Goal: Transaction & Acquisition: Purchase product/service

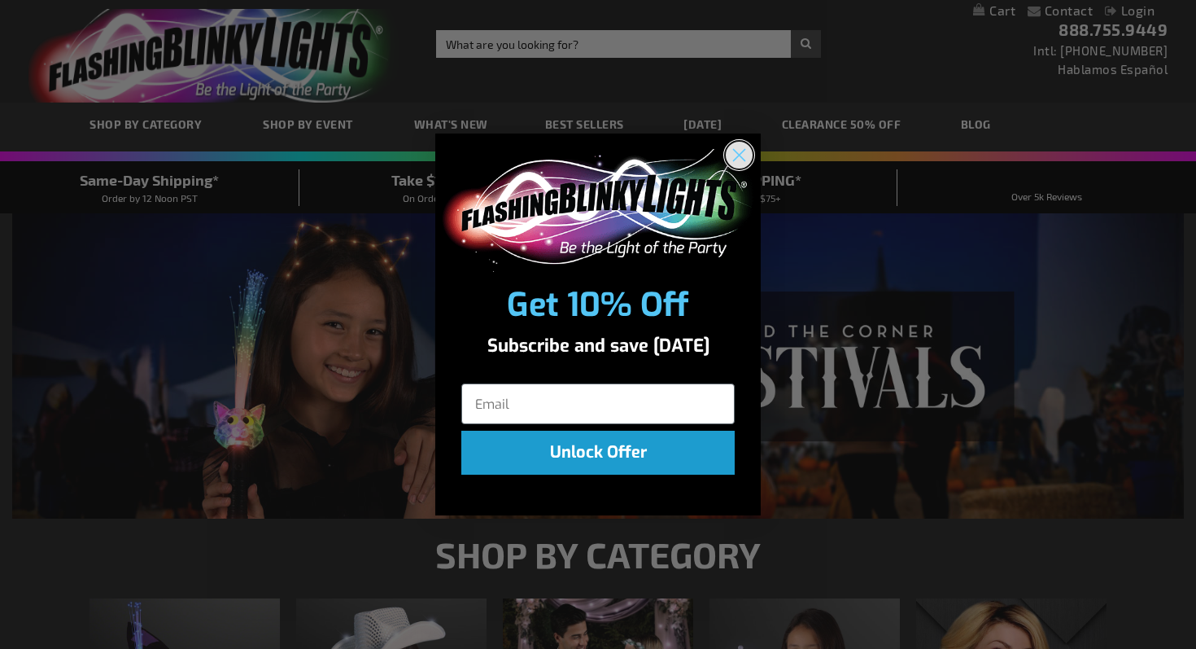
click at [738, 155] on icon "Close dialog" at bounding box center [739, 155] width 11 height 11
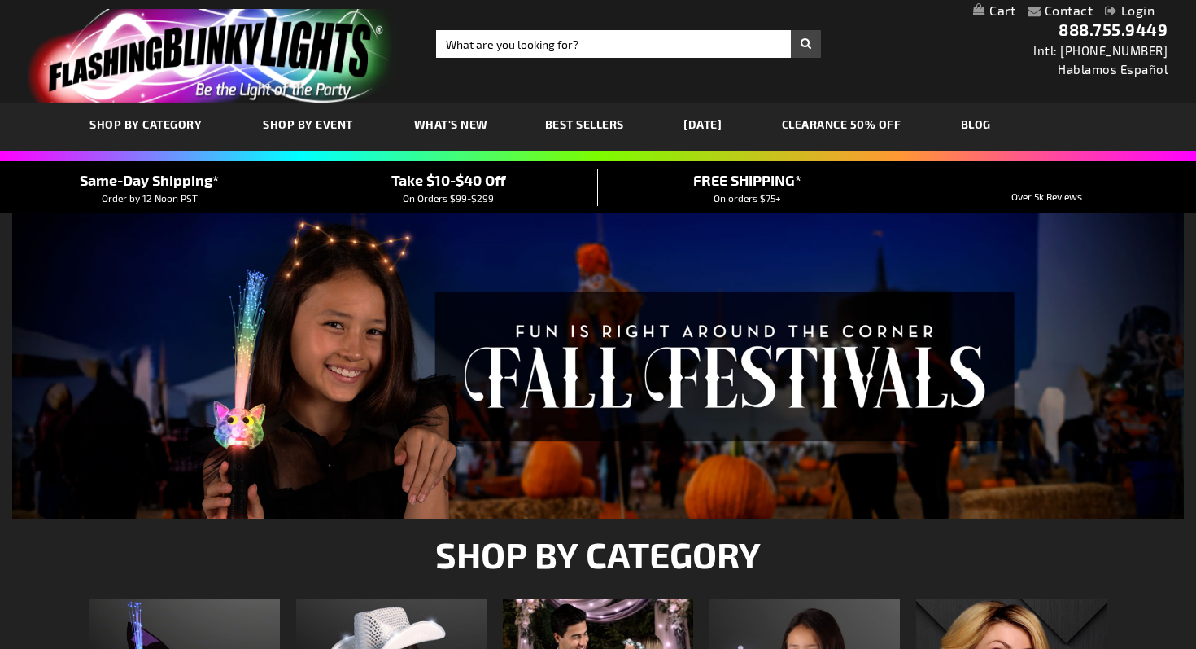
click at [569, 121] on span "Best Sellers" at bounding box center [584, 124] width 79 height 14
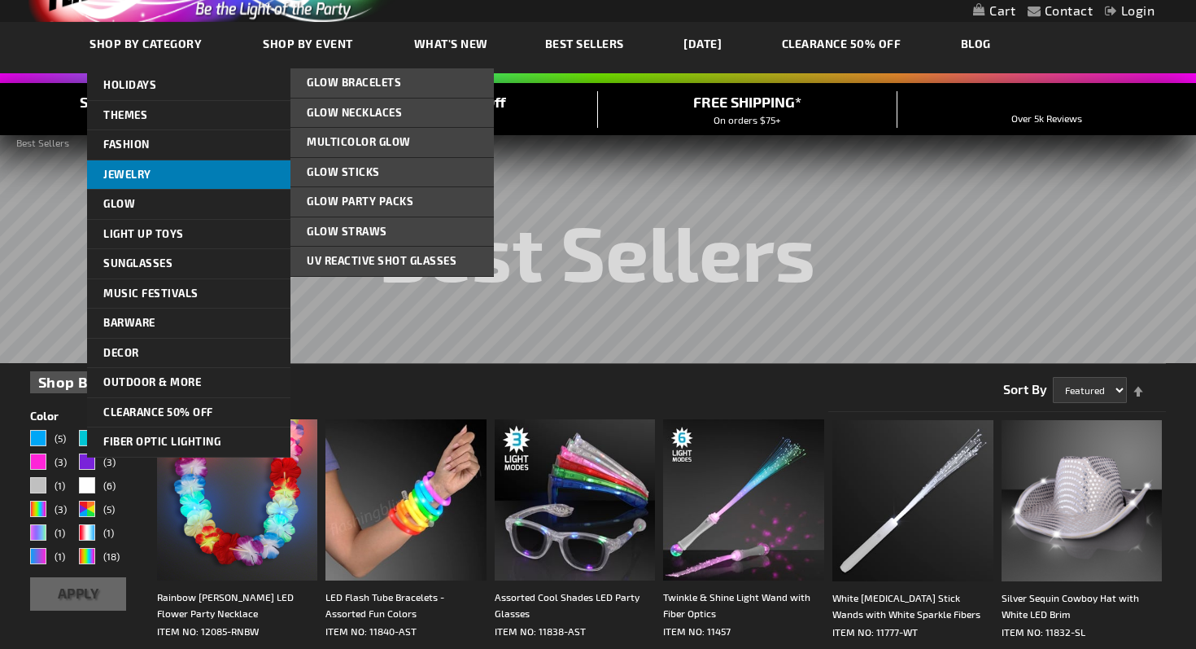
scroll to position [82, 0]
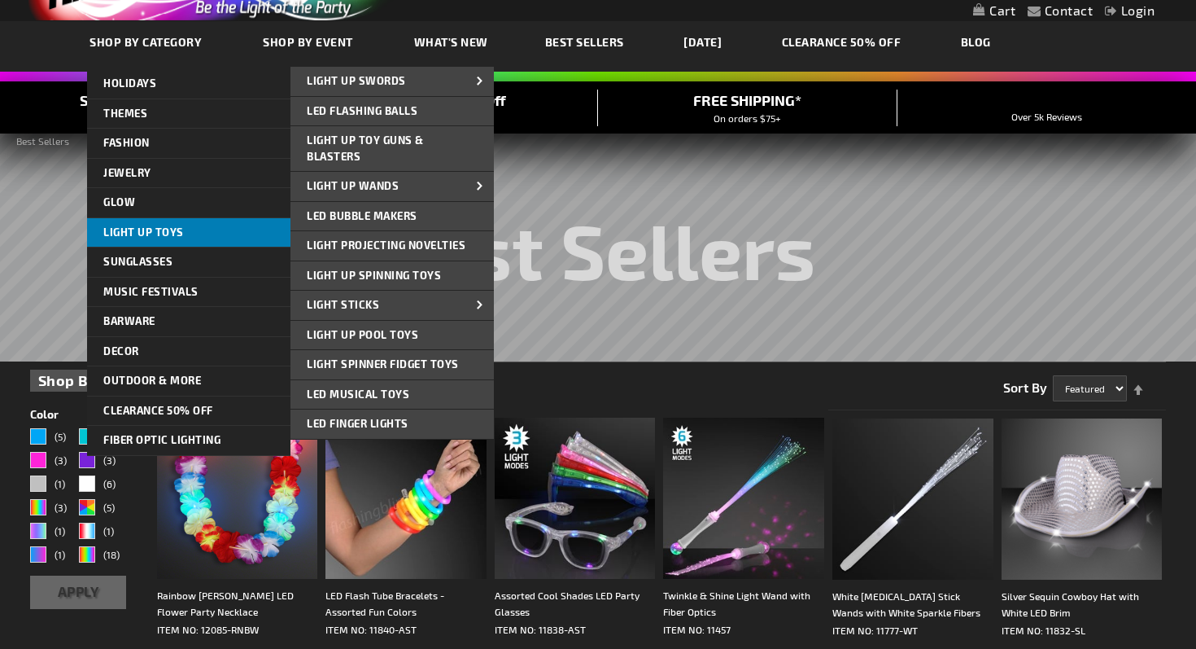
click at [217, 228] on link "Light Up Toys" at bounding box center [188, 232] width 203 height 29
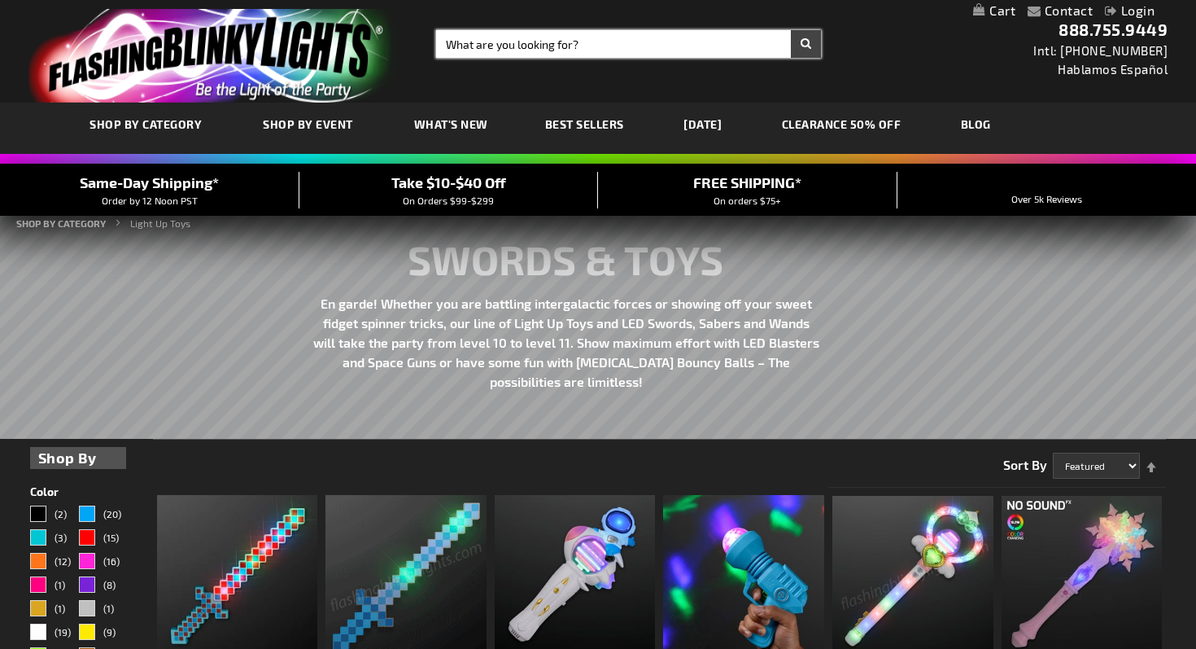
click at [549, 55] on input "Search" at bounding box center [628, 44] width 385 height 28
type input "heart"
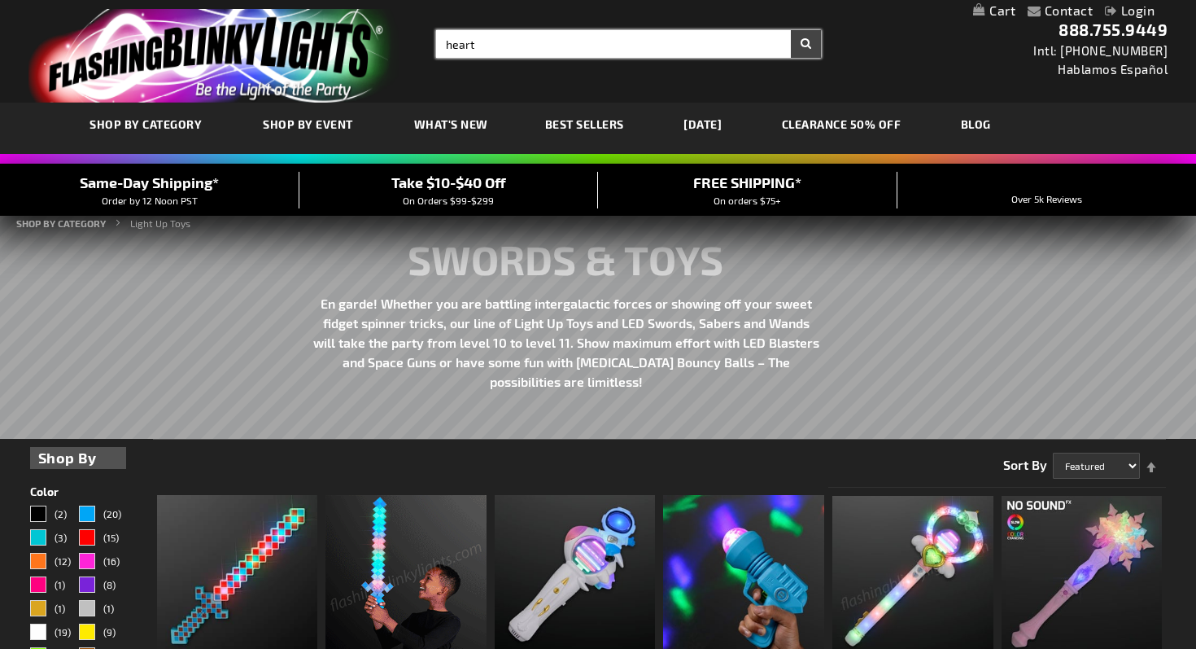
click at [791, 30] on button "Search" at bounding box center [806, 44] width 30 height 28
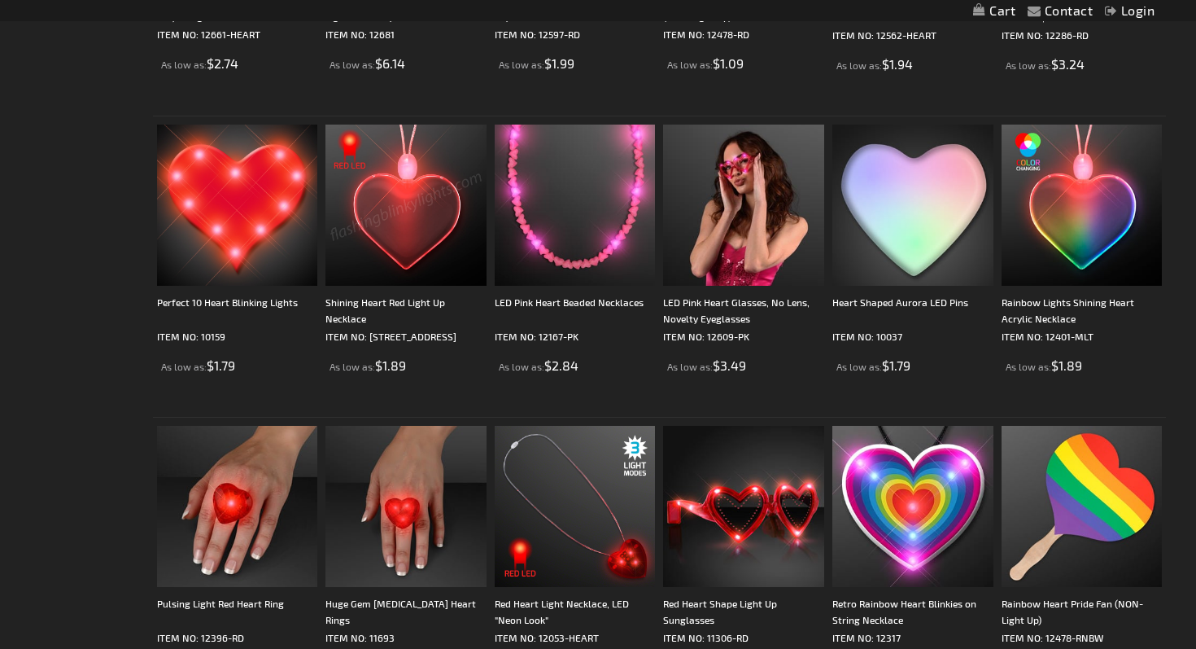
scroll to position [622, 0]
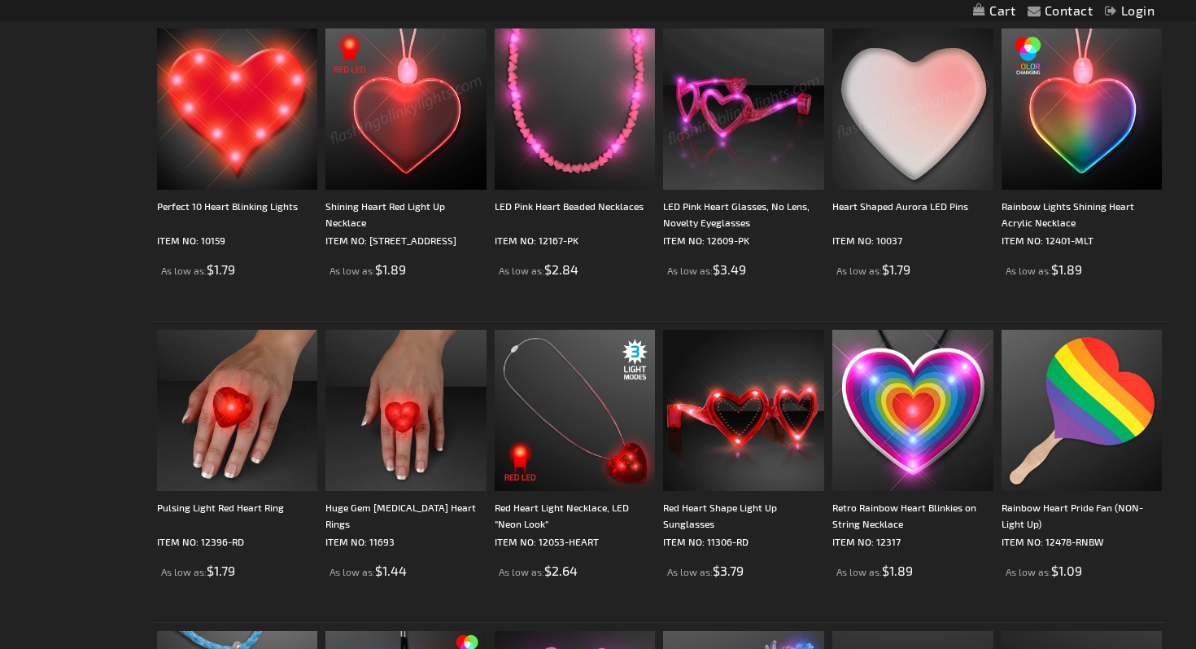
click at [892, 115] on img at bounding box center [913, 108] width 161 height 161
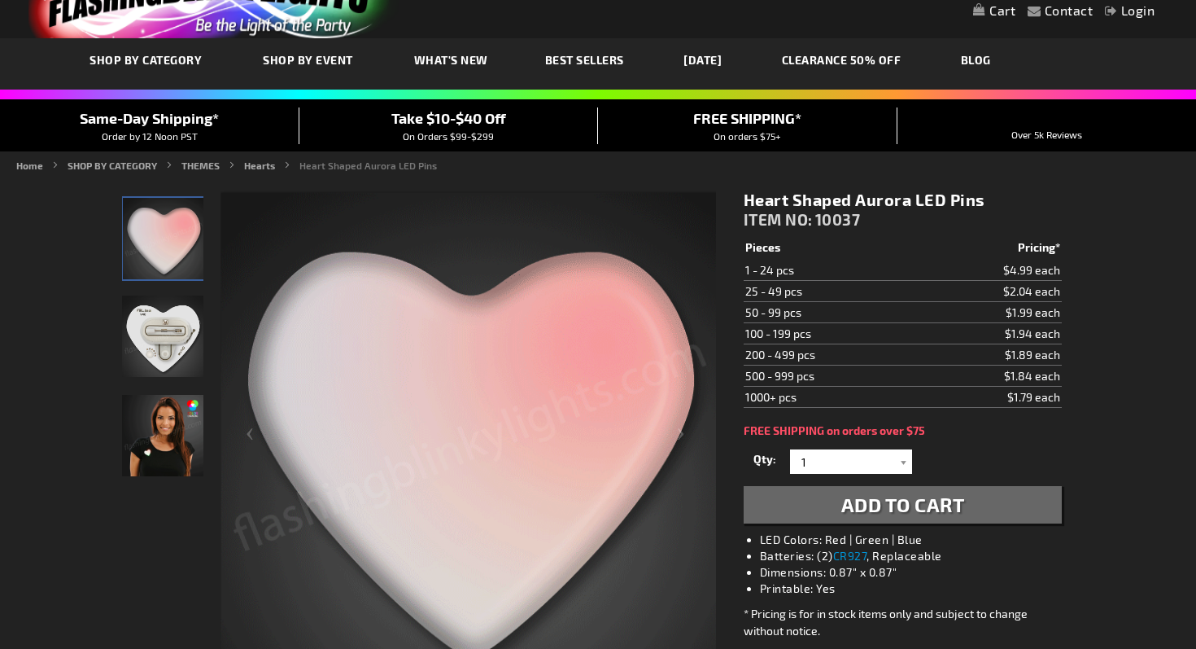
scroll to position [173, 0]
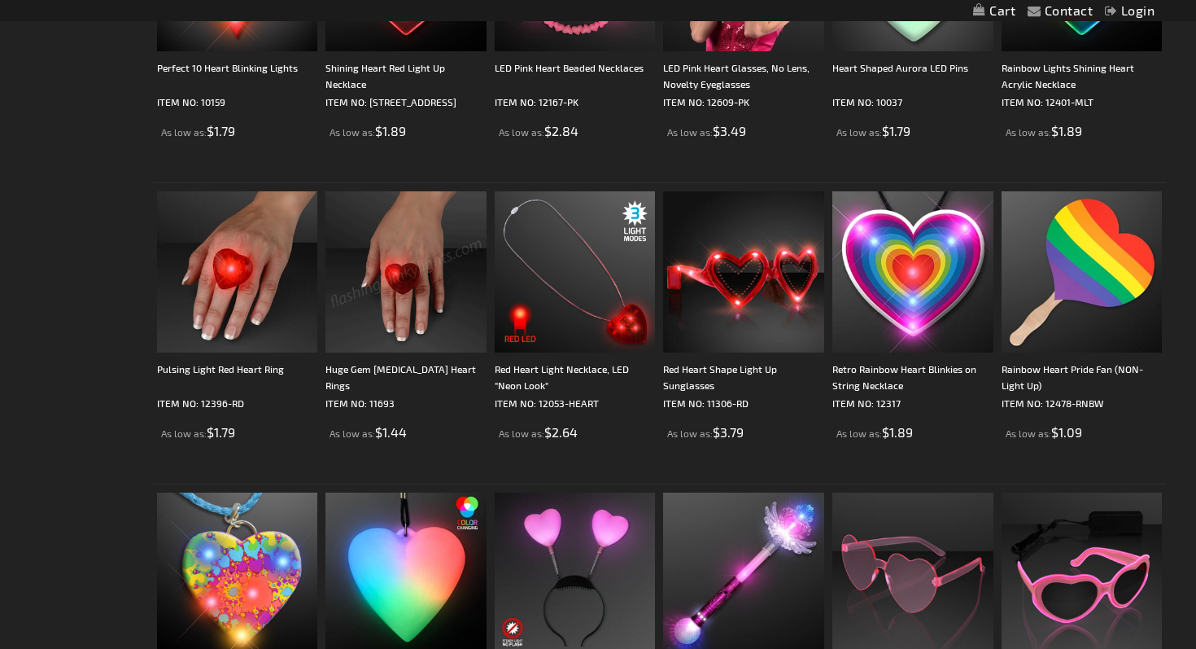
scroll to position [878, 0]
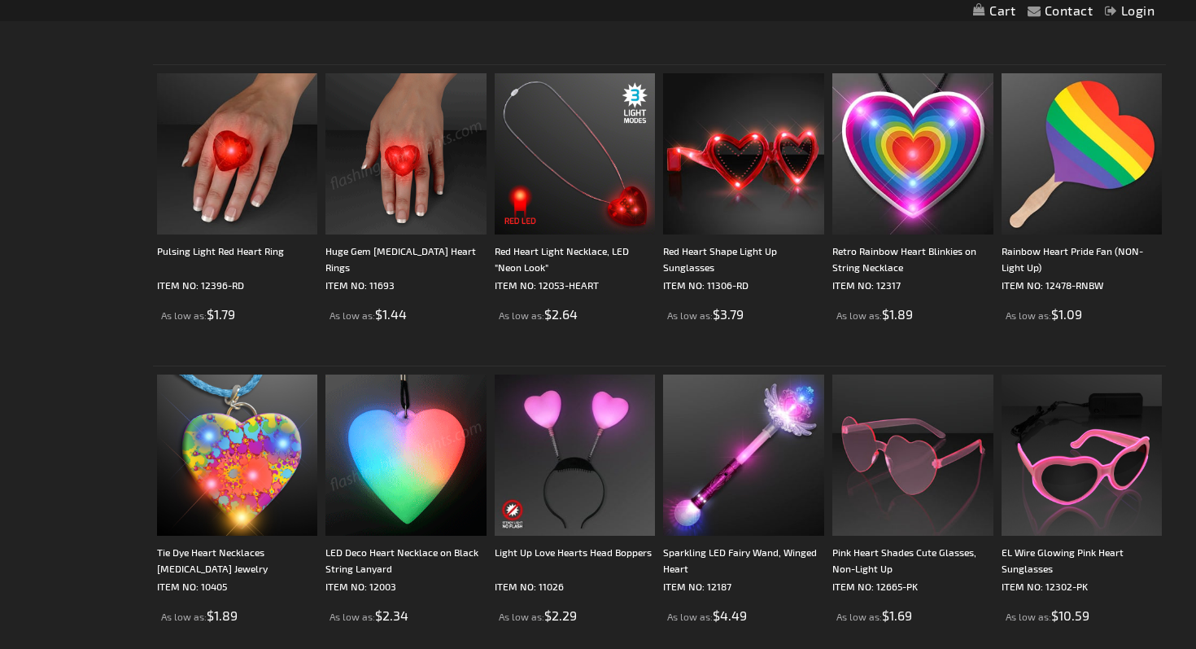
click at [410, 484] on img at bounding box center [406, 454] width 161 height 161
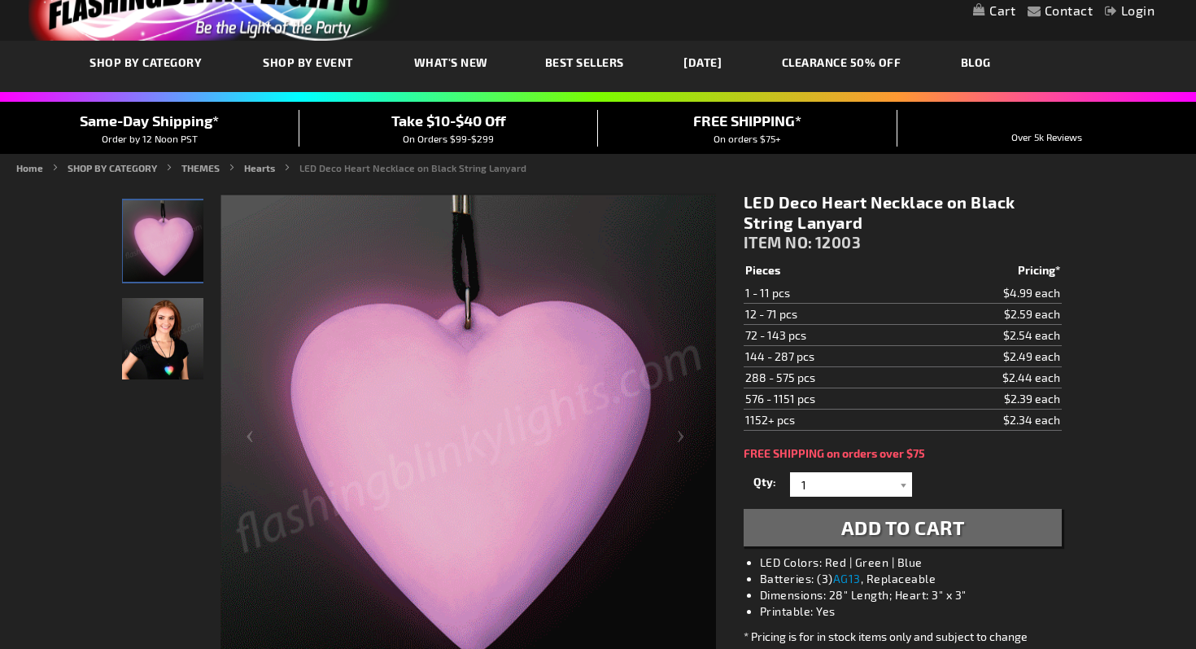
scroll to position [63, 0]
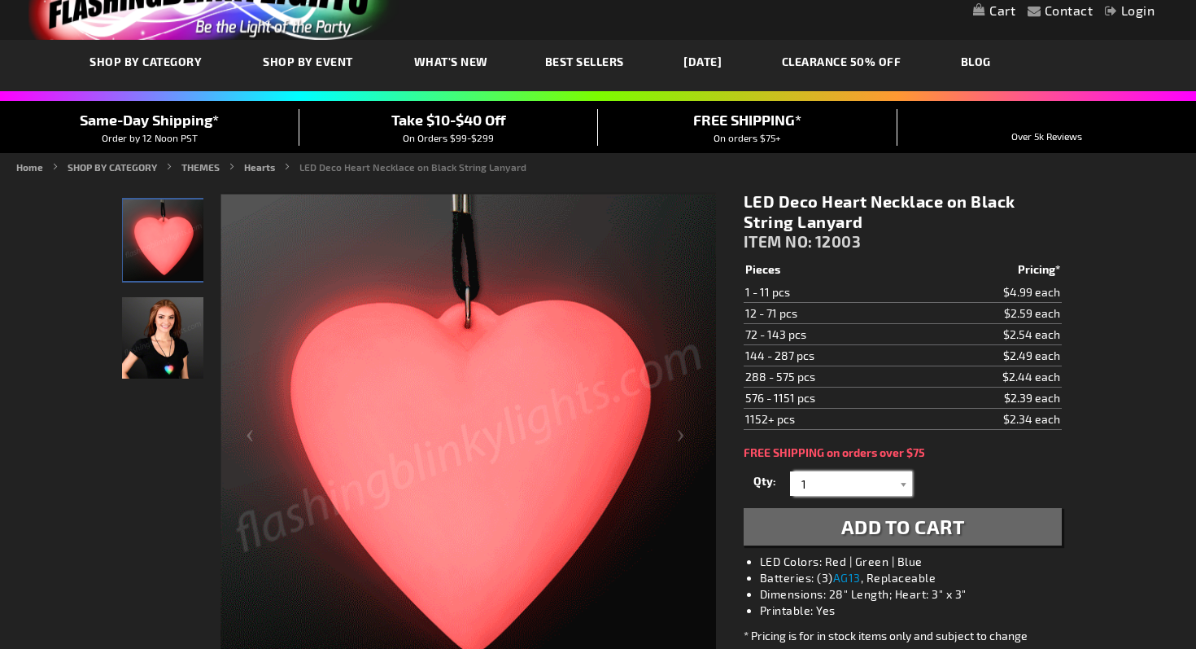
click at [824, 481] on input "1" at bounding box center [853, 483] width 118 height 24
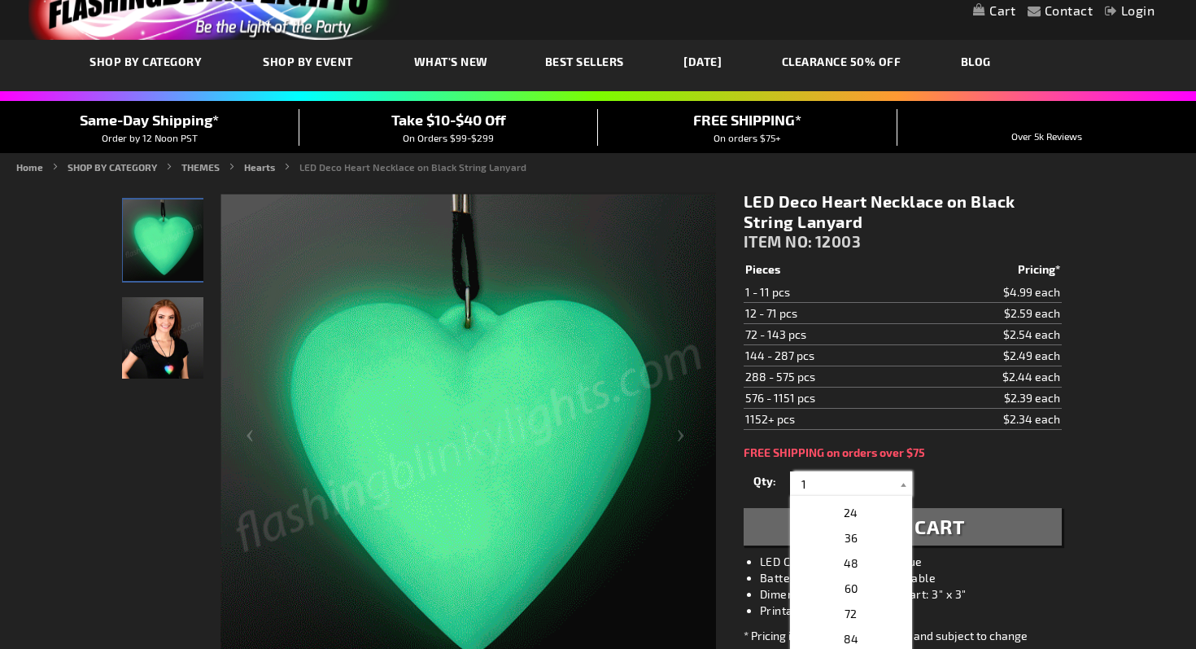
scroll to position [301, 0]
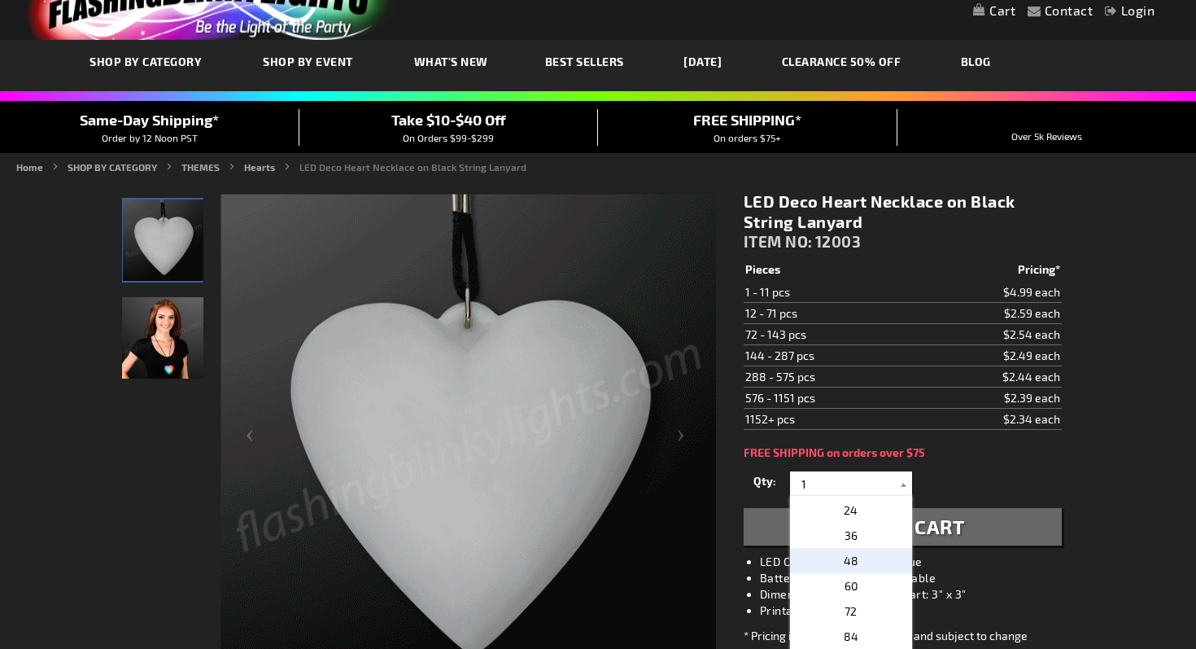
click at [837, 553] on p "48" at bounding box center [851, 560] width 122 height 25
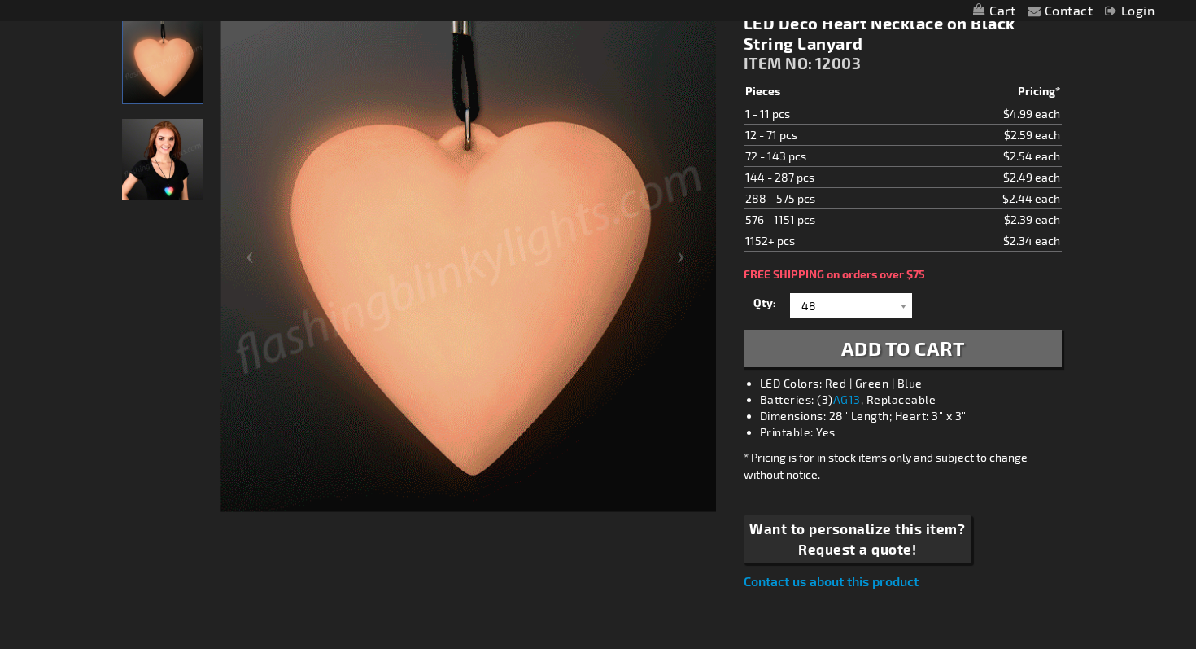
scroll to position [247, 0]
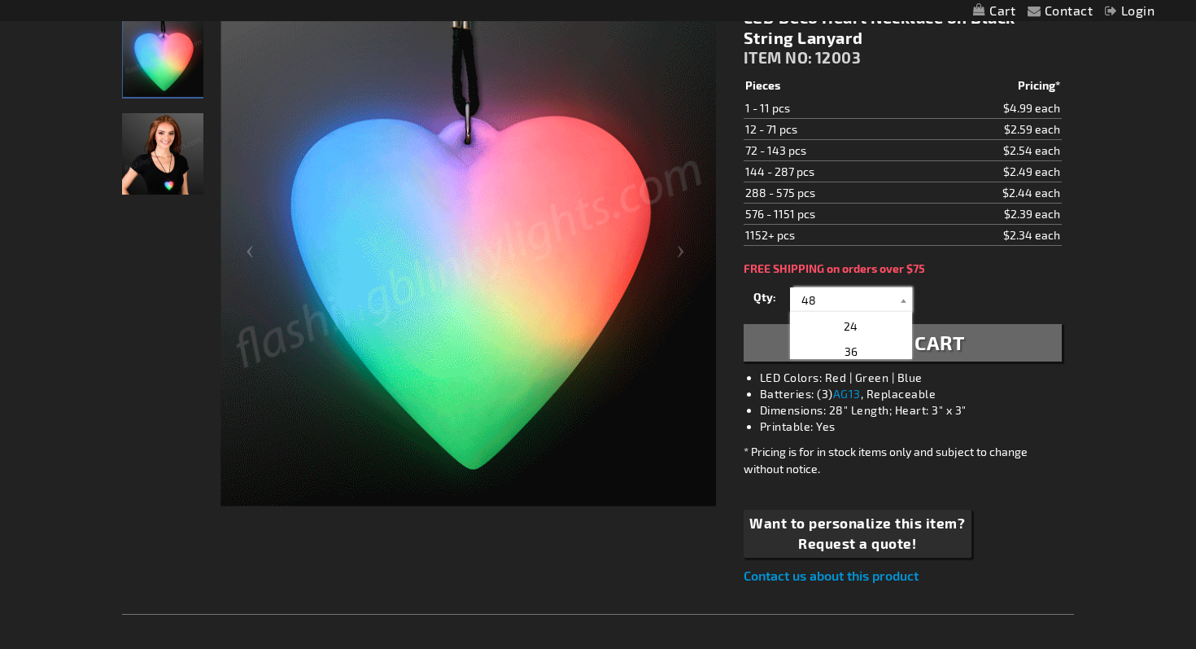
click at [861, 297] on input "48" at bounding box center [853, 299] width 118 height 24
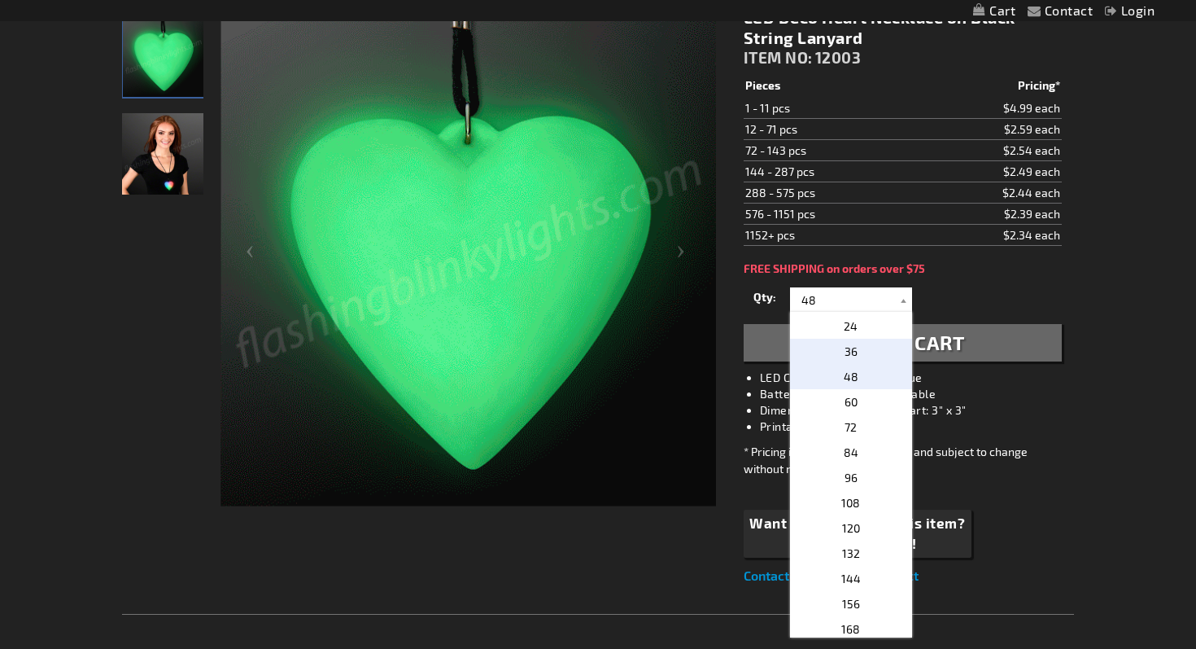
click at [858, 348] on p "36" at bounding box center [851, 351] width 122 height 25
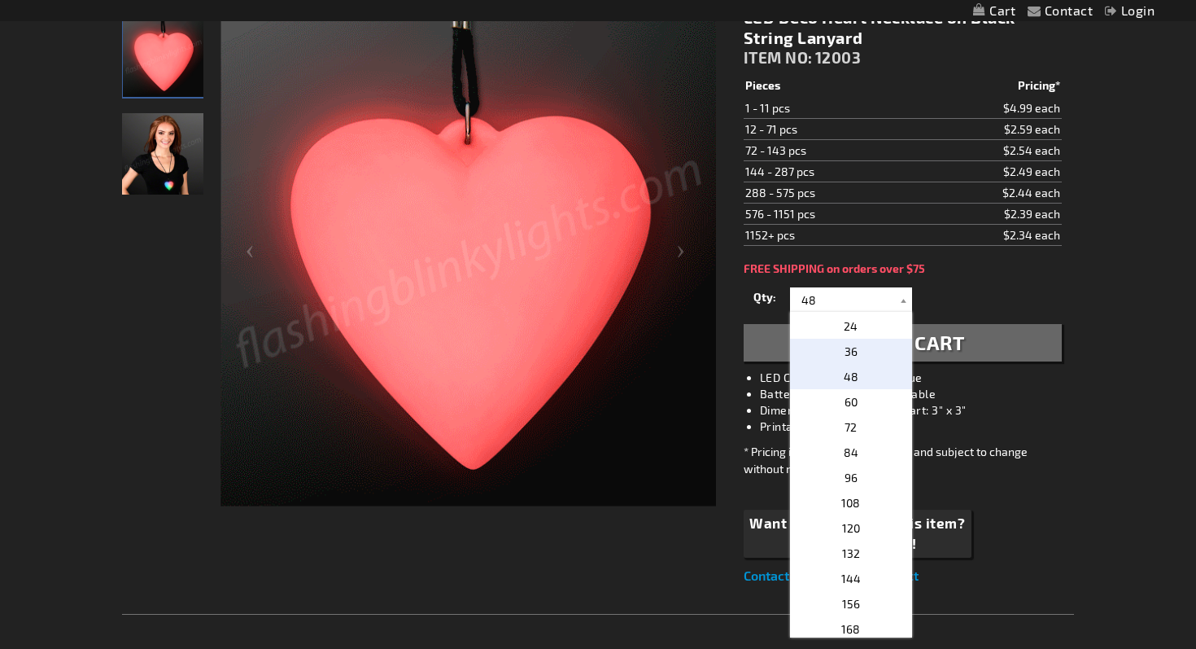
type input "36"
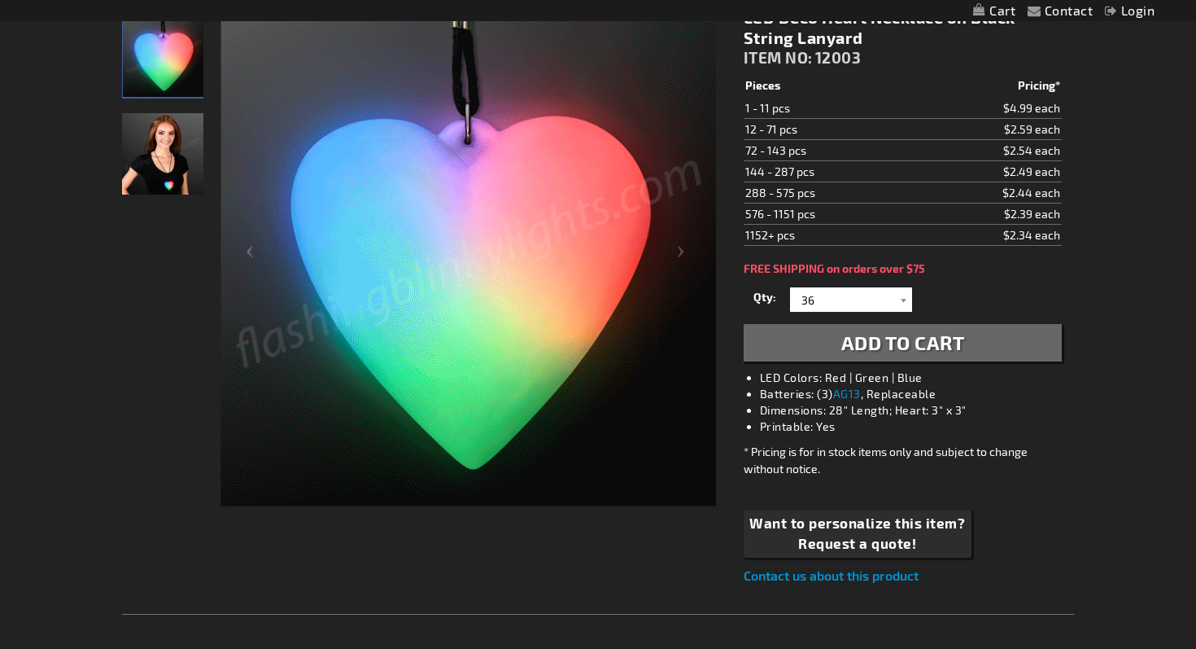
click at [863, 346] on span "Add to Cart" at bounding box center [904, 342] width 124 height 24
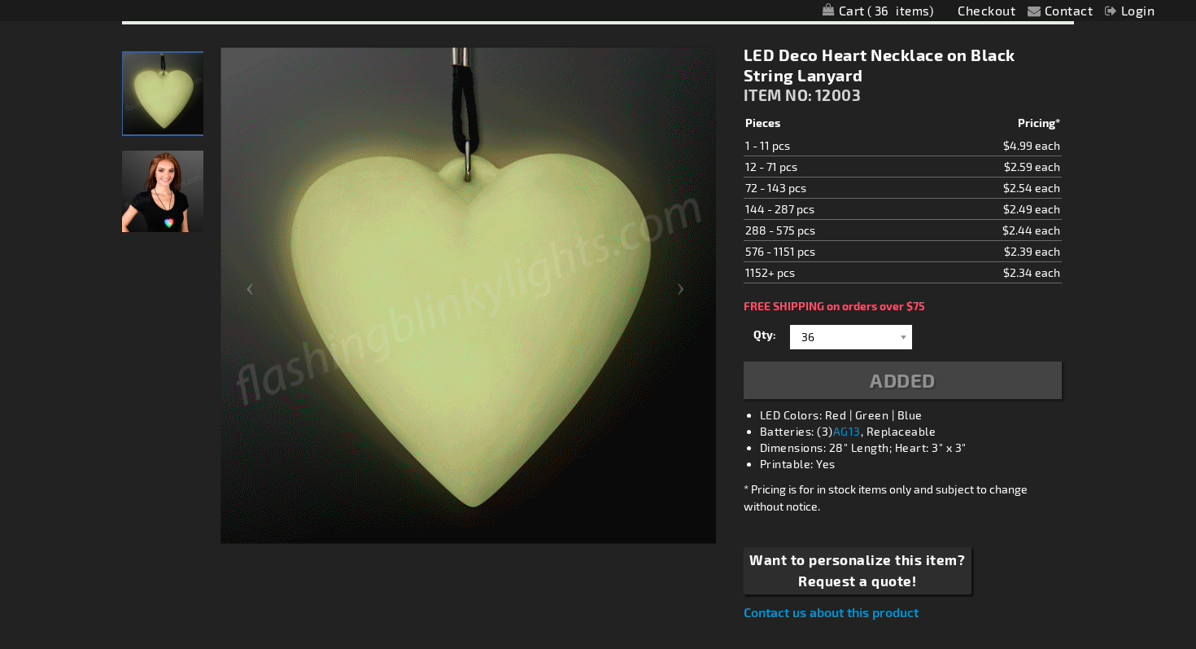
scroll to position [283, 0]
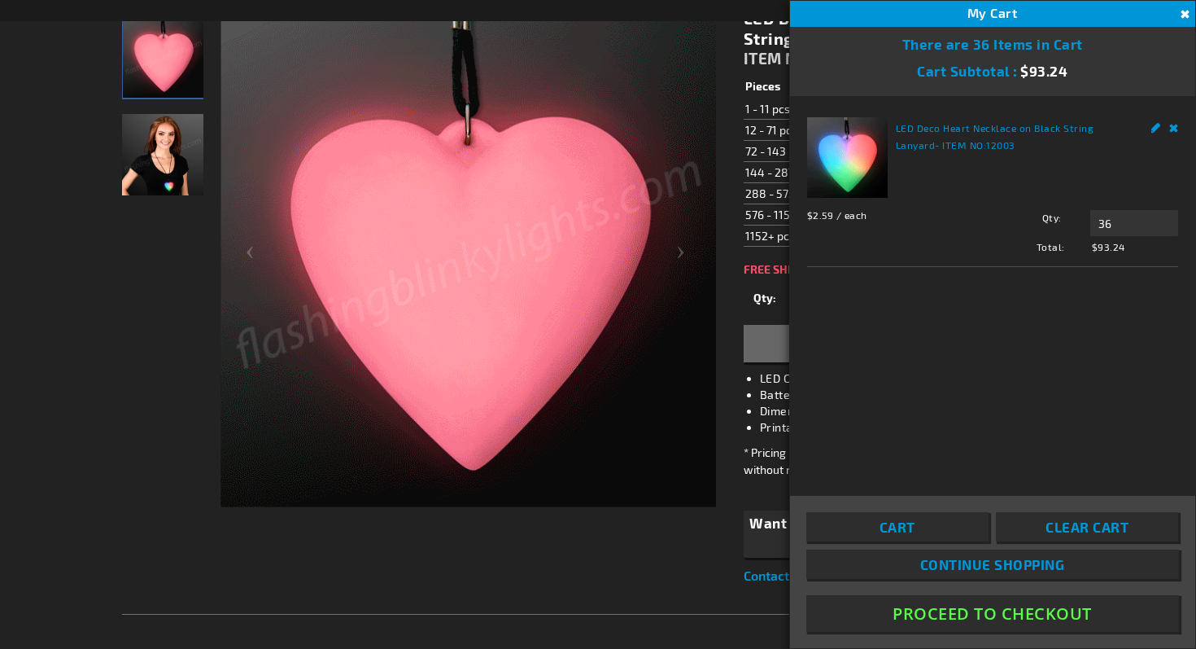
click at [1184, 16] on button "Close" at bounding box center [1183, 15] width 18 height 18
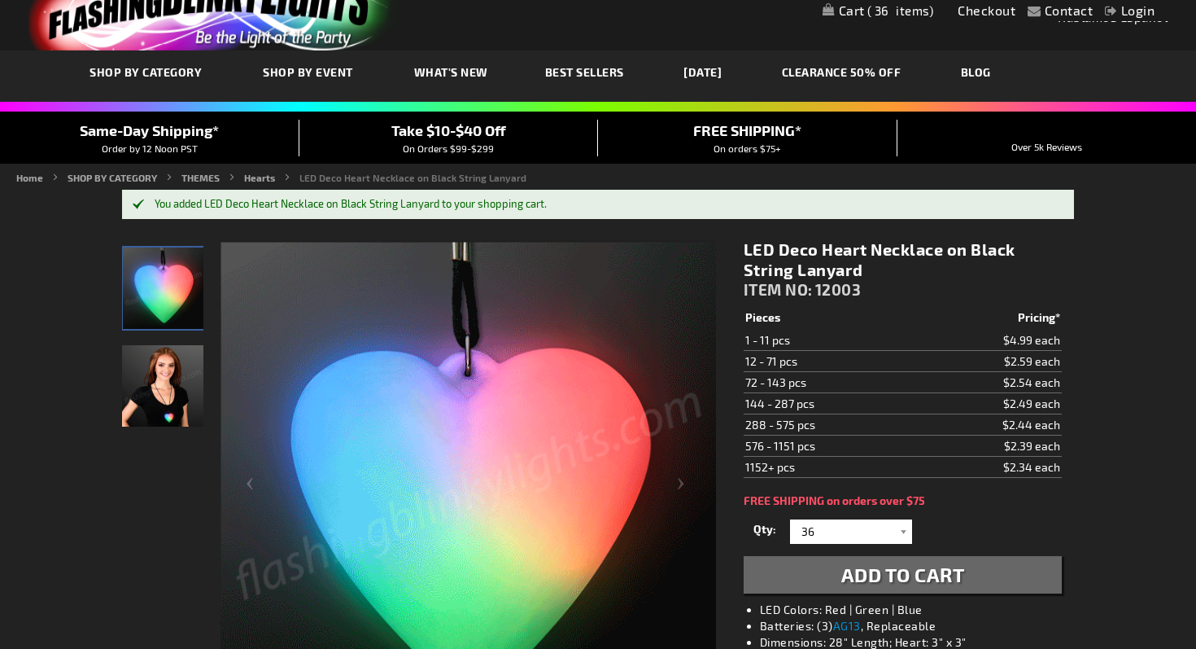
scroll to position [0, 0]
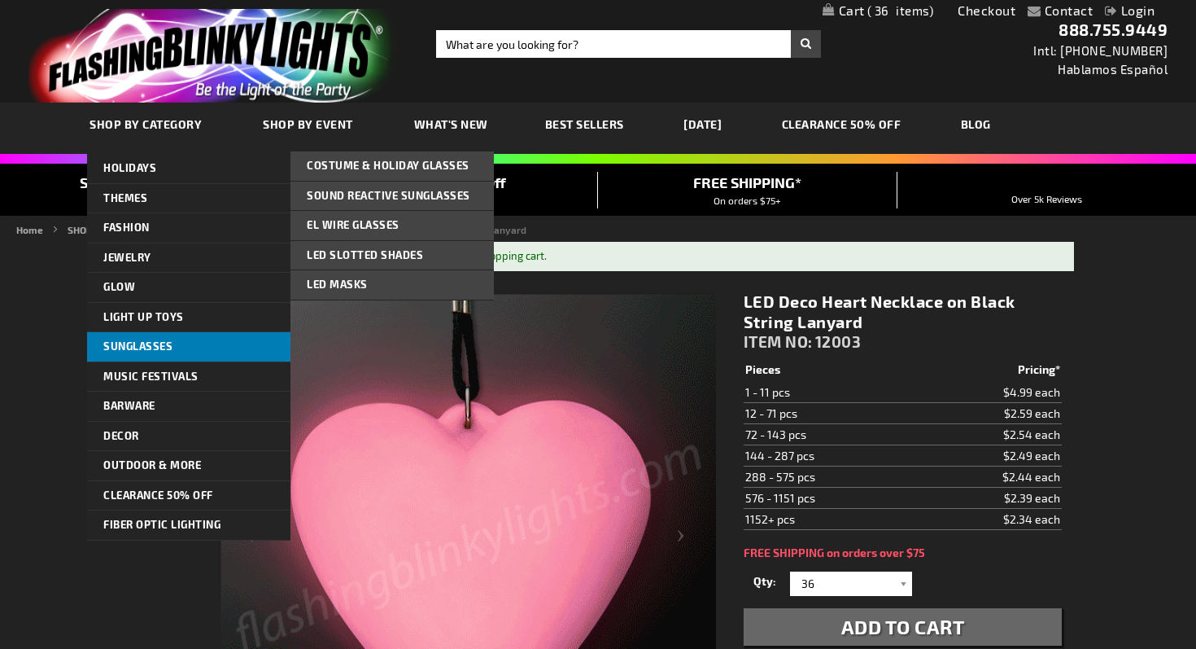
click at [171, 343] on span "Sunglasses" at bounding box center [137, 345] width 69 height 13
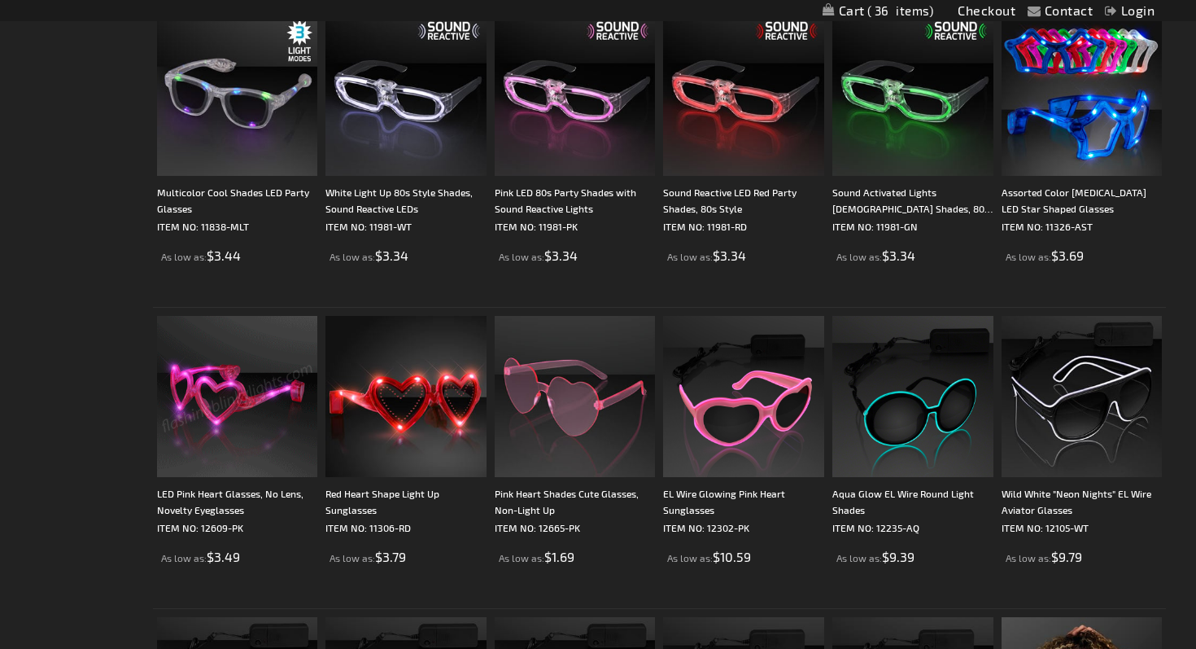
scroll to position [928, 0]
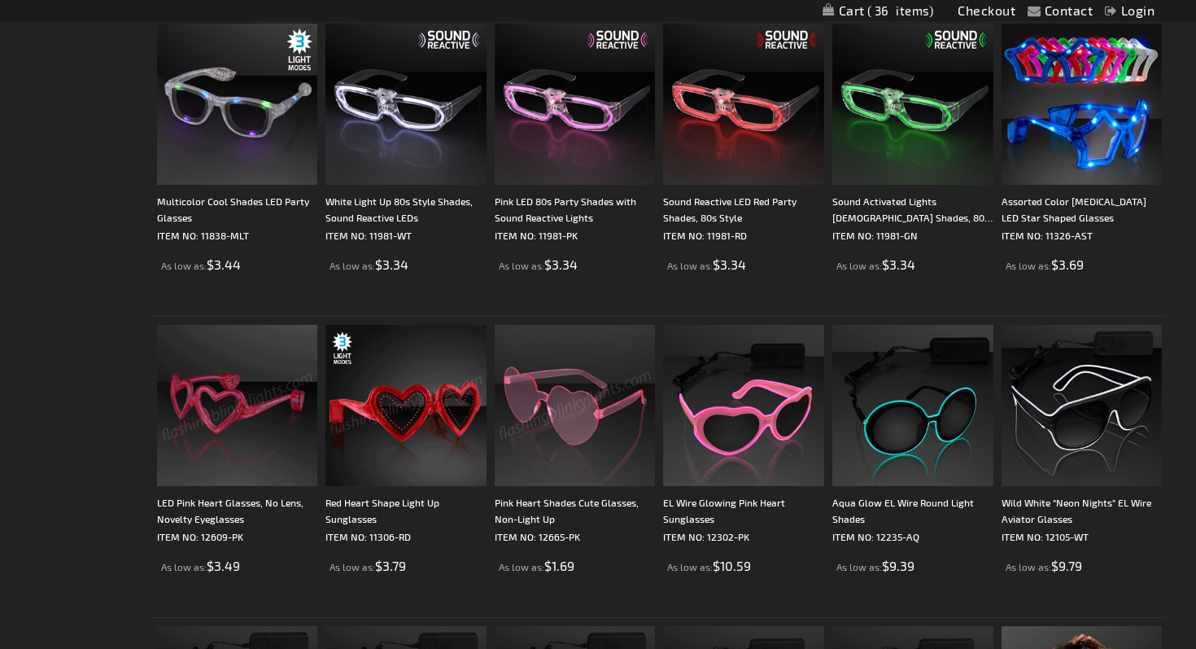
click at [580, 409] on img at bounding box center [575, 405] width 161 height 161
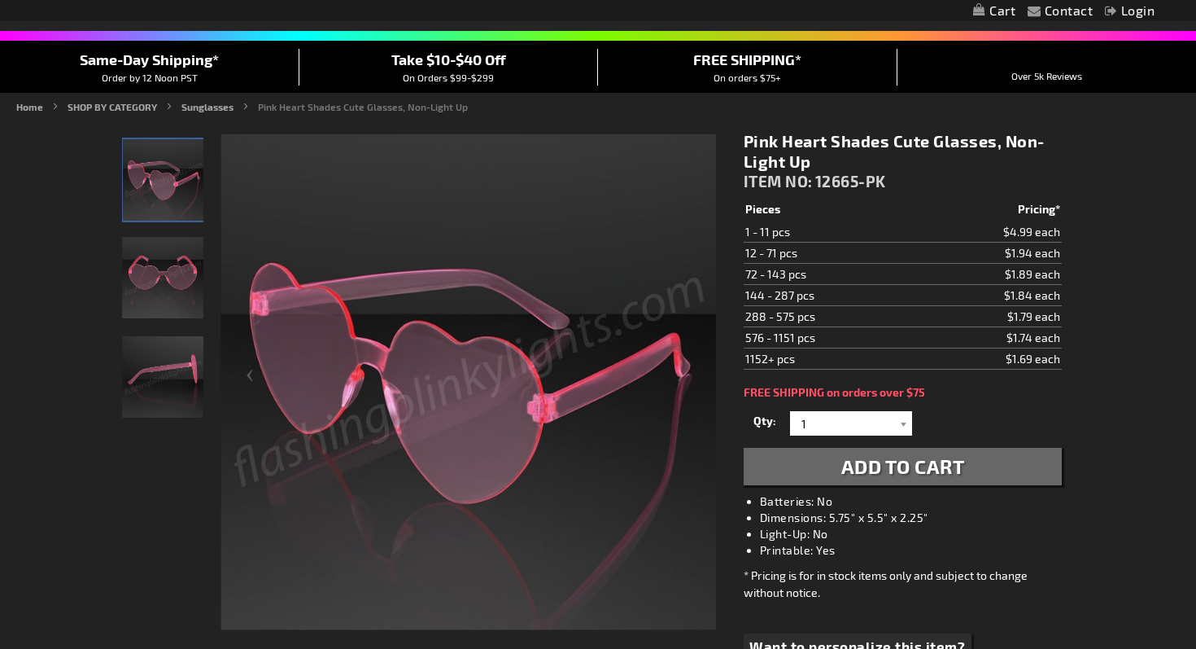
scroll to position [126, 0]
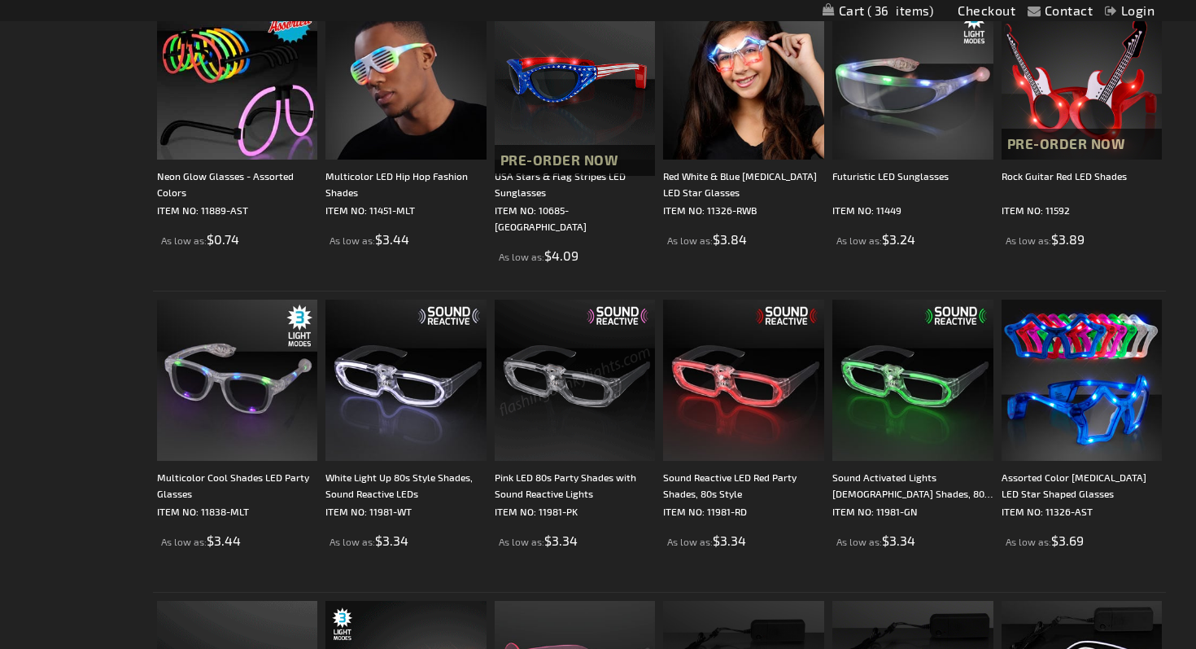
scroll to position [763, 0]
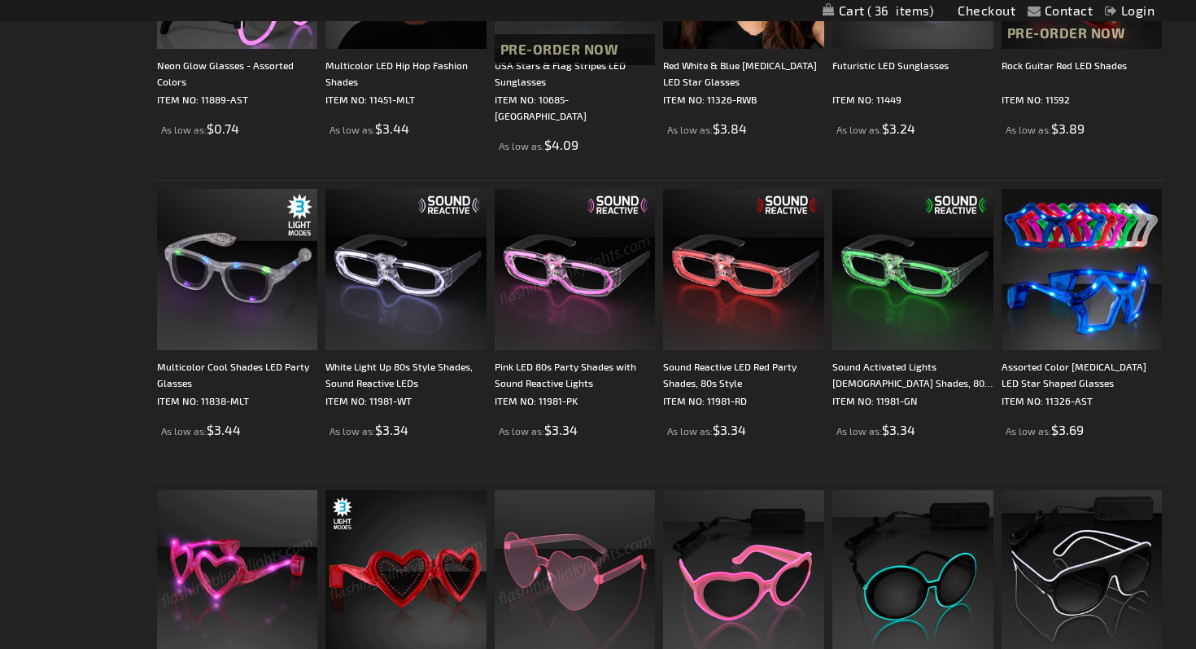
click at [571, 556] on img at bounding box center [575, 570] width 161 height 161
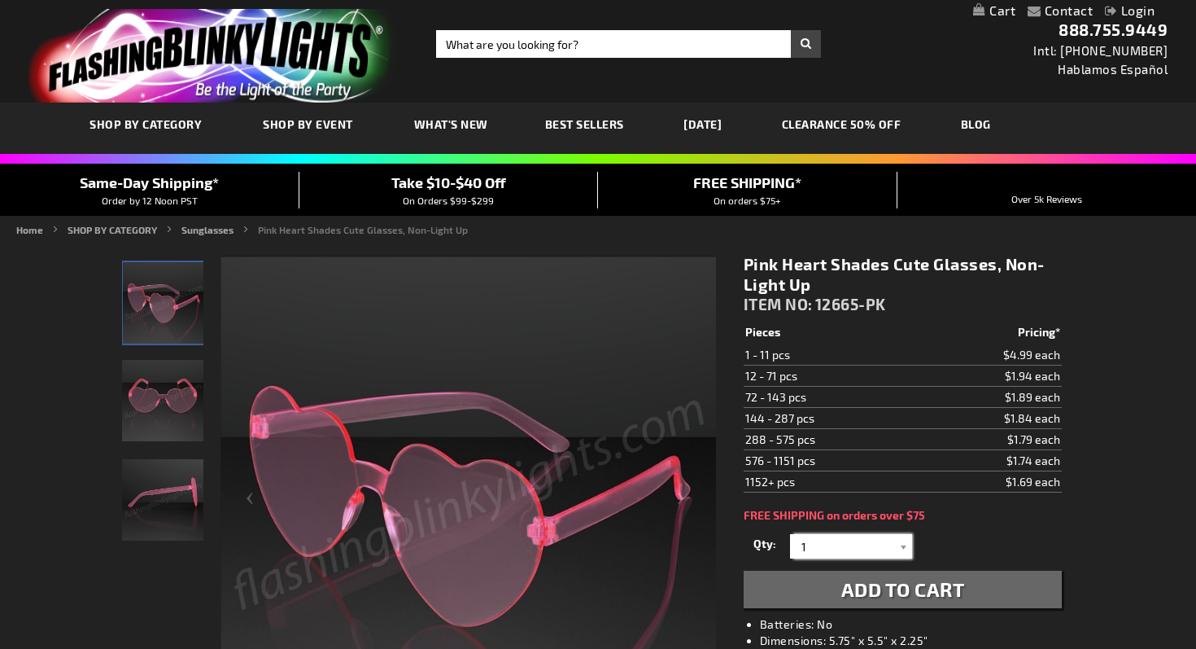
click at [846, 551] on input "1" at bounding box center [853, 546] width 118 height 24
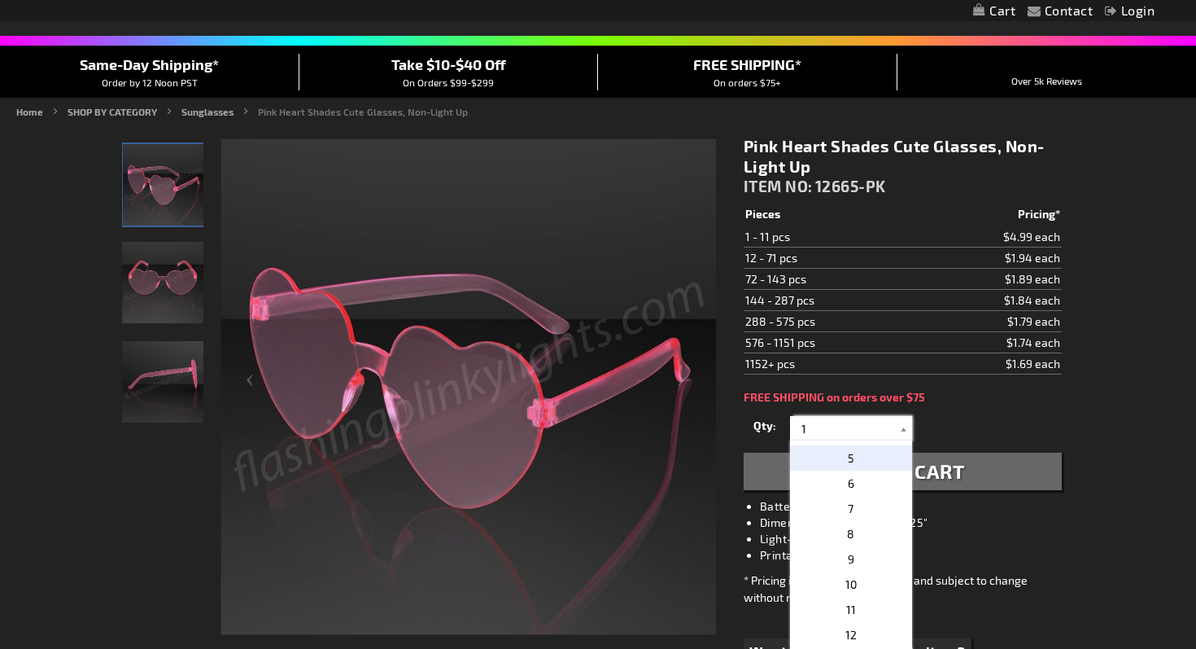
scroll to position [97, 0]
click at [826, 627] on p "12" at bounding box center [851, 633] width 122 height 25
type input "12"
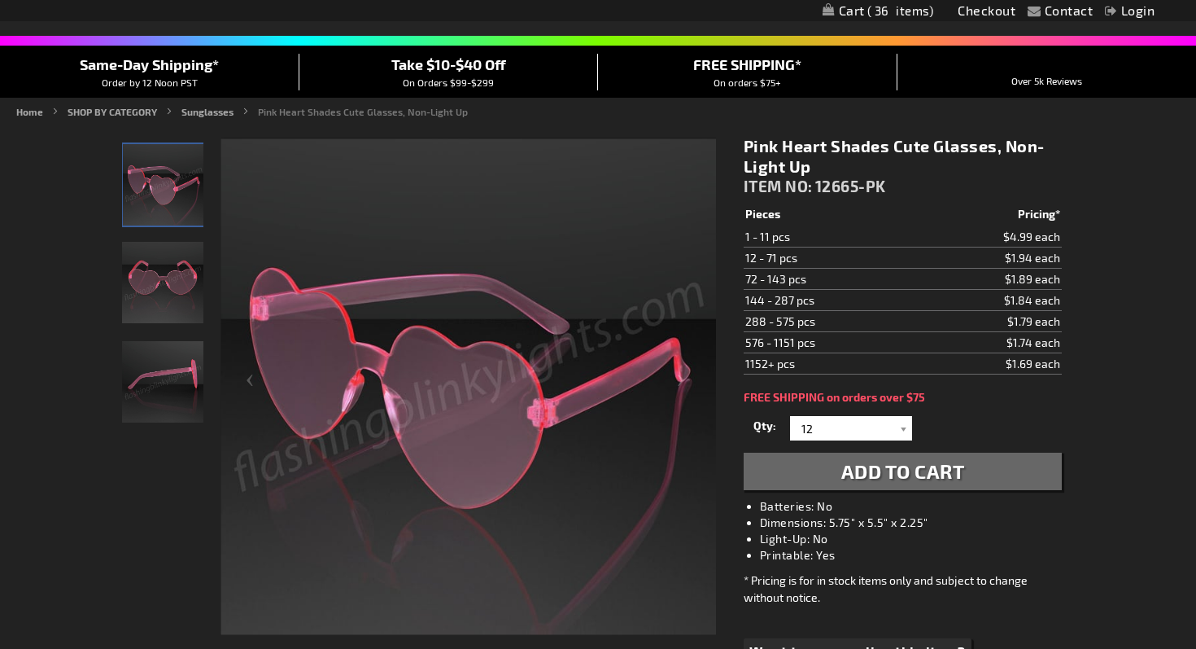
click at [858, 481] on span "Add to Cart" at bounding box center [904, 471] width 124 height 24
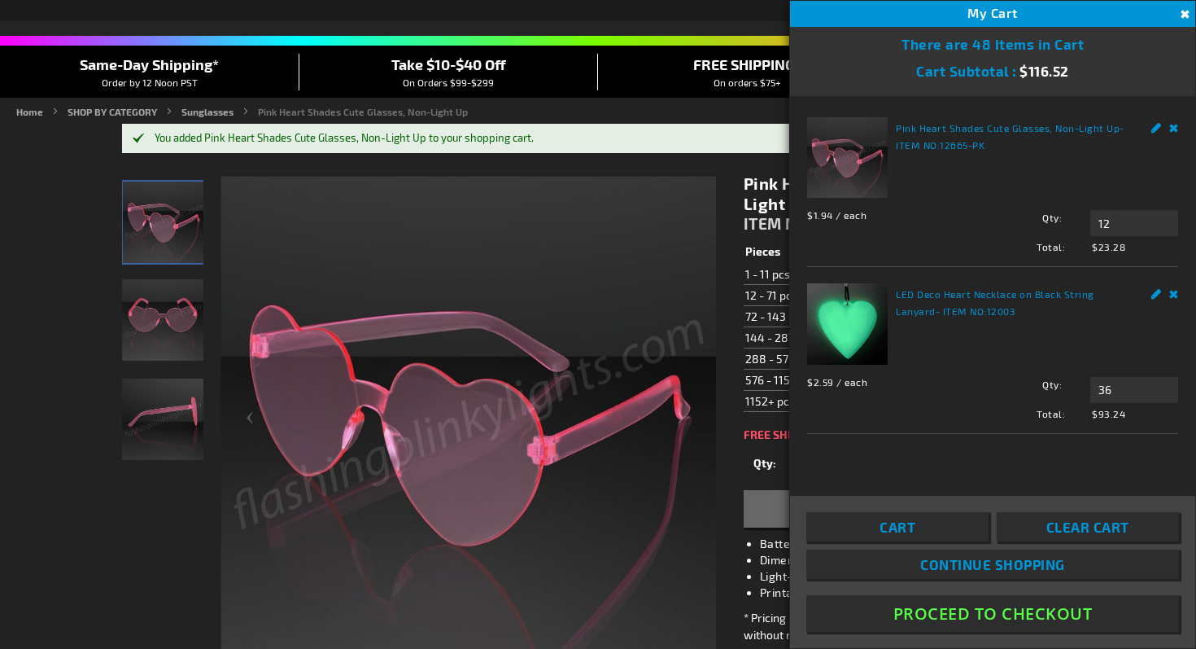
click at [1180, 15] on button "Close" at bounding box center [1183, 15] width 18 height 18
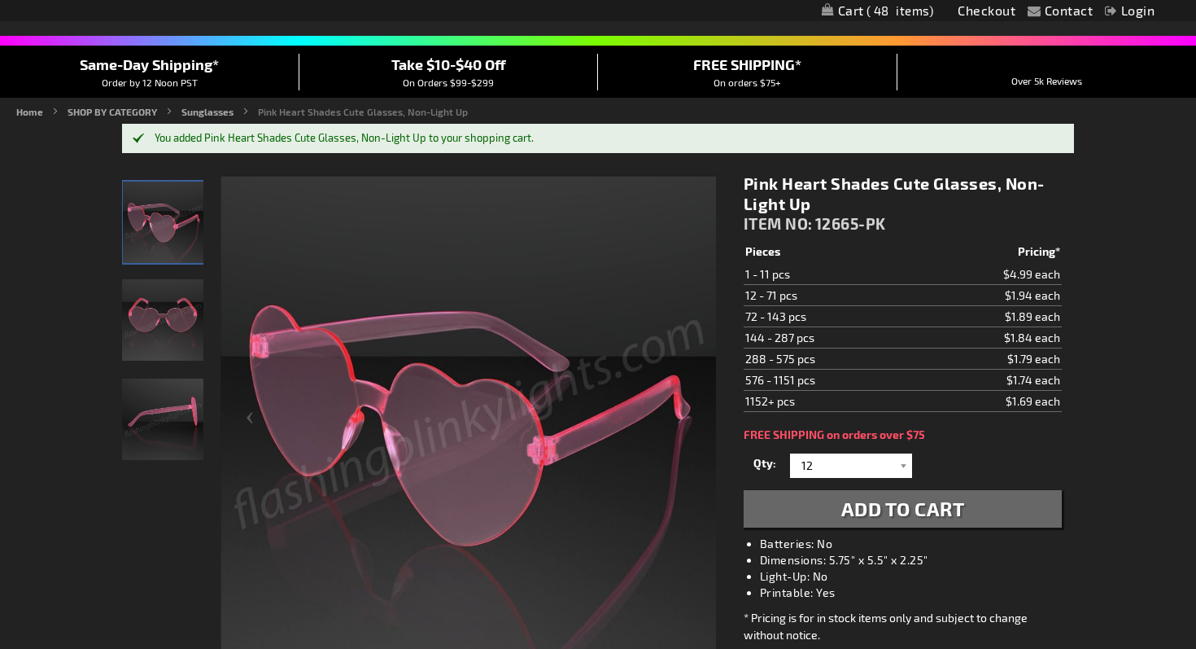
scroll to position [0, 0]
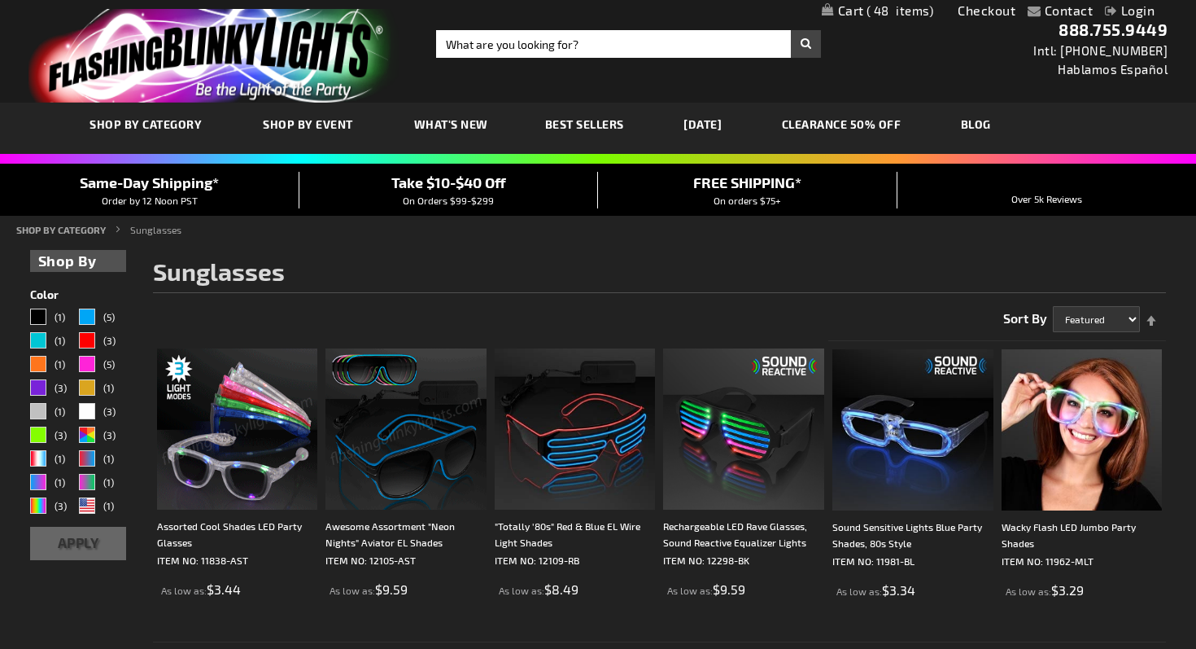
click at [564, 129] on span "Best Sellers" at bounding box center [584, 124] width 79 height 14
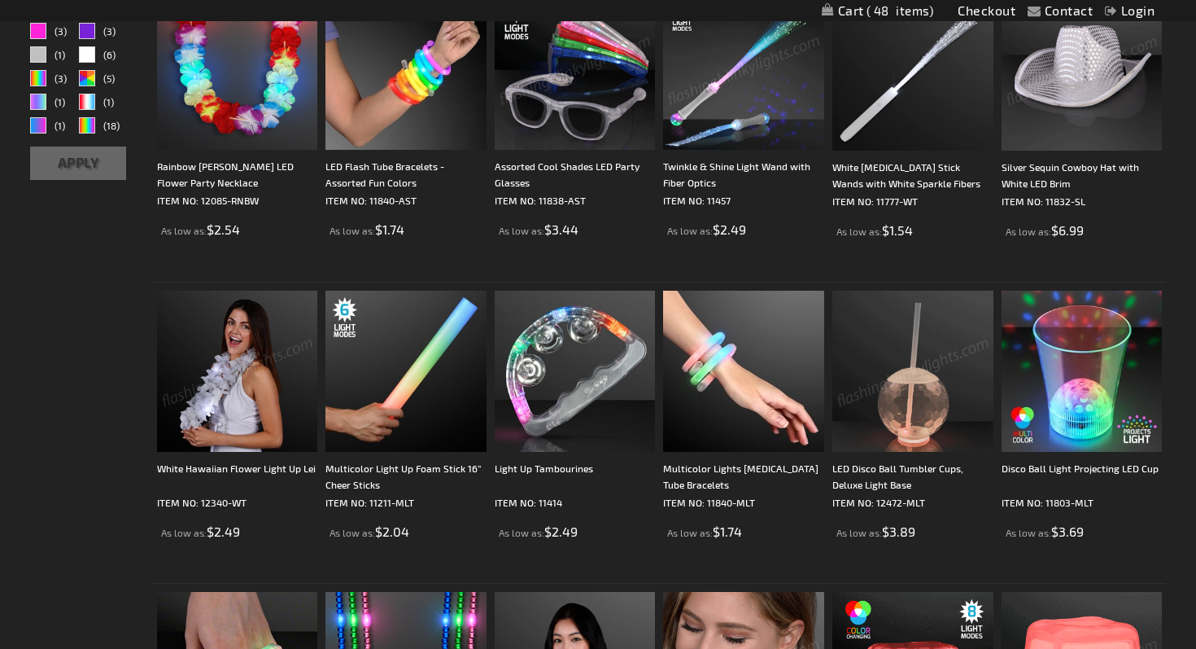
scroll to position [344, 0]
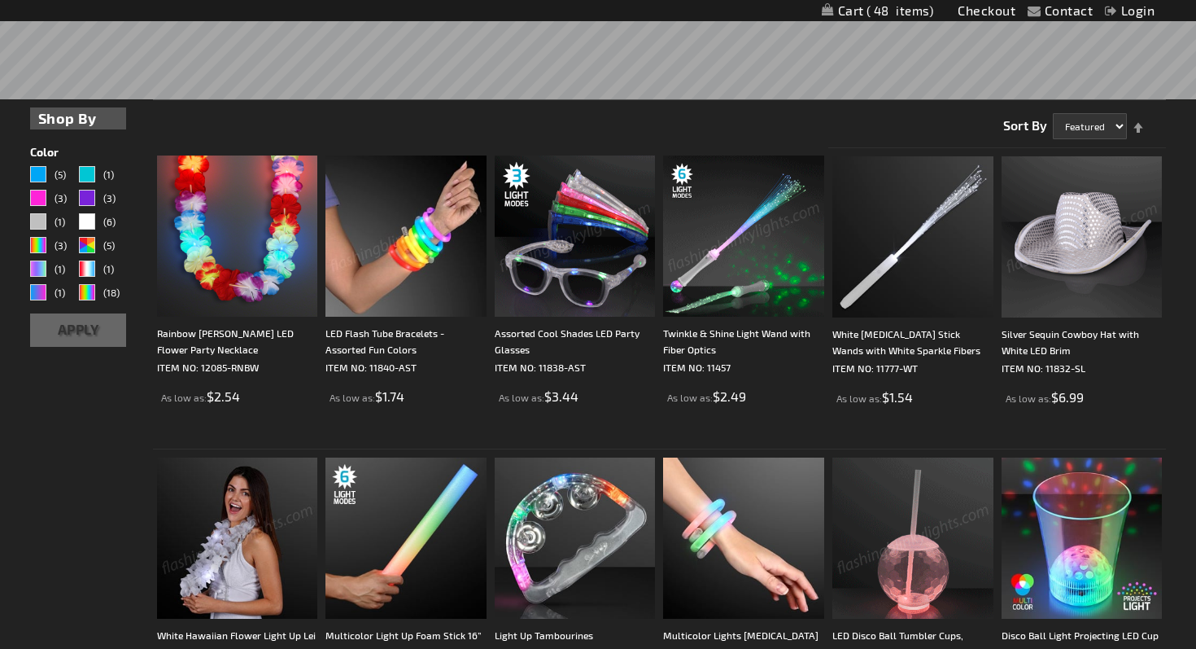
click at [412, 258] on img at bounding box center [406, 235] width 161 height 161
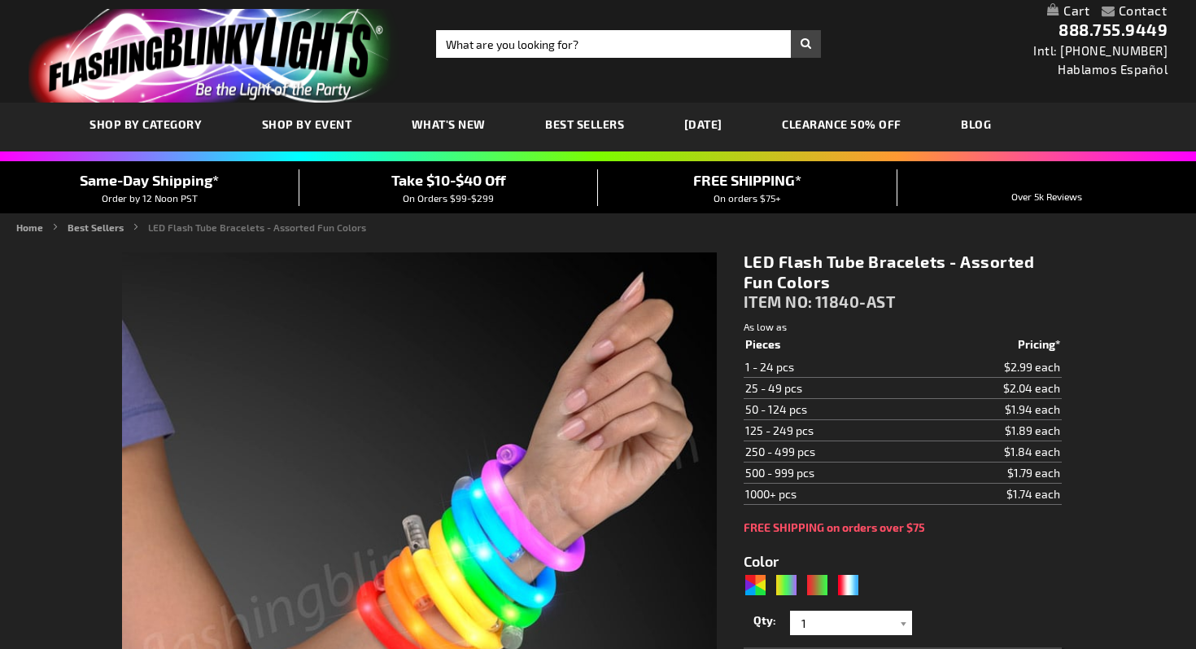
type input "5630"
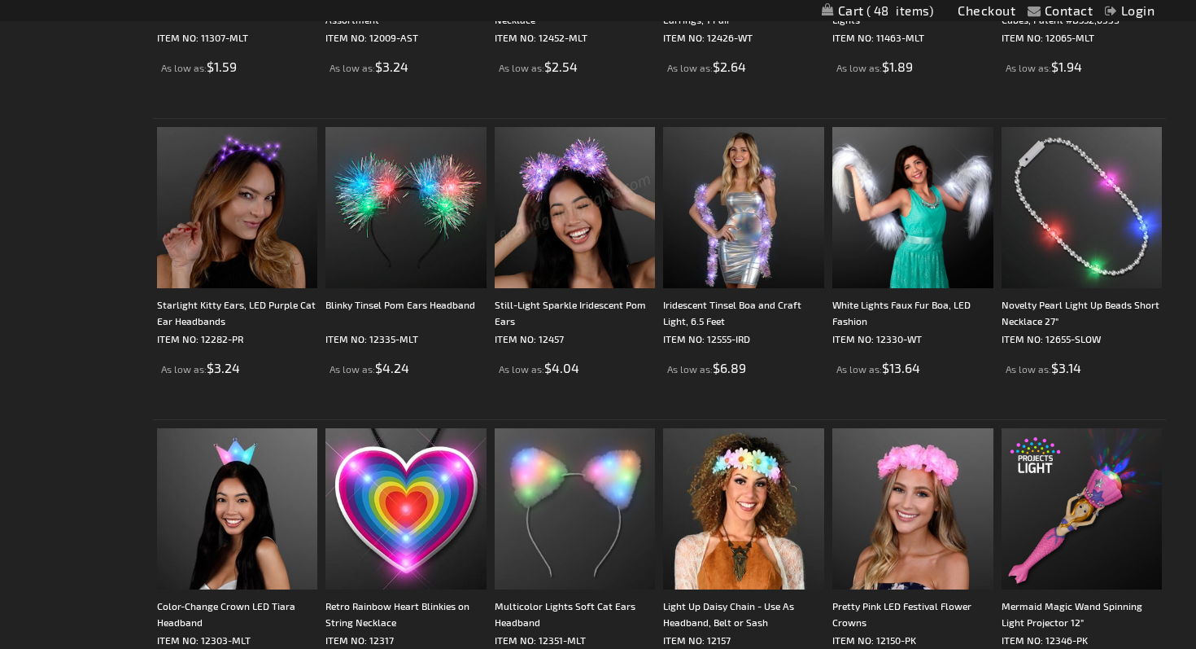
scroll to position [1360, 0]
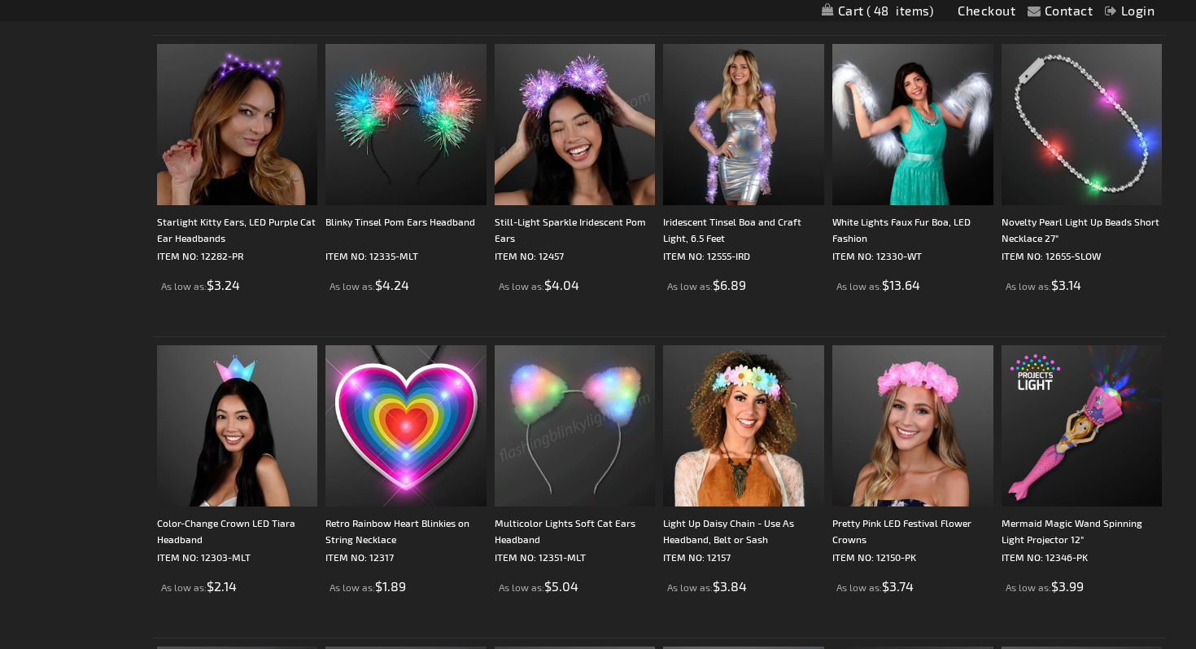
click at [531, 432] on img at bounding box center [575, 425] width 161 height 161
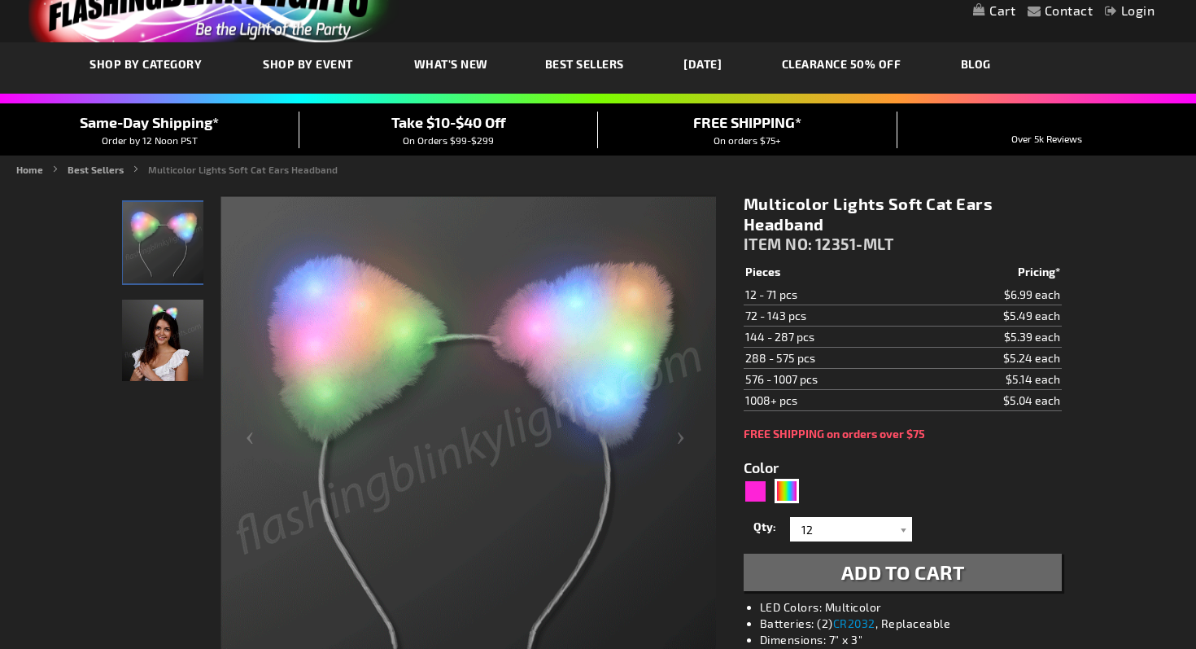
scroll to position [67, 0]
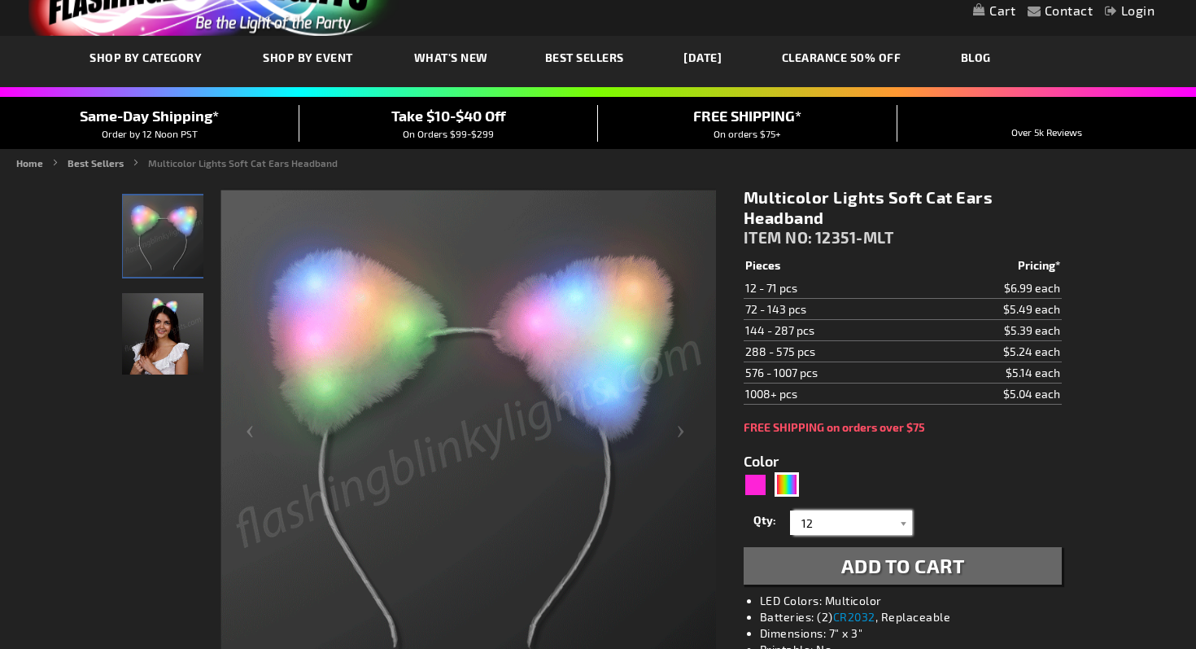
click at [812, 531] on input "12" at bounding box center [853, 522] width 118 height 24
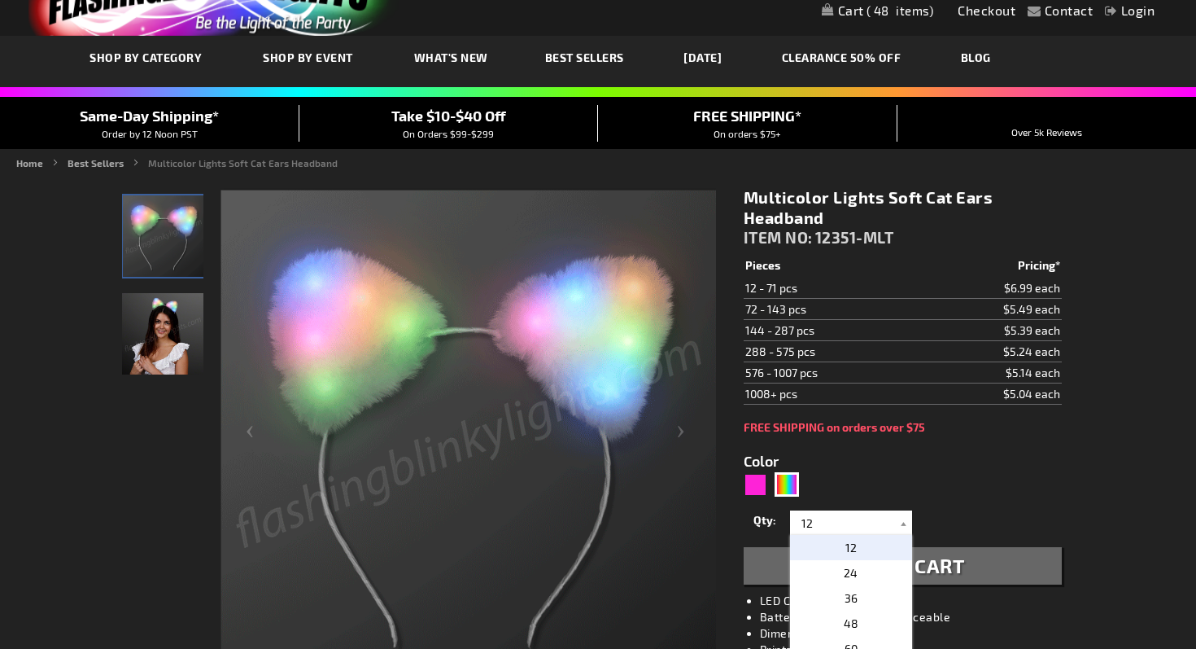
click at [1009, 502] on form "Color 5659 Qty 12 24 36 48 60 72 84 96 108 120 132 144 156 168 180" at bounding box center [903, 509] width 318 height 151
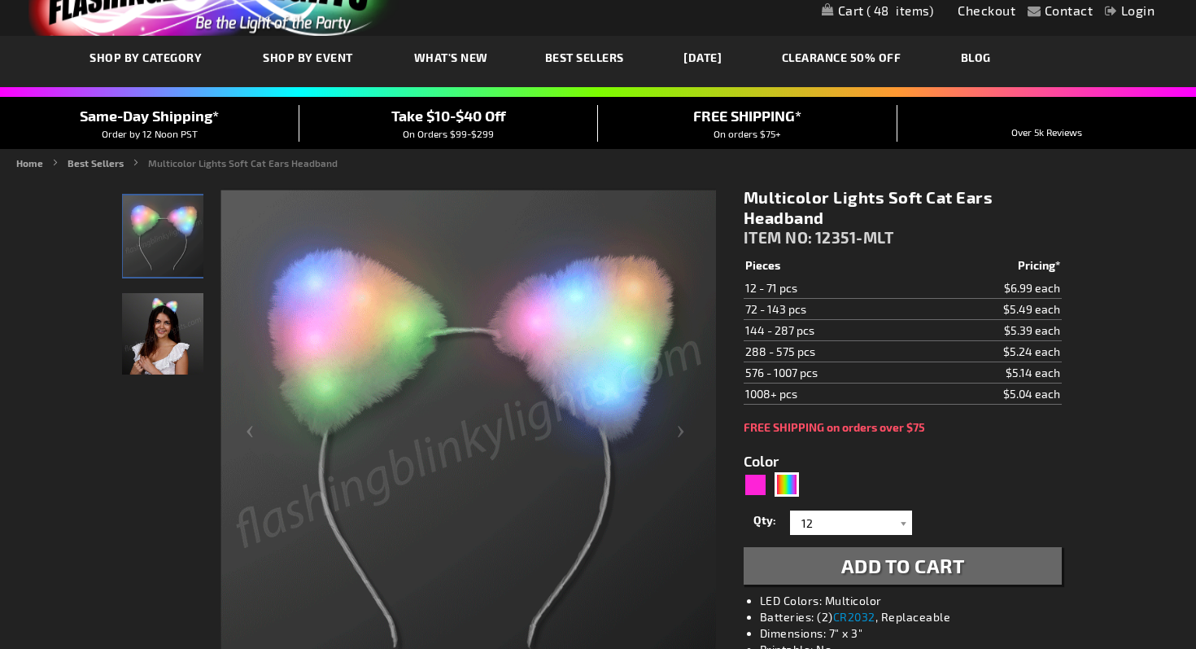
click at [930, 563] on span "Add to Cart" at bounding box center [904, 565] width 124 height 24
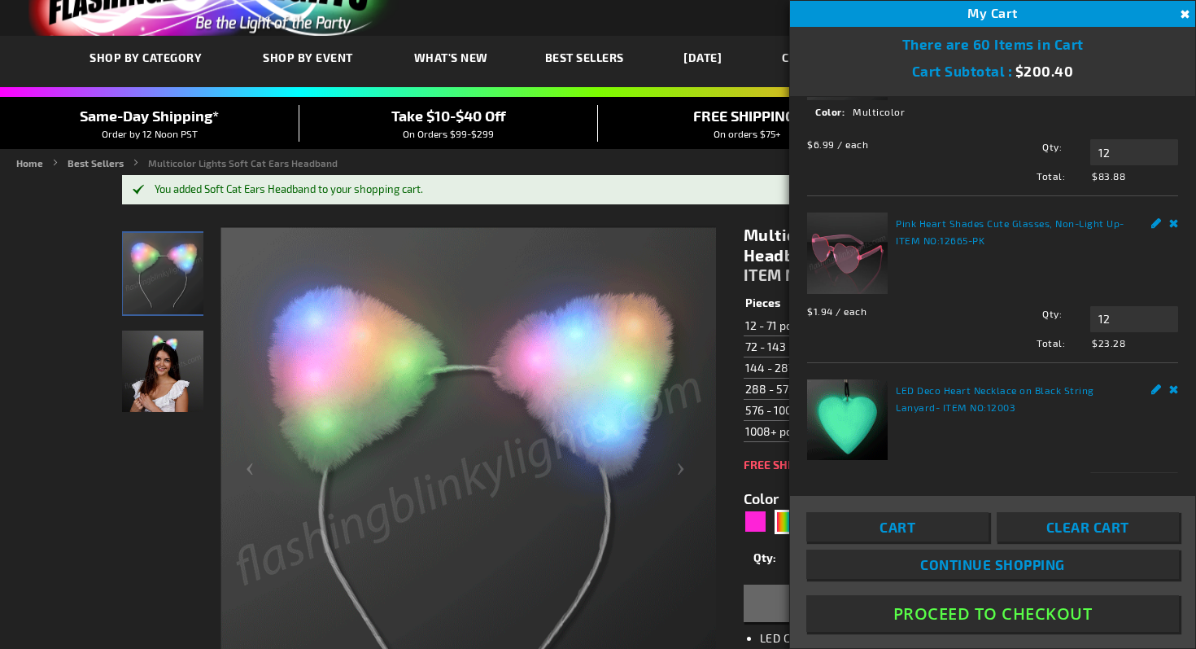
scroll to position [0, 0]
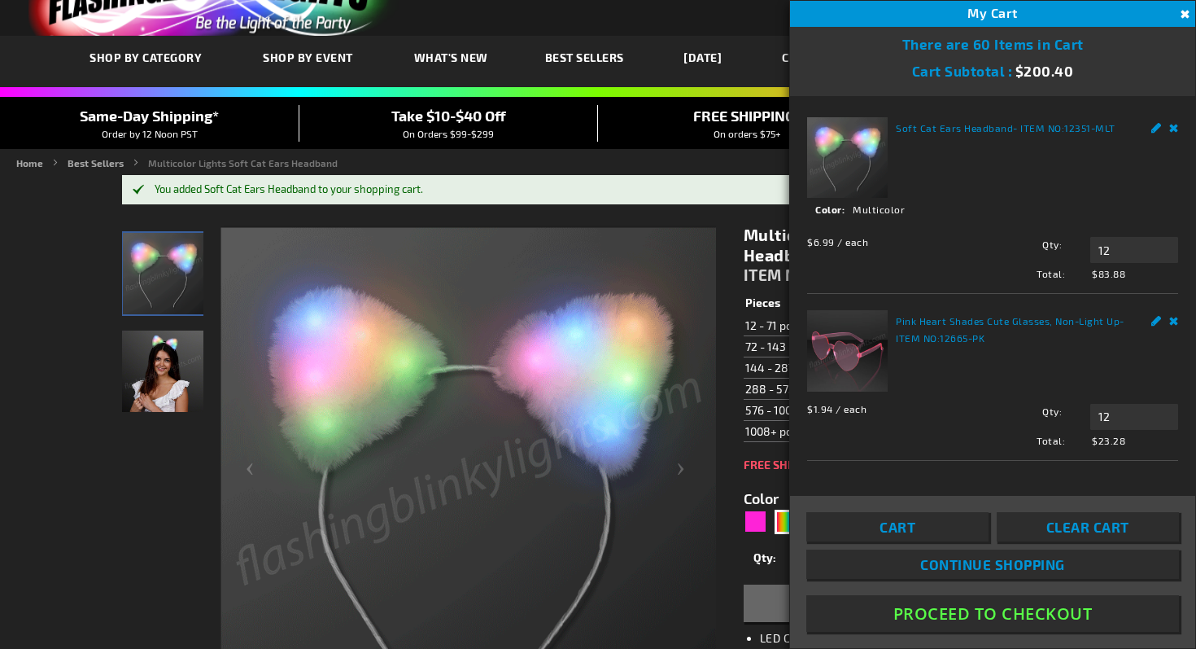
click at [1182, 15] on button "Close" at bounding box center [1183, 15] width 18 height 18
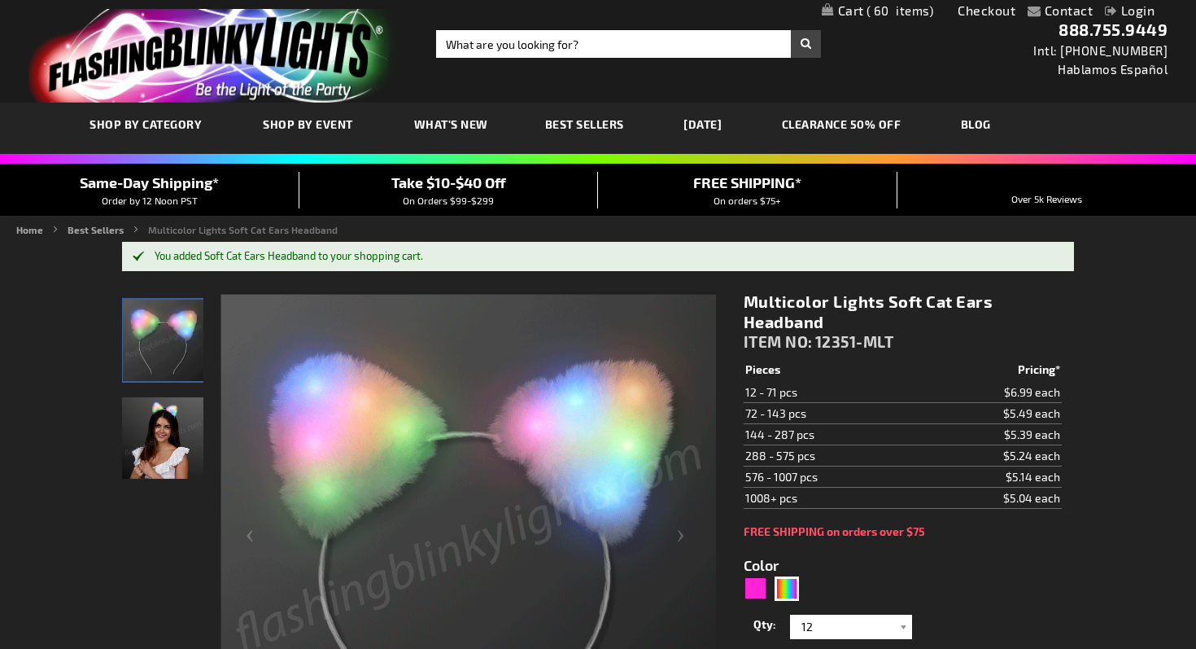
click at [836, 124] on link "CLEARANCE 50% OFF" at bounding box center [842, 124] width 144 height 55
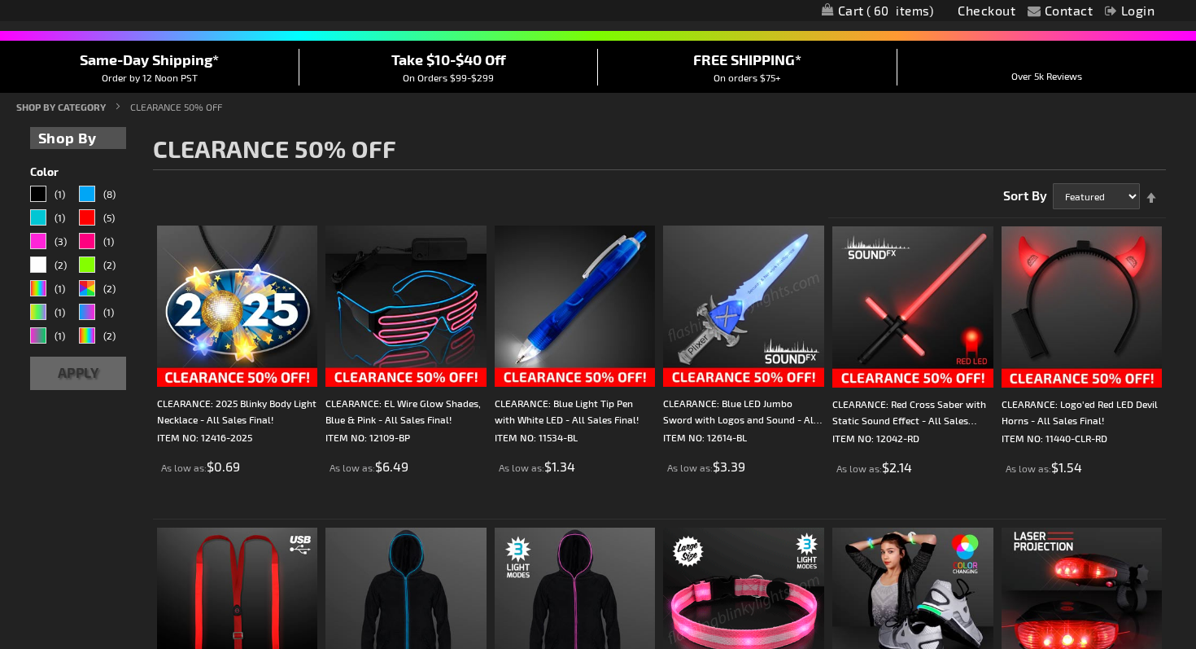
scroll to position [54, 0]
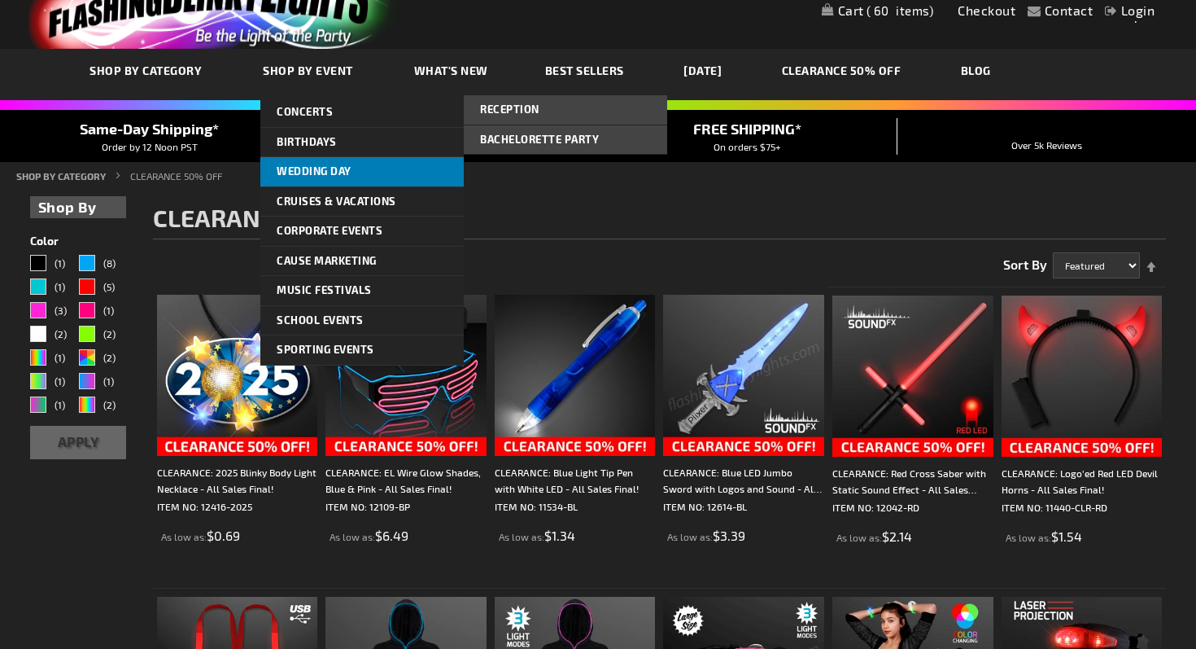
click at [296, 172] on span "Wedding Day" at bounding box center [314, 170] width 75 height 13
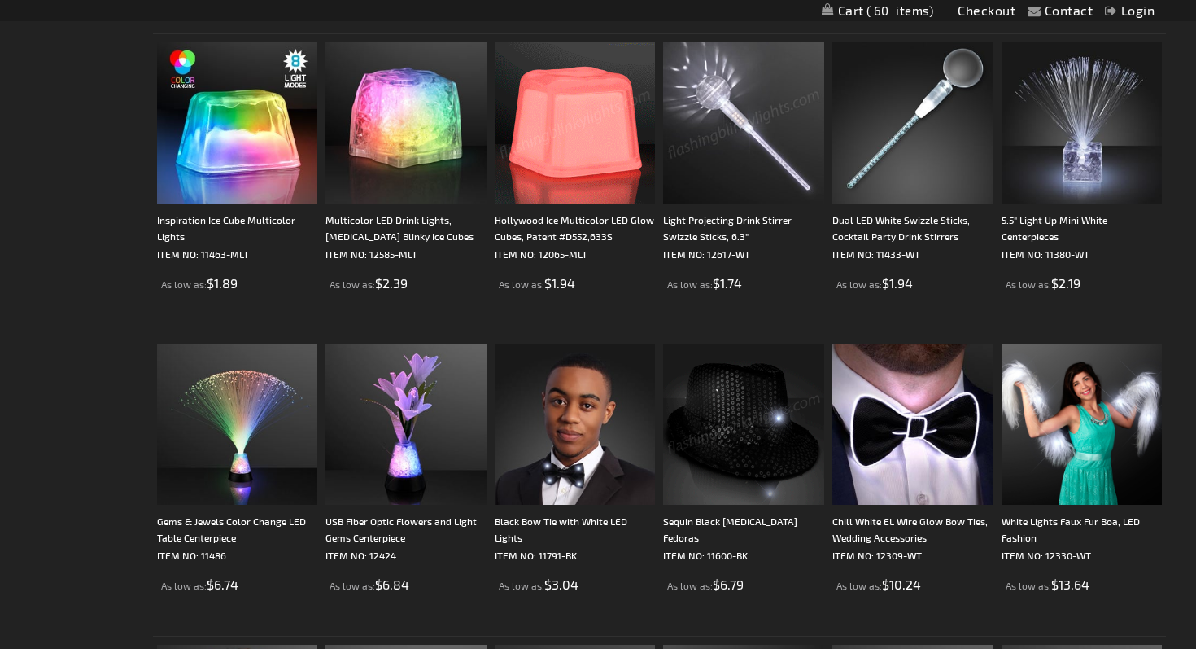
scroll to position [2091, 0]
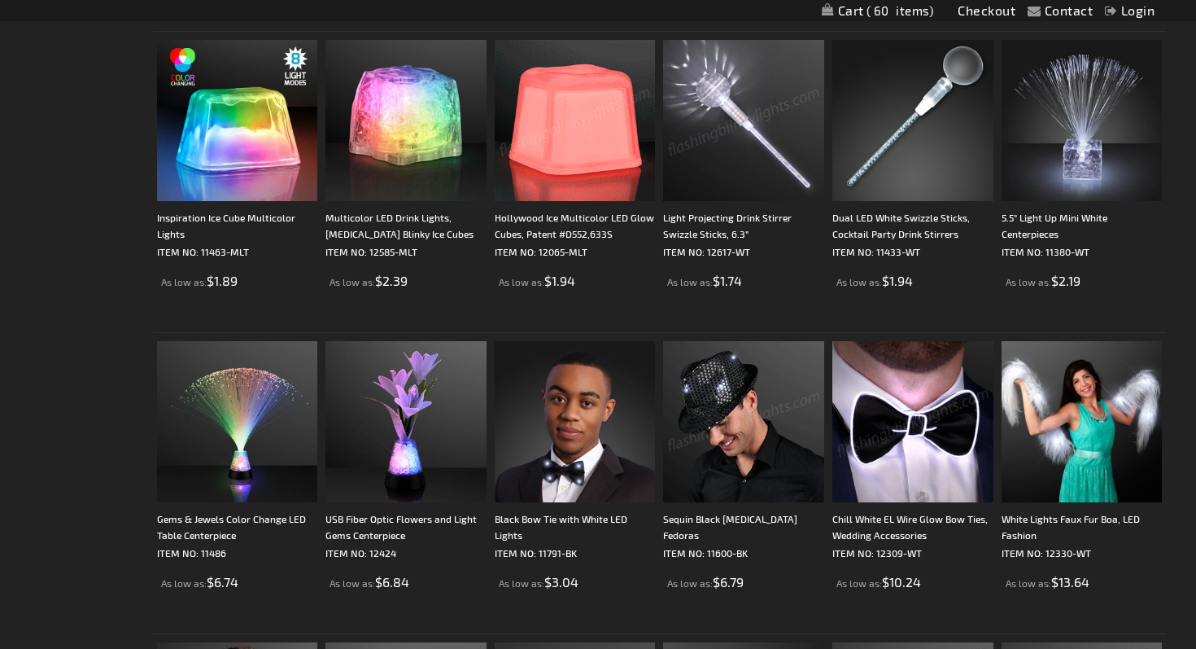
click at [942, 448] on img at bounding box center [913, 421] width 161 height 161
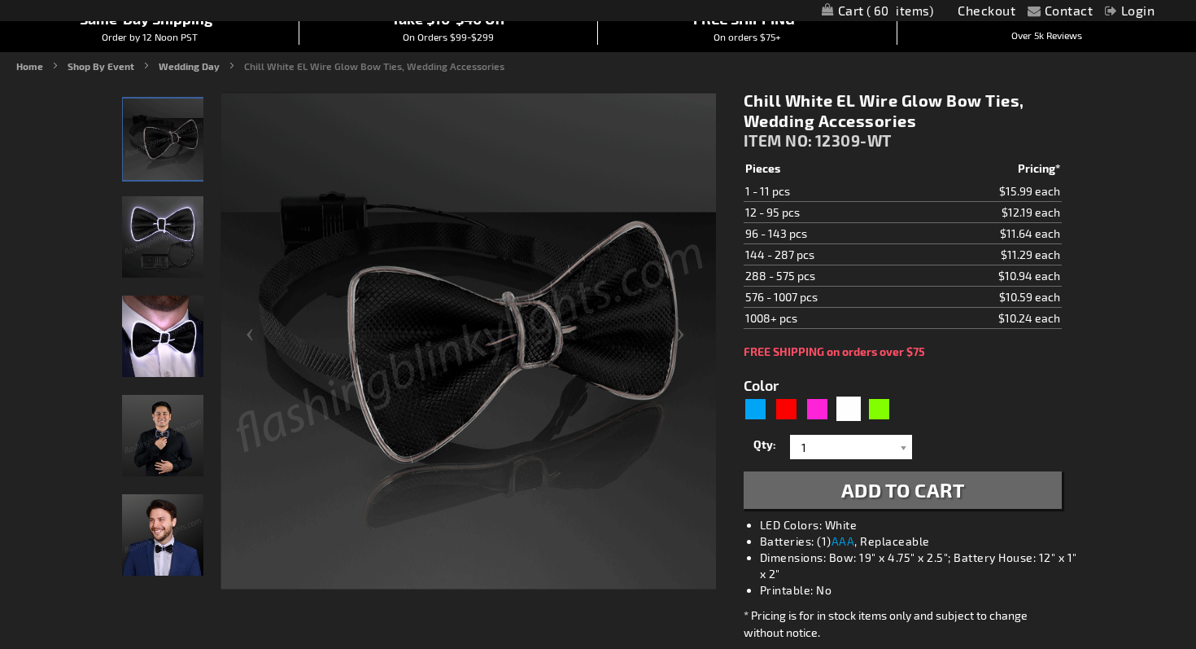
scroll to position [413, 0]
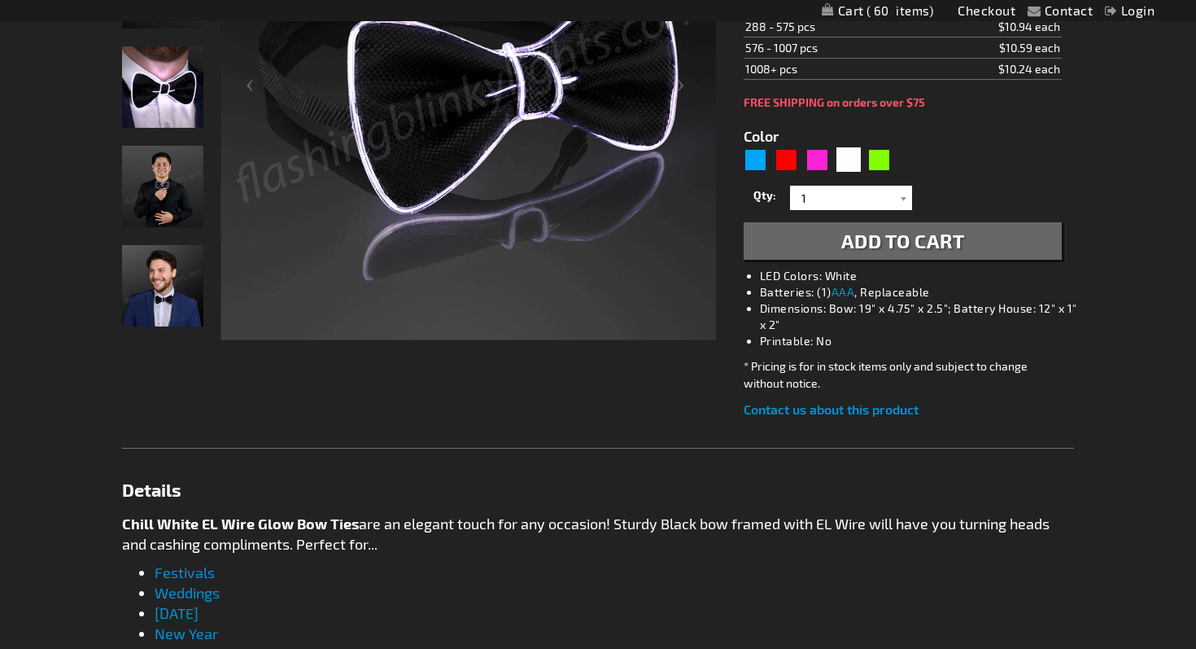
click at [161, 296] on img "Man wearing Light Up White EL Wire Bow Tie" at bounding box center [162, 285] width 81 height 81
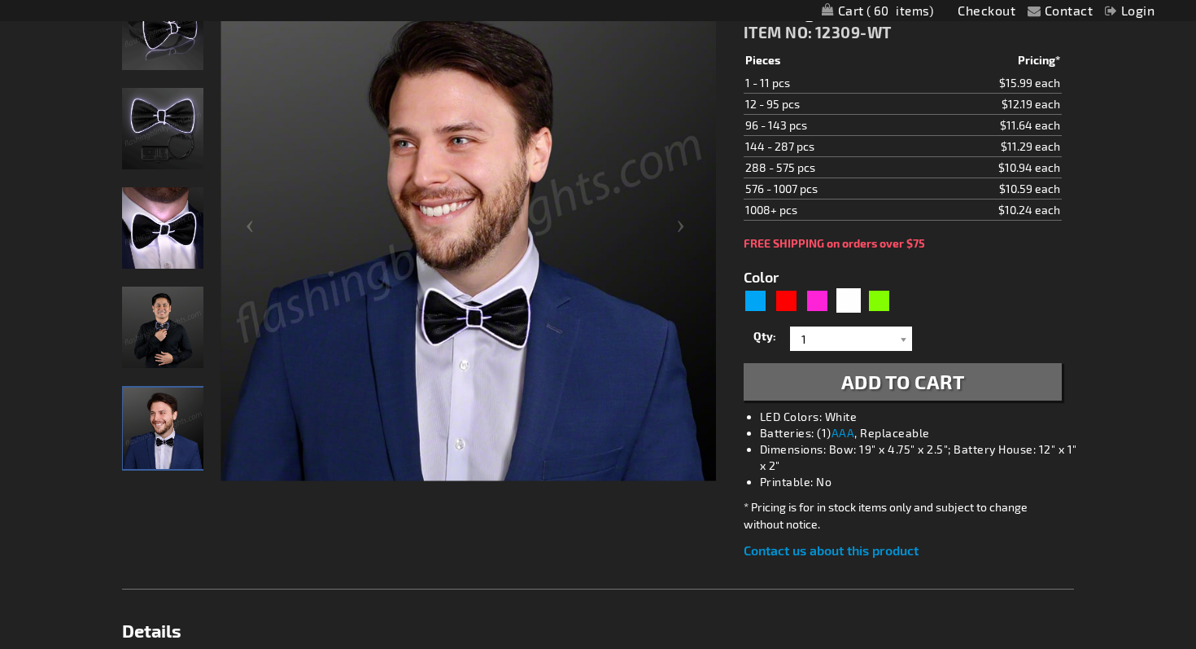
scroll to position [242, 0]
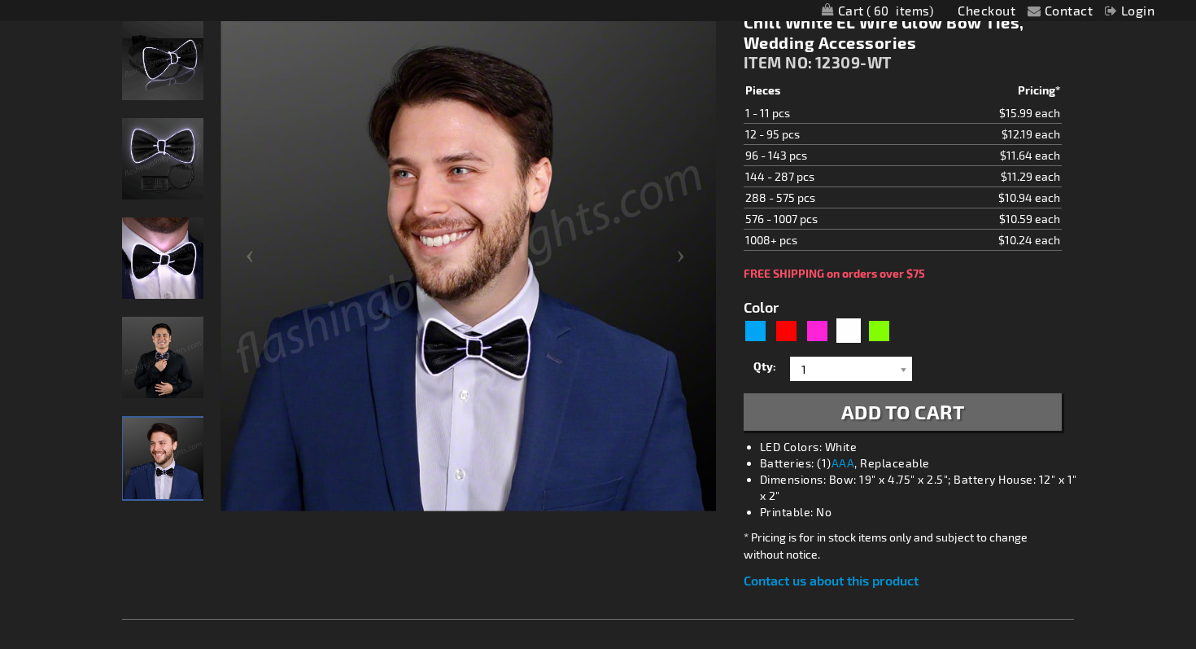
click at [160, 352] on img "Man wearing Light Up White EL Wire Bow Tie" at bounding box center [162, 357] width 81 height 81
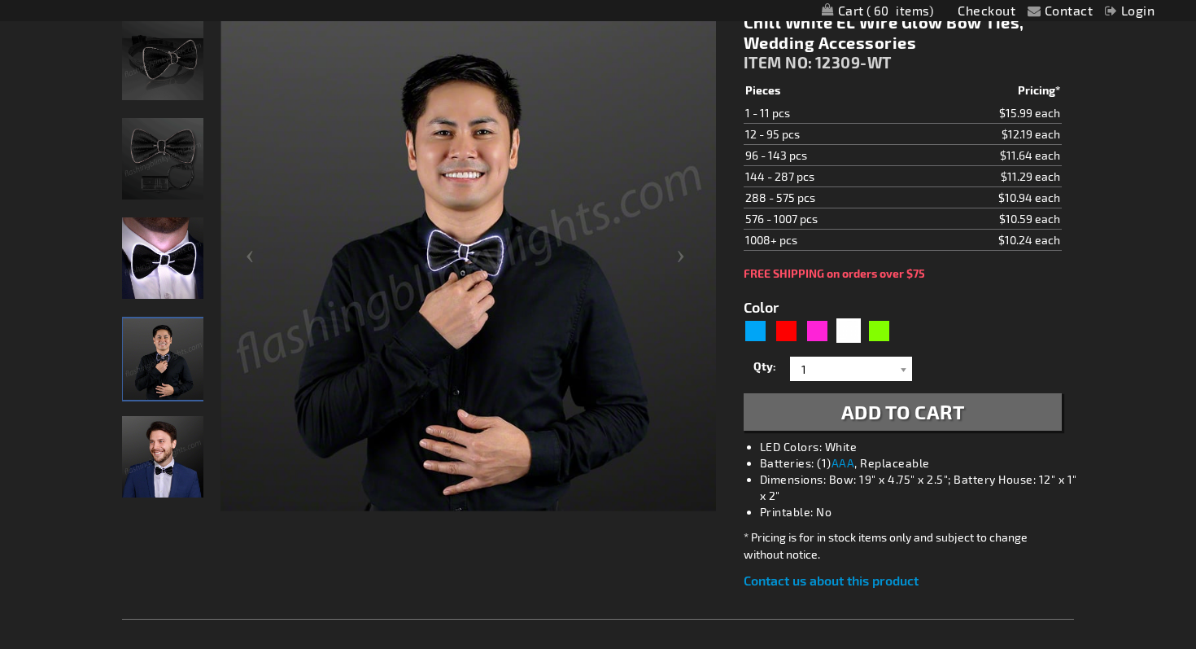
click at [158, 269] on img "Light Up White EL Wire Bow Tie" at bounding box center [162, 257] width 81 height 81
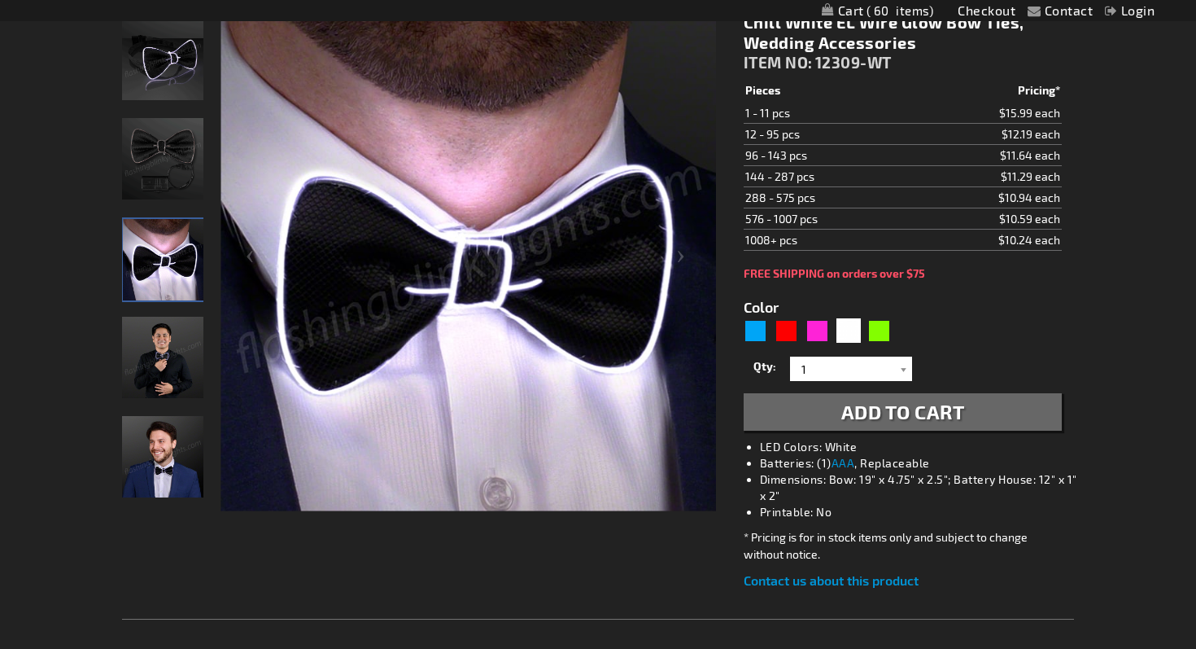
click at [160, 172] on img "Light Up White EL Wire Bow Tie" at bounding box center [162, 158] width 81 height 81
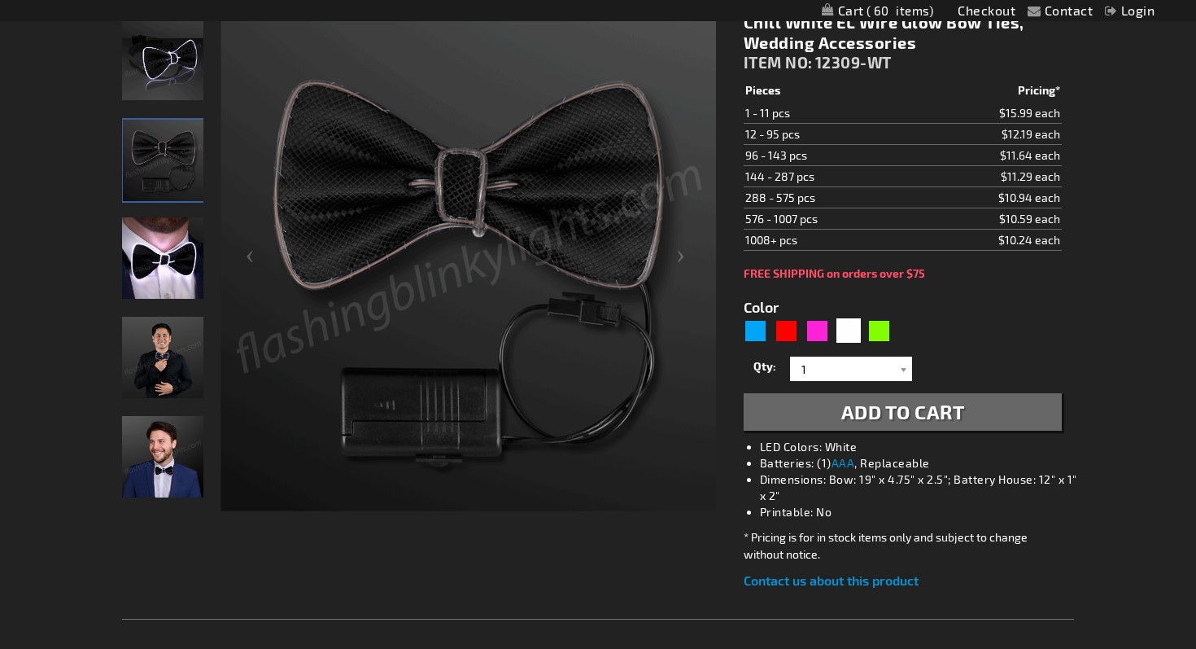
click at [155, 255] on img "Light Up White EL Wire Bow Tie" at bounding box center [162, 257] width 81 height 81
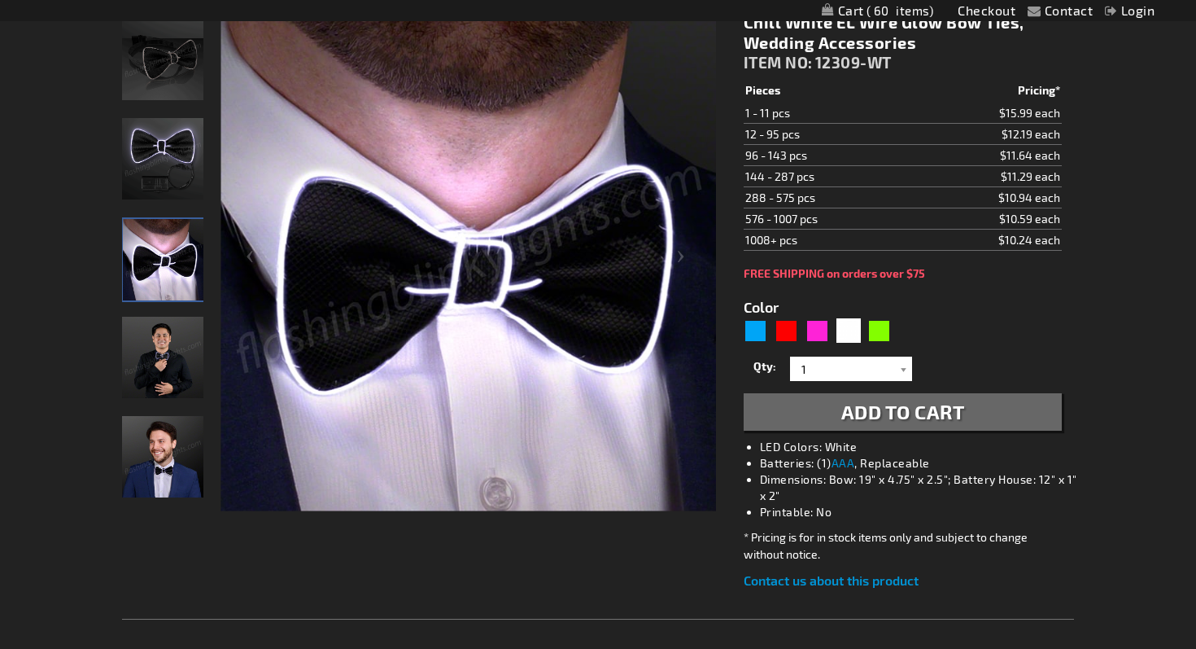
click at [151, 181] on img "Light Up White EL Wire Bow Tie" at bounding box center [162, 158] width 81 height 81
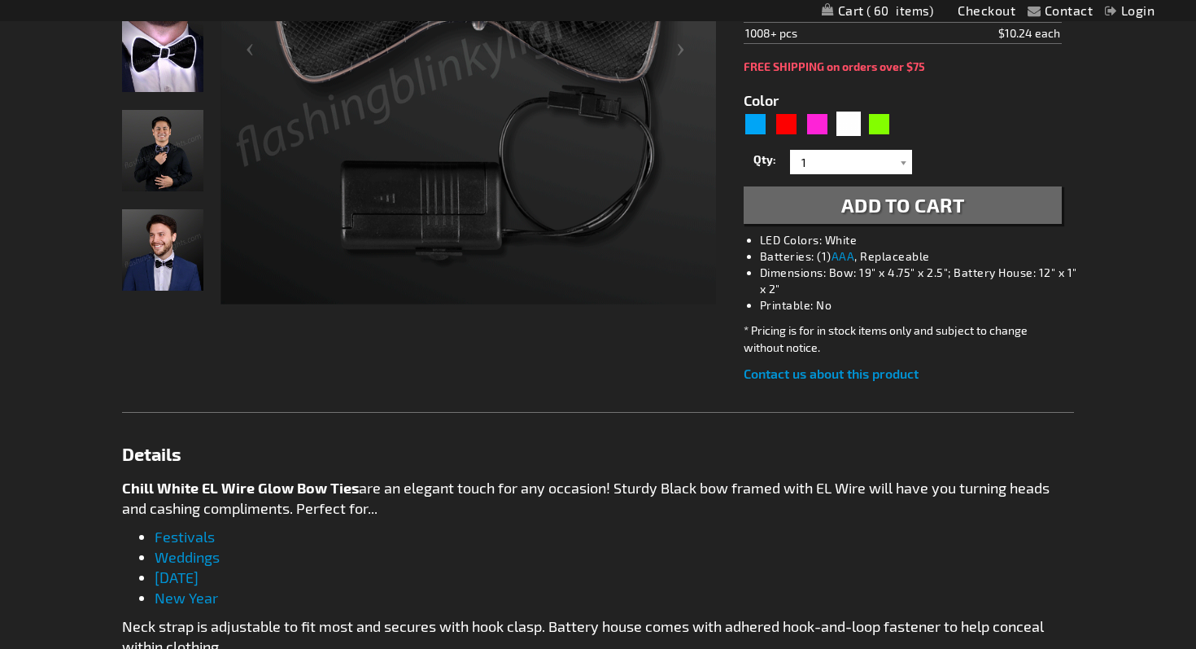
scroll to position [0, 0]
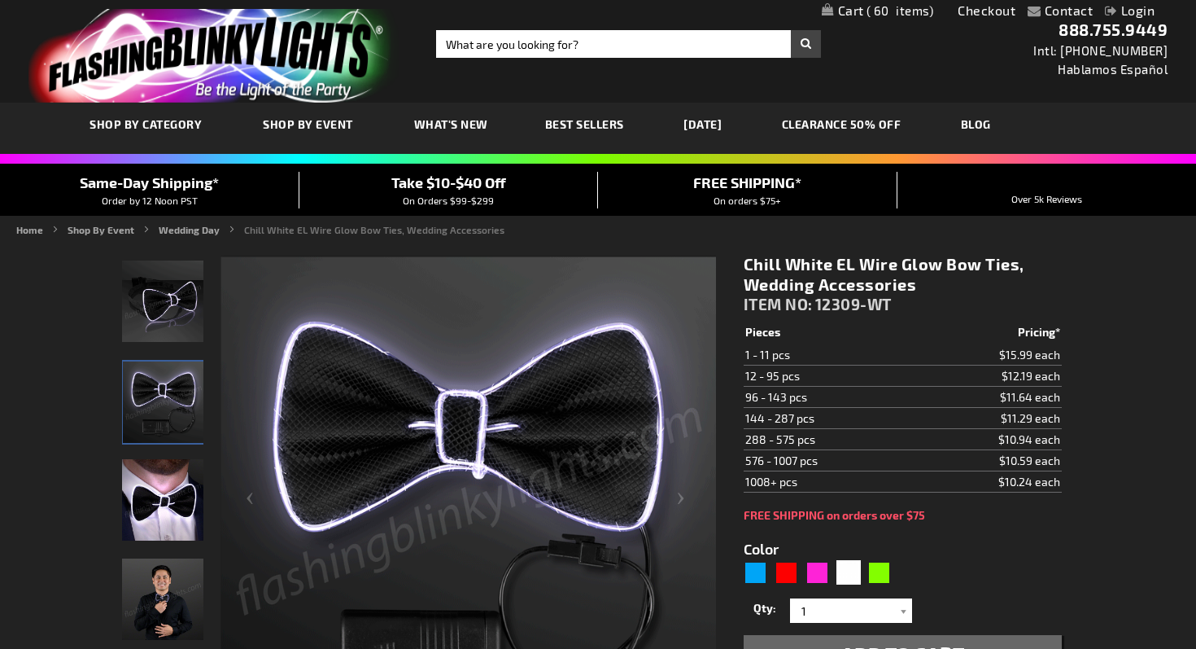
click at [987, 9] on link "Checkout" at bounding box center [987, 9] width 58 height 15
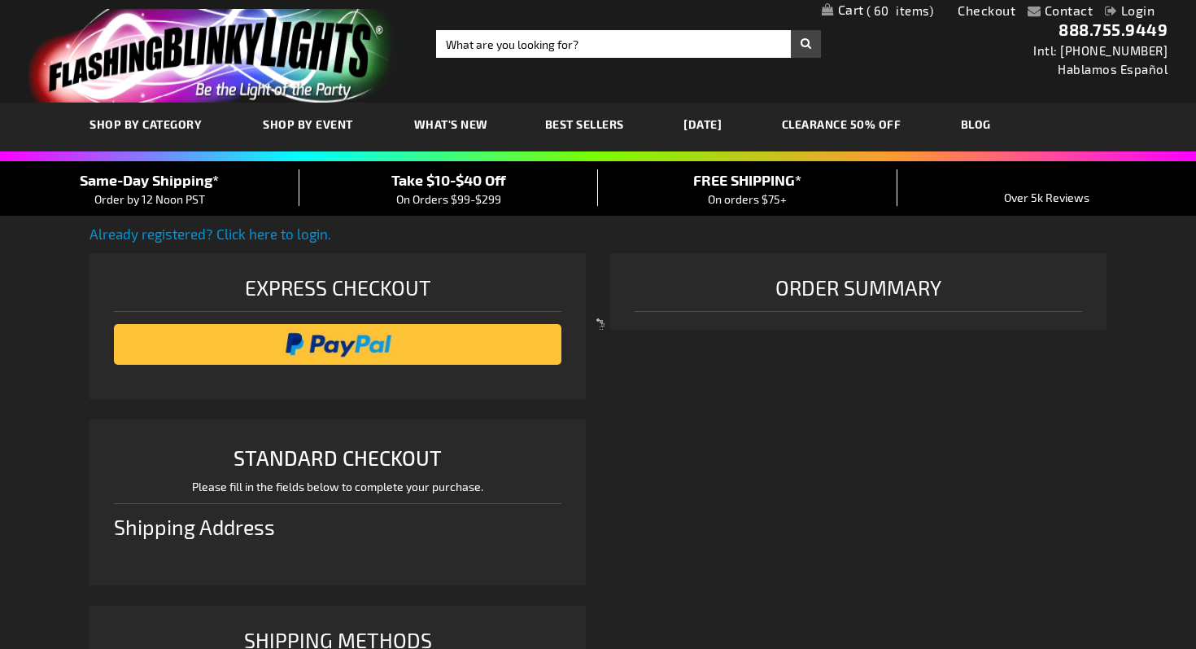
select select "US"
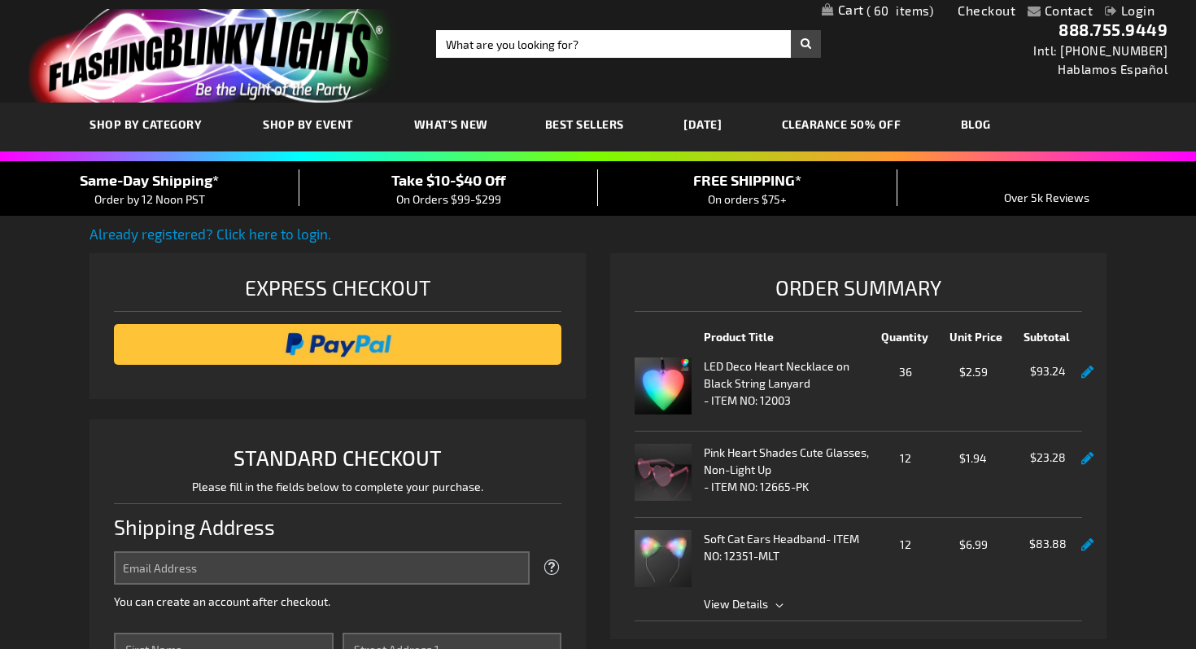
click at [1083, 375] on link at bounding box center [1088, 372] width 12 height 14
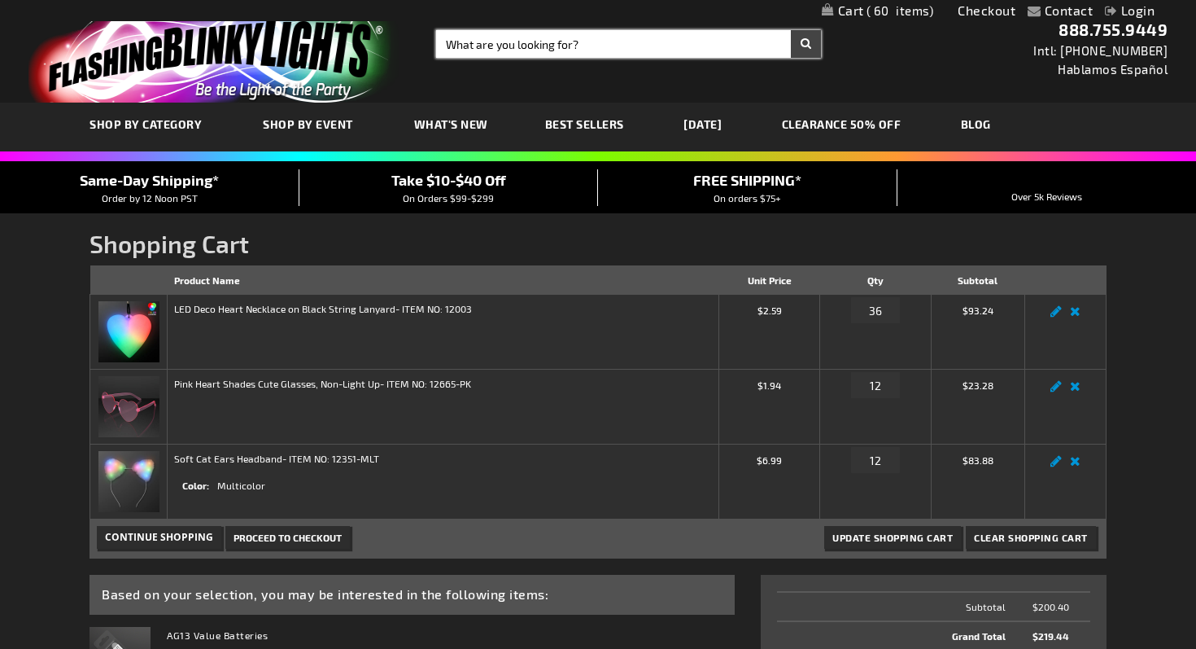
click at [565, 46] on input "Search" at bounding box center [628, 44] width 385 height 28
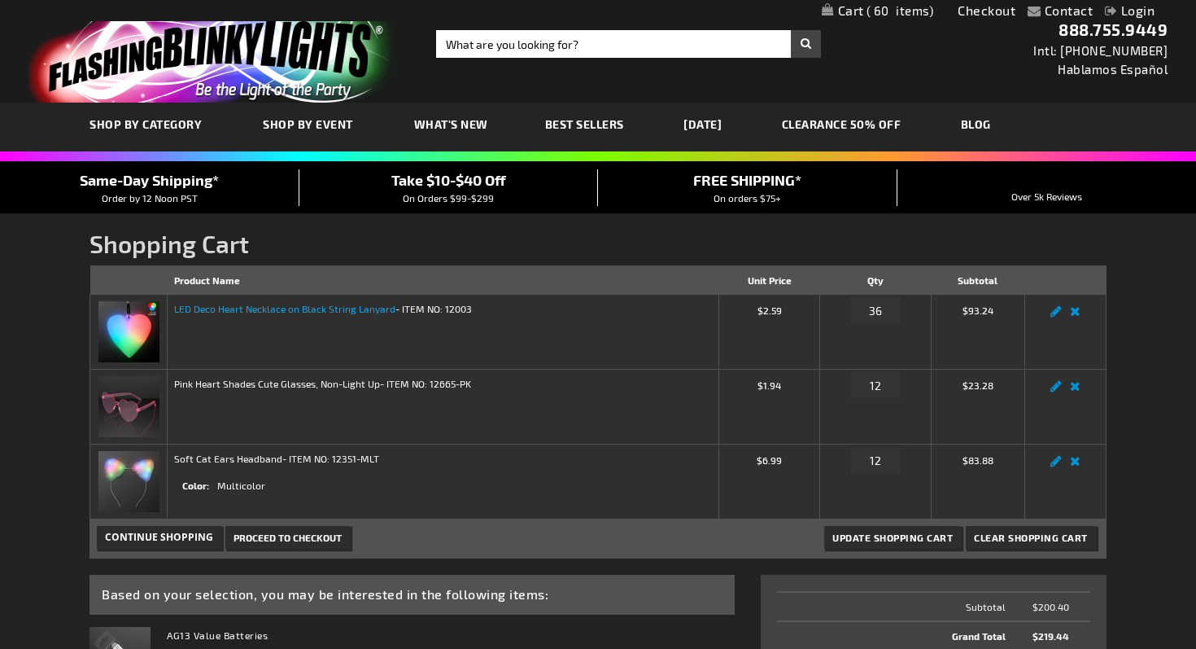
click at [182, 308] on link "LED Deco Heart Necklace on Black String Lanyard" at bounding box center [284, 308] width 221 height 11
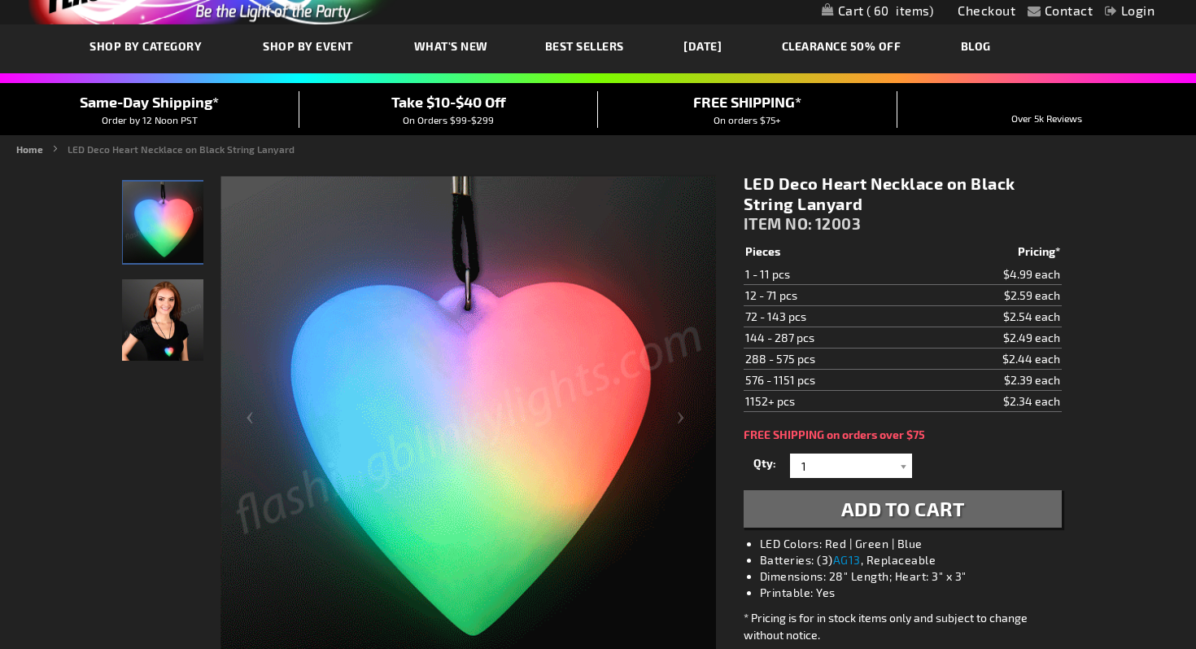
scroll to position [81, 0]
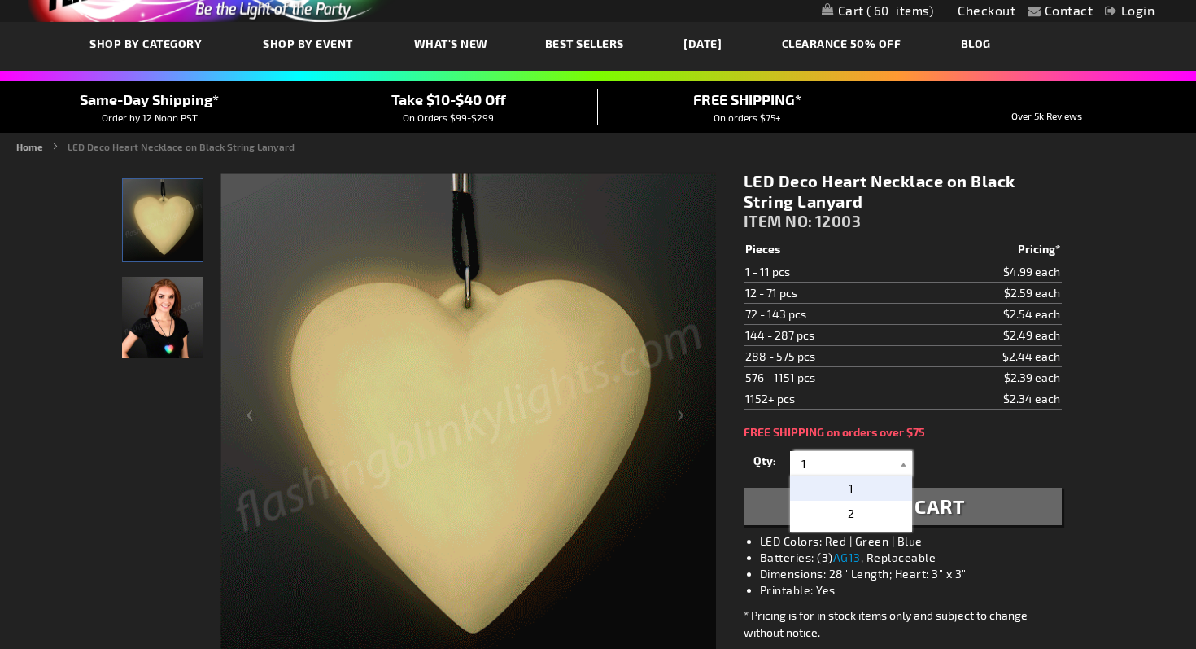
click at [821, 461] on input "1" at bounding box center [853, 463] width 118 height 24
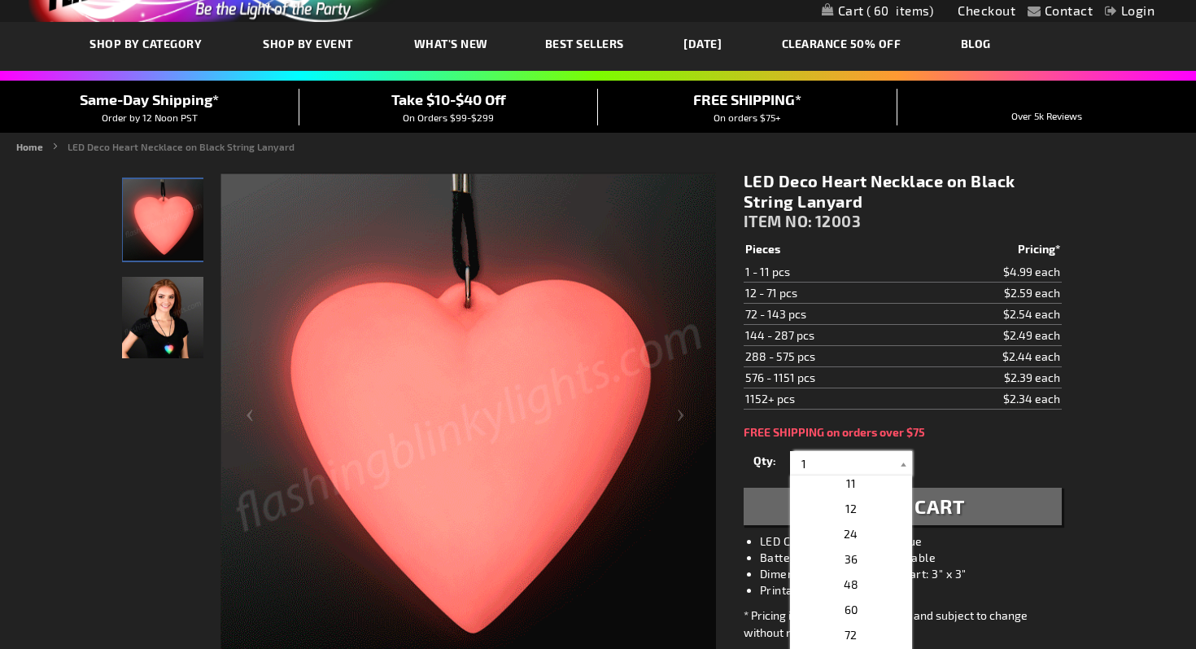
scroll to position [258, 0]
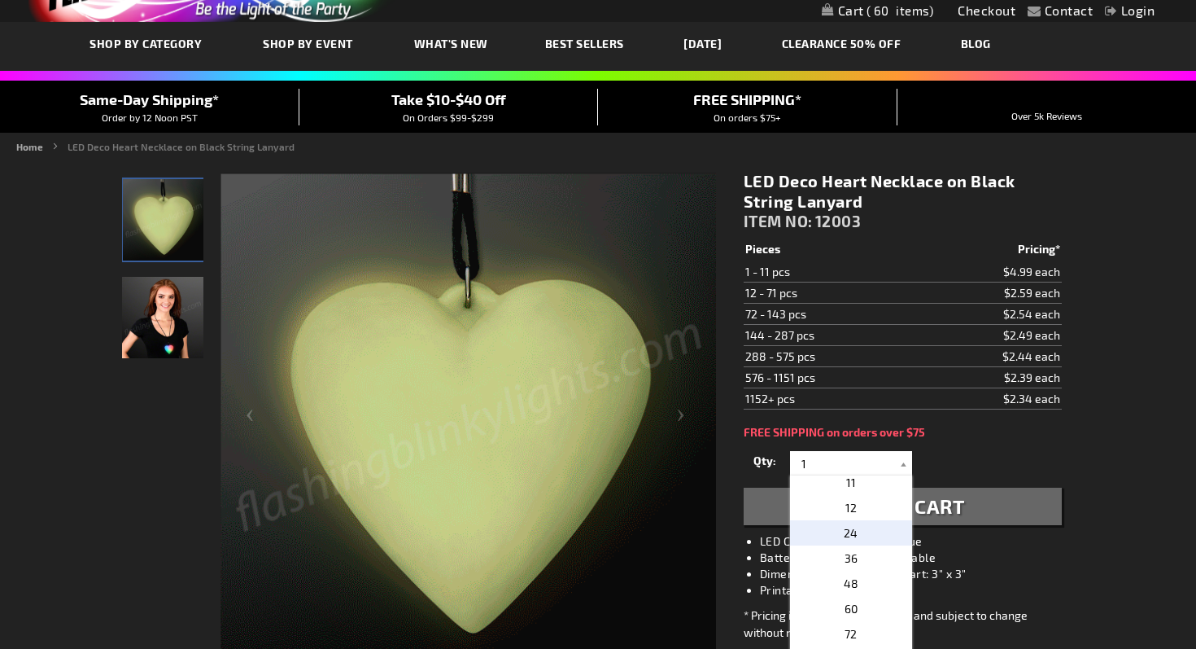
click at [868, 528] on p "24" at bounding box center [851, 532] width 122 height 25
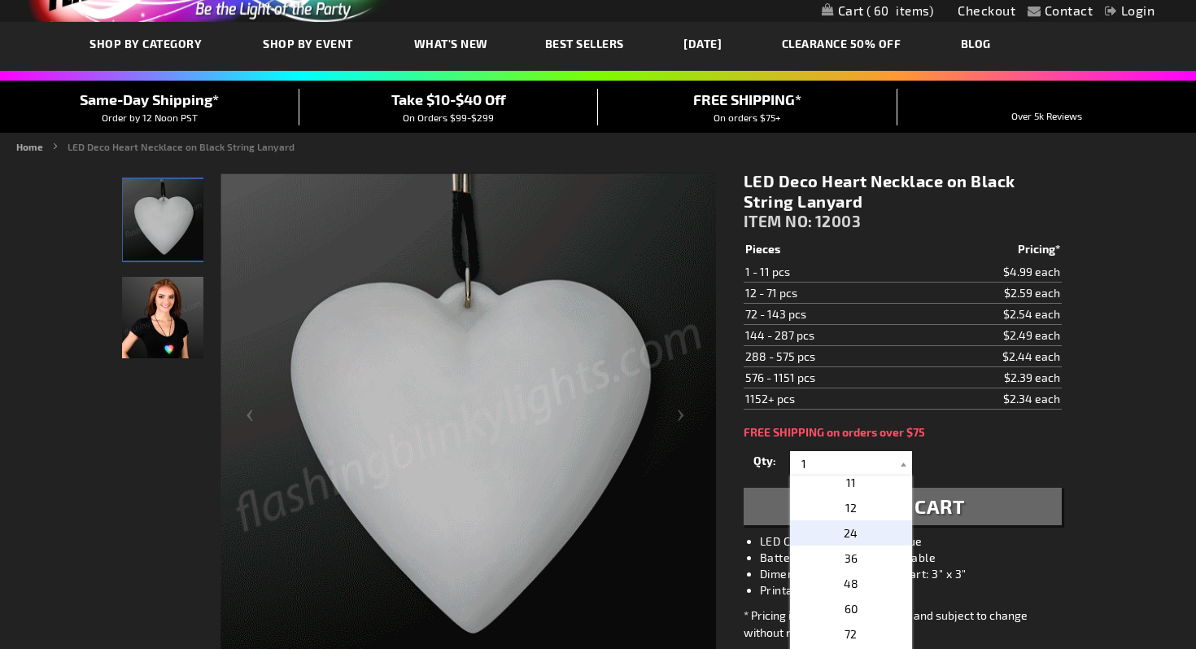
type input "24"
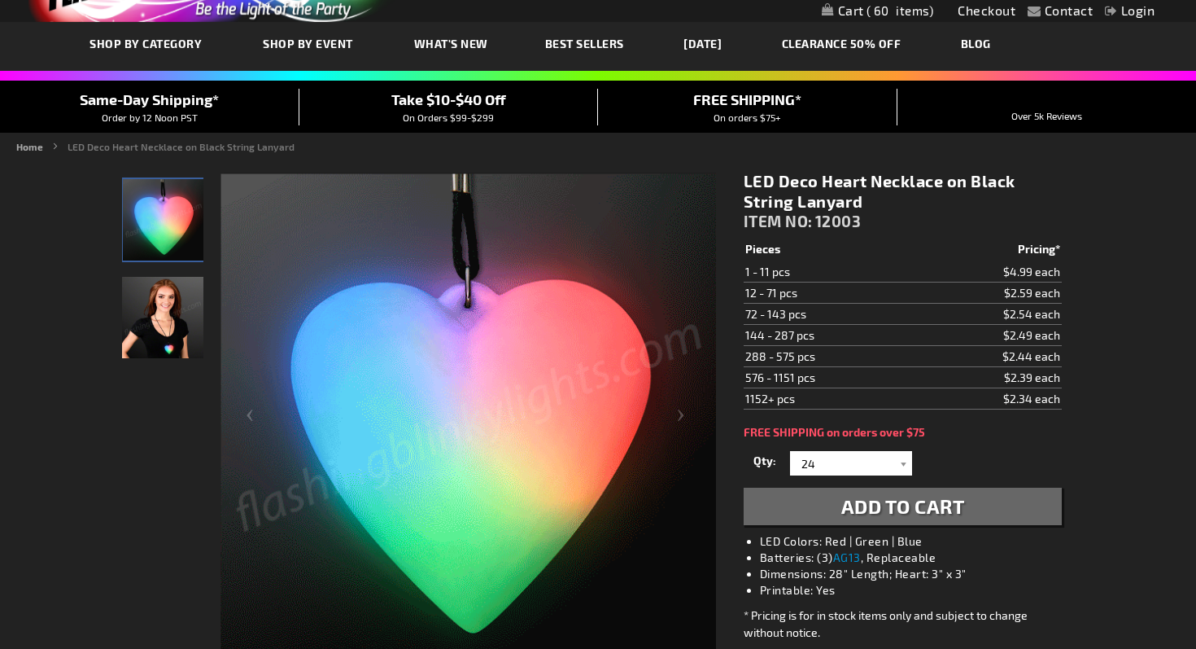
click at [868, 506] on span "Add to Cart" at bounding box center [904, 506] width 124 height 24
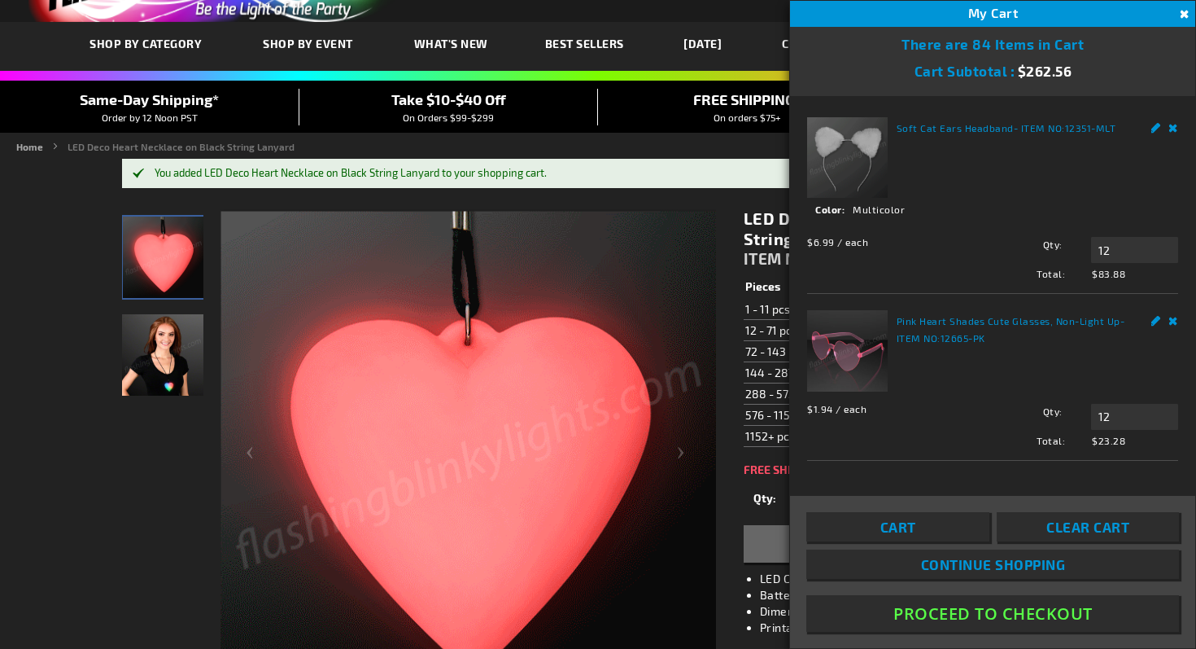
scroll to position [170, 0]
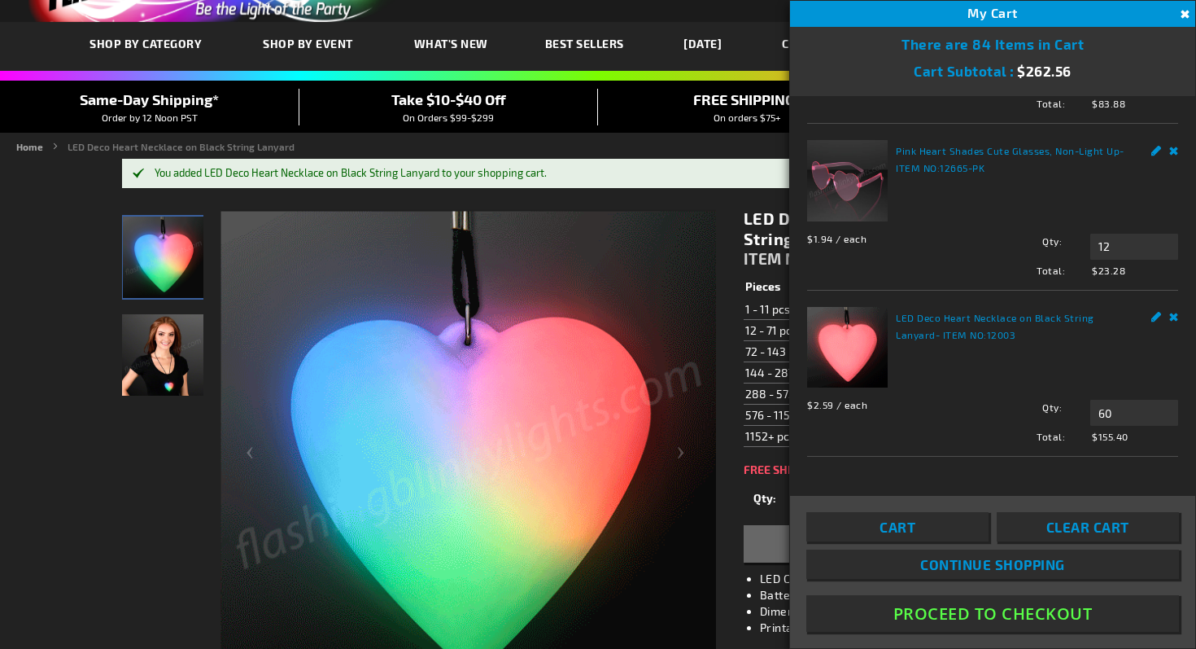
click at [1176, 317] on link "Remove" at bounding box center [1175, 315] width 10 height 17
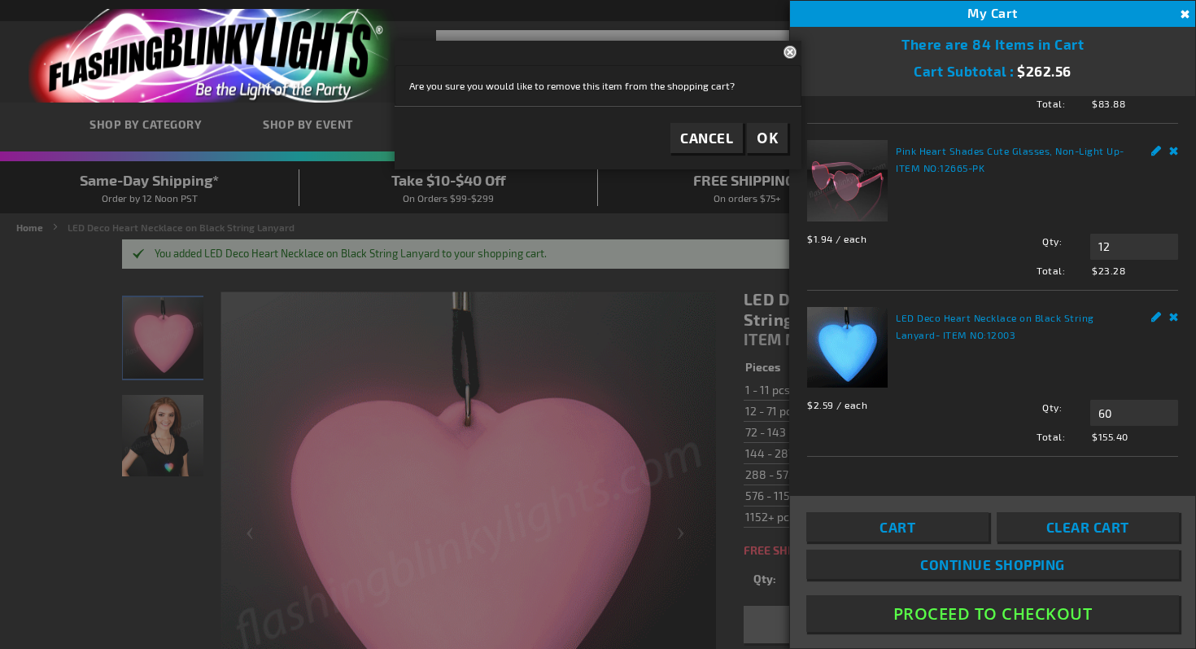
click at [1172, 317] on link "Remove" at bounding box center [1175, 315] width 10 height 17
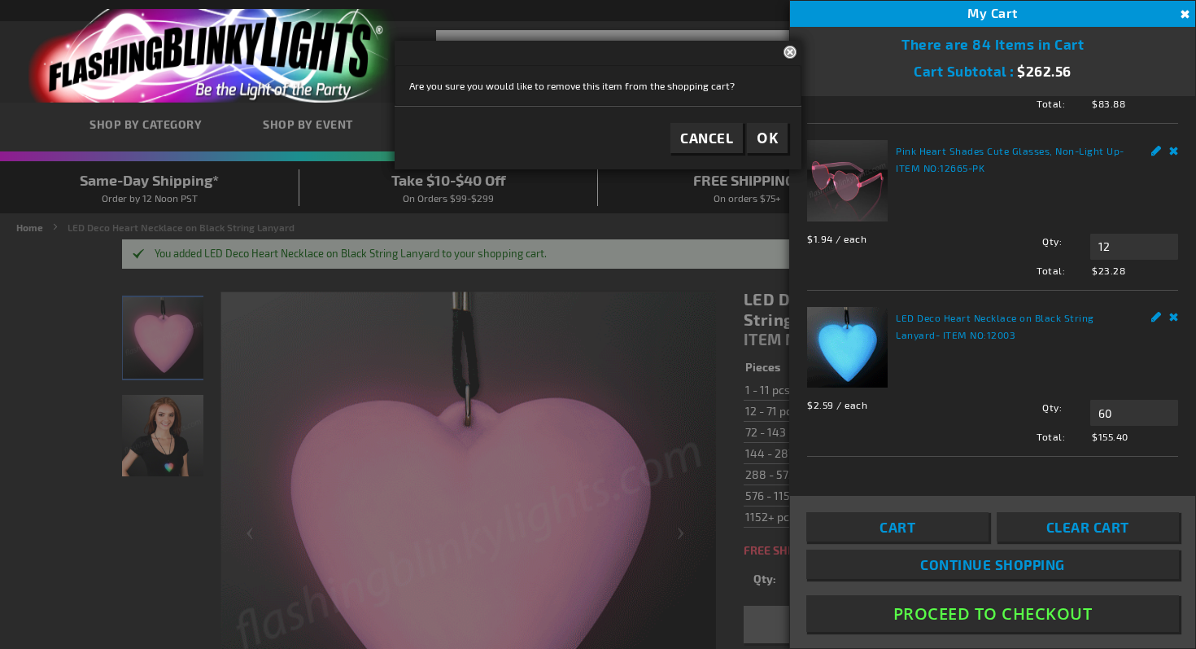
click at [766, 144] on span "OK" at bounding box center [767, 138] width 21 height 19
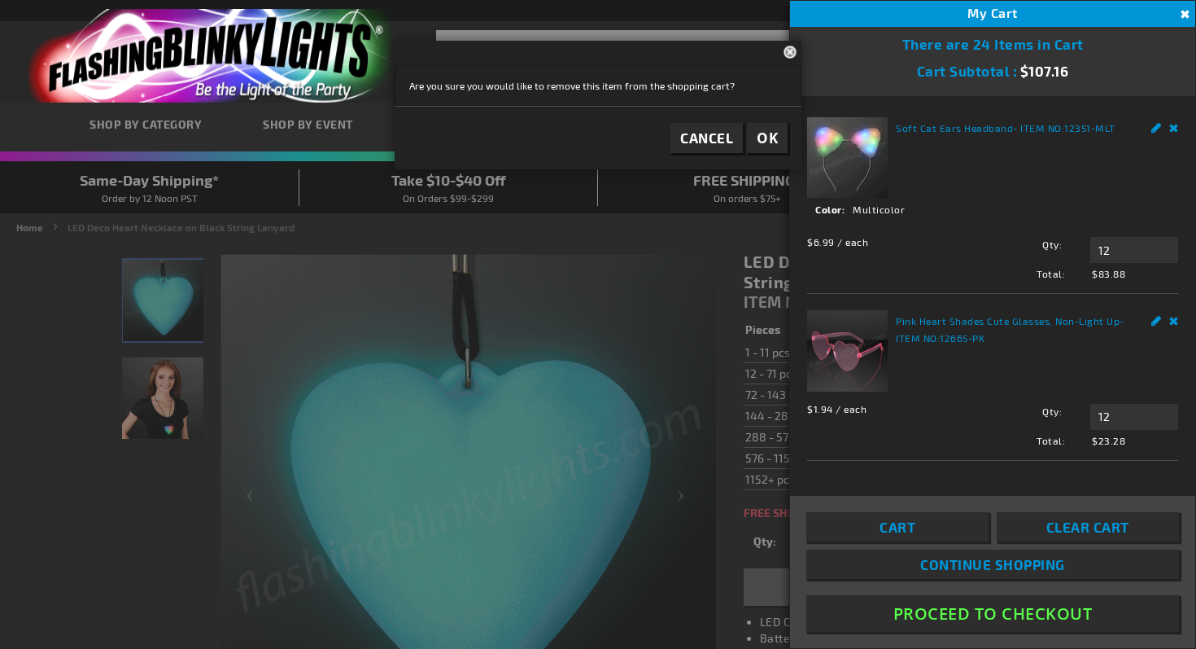
scroll to position [4, 0]
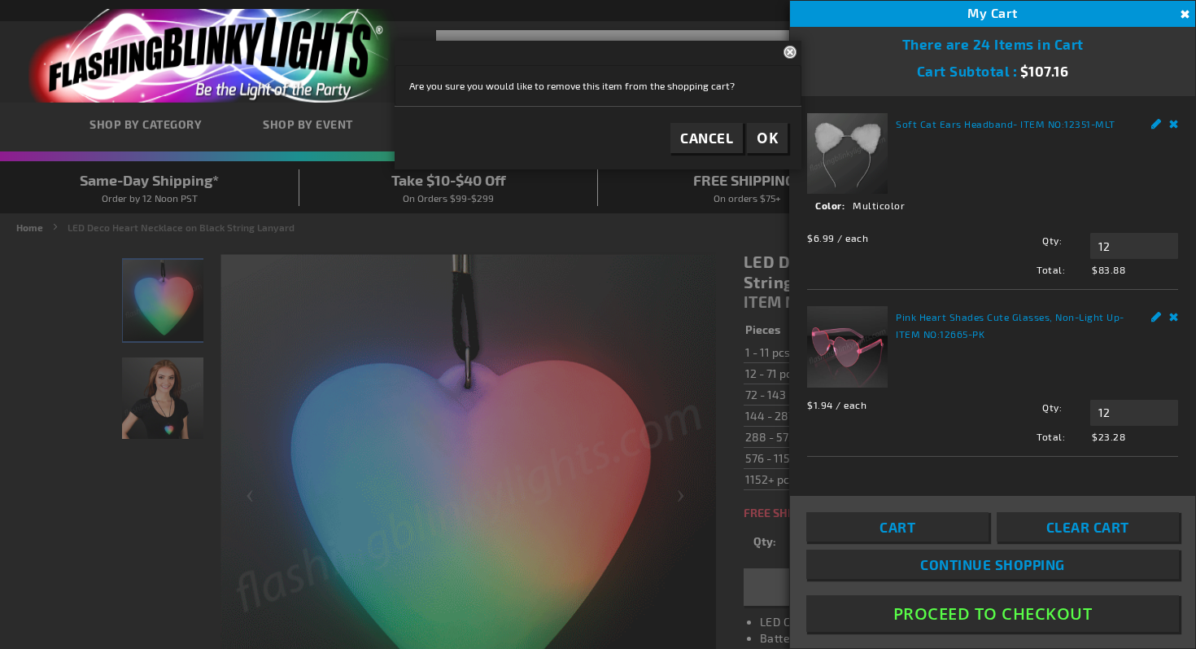
click at [1178, 15] on button "Close" at bounding box center [1183, 15] width 18 height 18
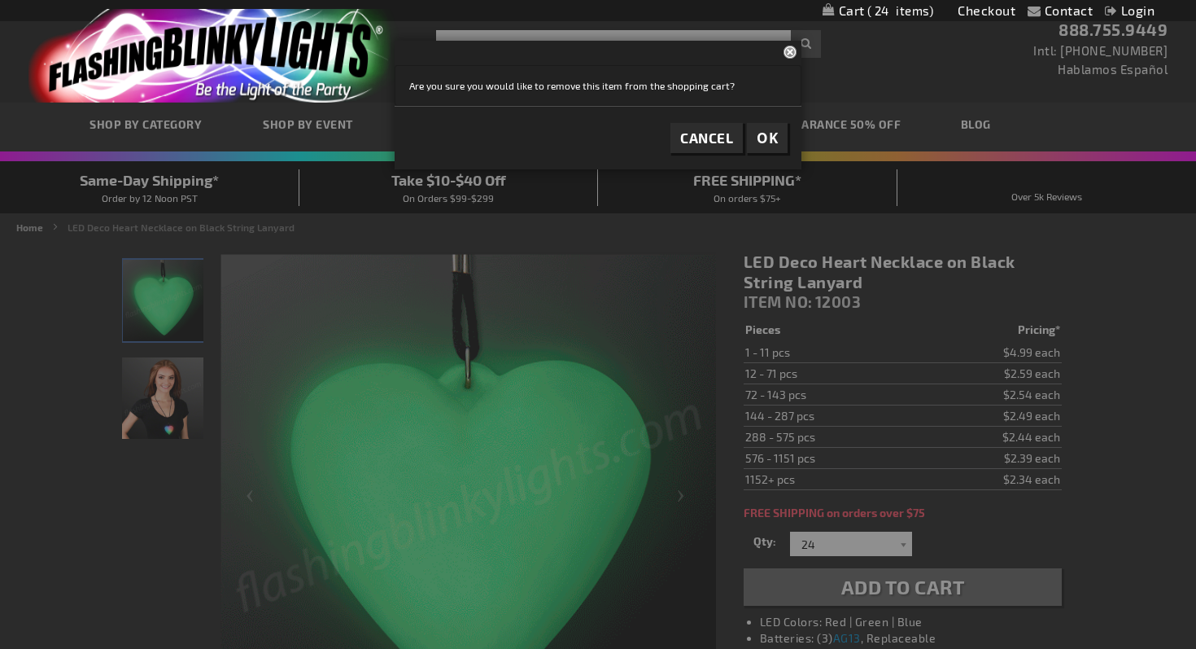
click at [894, 586] on div at bounding box center [598, 324] width 1196 height 649
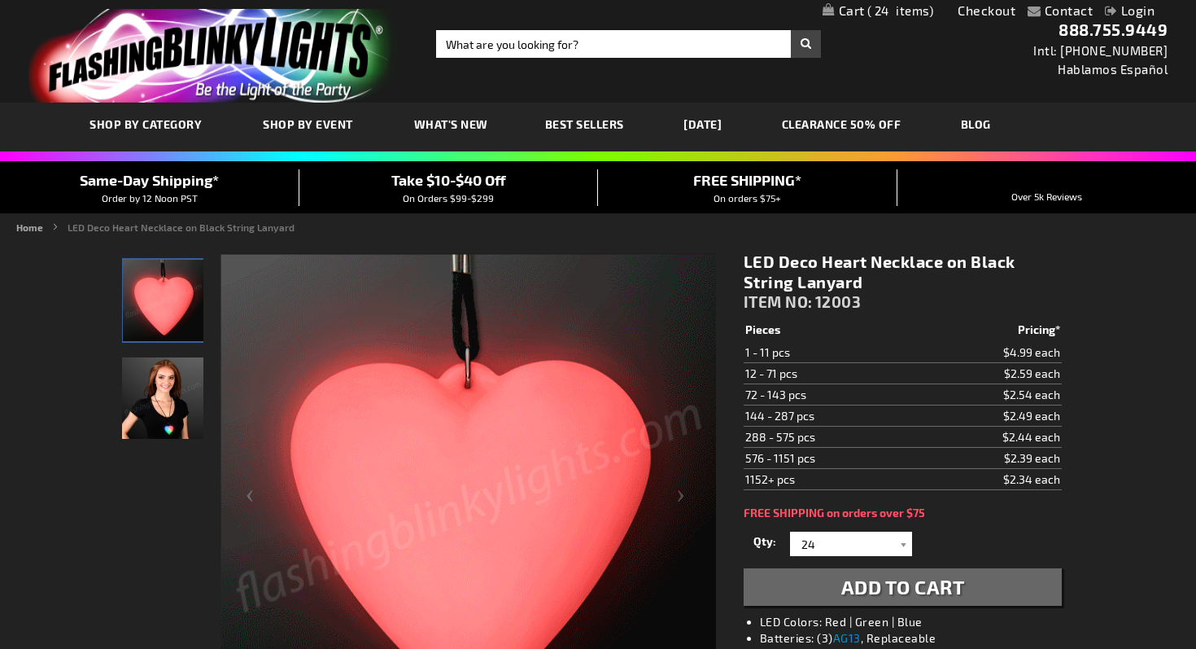
click at [894, 586] on span "Add to Cart" at bounding box center [904, 587] width 124 height 24
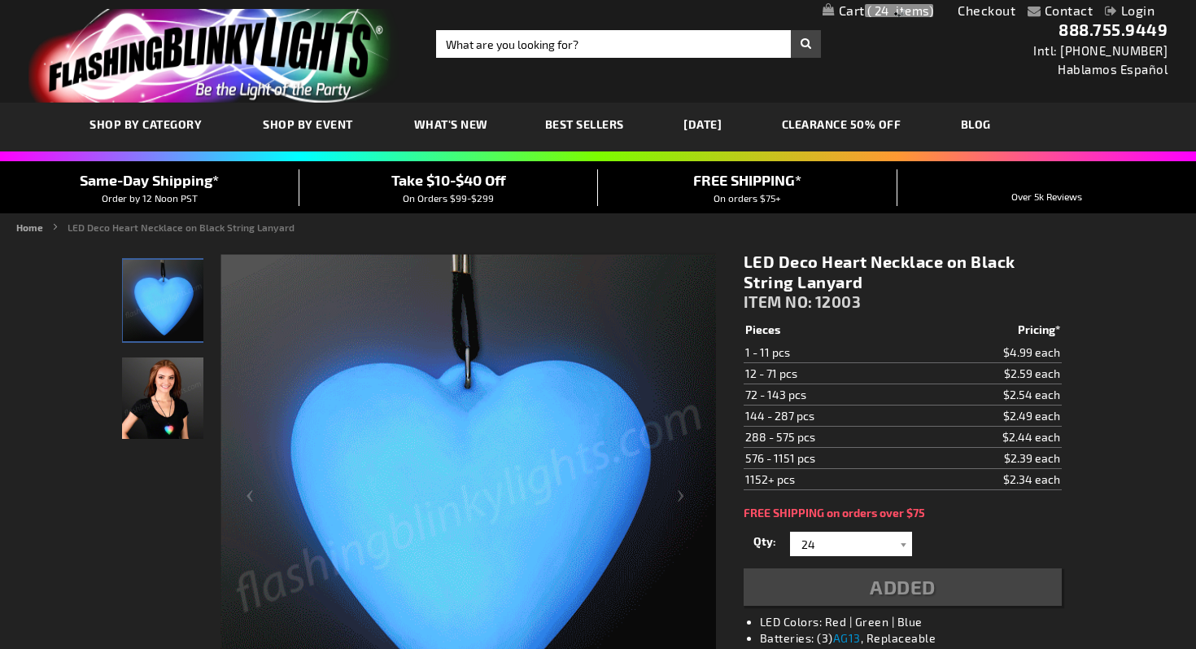
scroll to position [0, 0]
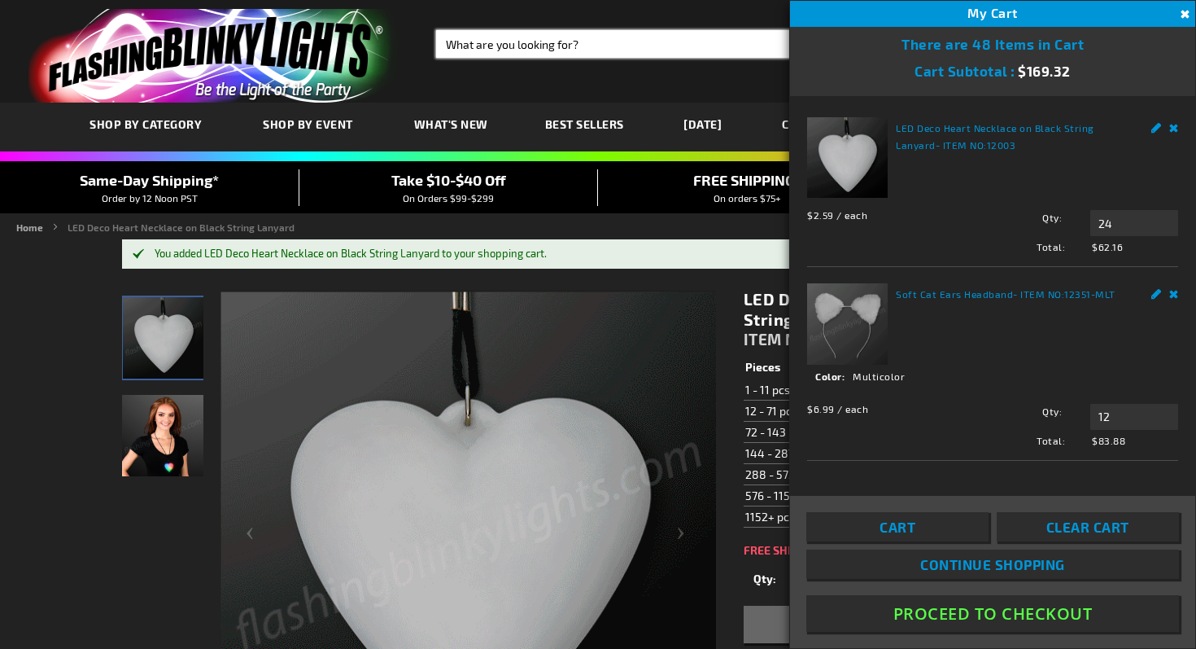
click at [550, 43] on input "Search" at bounding box center [628, 44] width 385 height 28
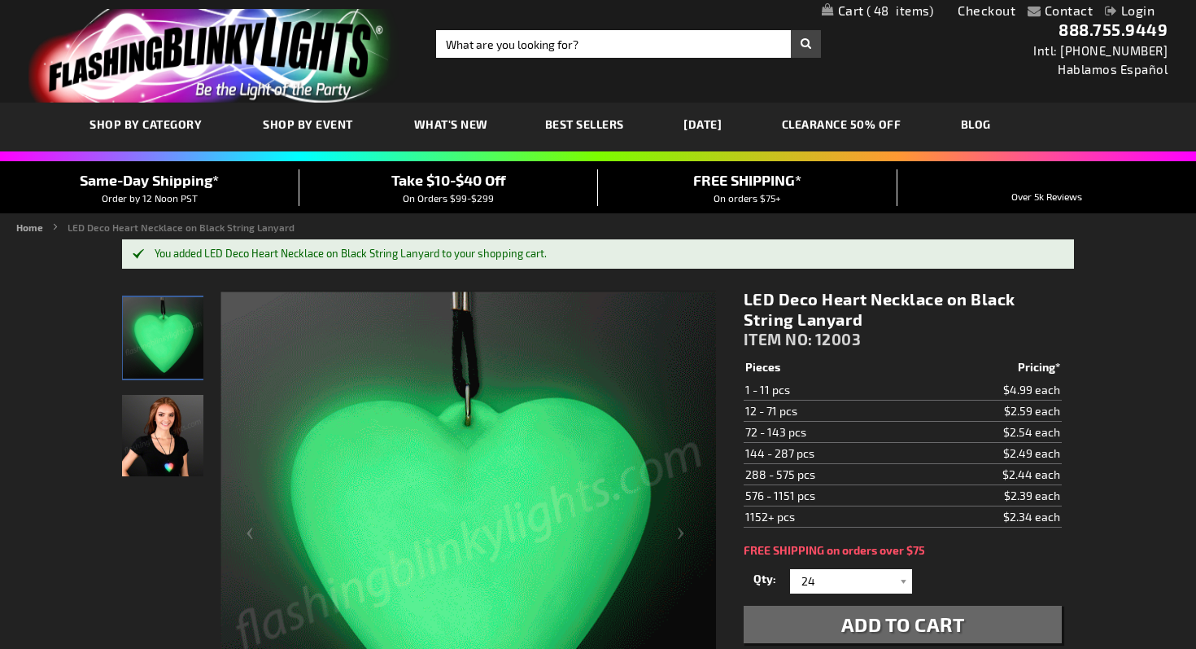
click at [744, 606] on button "Add to Cart" at bounding box center [903, 624] width 318 height 37
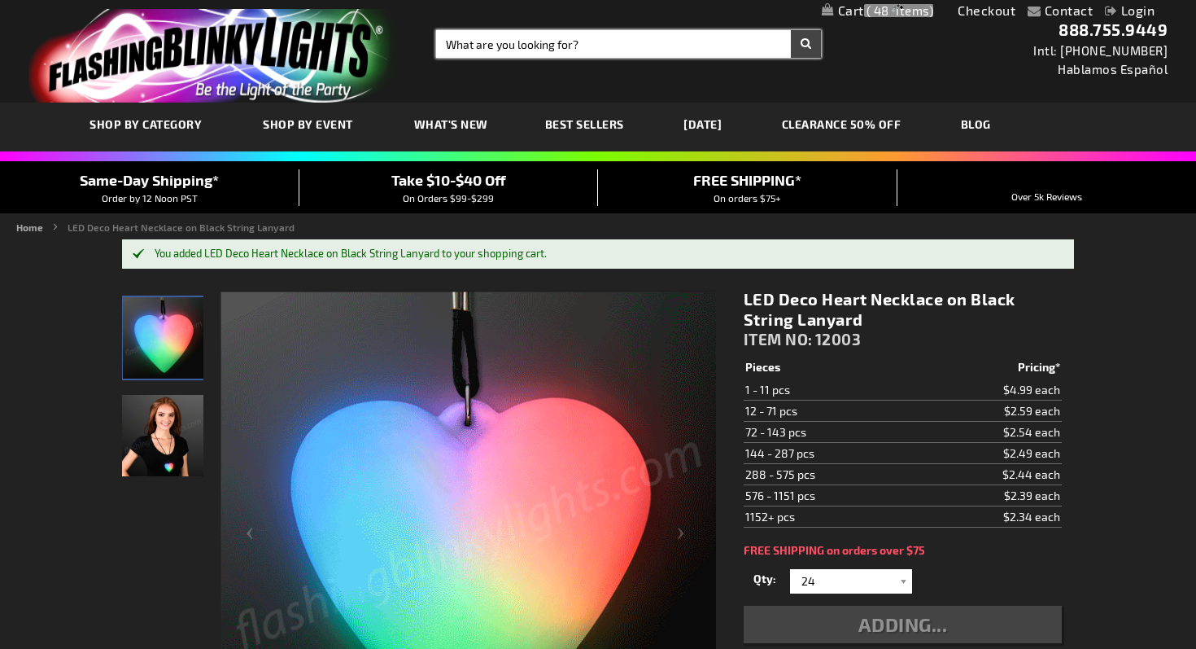
click at [550, 43] on input "Search" at bounding box center [628, 44] width 385 height 28
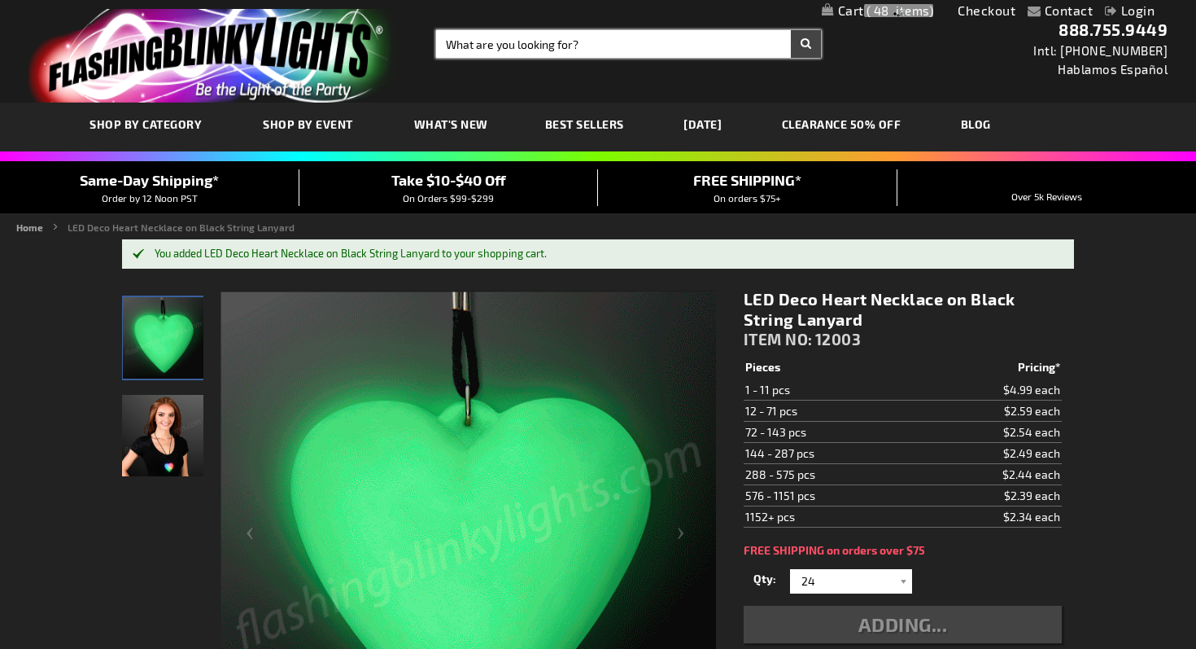
click at [550, 43] on input "Search" at bounding box center [628, 44] width 385 height 28
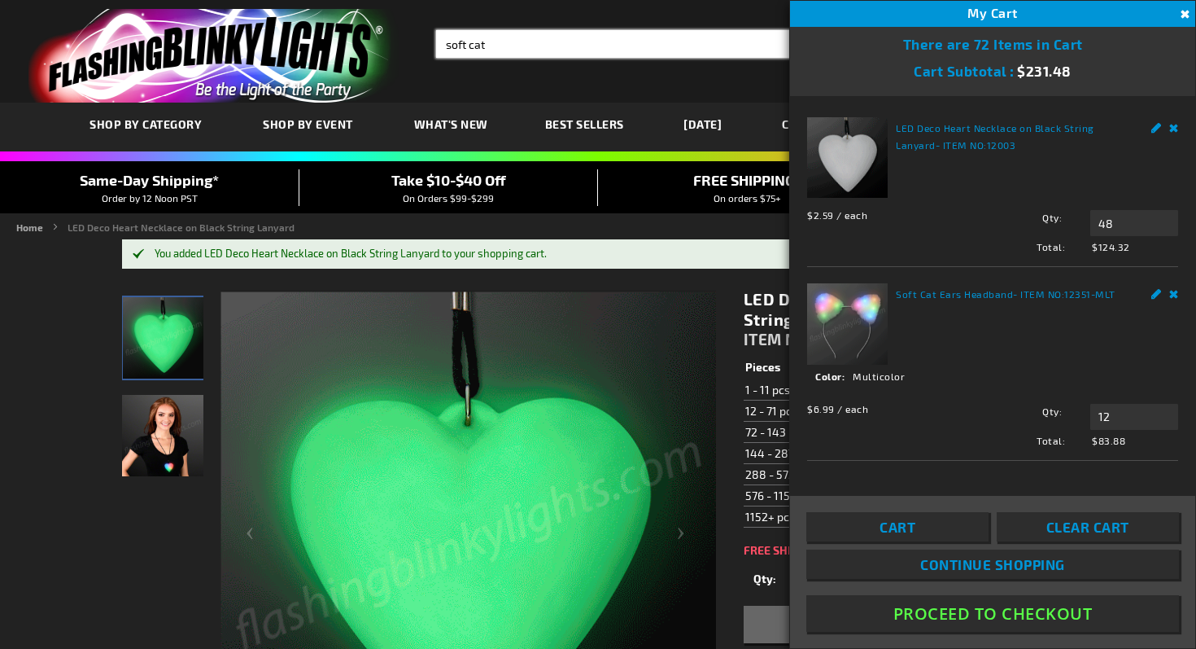
click at [791, 30] on button "Search" at bounding box center [806, 44] width 30 height 28
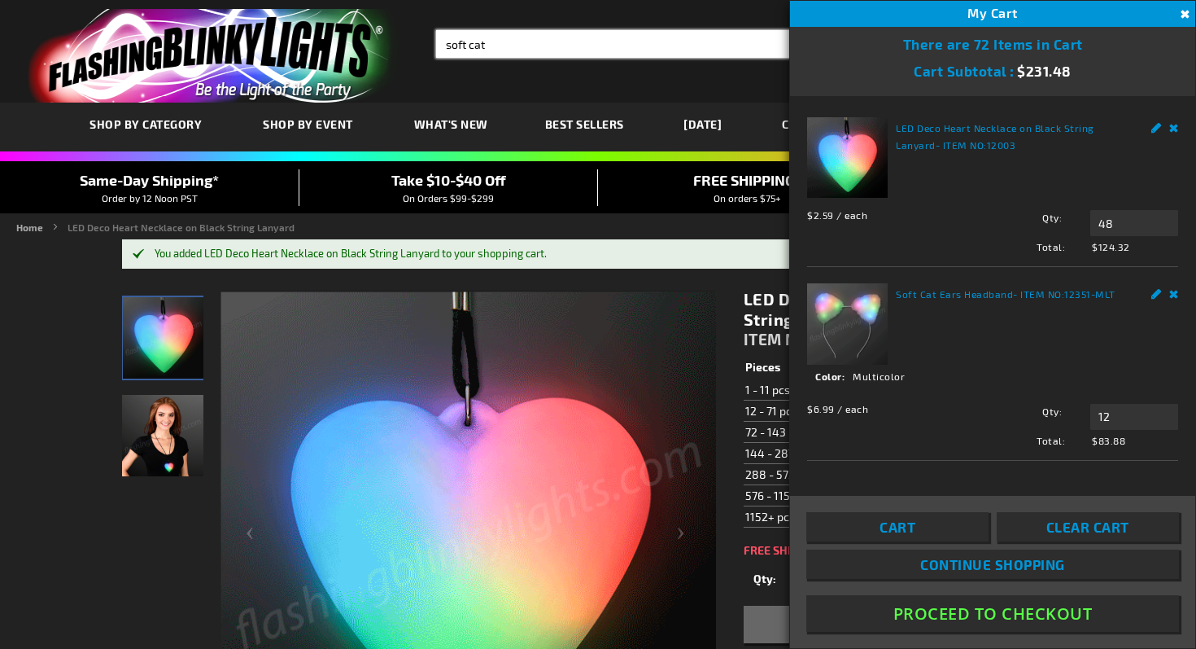
type input "soft cat"
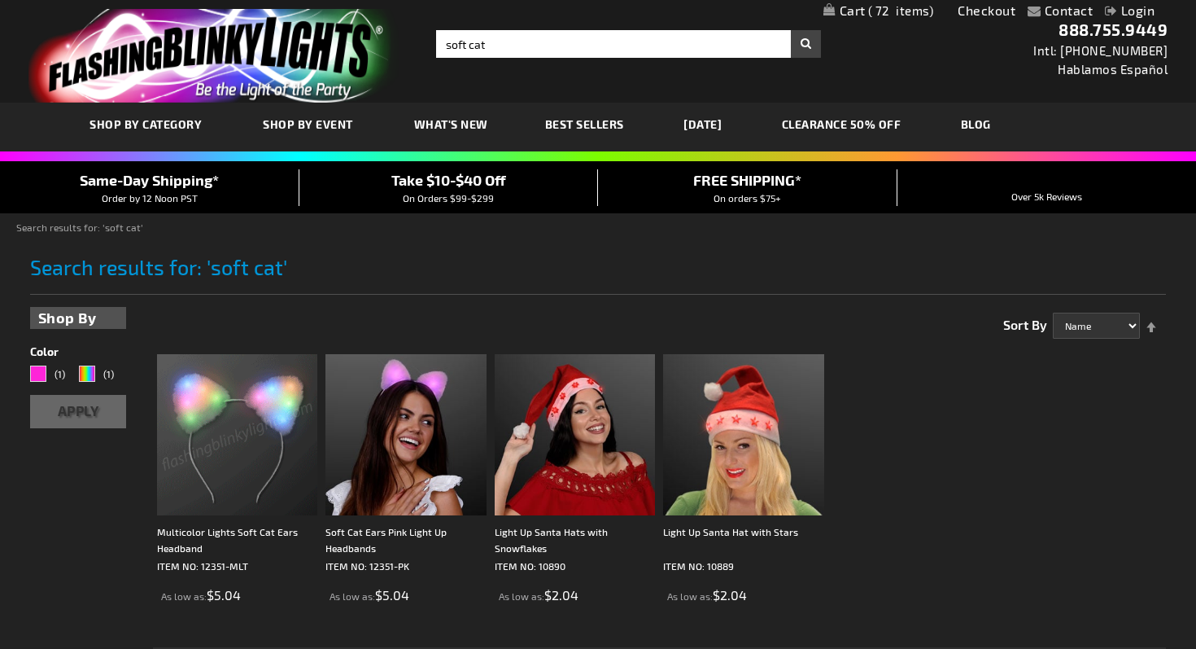
click at [259, 416] on img at bounding box center [237, 434] width 161 height 161
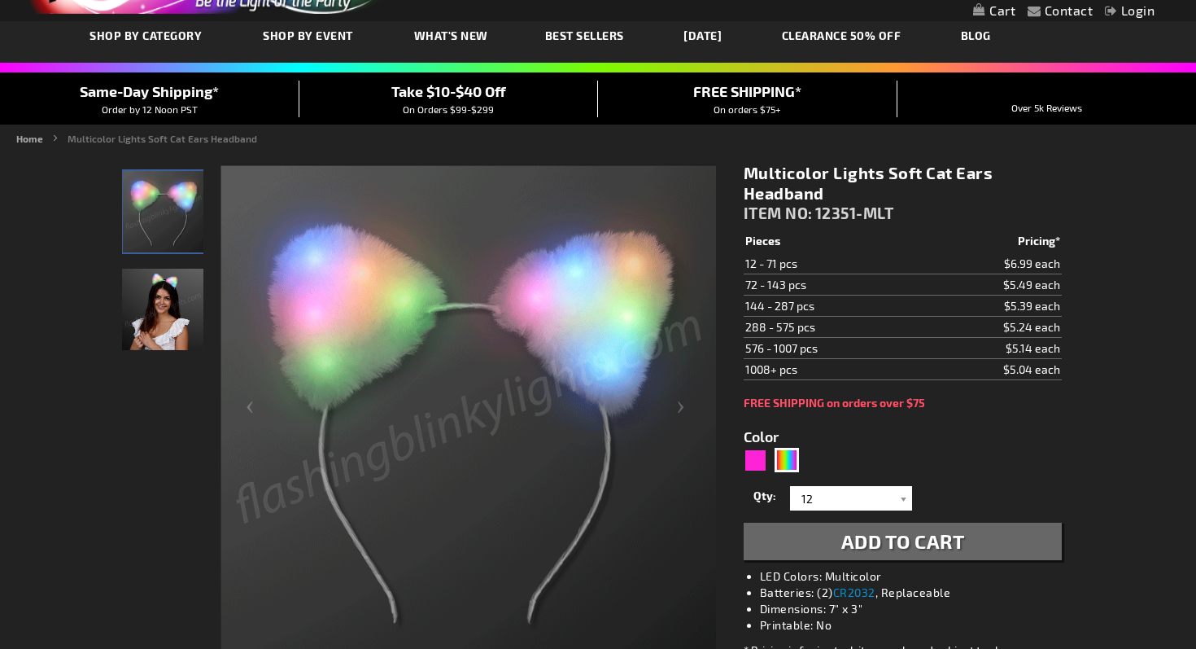
scroll to position [90, 0]
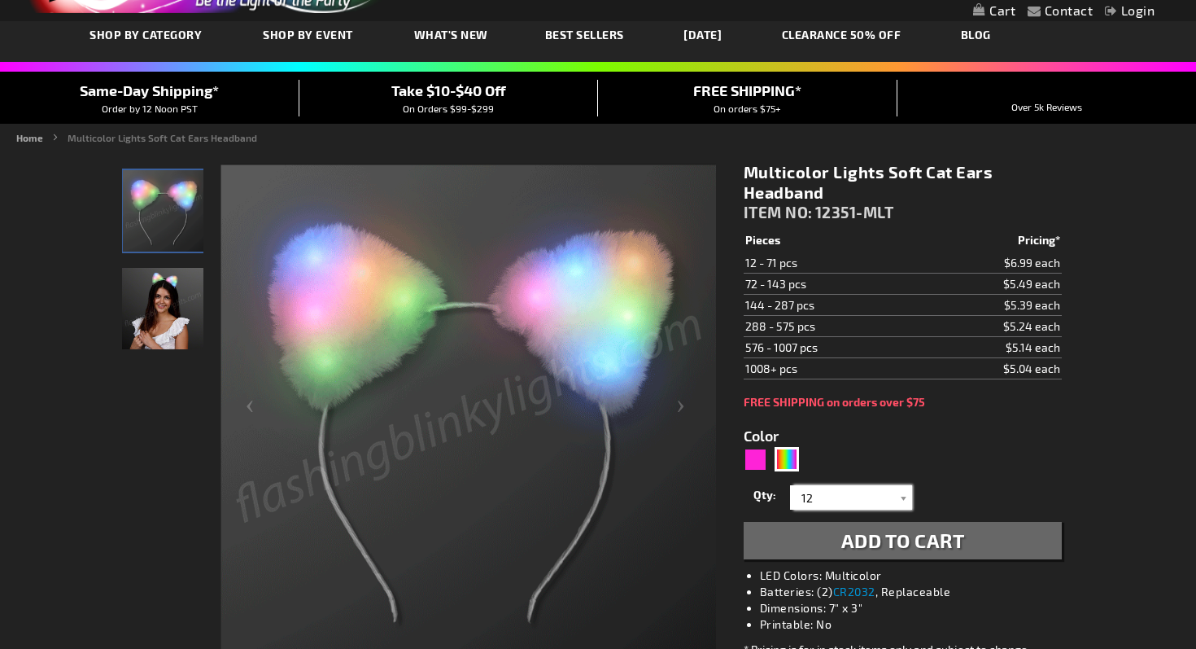
click at [883, 507] on input "12" at bounding box center [853, 497] width 118 height 24
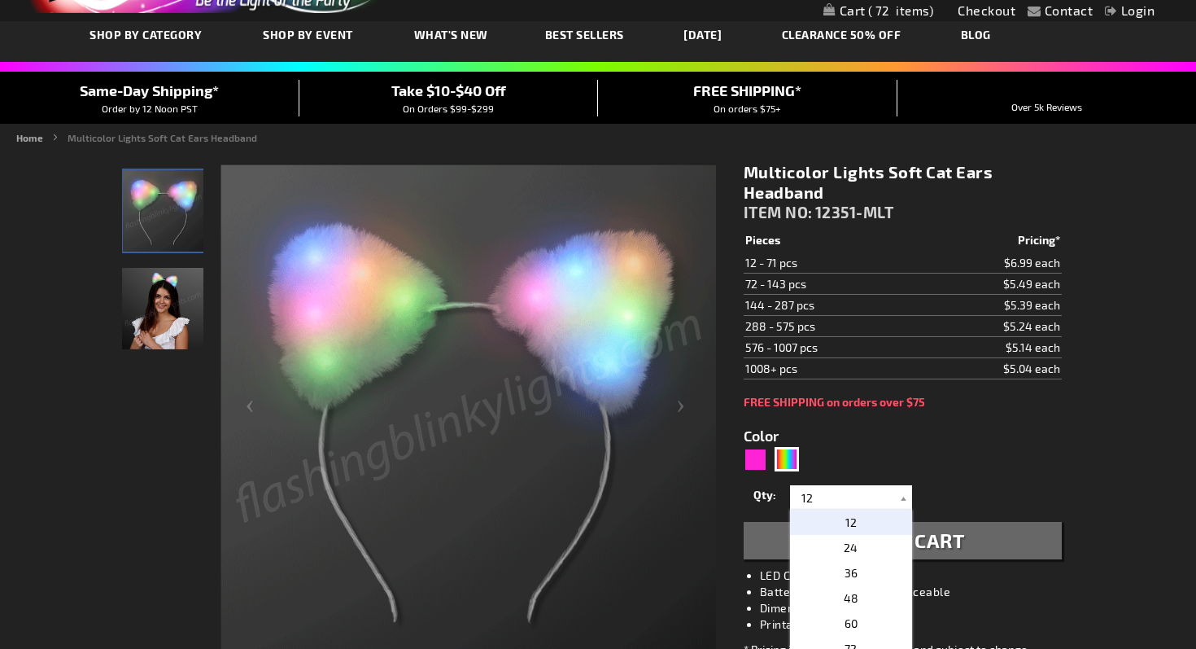
click at [956, 480] on form "Color 5659 Qty 12 24 36 48 60 72 84 96 108 120 132 144 156 168 180" at bounding box center [903, 484] width 318 height 151
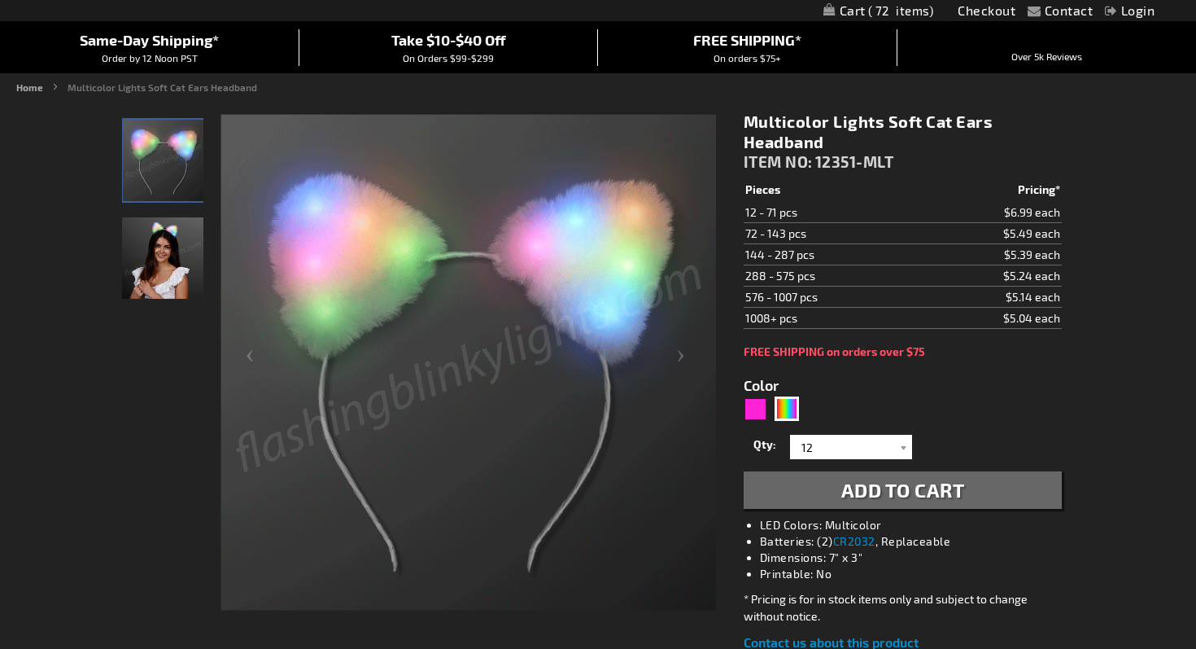
scroll to position [150, 0]
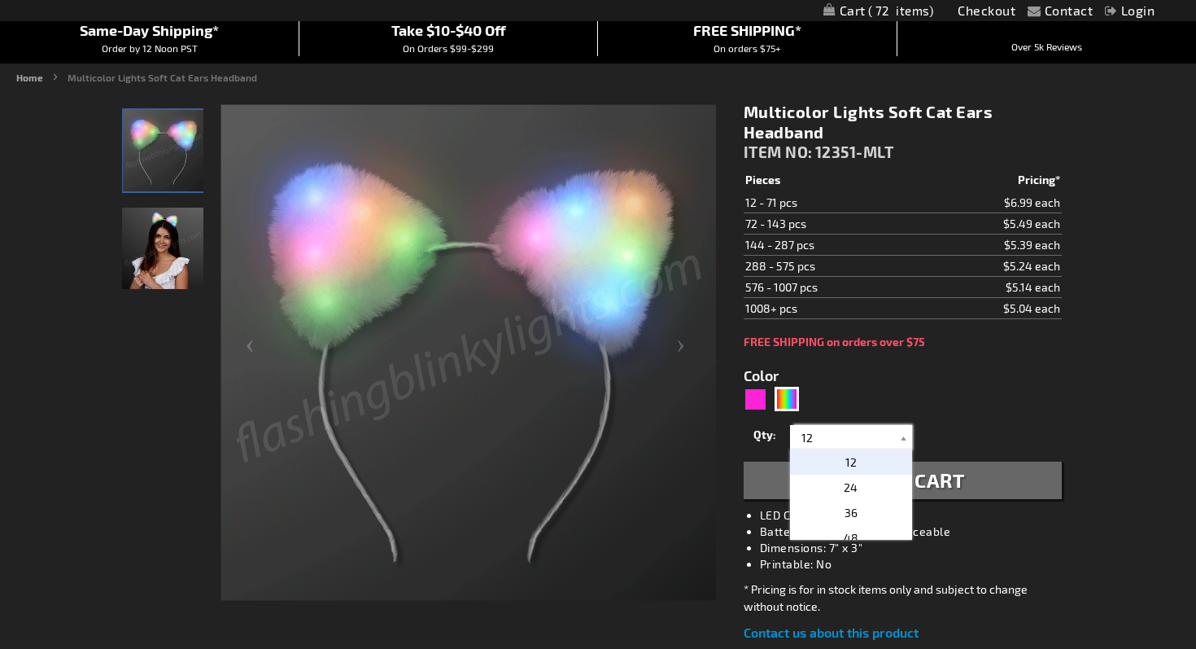
click at [875, 438] on input "12" at bounding box center [853, 437] width 118 height 24
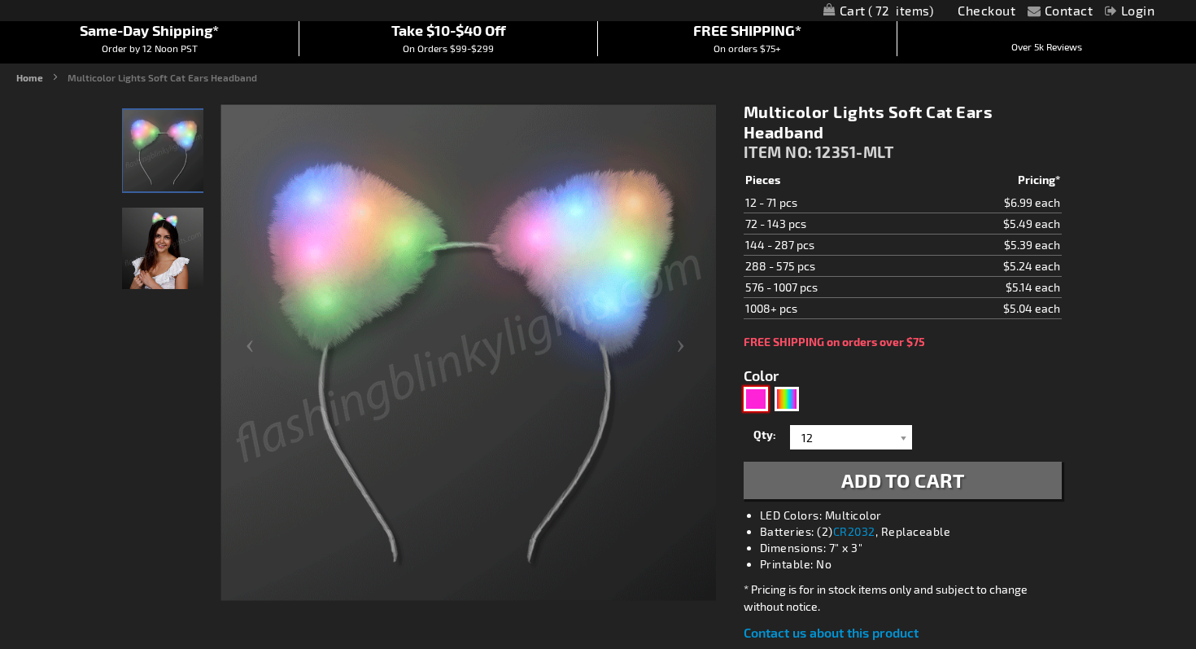
click at [759, 399] on div "Pink" at bounding box center [756, 399] width 24 height 24
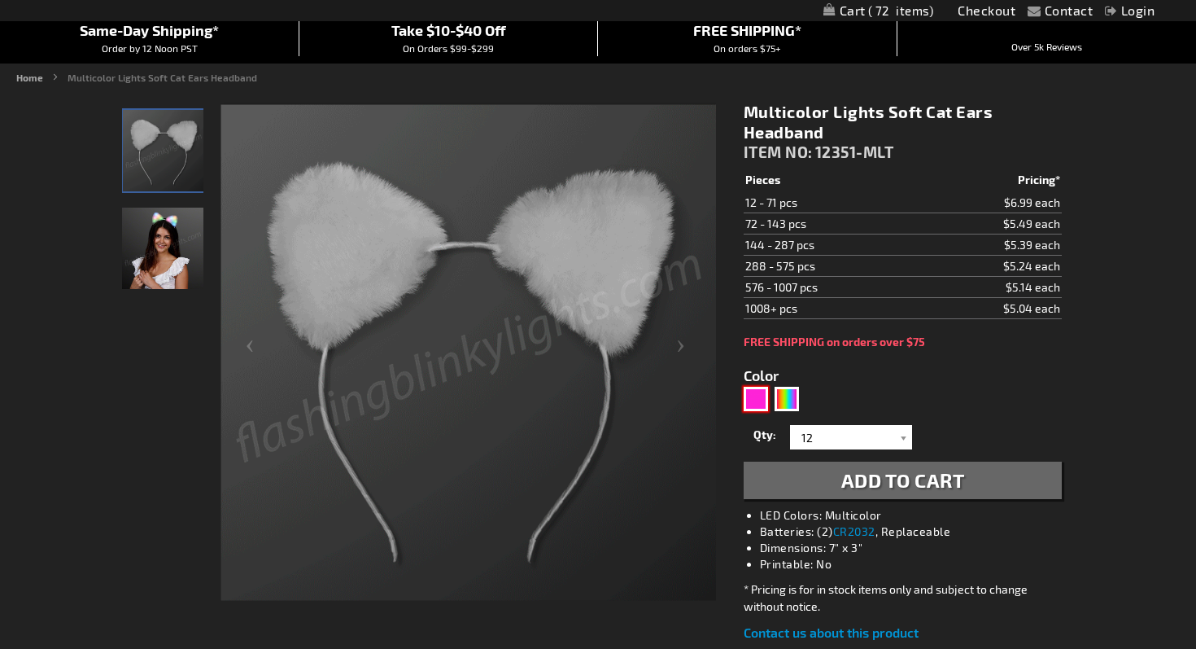
type input "5639"
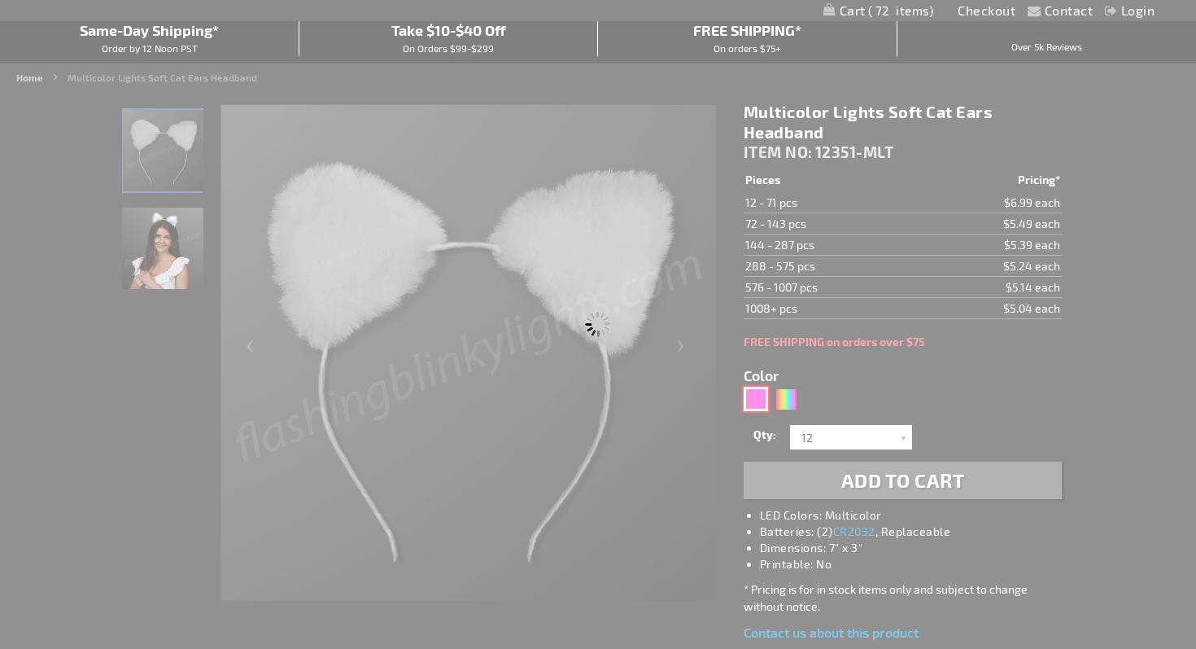
type input "12351-PK"
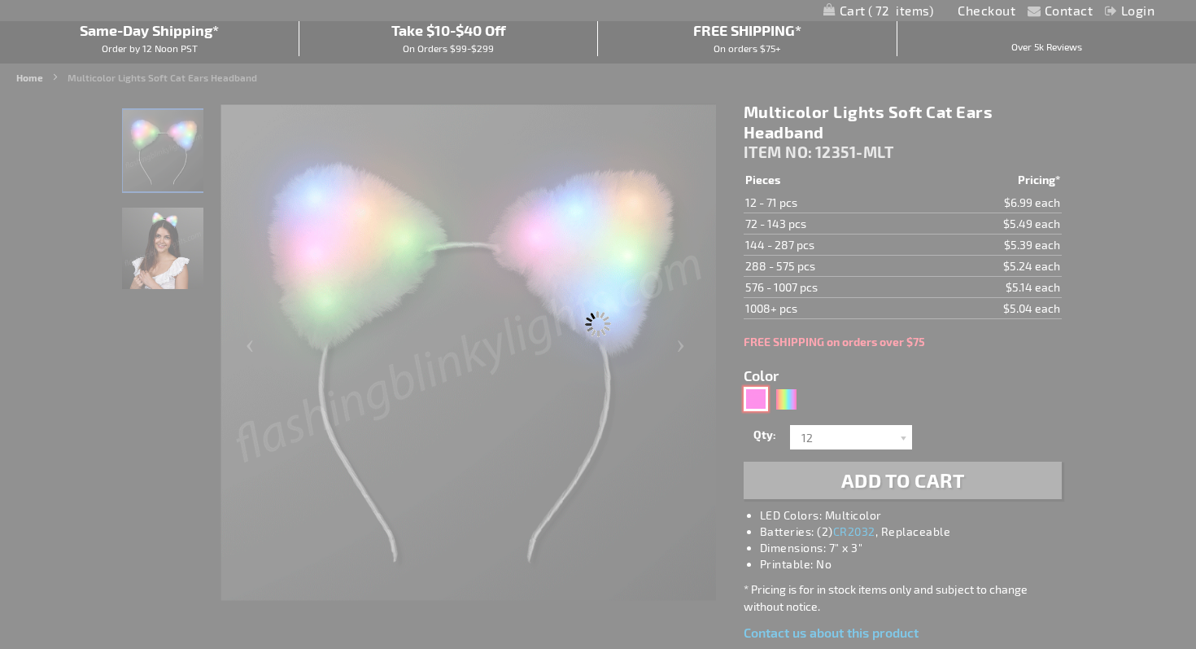
type input "Customize - Soft Cat Ears Pink Light Up Headbands - ITEM NO: 12351-PK"
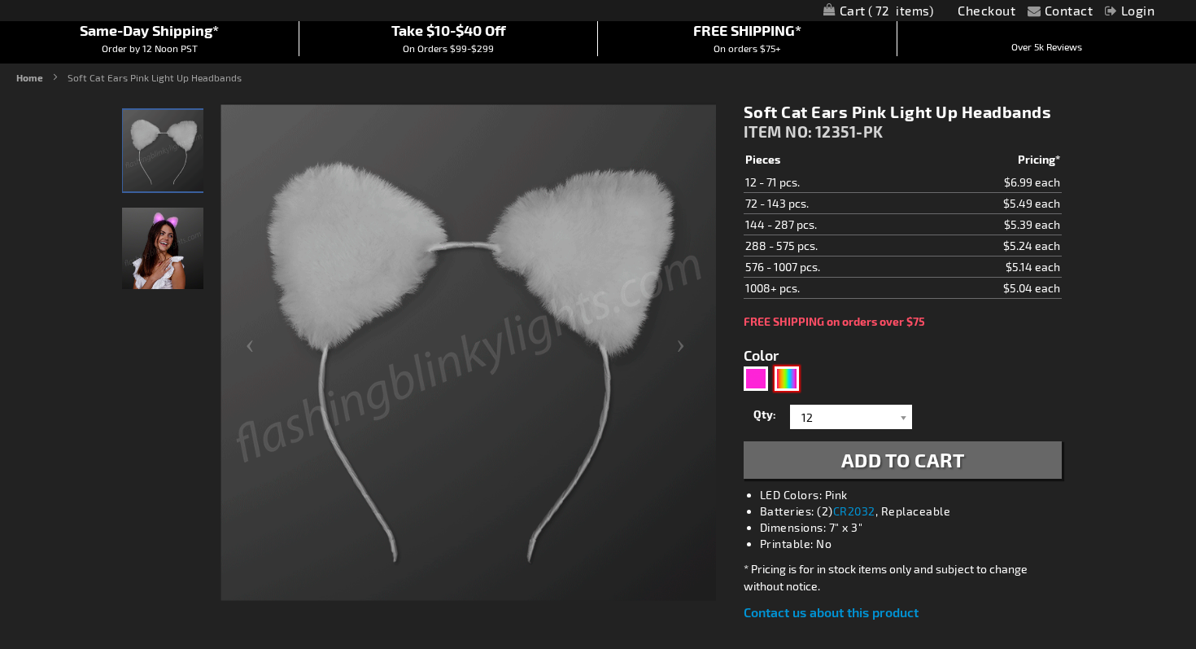
click at [781, 378] on div "Multicolor" at bounding box center [787, 378] width 24 height 24
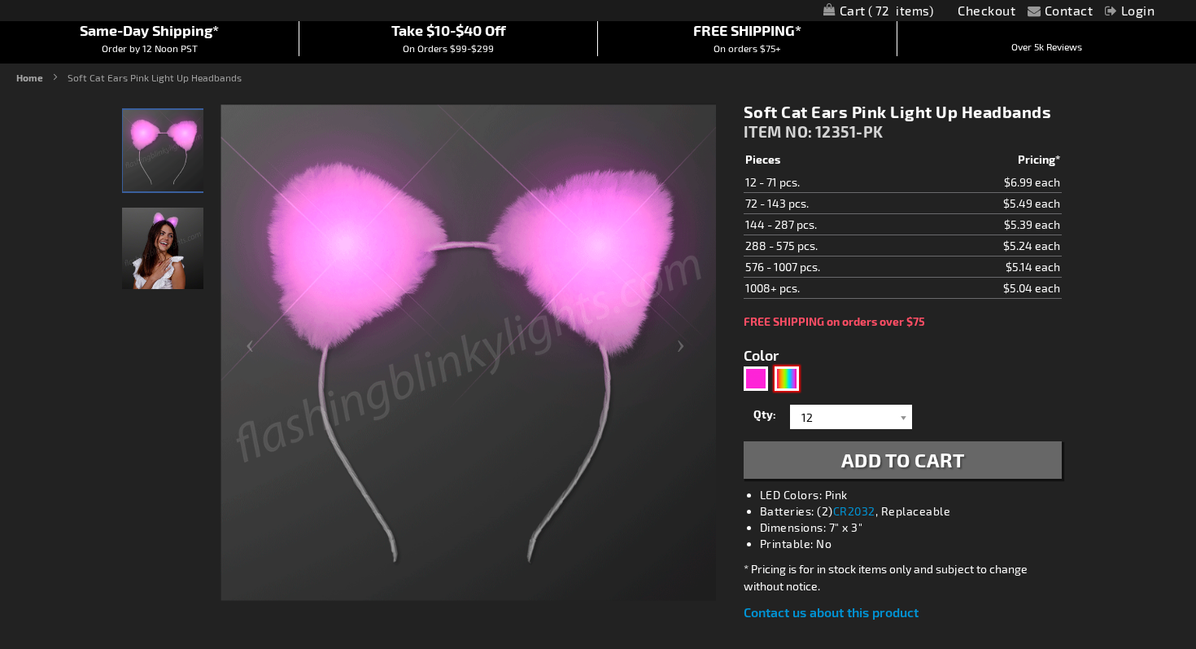
type input "5659"
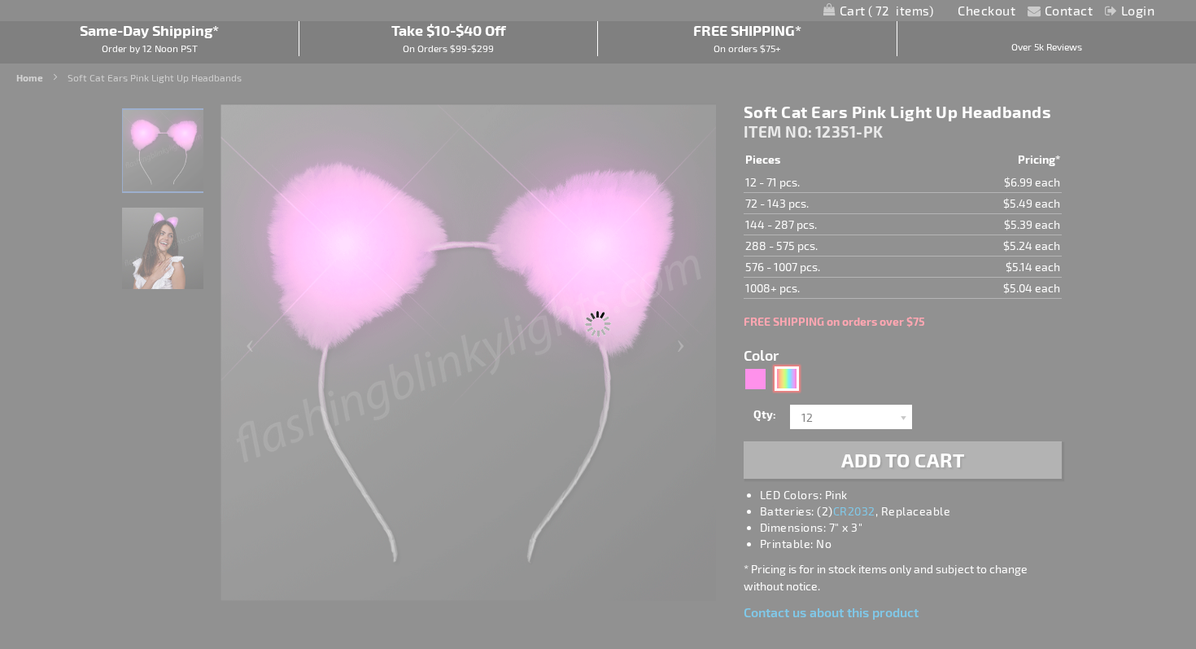
type input "12351-MLT"
type input "Customize - Multicolor Lights Soft Cat Ears Headband - ITEM NO: 12351-MLT"
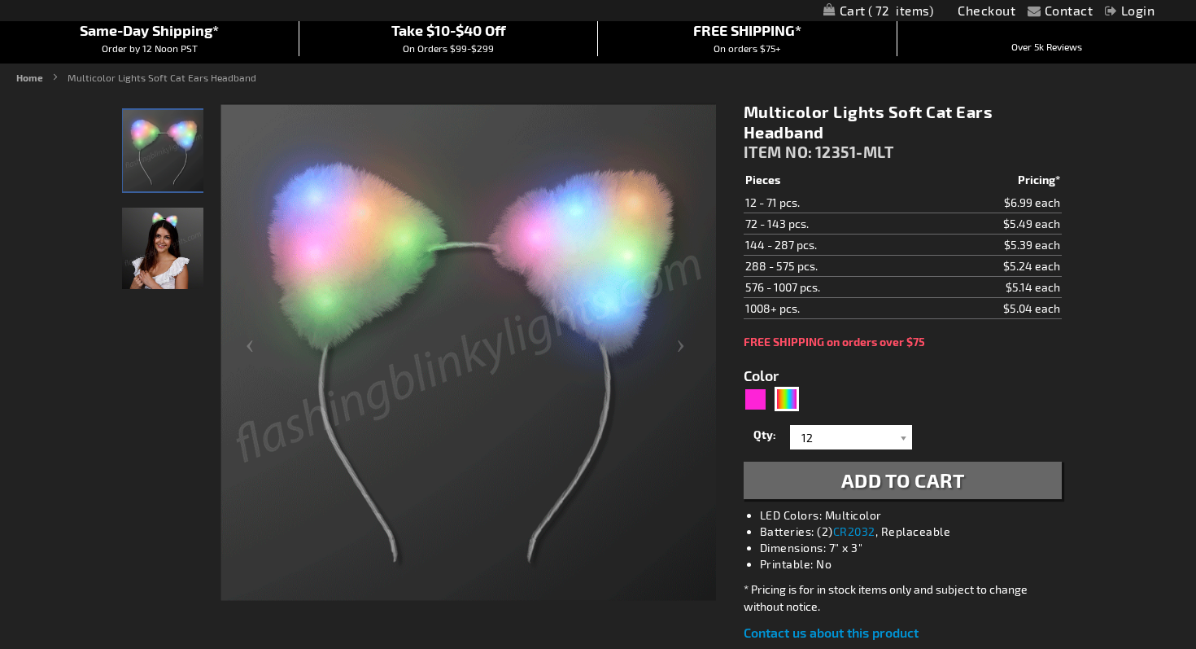
click at [855, 13] on link "My Cart 72 72 items" at bounding box center [879, 10] width 111 height 15
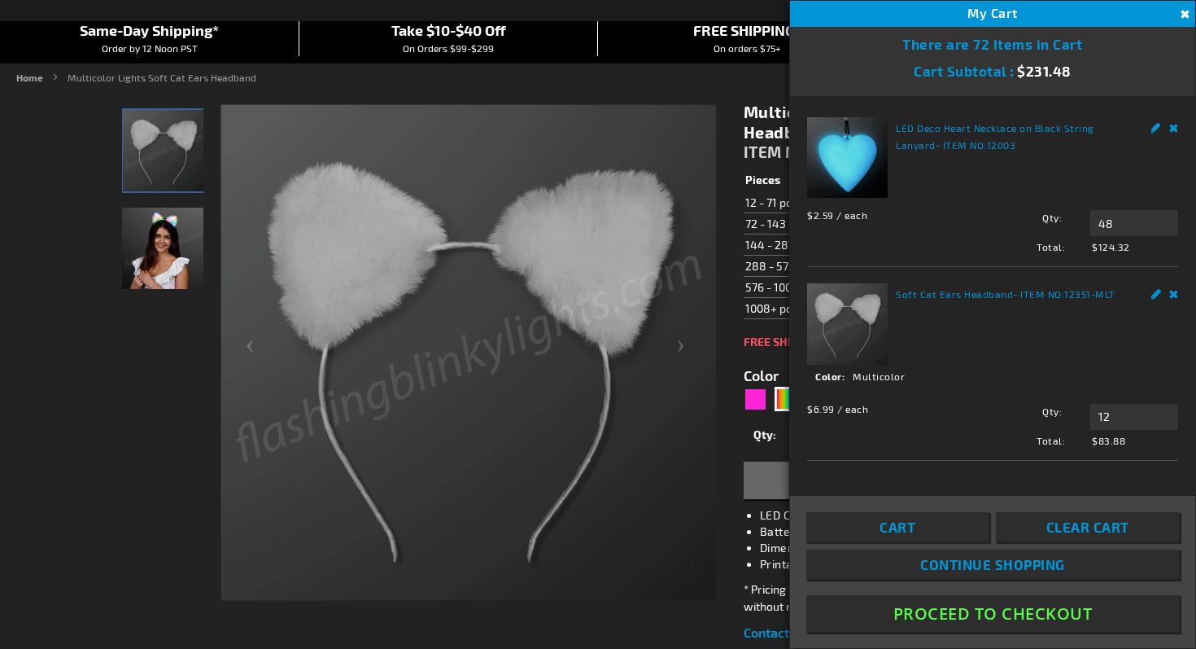
click at [1173, 295] on link "Remove" at bounding box center [1175, 291] width 10 height 17
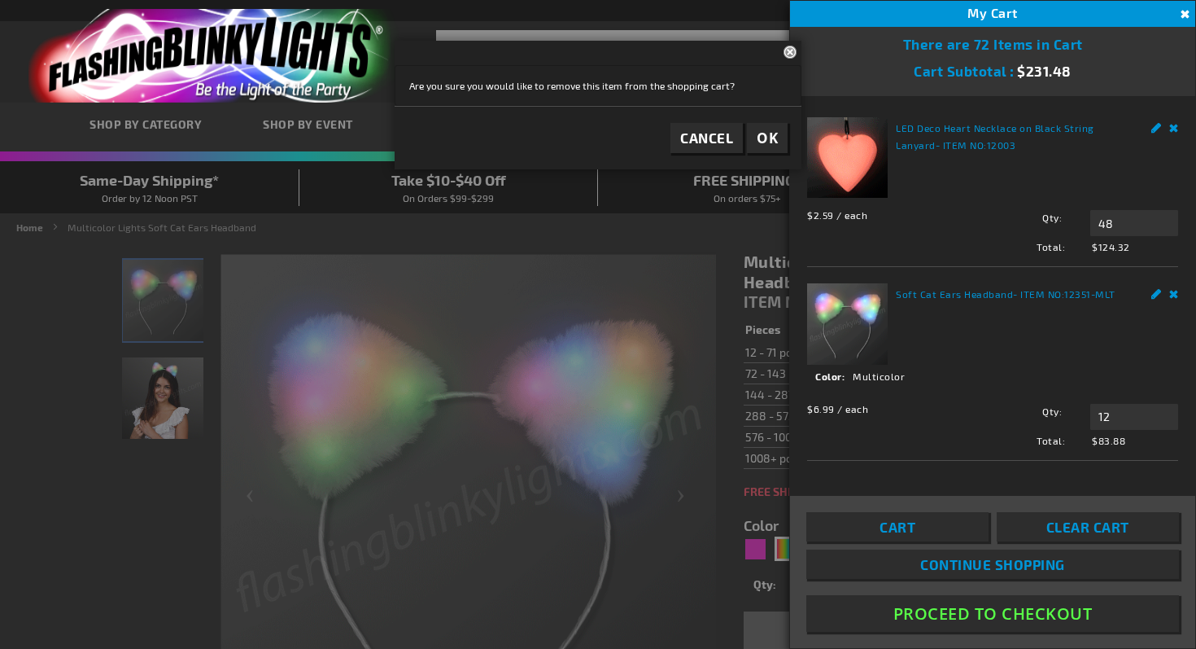
click at [762, 148] on button "OK" at bounding box center [767, 138] width 41 height 30
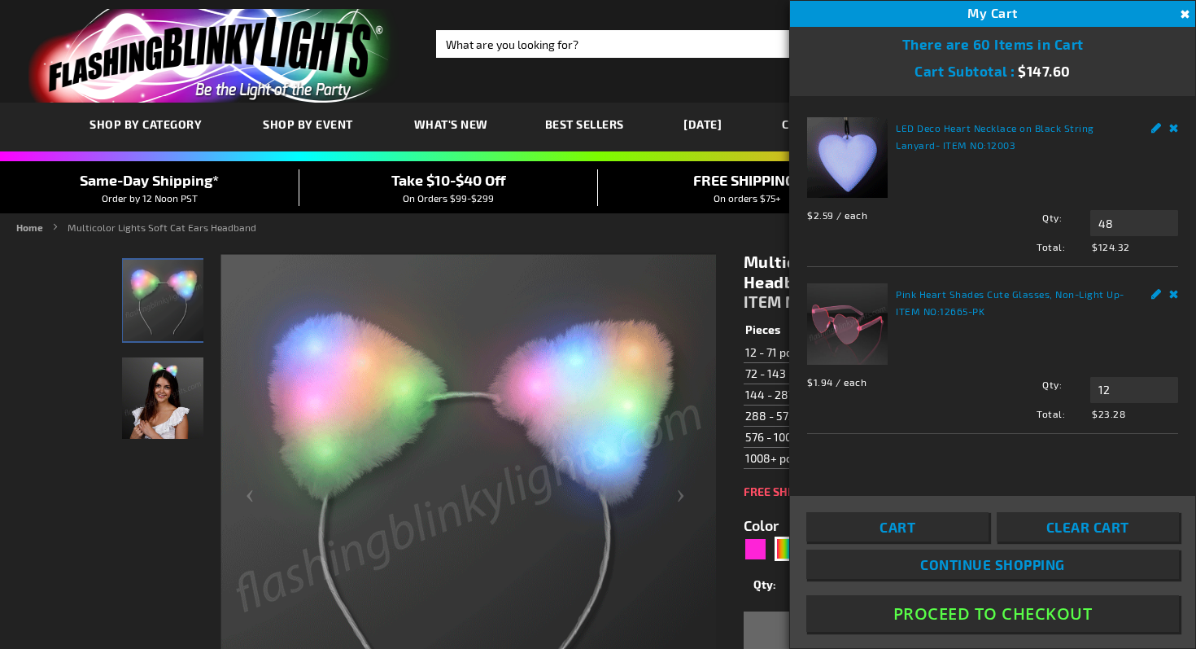
click at [1183, 15] on button "Close" at bounding box center [1183, 15] width 18 height 18
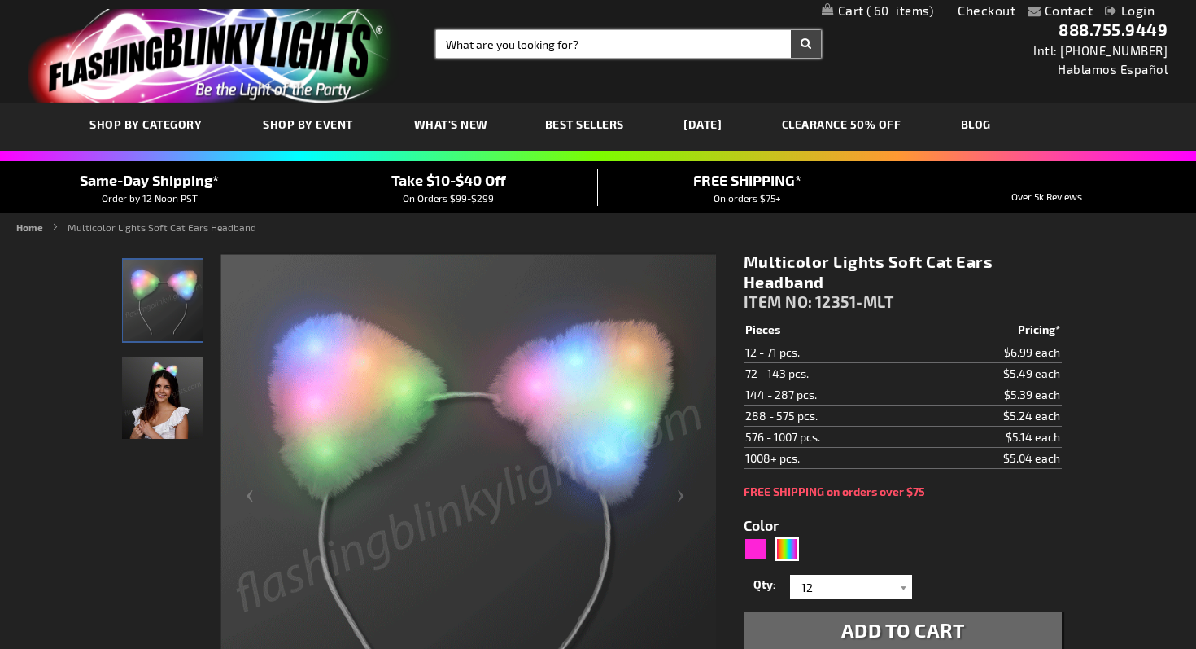
click at [714, 49] on input "Search" at bounding box center [628, 44] width 385 height 28
type input "sunglasses"
click at [791, 30] on button "Search" at bounding box center [806, 44] width 30 height 28
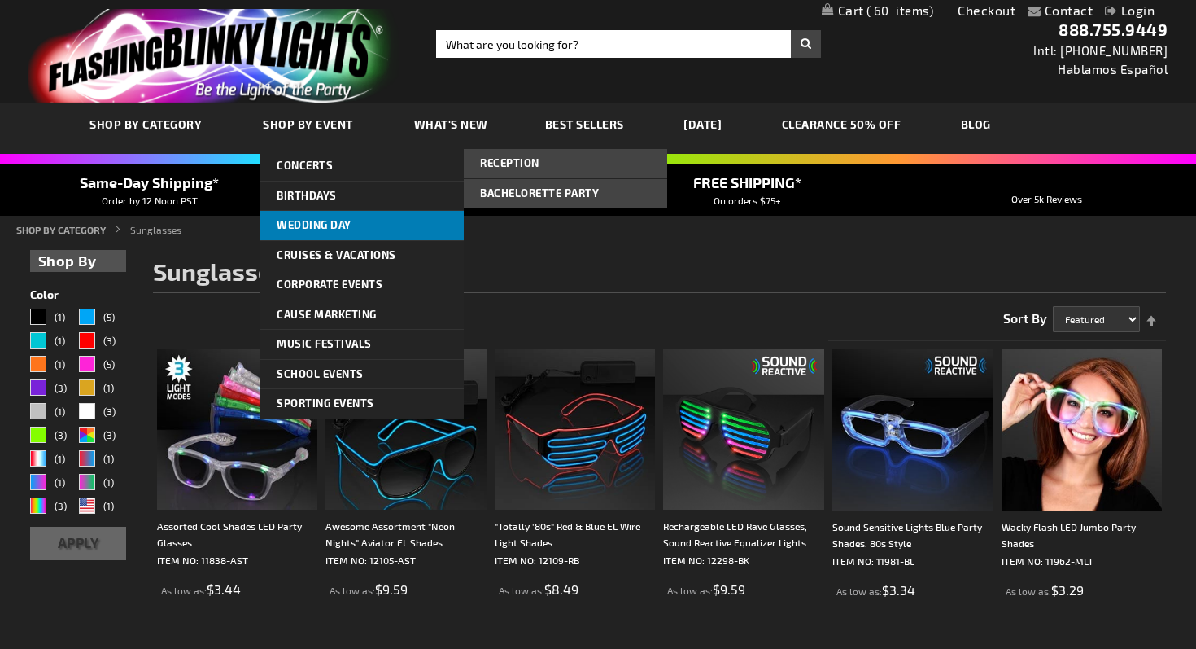
click at [328, 219] on span "Wedding Day" at bounding box center [314, 224] width 75 height 13
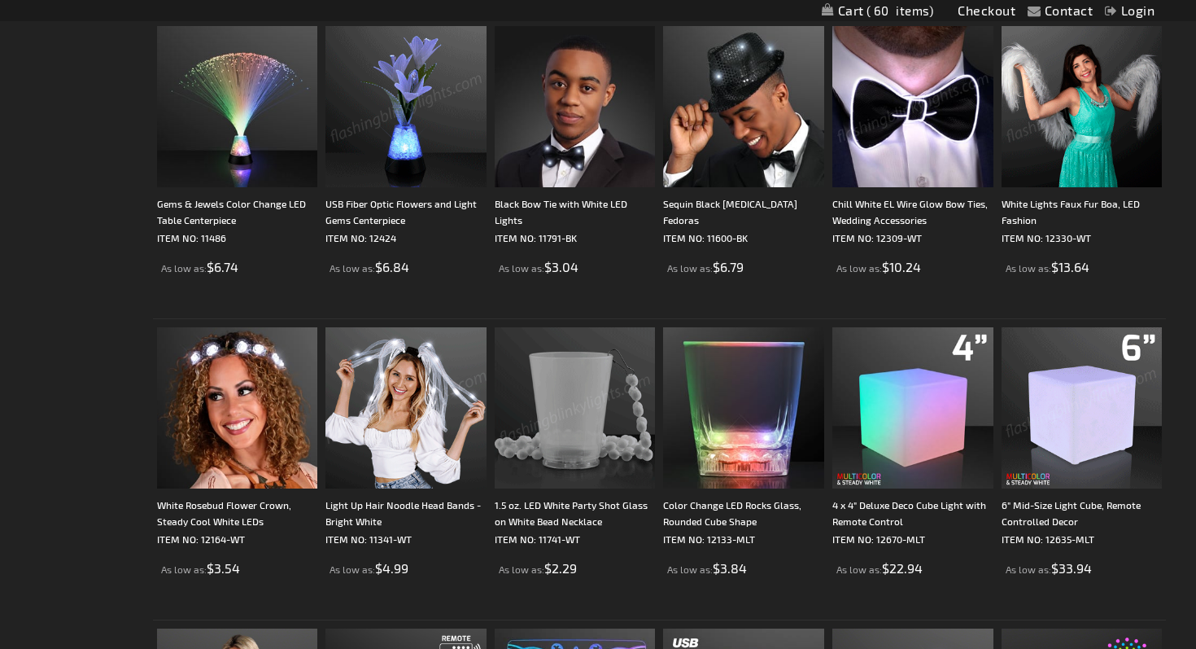
scroll to position [2366, 0]
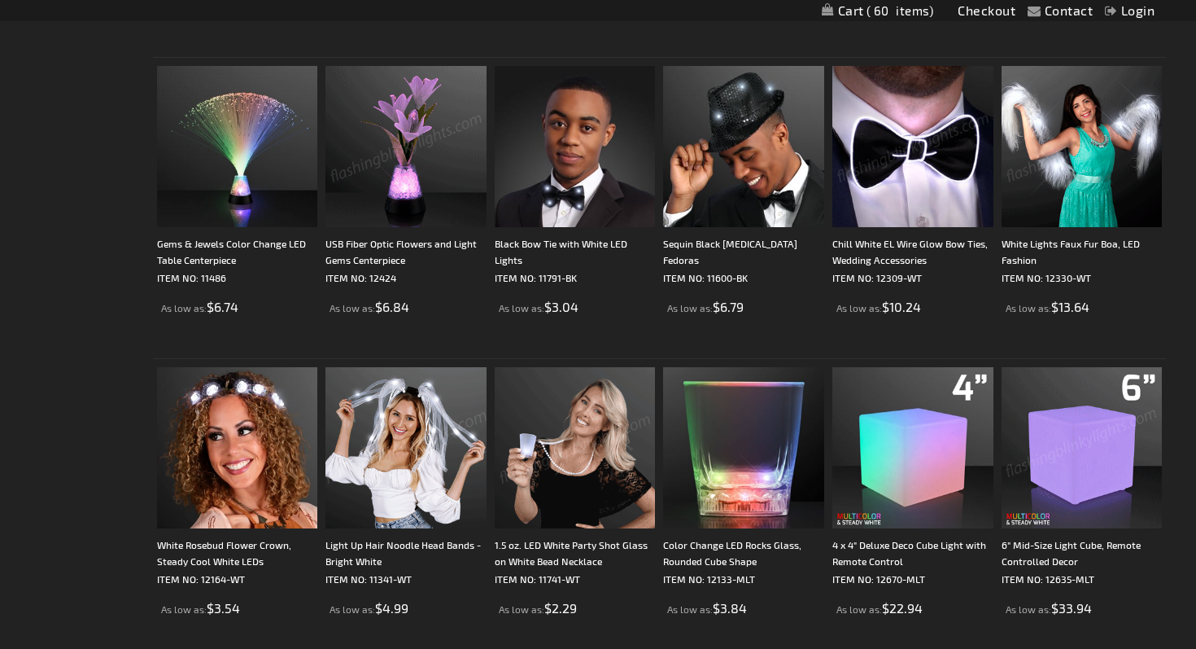
click at [1072, 173] on img at bounding box center [1082, 146] width 161 height 161
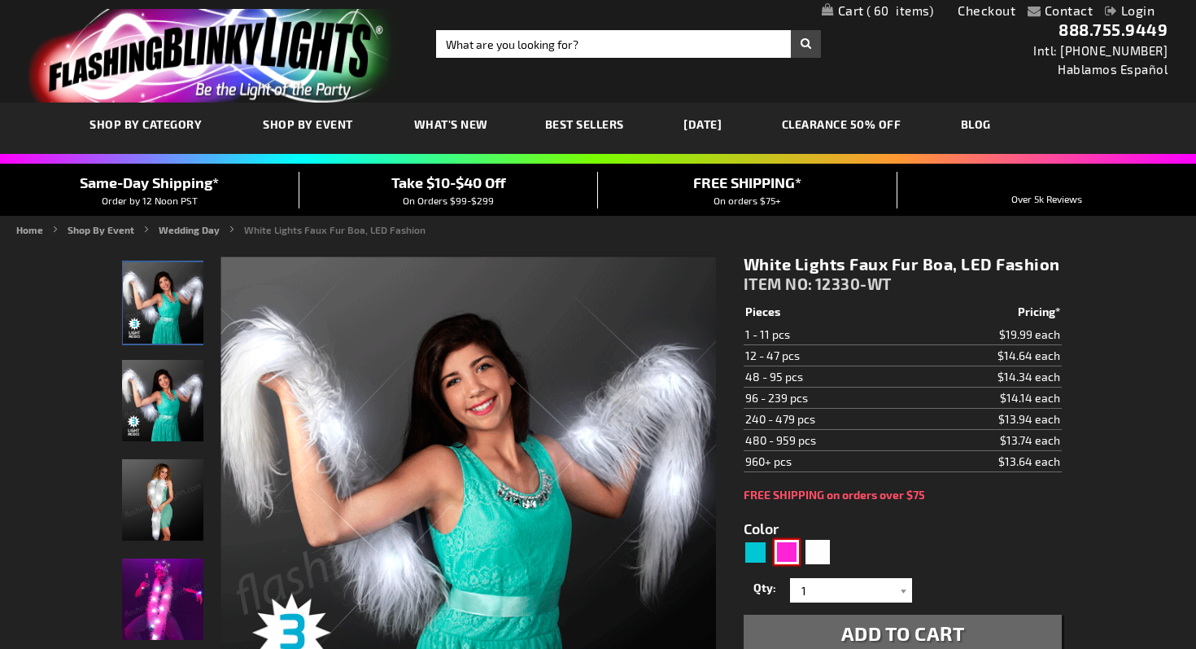
click at [780, 549] on div "Pink" at bounding box center [787, 552] width 24 height 24
type input "5639"
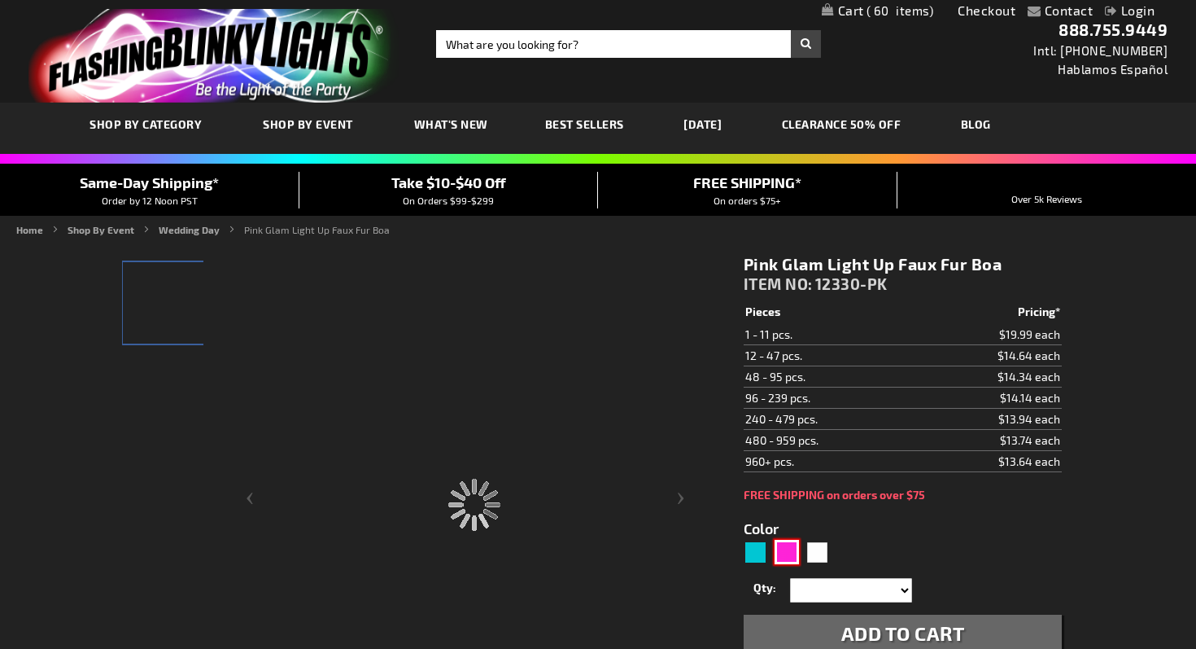
type input "12330-PK"
type input "Customize - Pink Glam Light Up Faux Fur Boa - ITEM NO: 12330-PK"
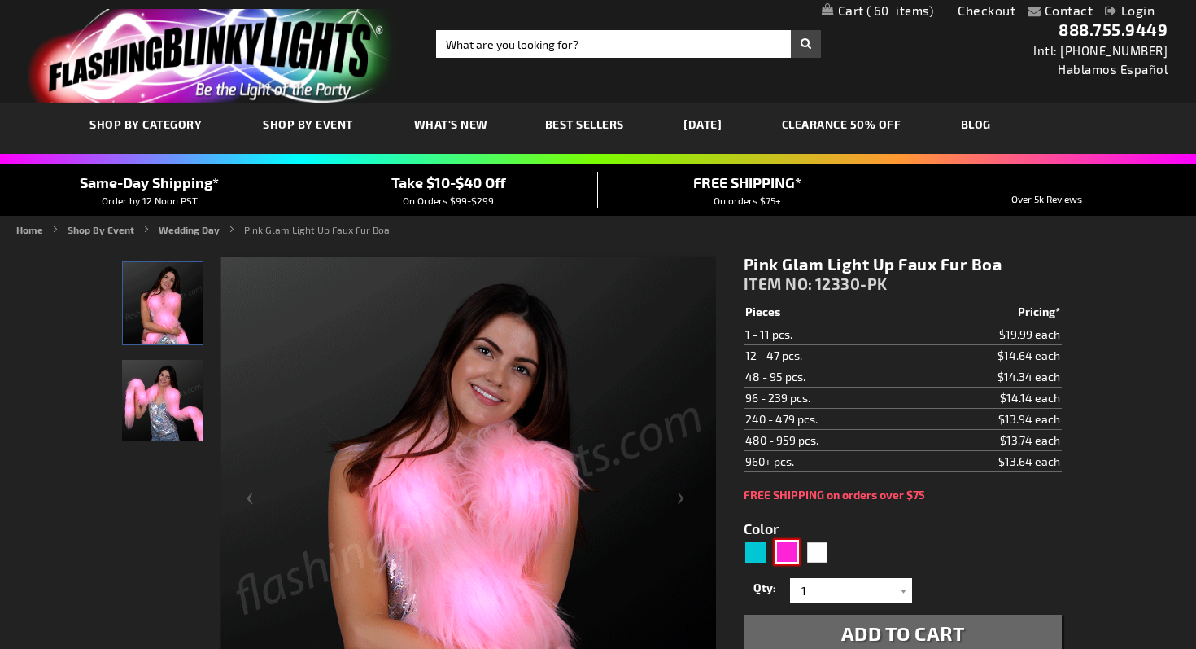
scroll to position [156, 0]
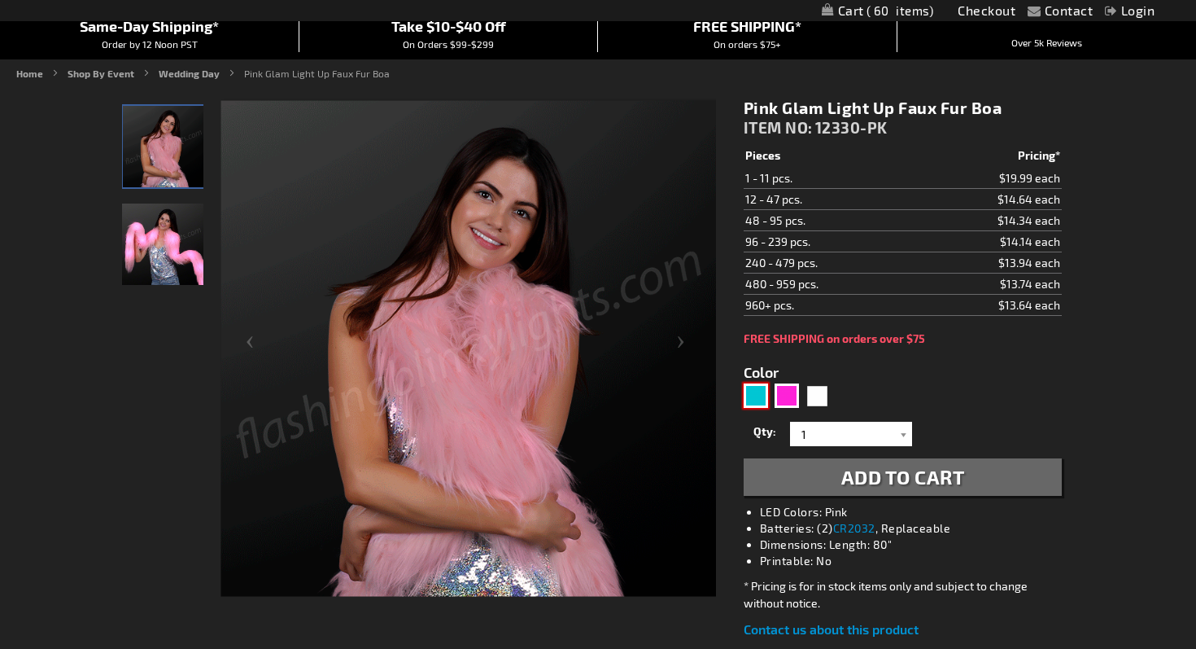
click at [761, 397] on div "Turquoise" at bounding box center [756, 395] width 24 height 24
type input "5653"
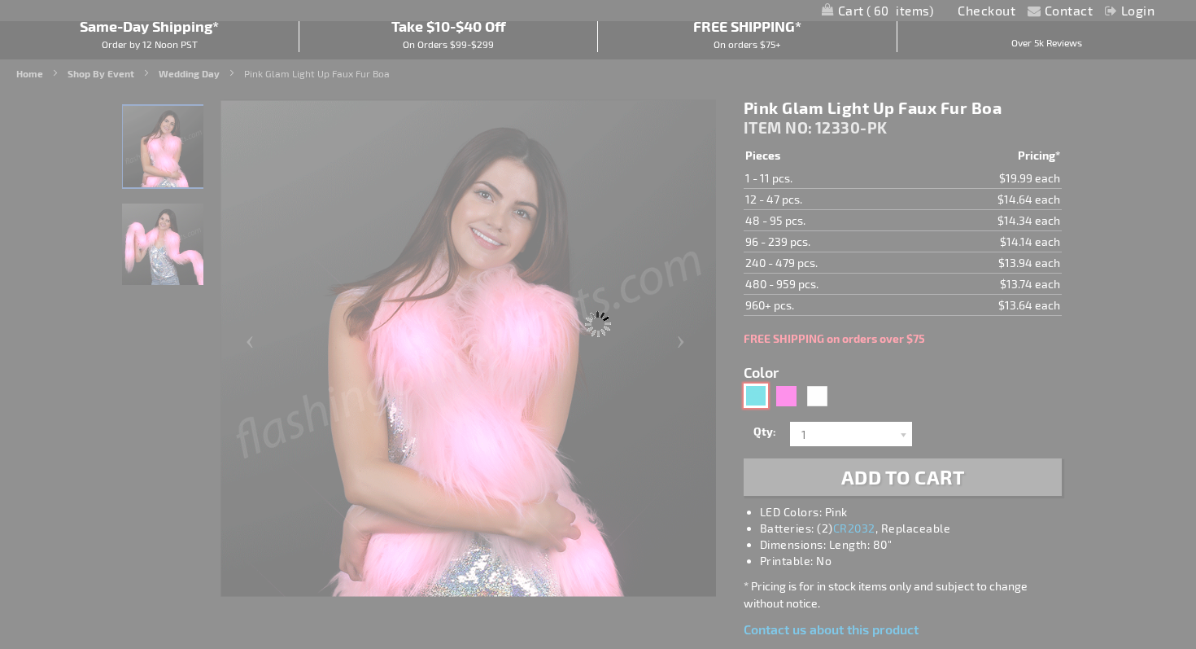
type input "12330-AQ"
type input "Customize - Aqua Glam Light Up Faux Fur Boa - ITEM NO: 12330-AQ"
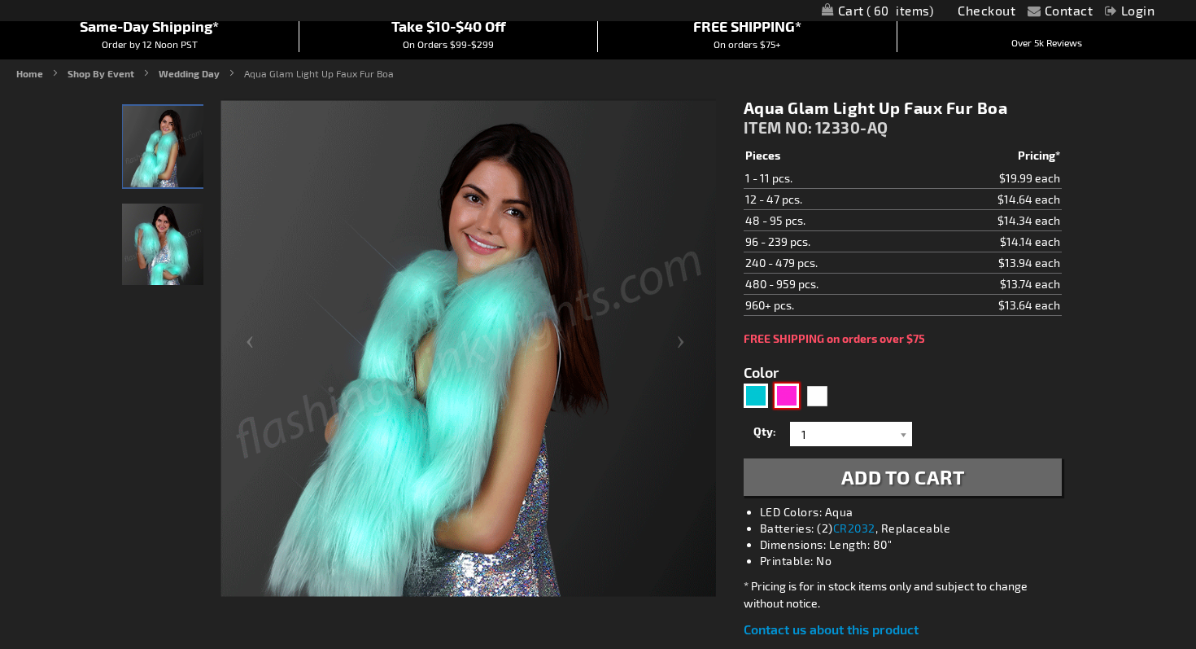
click at [779, 396] on div "Pink" at bounding box center [787, 395] width 24 height 24
type input "5639"
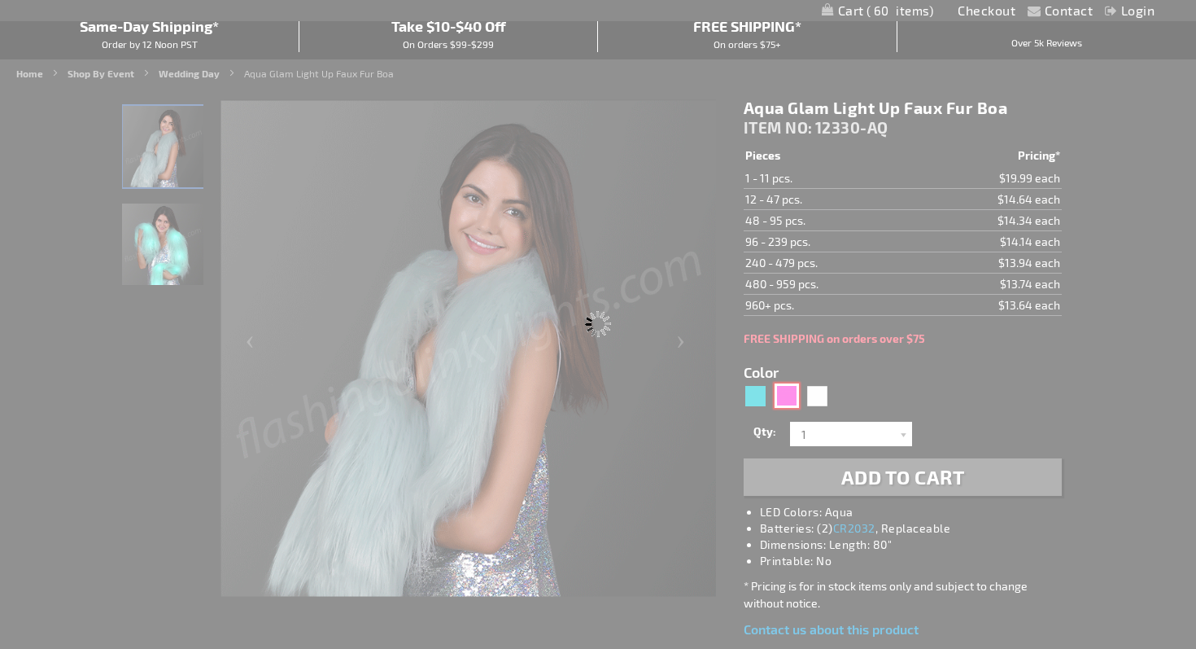
type input "12330-PK"
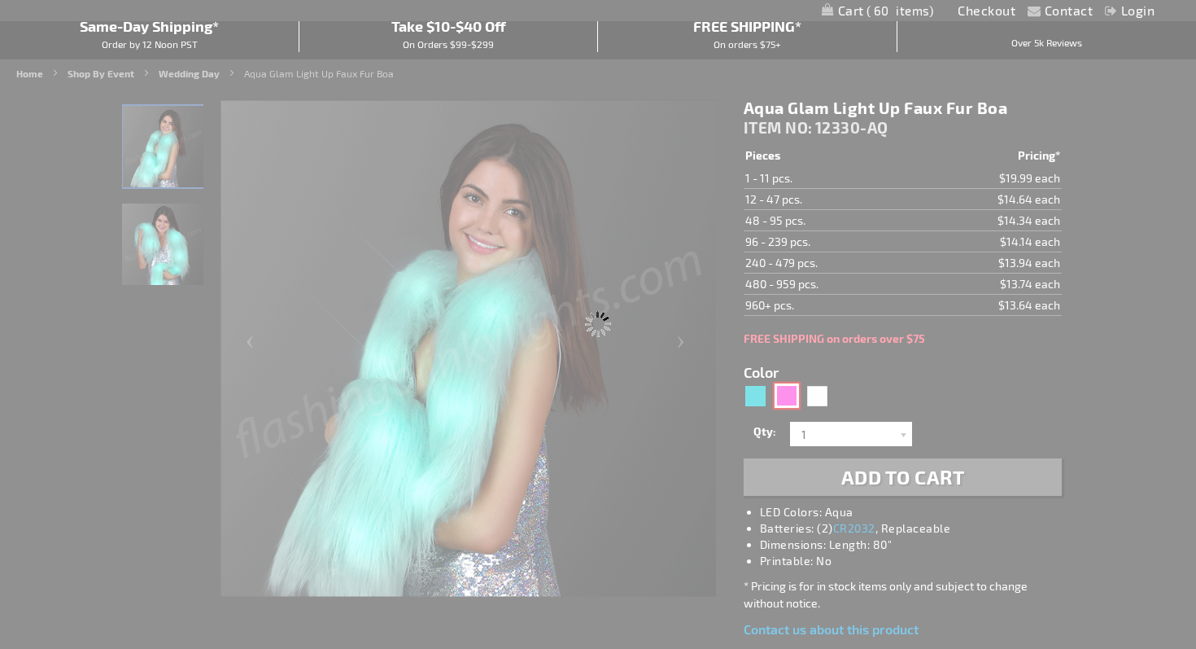
type input "Customize - Pink Glam Light Up Faux Fur Boa - ITEM NO: 12330-PK"
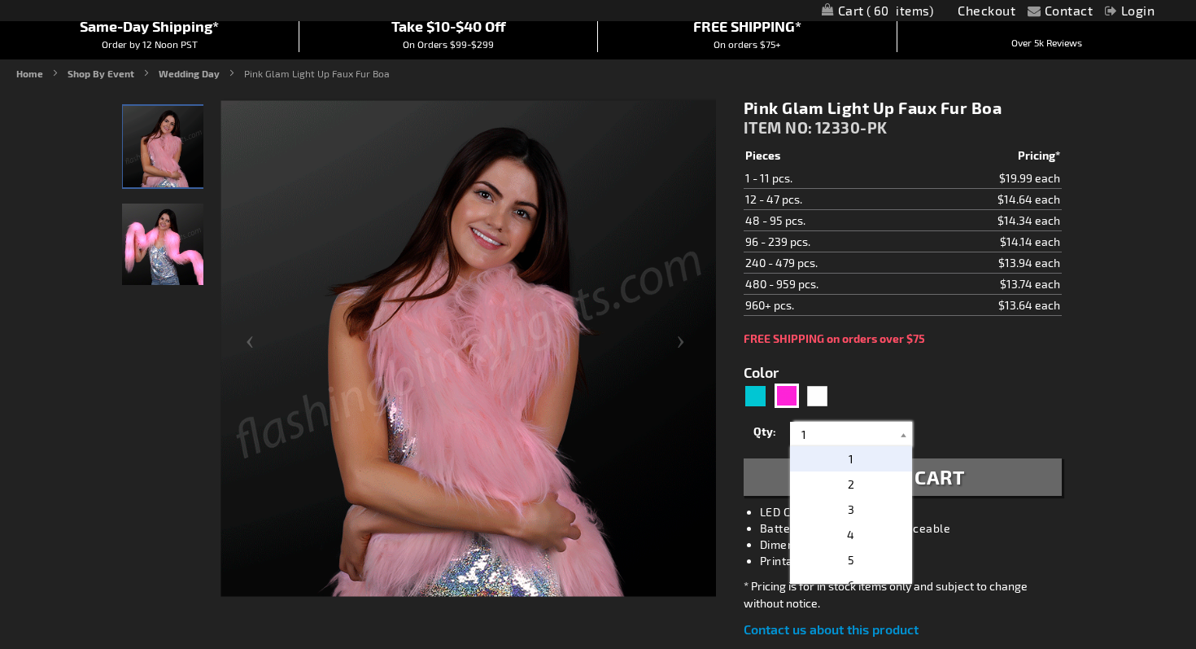
click at [808, 439] on input "1" at bounding box center [853, 434] width 118 height 24
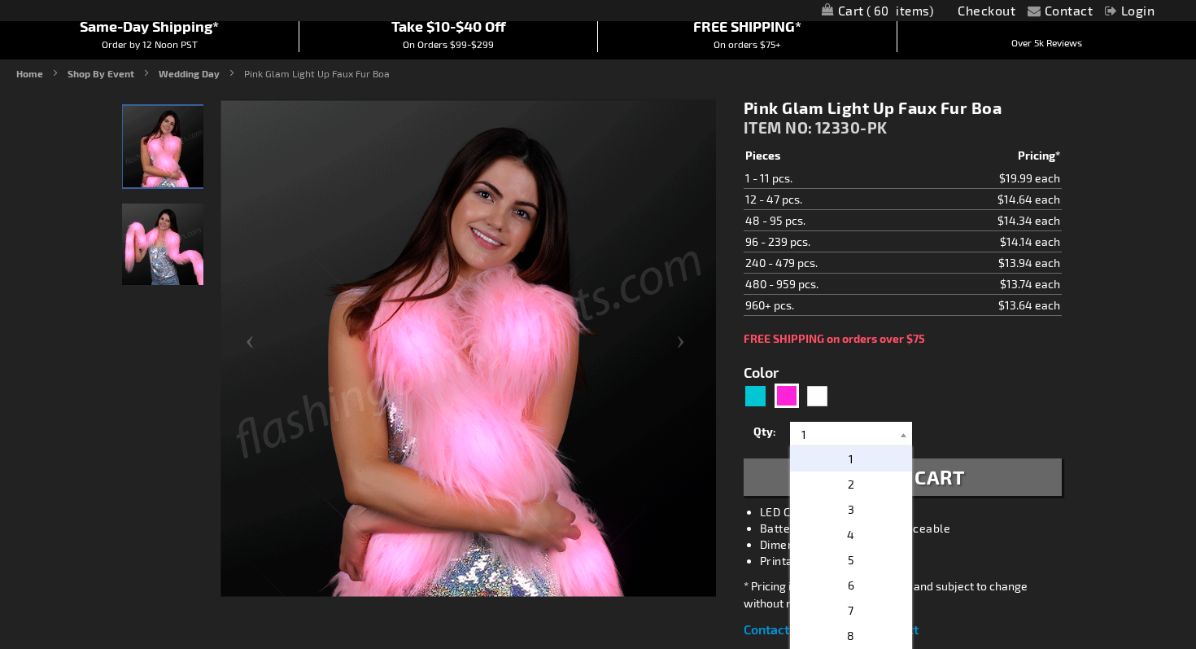
click at [938, 414] on form "Color 5639 Qty 1 2 3 4 5 6 7 8 9 10 11 12 24 36 48" at bounding box center [903, 420] width 318 height 151
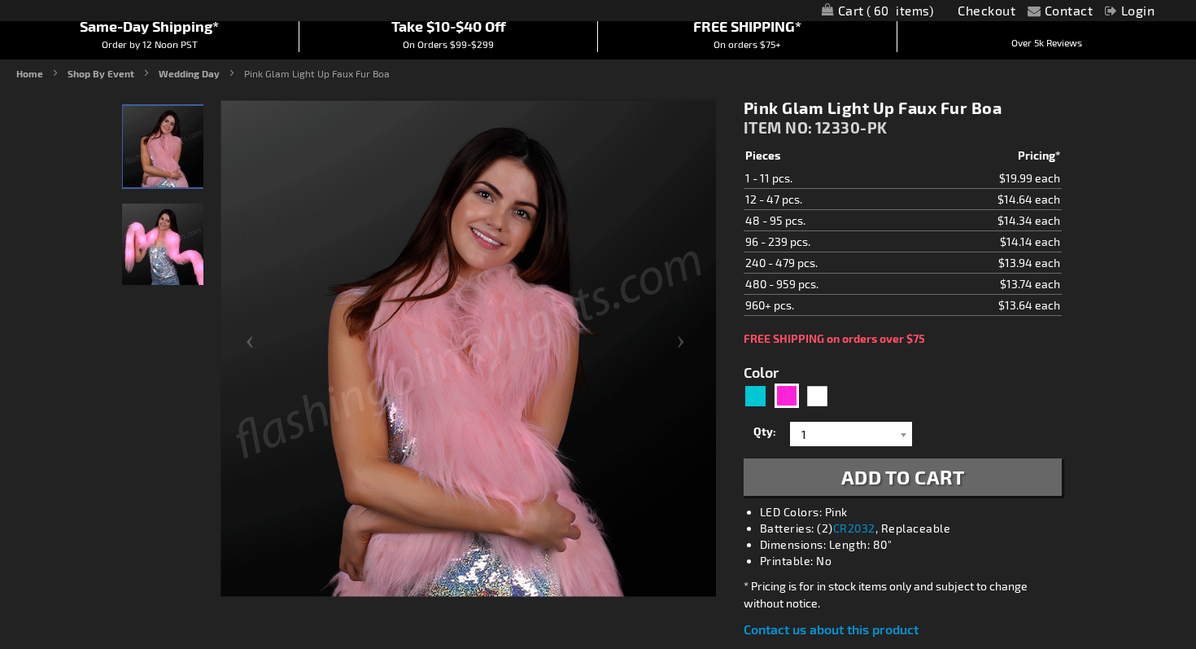
click at [913, 478] on span "Add to Cart" at bounding box center [904, 477] width 124 height 24
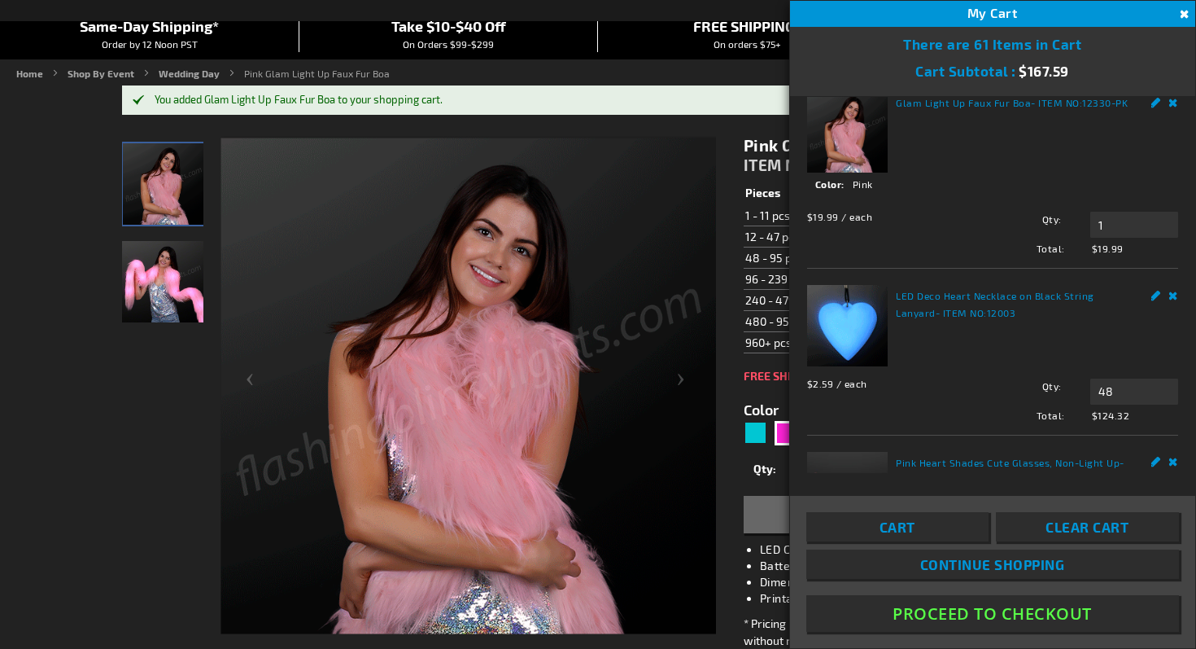
scroll to position [170, 0]
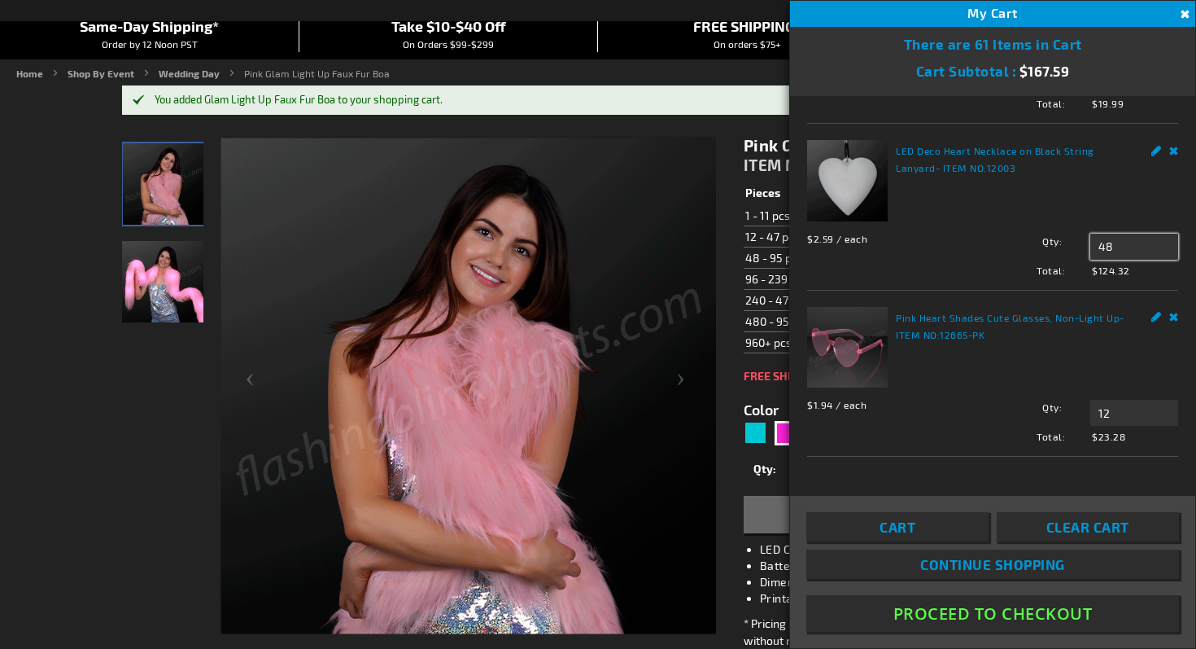
click at [1120, 245] on input "48" at bounding box center [1135, 247] width 88 height 26
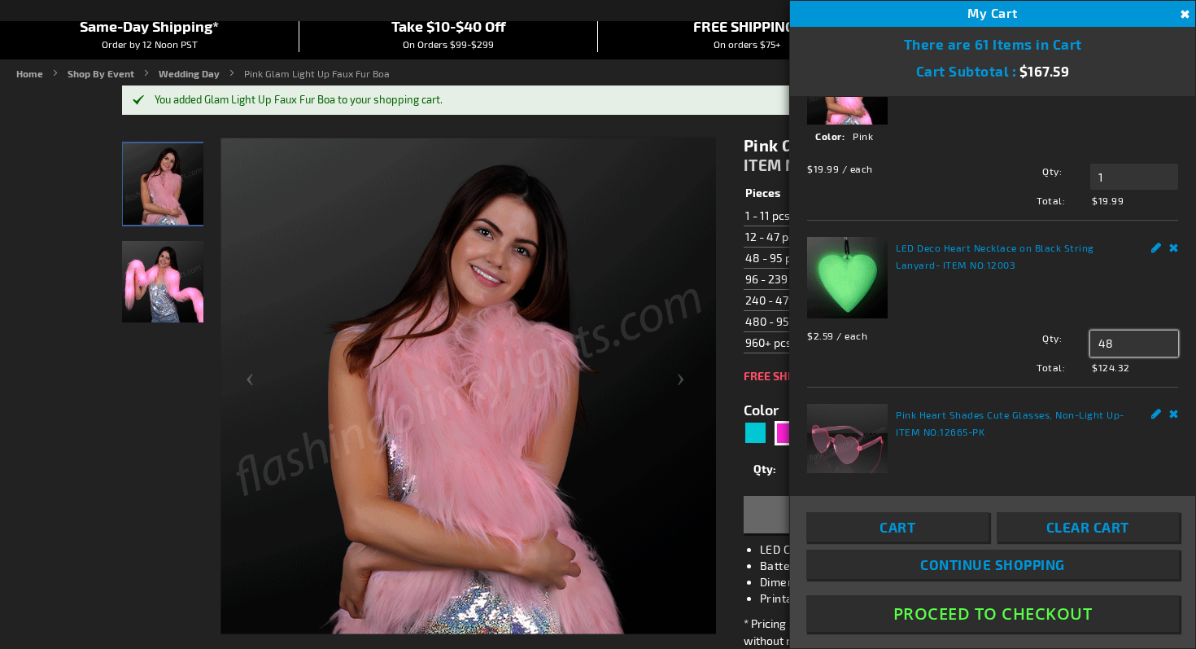
scroll to position [72, 0]
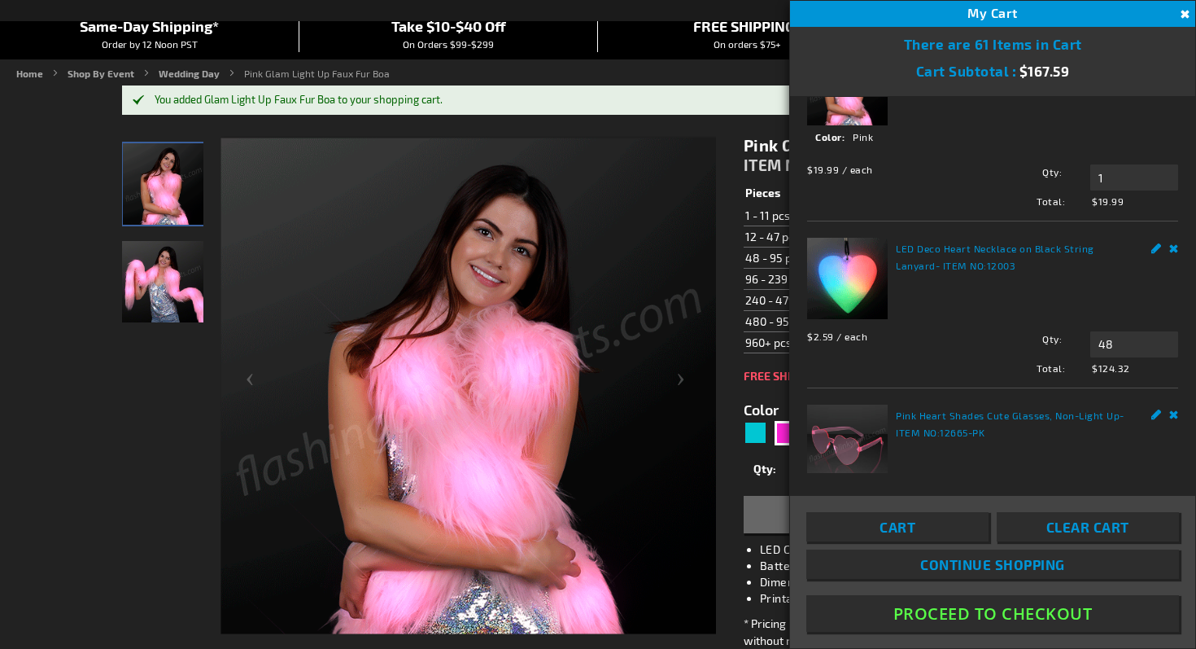
click at [1177, 249] on link "Remove" at bounding box center [1175, 246] width 10 height 17
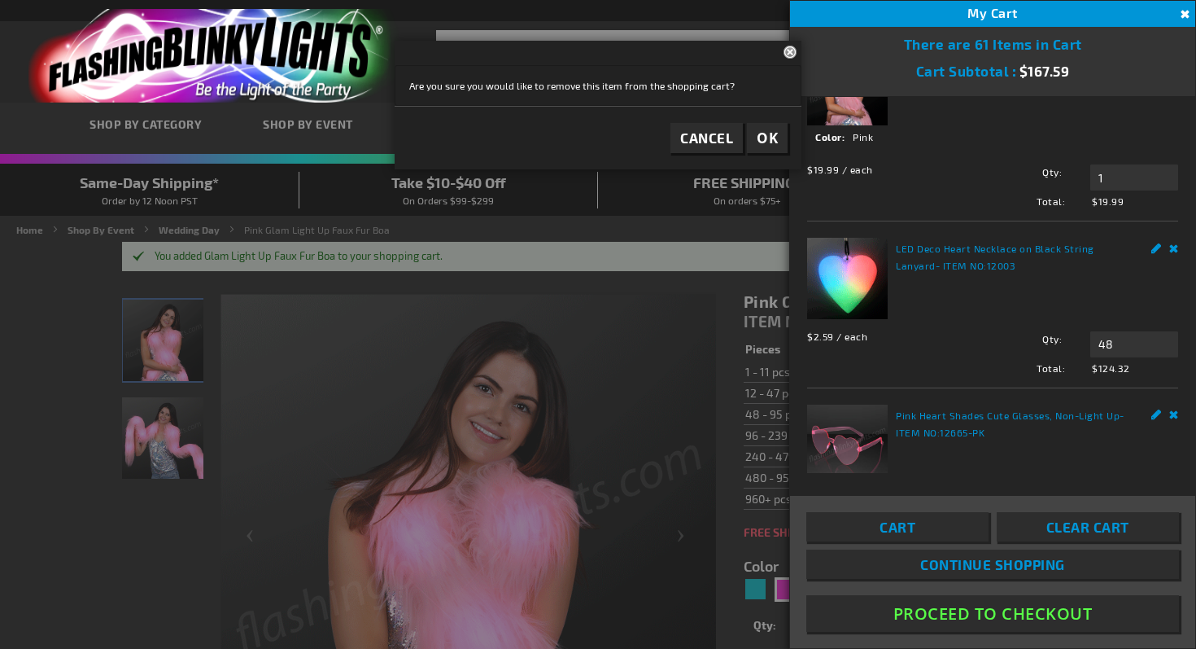
click at [767, 131] on span "OK" at bounding box center [767, 138] width 21 height 19
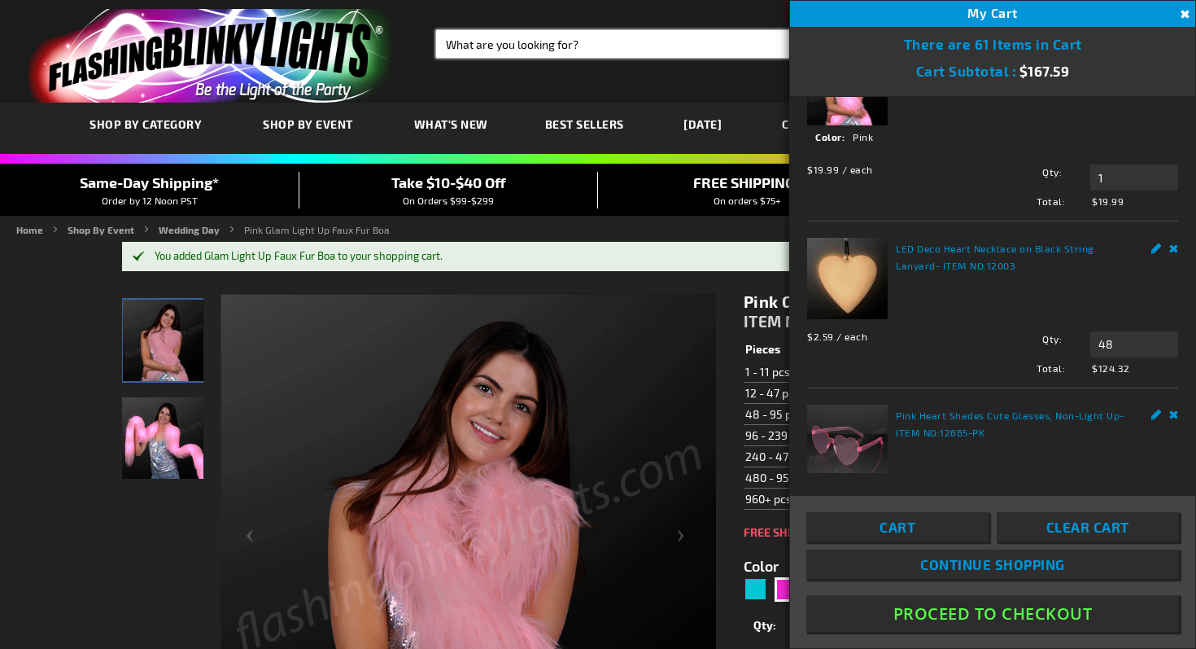
click at [610, 49] on input "Search" at bounding box center [628, 44] width 385 height 28
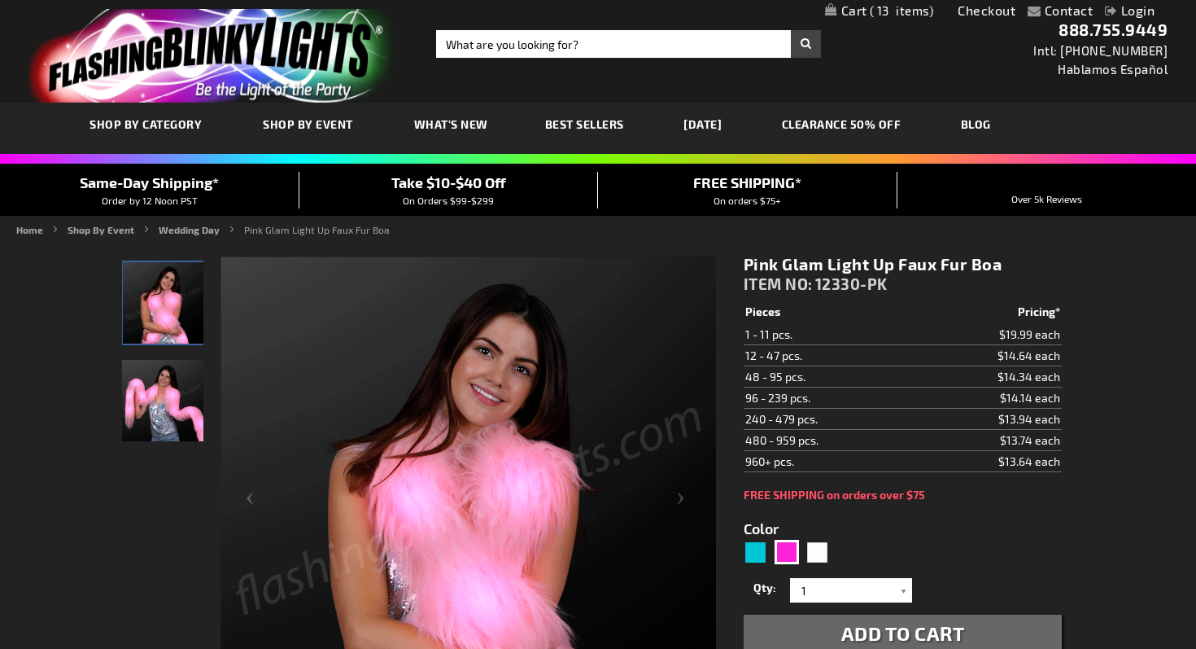
scroll to position [3, 0]
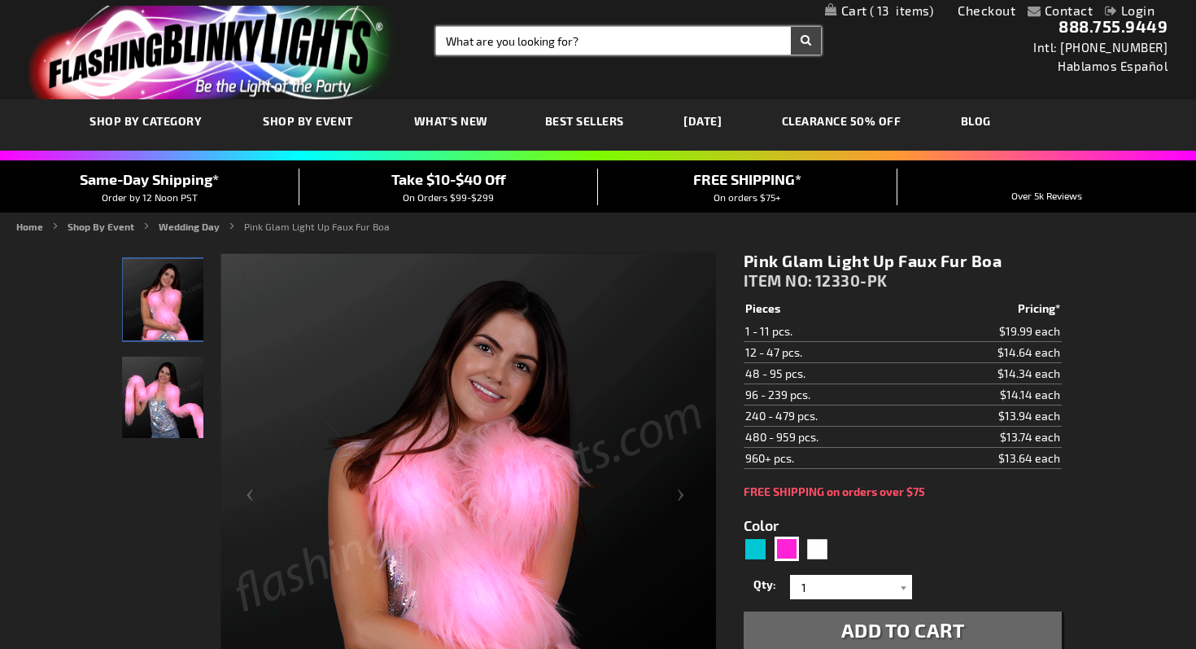
click at [599, 42] on input "Search" at bounding box center [628, 41] width 385 height 28
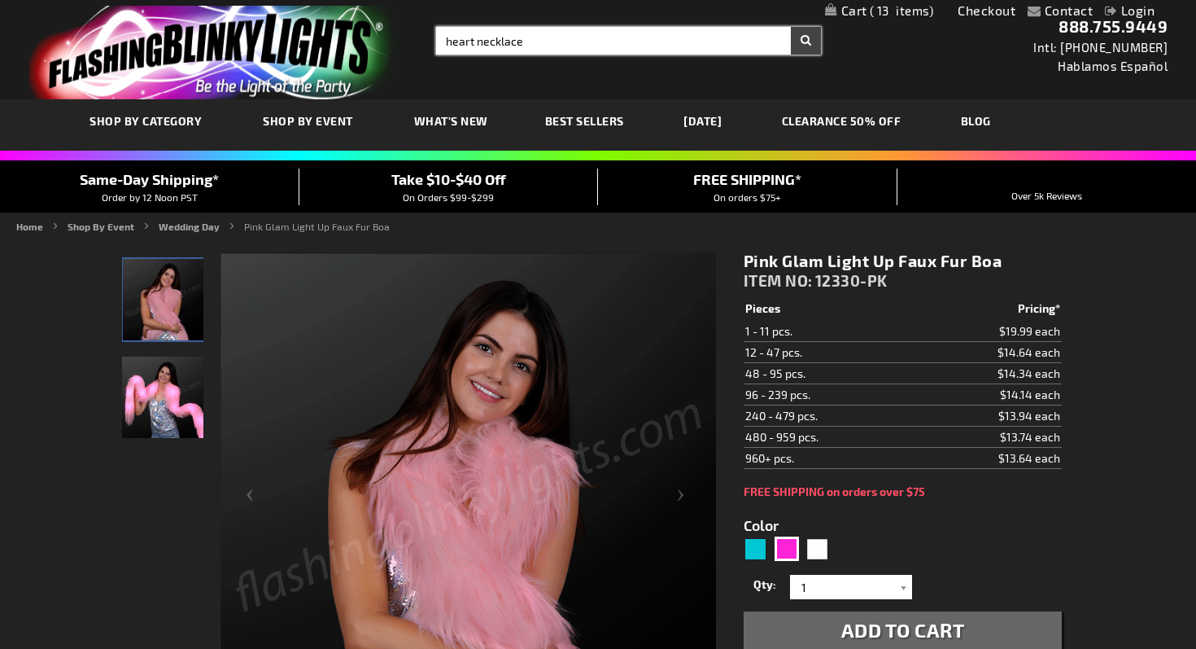
type input "heart necklace"
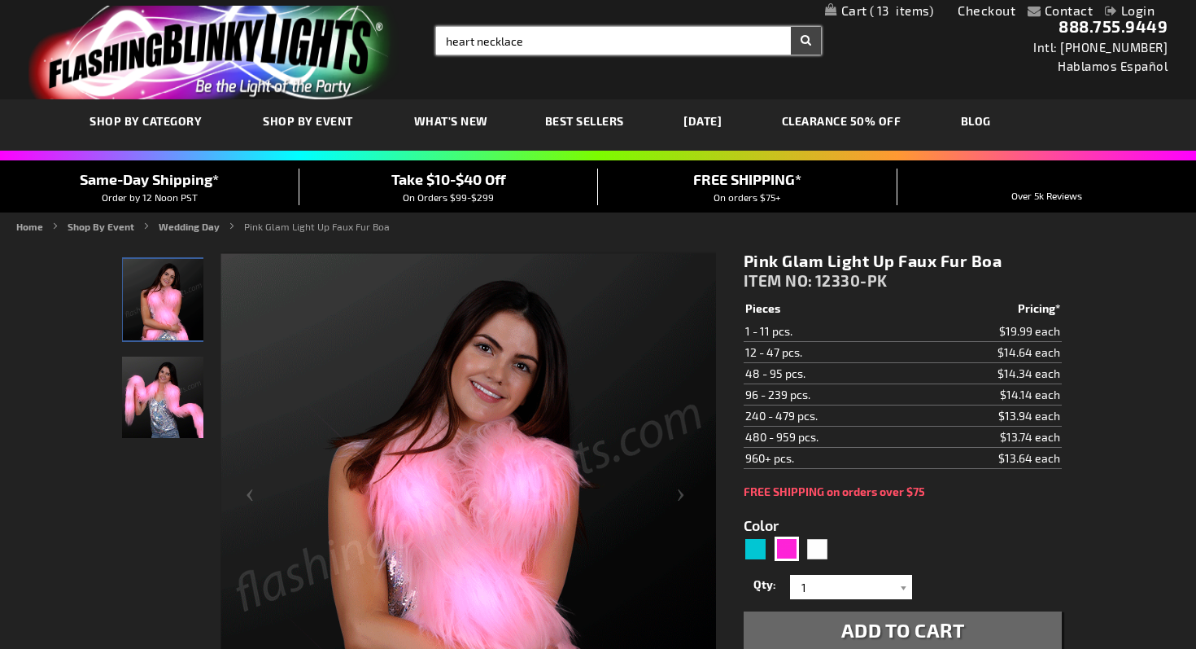
click at [791, 27] on button "Search" at bounding box center [806, 41] width 30 height 28
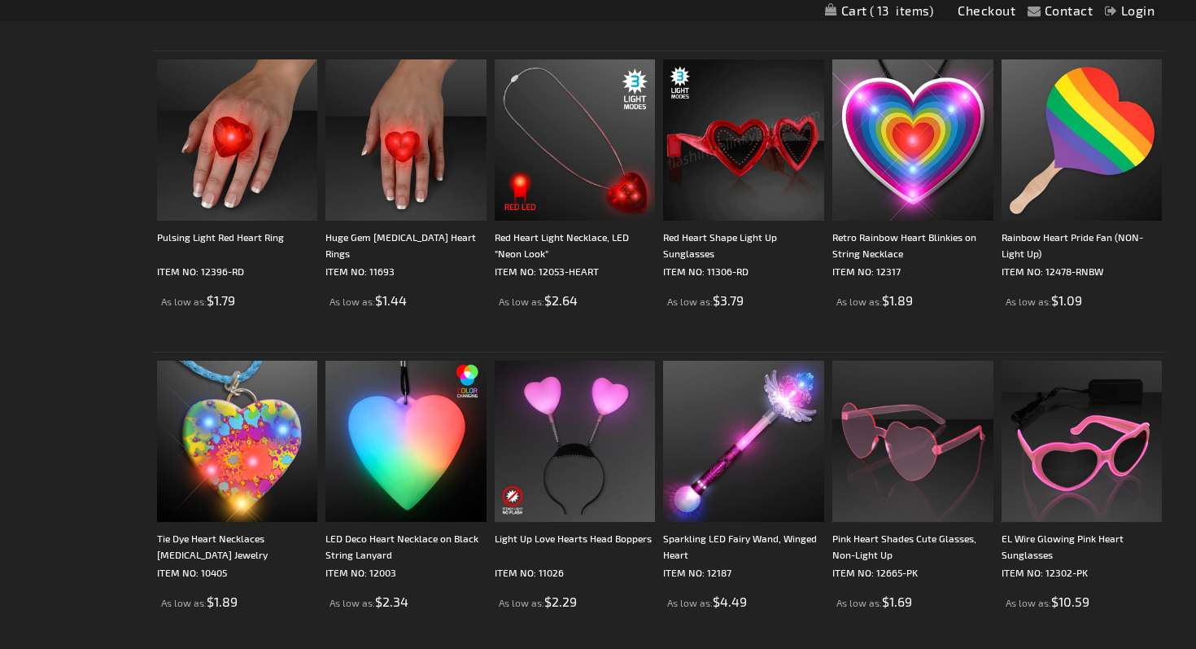
scroll to position [1050, 0]
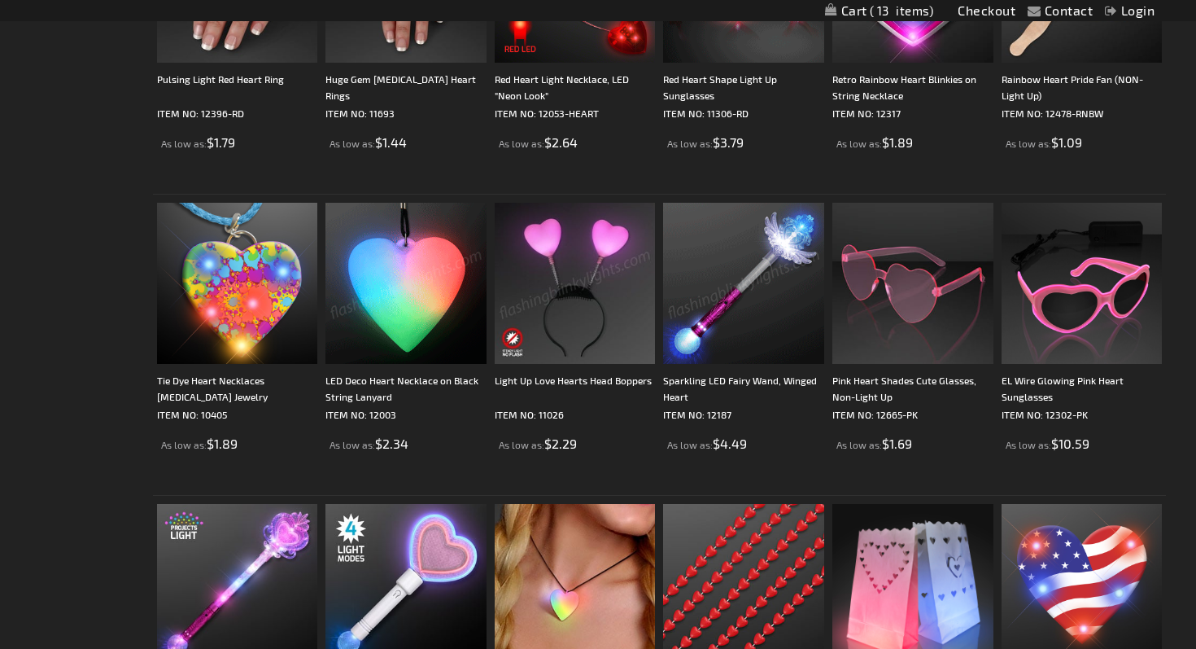
click at [439, 272] on img at bounding box center [406, 283] width 161 height 161
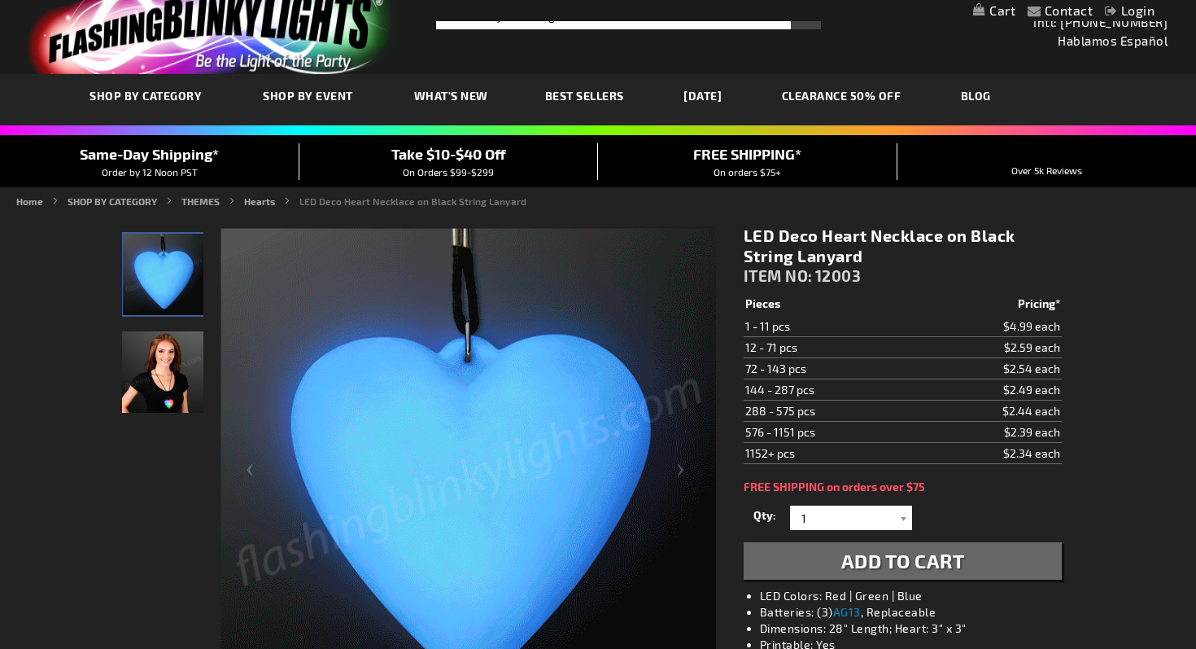
scroll to position [29, 0]
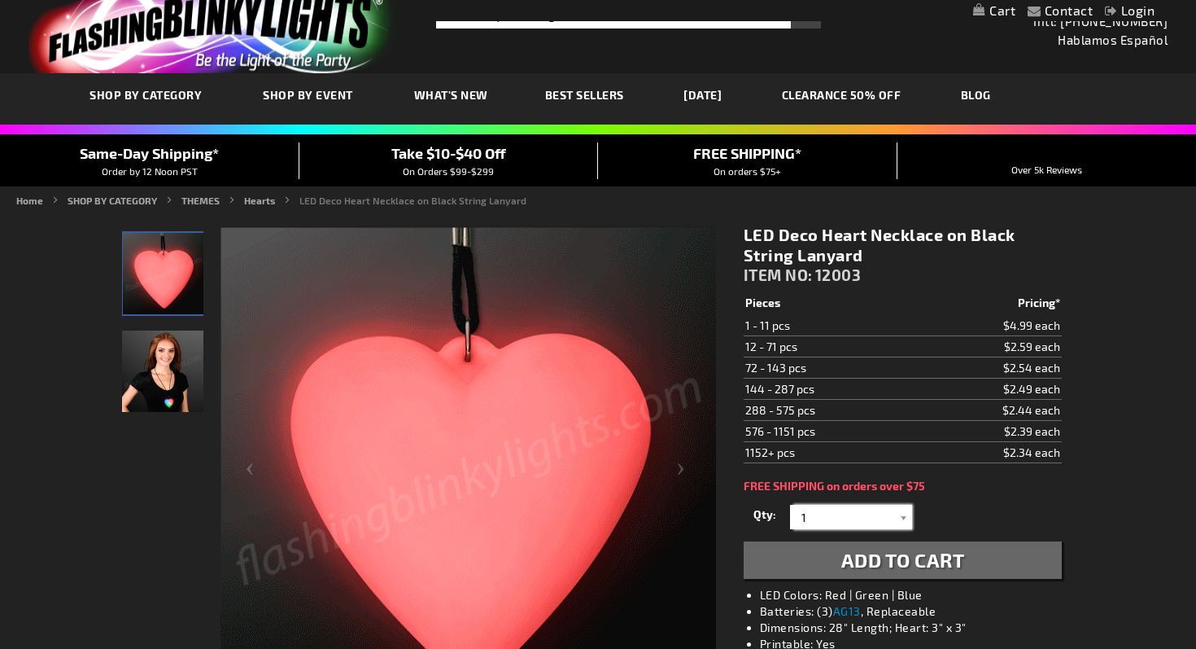
click at [821, 521] on input "1" at bounding box center [853, 517] width 118 height 24
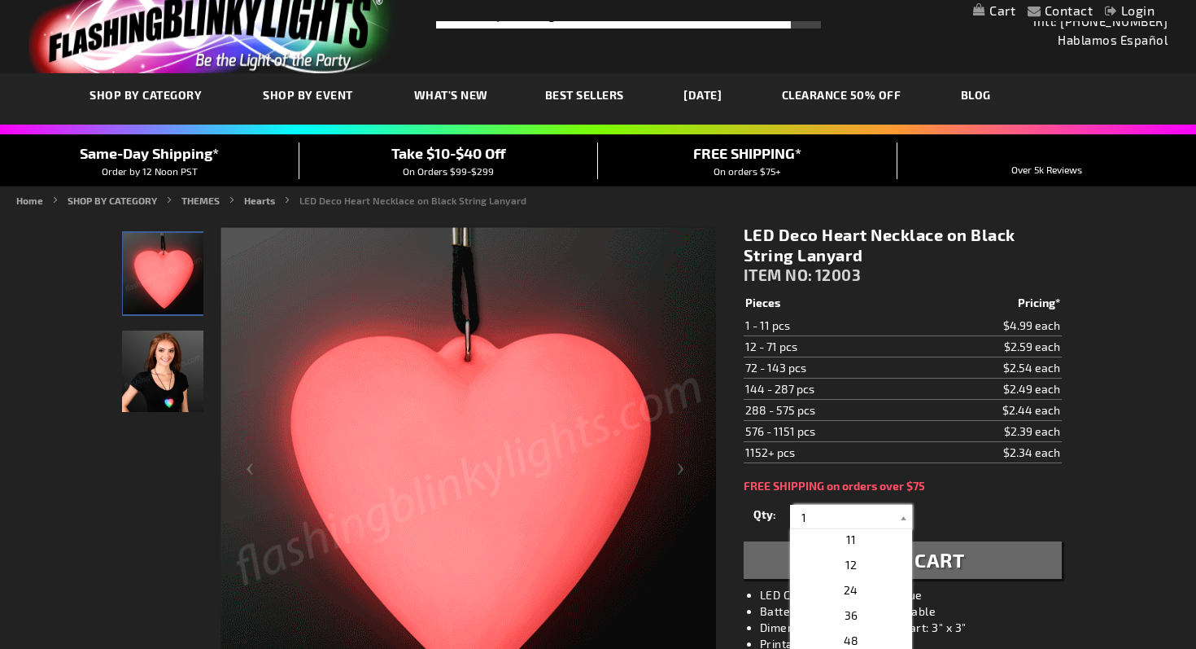
scroll to position [274, 0]
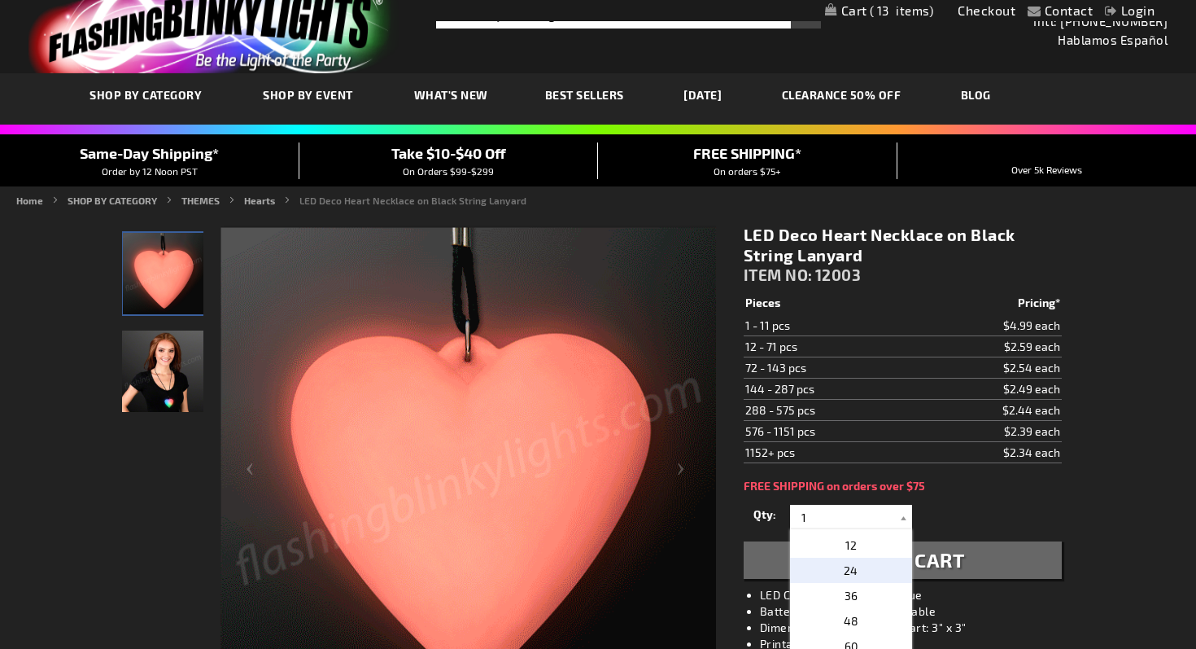
click at [842, 574] on p "24" at bounding box center [851, 569] width 122 height 25
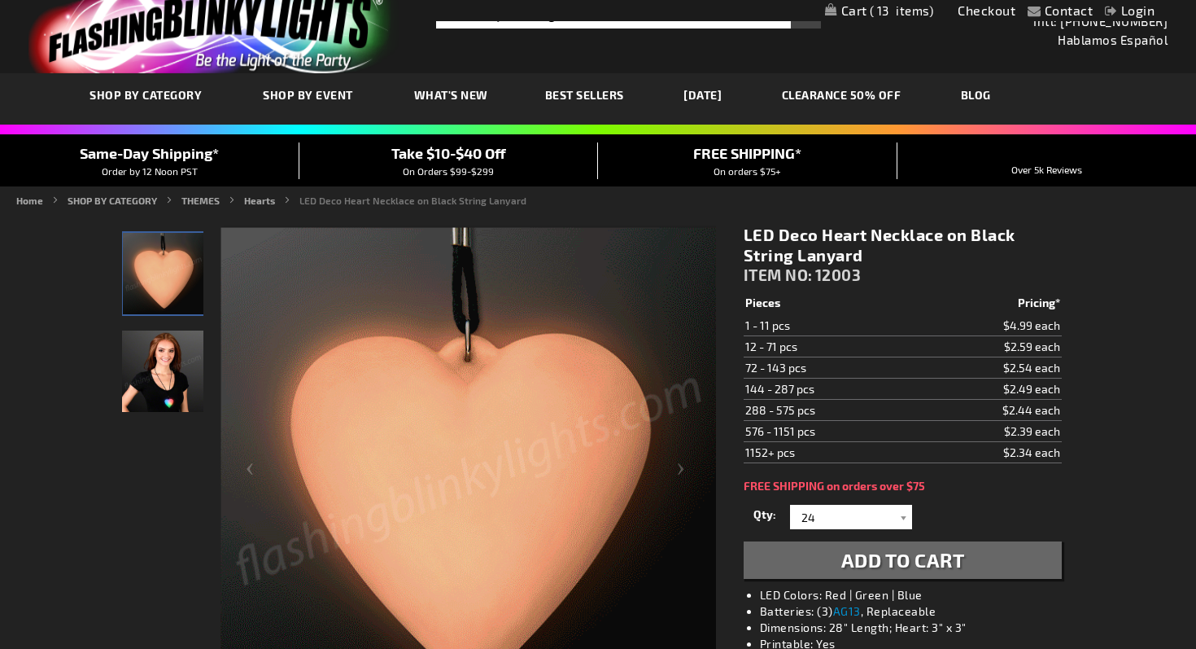
click at [848, 558] on span "Add to Cart" at bounding box center [904, 560] width 124 height 24
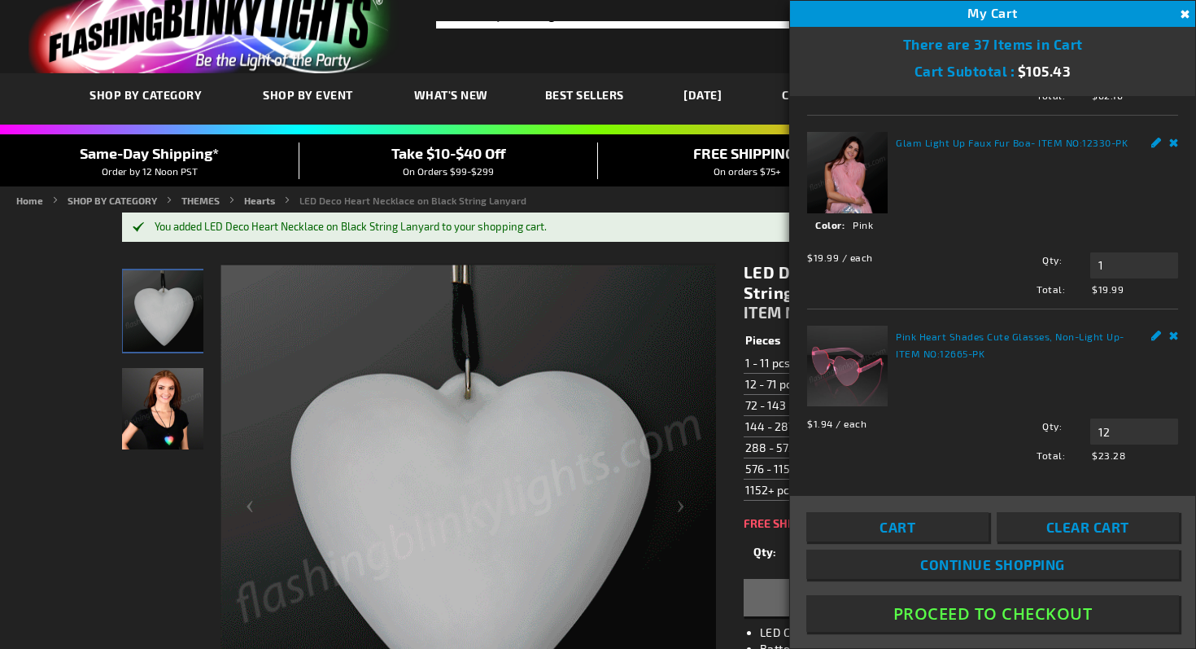
scroll to position [0, 0]
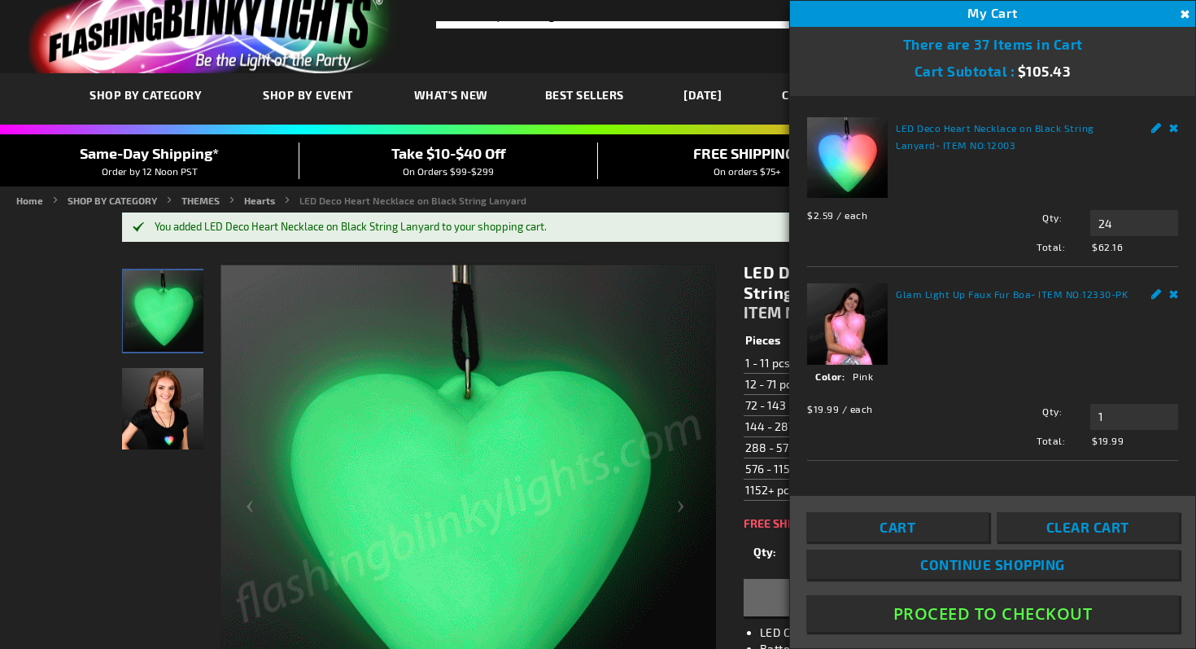
click at [1173, 298] on link "Remove" at bounding box center [1175, 291] width 10 height 17
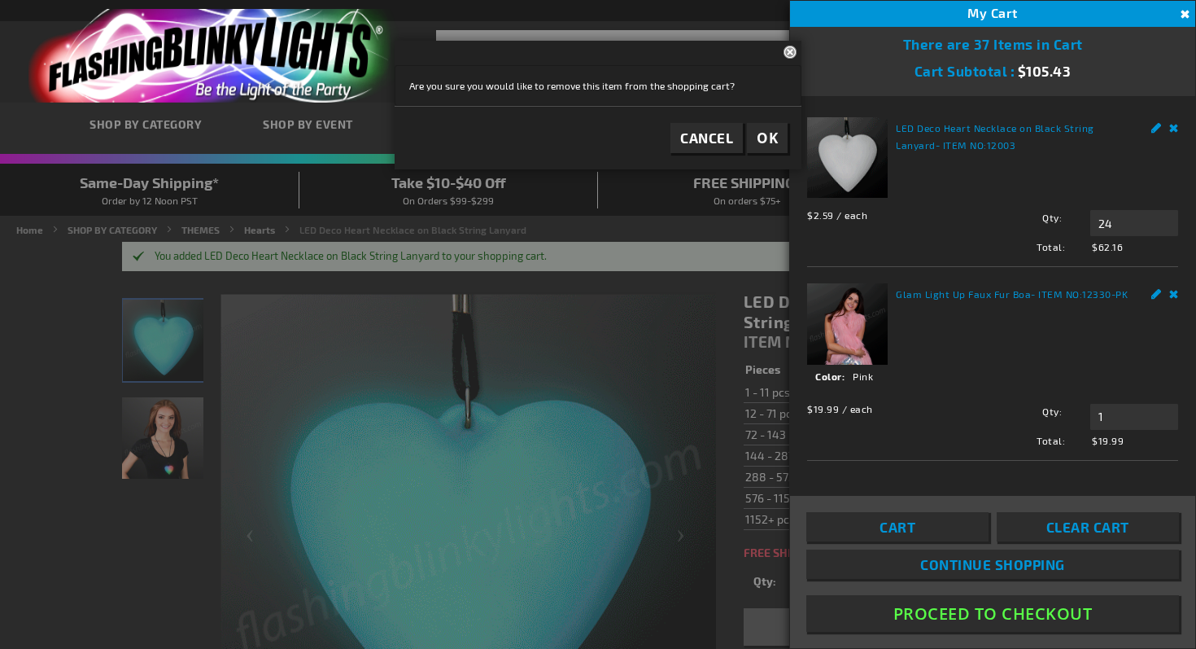
click at [759, 129] on span "OK" at bounding box center [767, 138] width 21 height 19
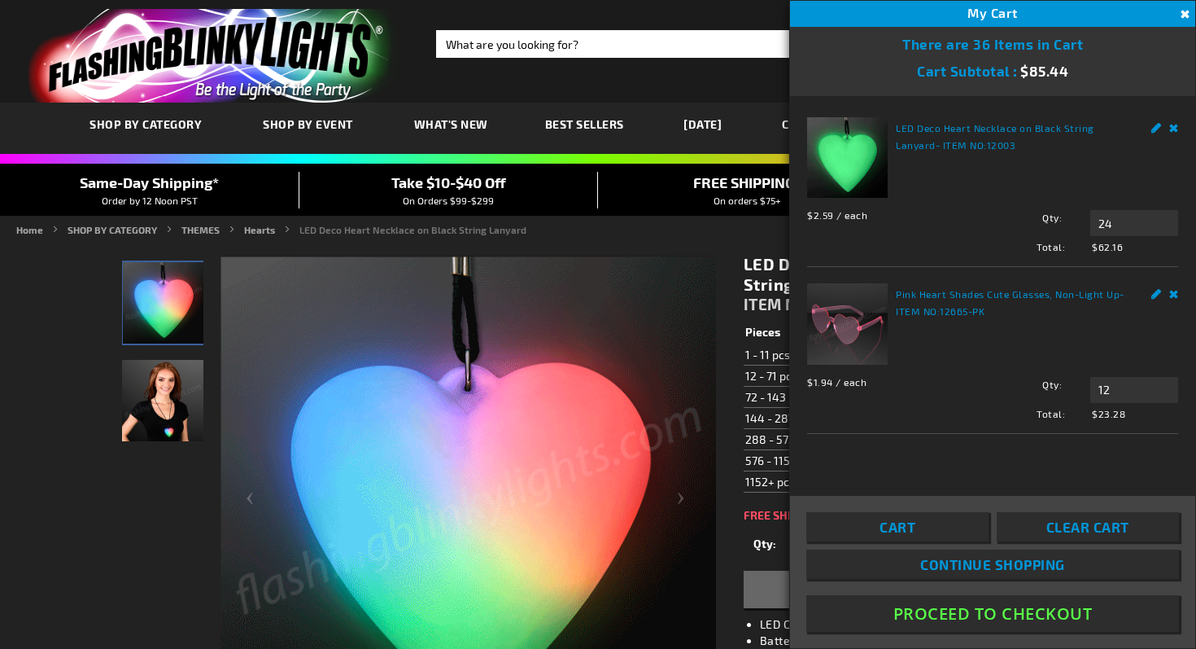
click at [1176, 296] on link "Remove" at bounding box center [1175, 291] width 10 height 17
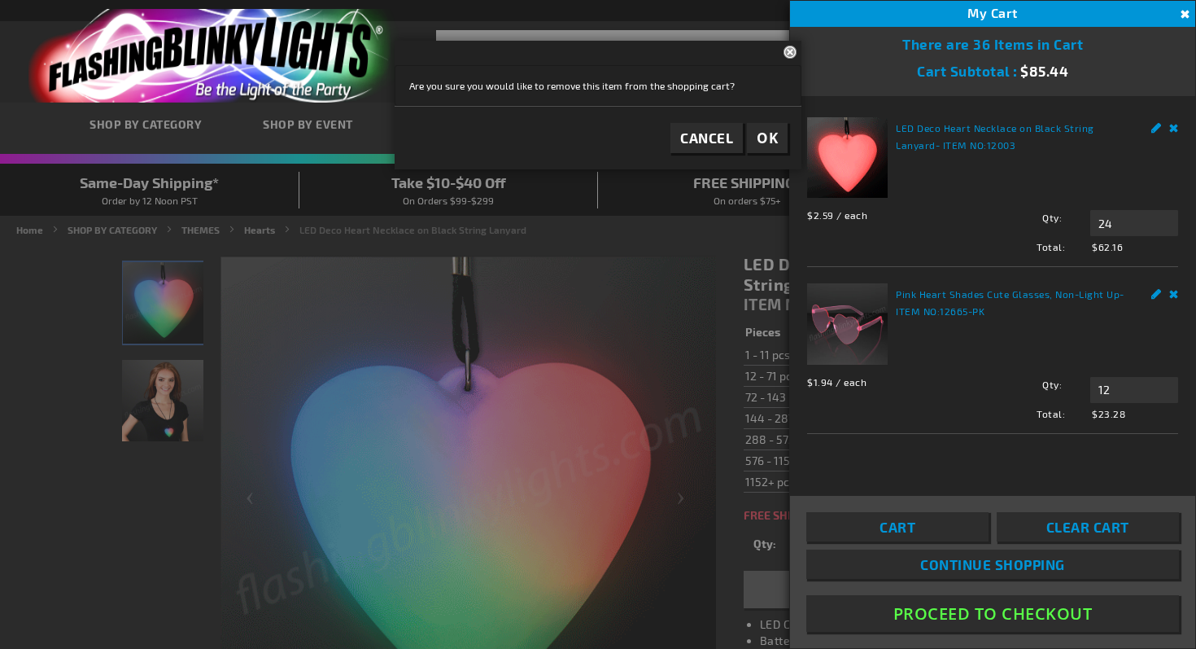
click at [760, 126] on button "OK" at bounding box center [767, 138] width 41 height 30
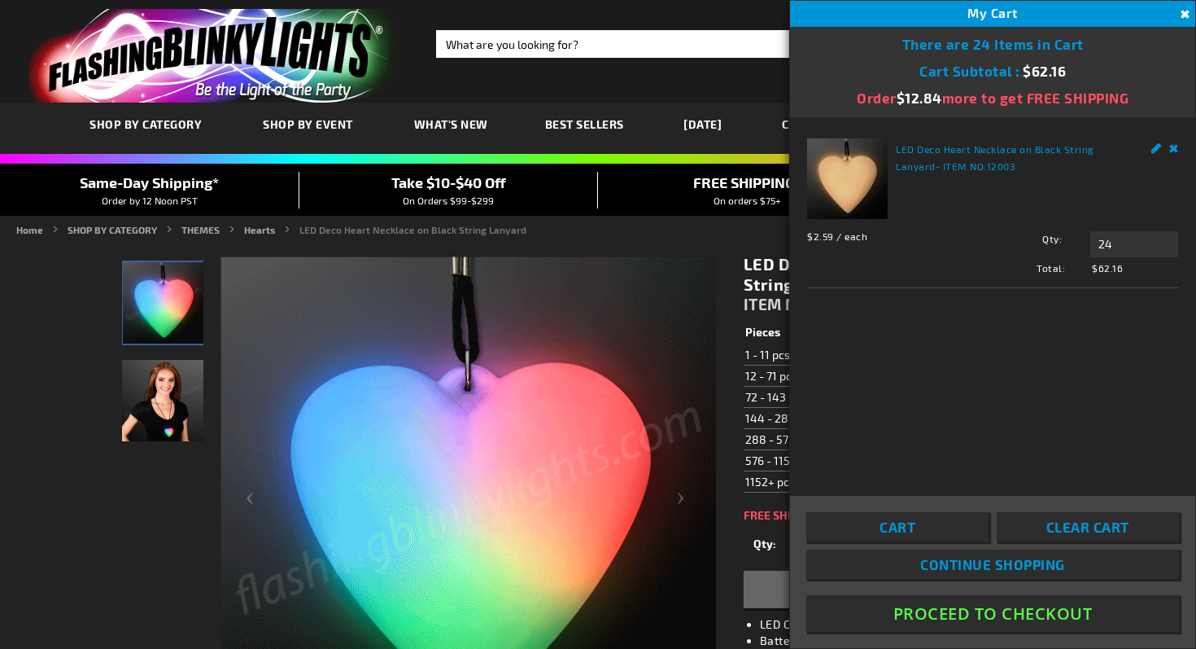
click at [154, 396] on img "Model displaying light up LED Deco Heart Necklace on Black String Lanyard" at bounding box center [162, 400] width 81 height 81
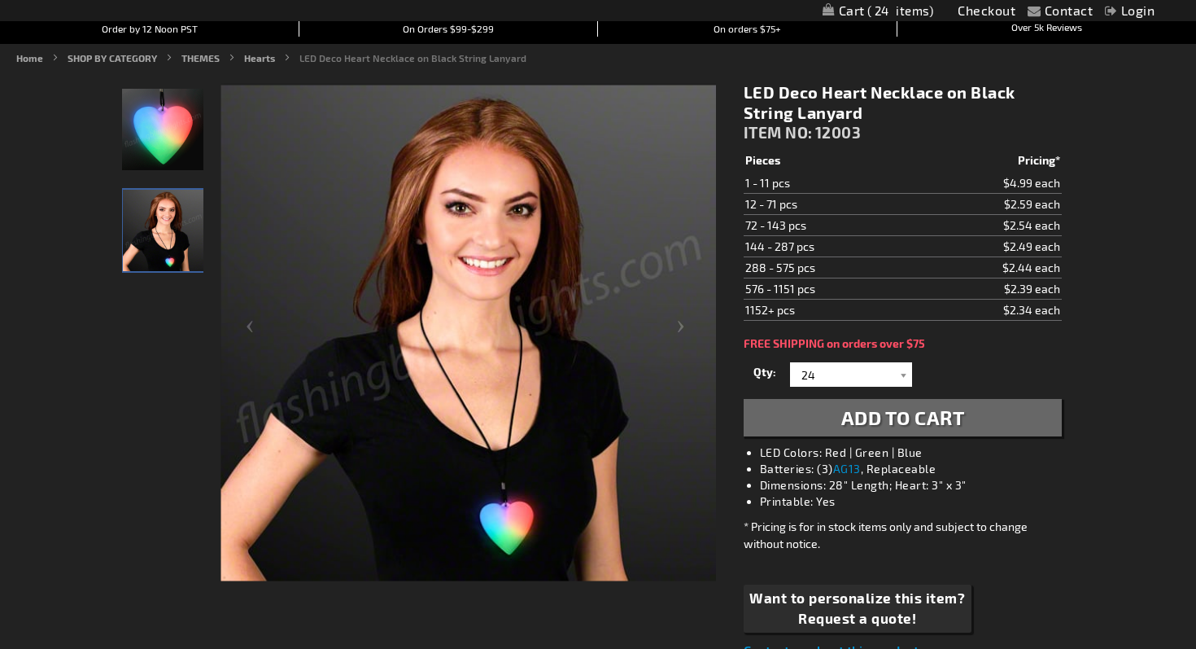
scroll to position [179, 0]
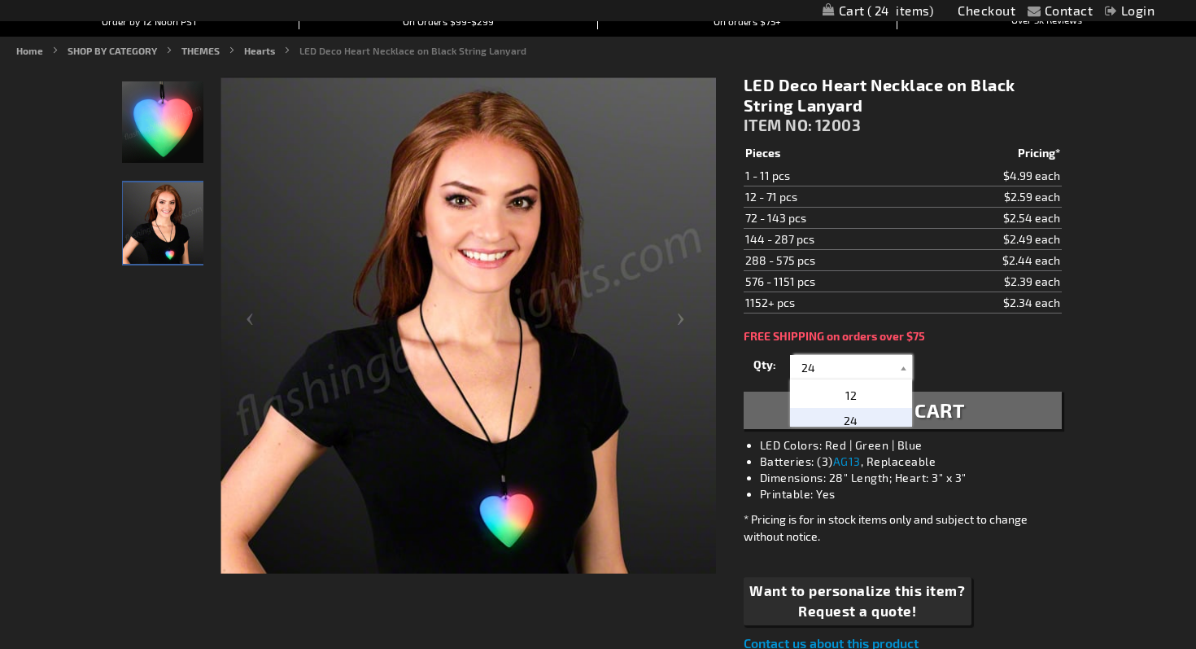
click at [808, 365] on input "24" at bounding box center [853, 367] width 118 height 24
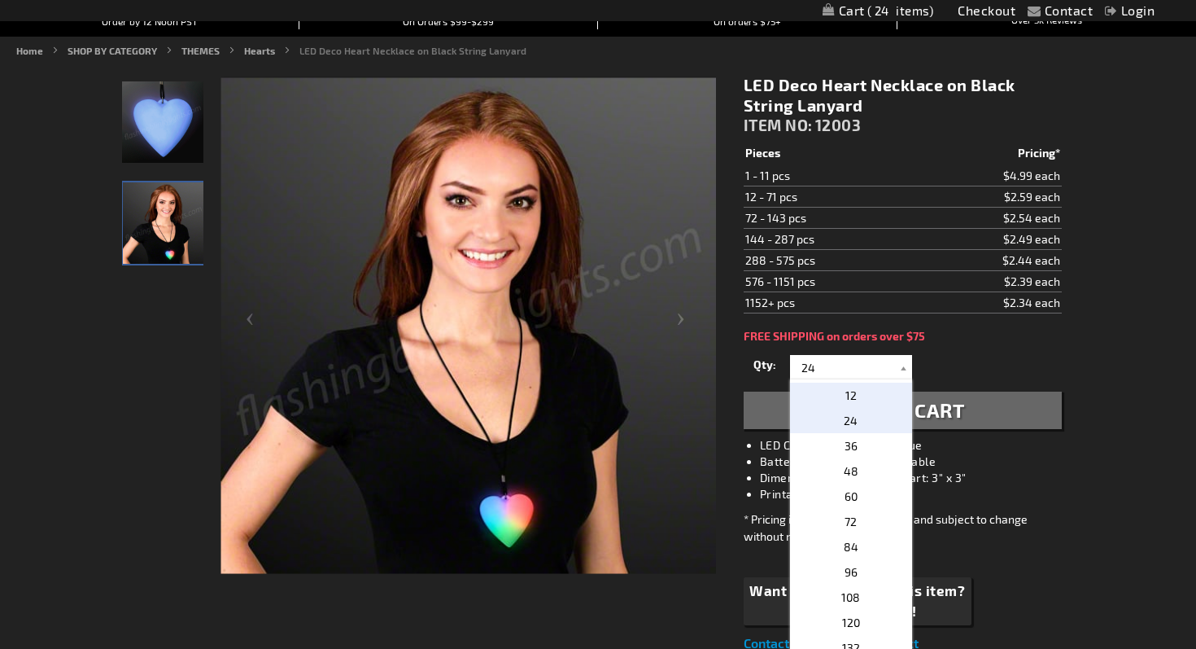
click at [816, 389] on p "12" at bounding box center [851, 395] width 122 height 25
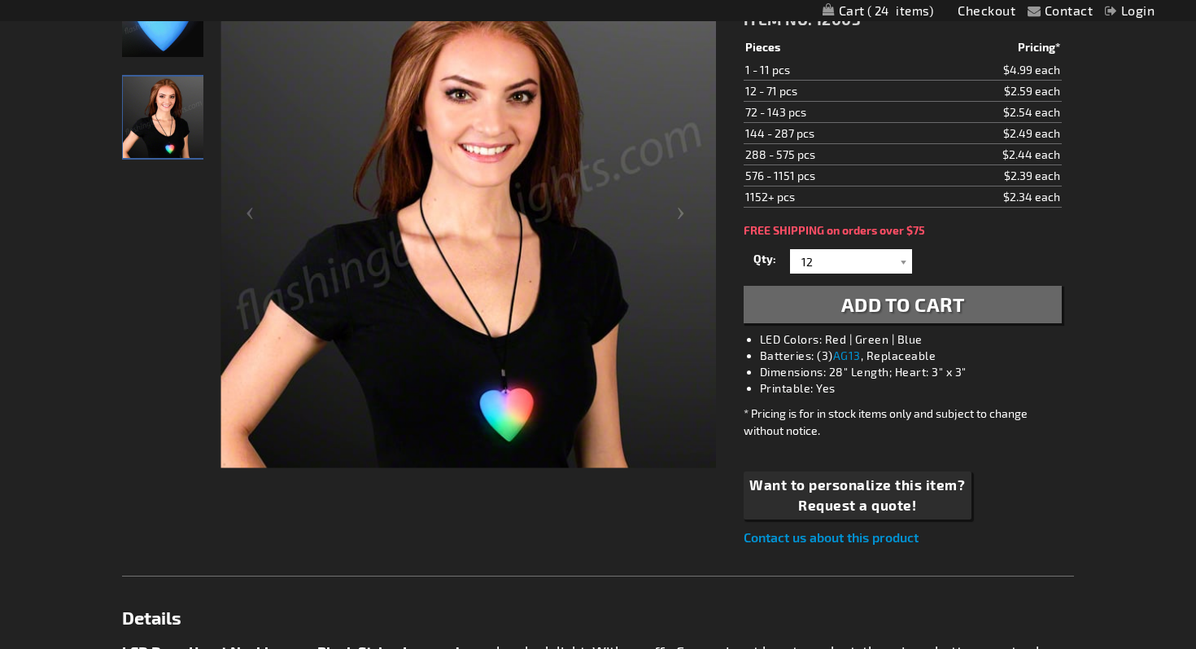
scroll to position [112, 0]
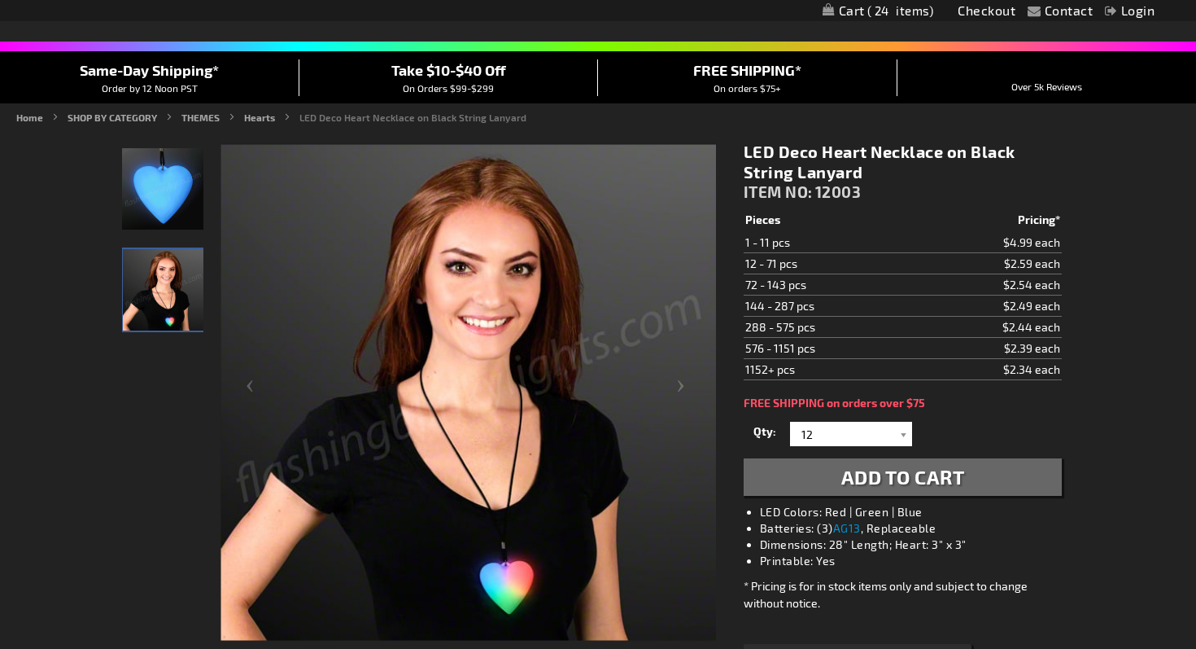
click at [843, 471] on span "Add to Cart" at bounding box center [904, 477] width 124 height 24
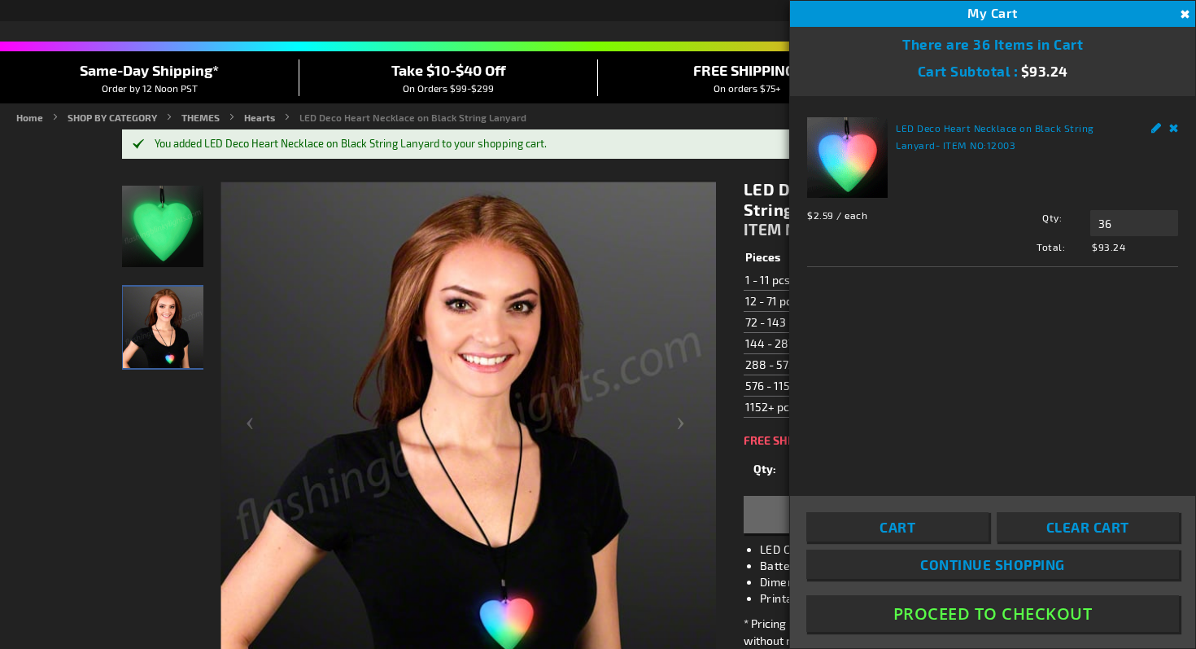
click at [1063, 155] on div "LED Deco Heart Necklace on Black String Lanyard - ITEM NO: 12003 $2.59 / each T…" at bounding box center [992, 185] width 371 height 137
click at [1053, 523] on span "Clear Cart" at bounding box center [1088, 526] width 83 height 16
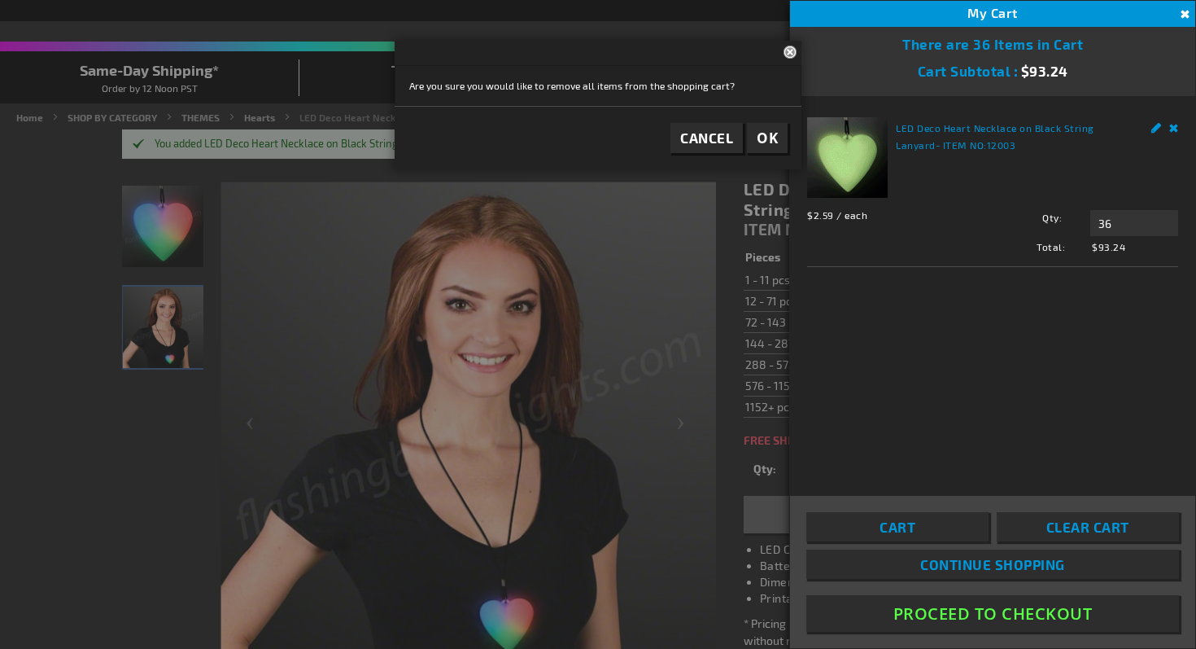
click at [754, 138] on button "OK" at bounding box center [767, 138] width 41 height 30
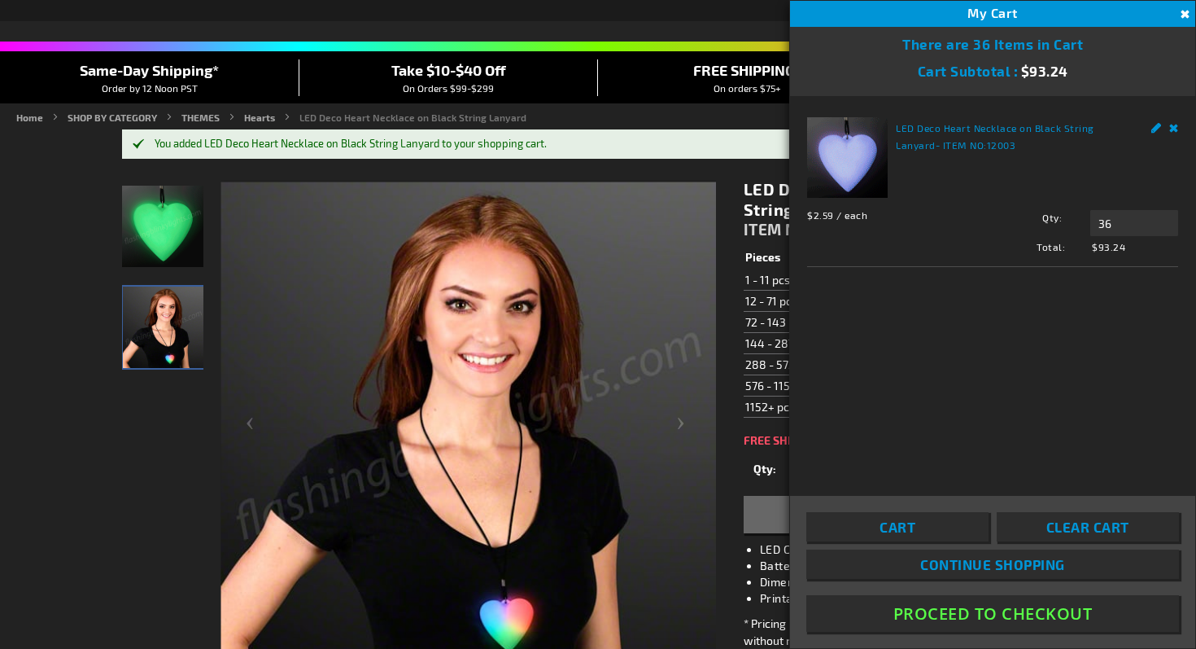
click at [734, 481] on div "LED Deco Heart Necklace on Black String Lanyard ITEM NO: 12003 $2.34 Pieces Pri…" at bounding box center [903, 468] width 343 height 602
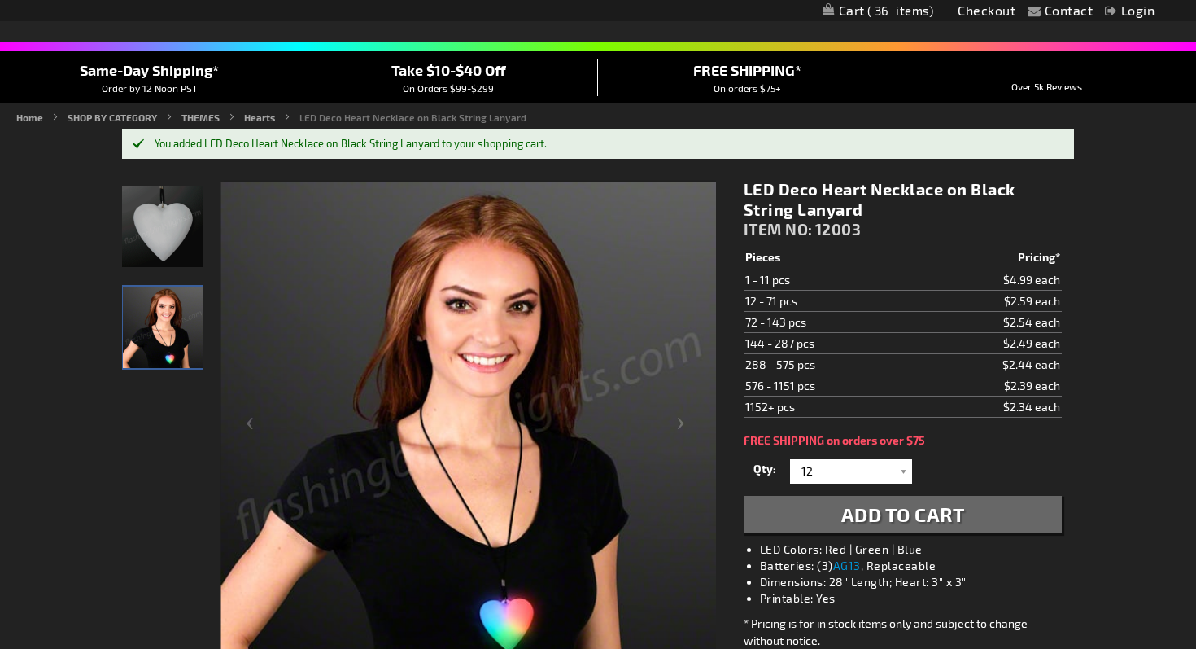
click at [847, 518] on span "Add to Cart" at bounding box center [904, 514] width 124 height 24
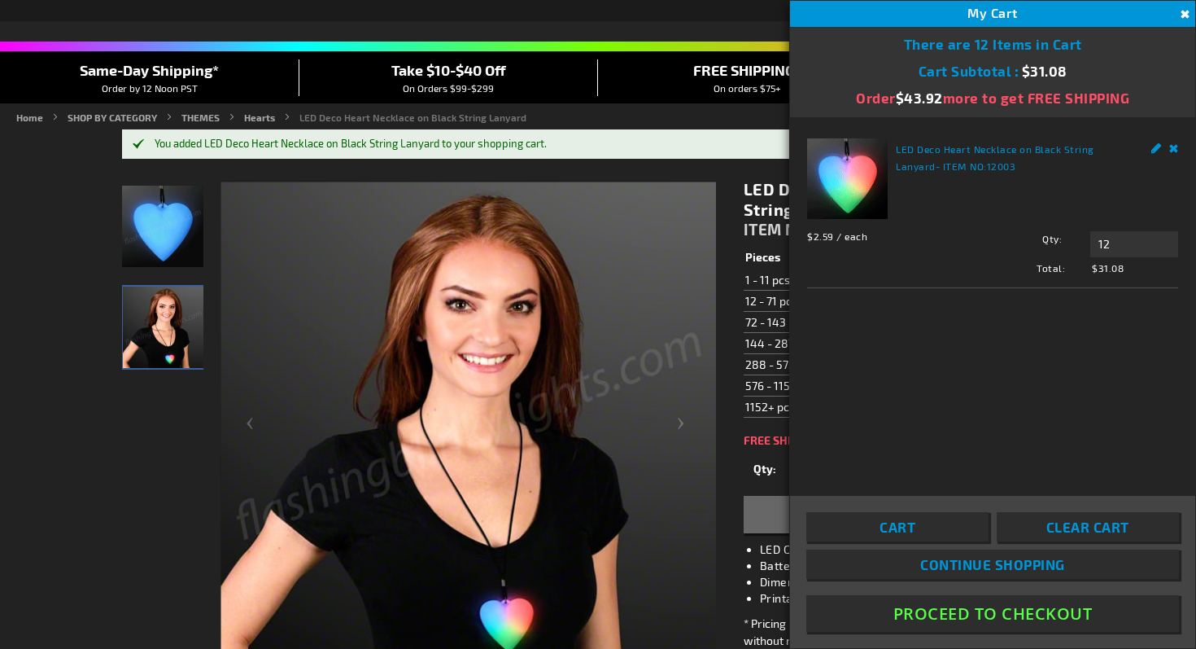
click at [872, 11] on div "My Cart 12" at bounding box center [992, 14] width 405 height 26
click at [1185, 16] on button "Close" at bounding box center [1183, 15] width 18 height 18
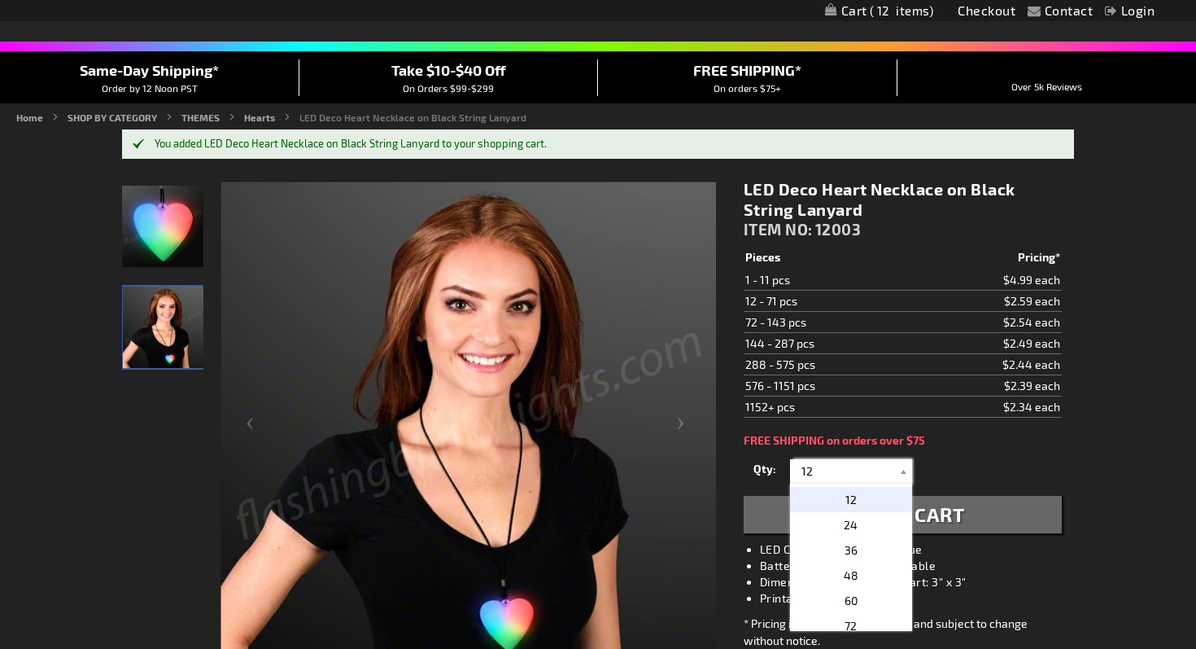
click at [866, 479] on input "12" at bounding box center [853, 471] width 118 height 24
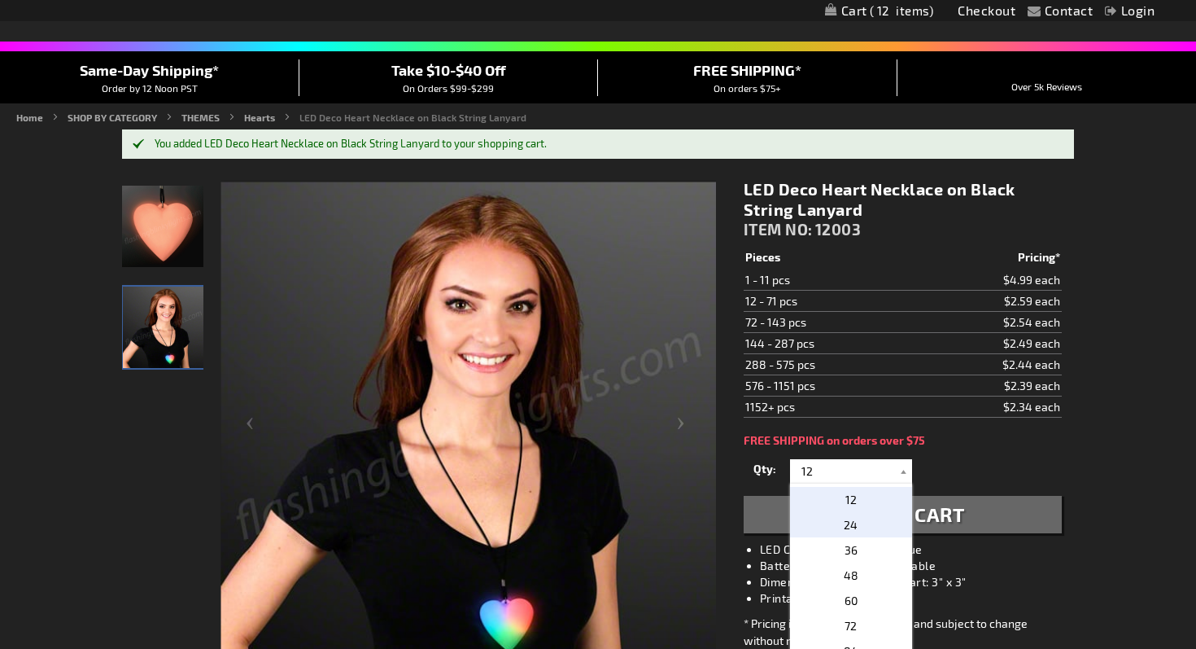
click at [852, 518] on span "24" at bounding box center [851, 525] width 14 height 14
type input "24"
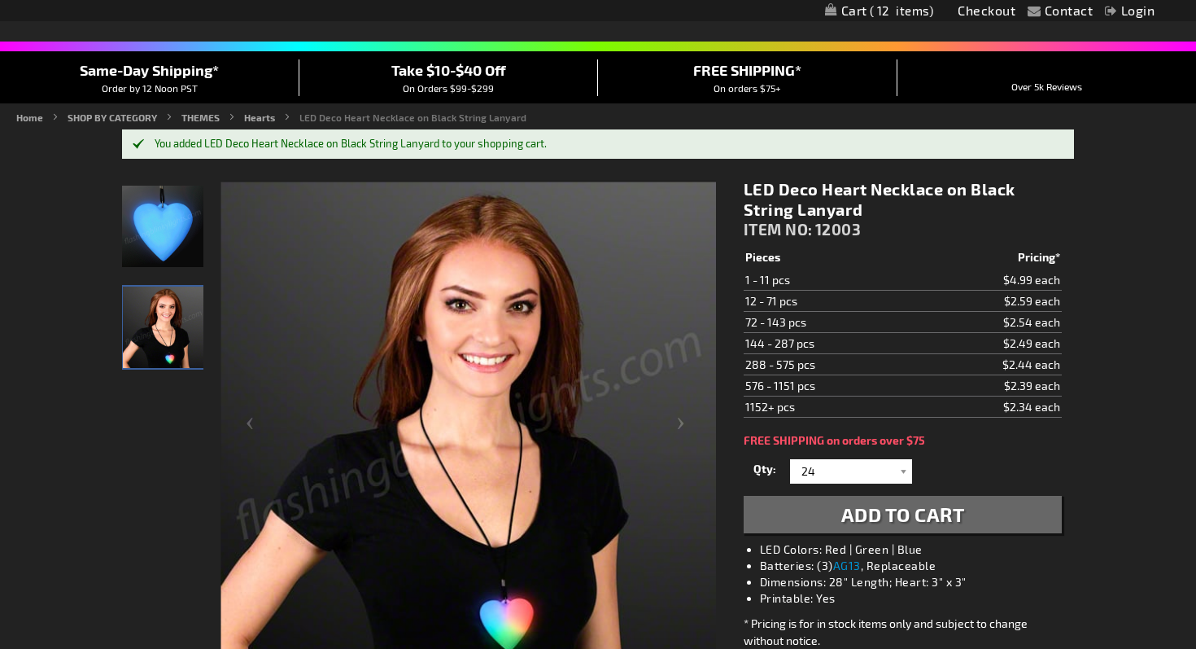
click at [852, 515] on span "Add to Cart" at bounding box center [904, 514] width 124 height 24
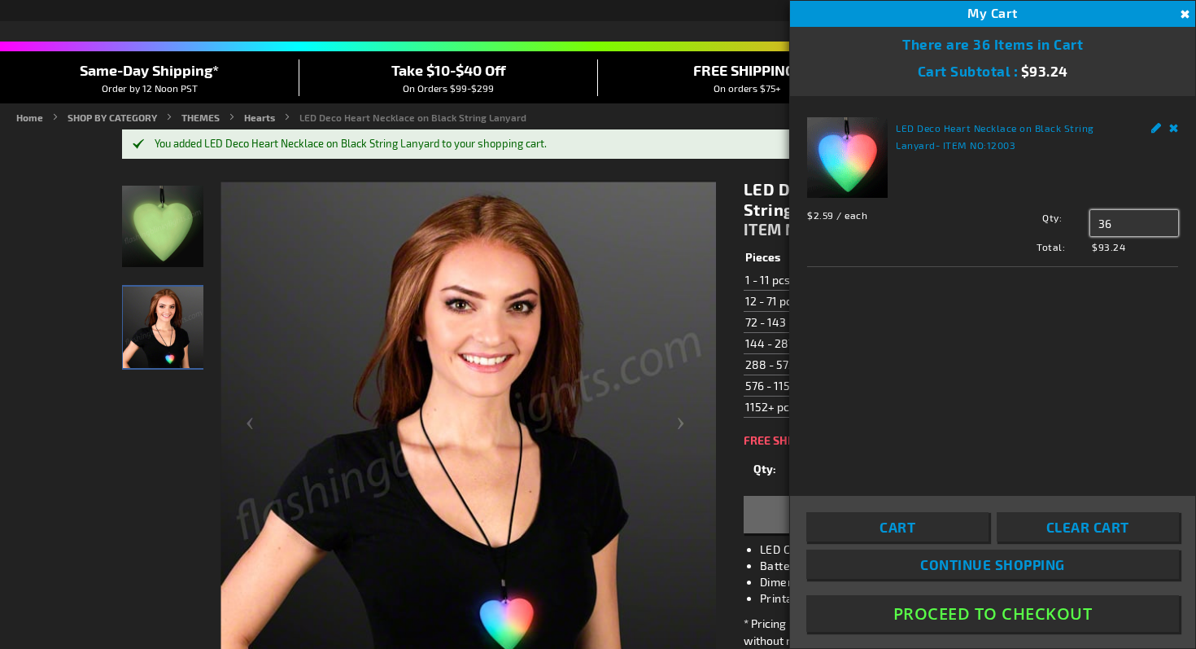
click at [1119, 228] on input "36" at bounding box center [1135, 223] width 88 height 26
type input "3"
type input "24"
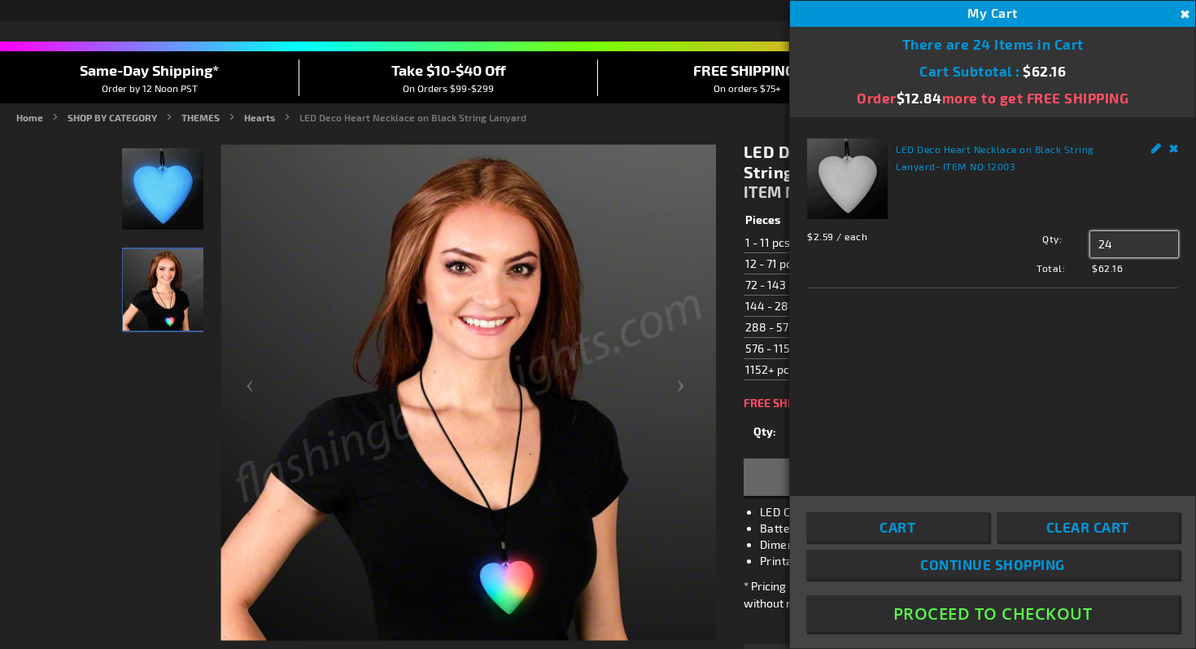
click at [1121, 247] on input "24" at bounding box center [1135, 244] width 88 height 26
type input "2"
type input "12"
click at [970, 614] on button "Proceed To Checkout" at bounding box center [993, 613] width 373 height 37
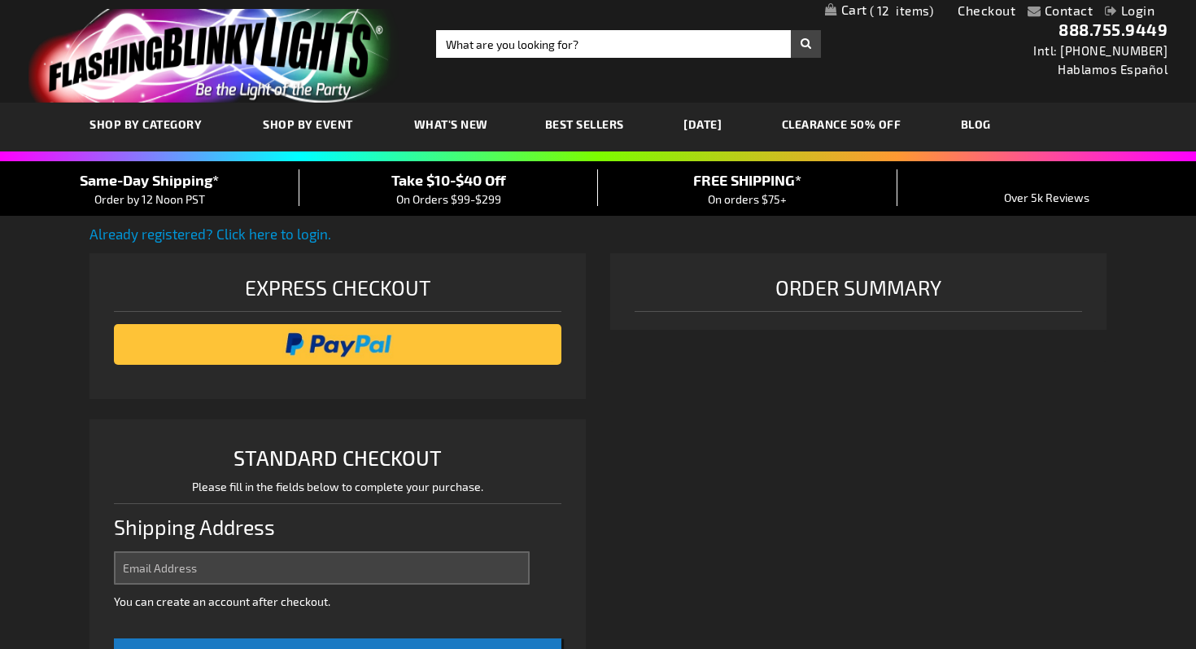
select select "US"
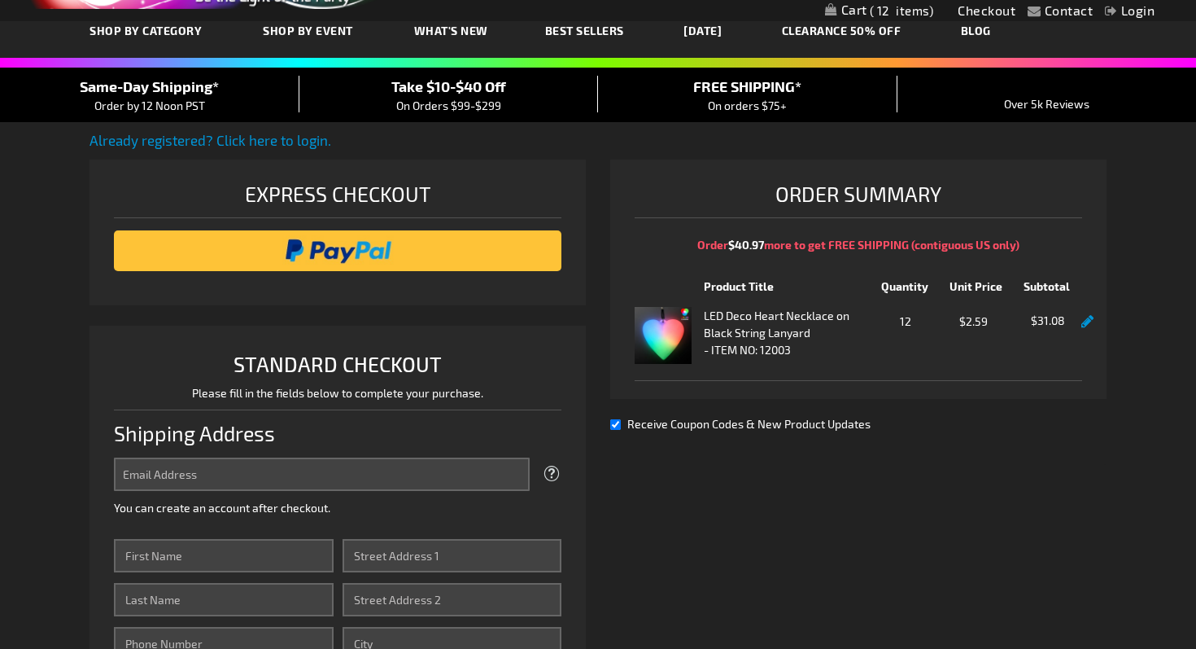
scroll to position [142, 0]
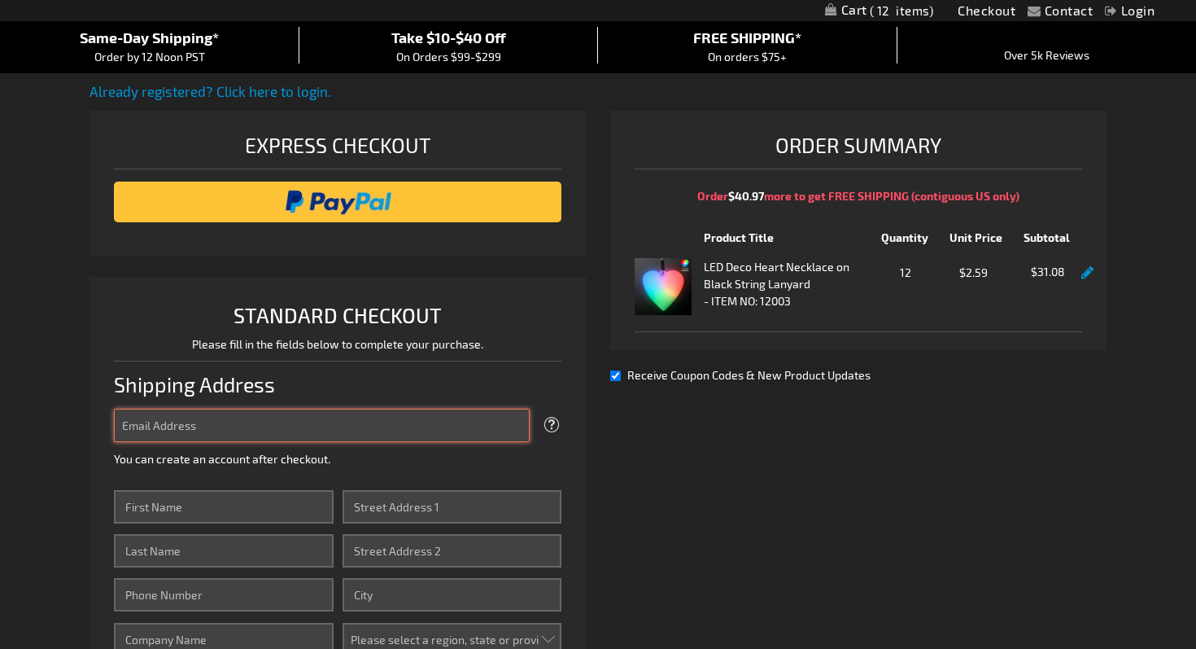
click at [349, 425] on input "Email Address" at bounding box center [322, 425] width 416 height 33
type input "[EMAIL_ADDRESS][DOMAIN_NAME]"
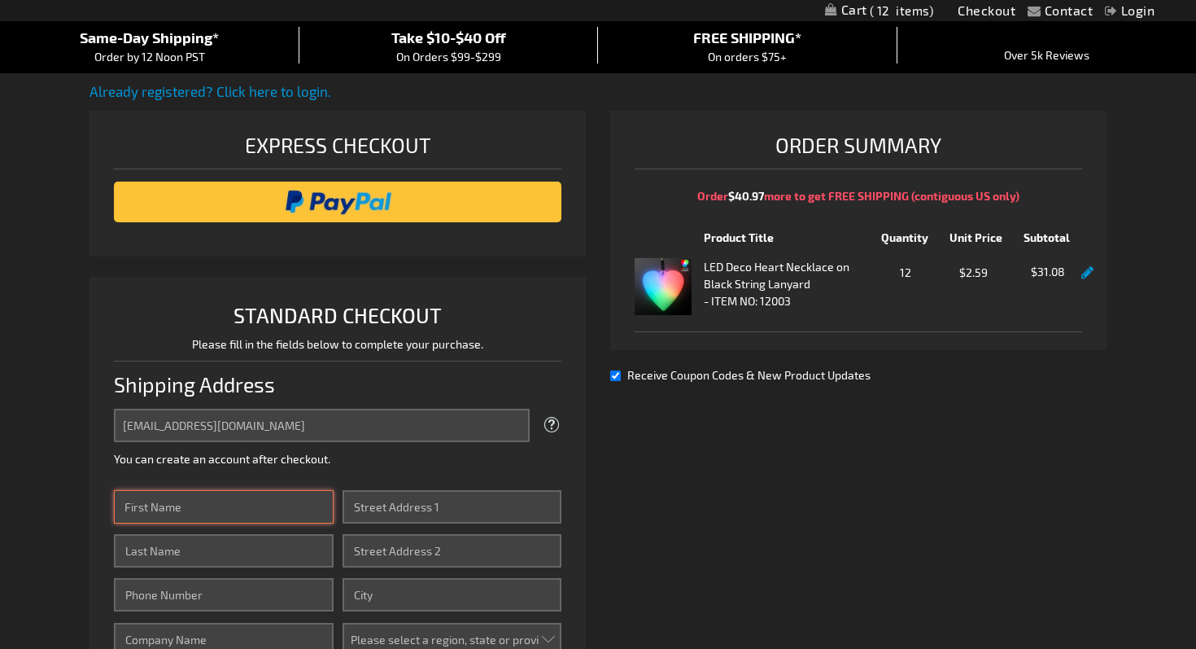
click at [270, 503] on input "First Name" at bounding box center [223, 506] width 219 height 33
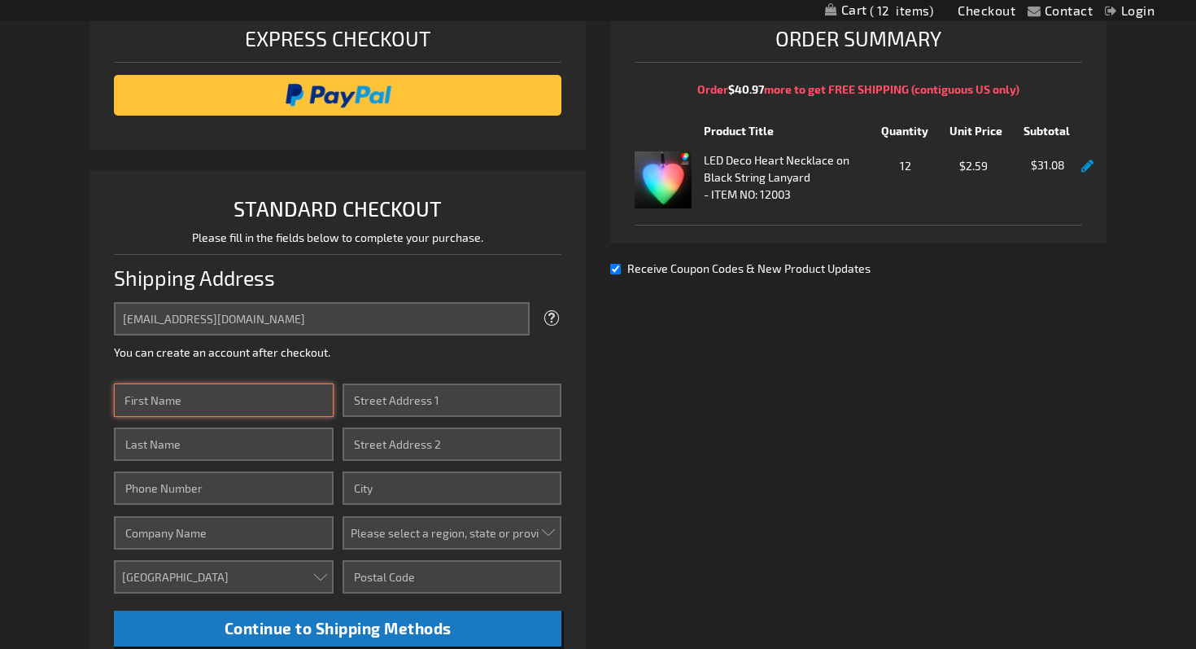
click at [225, 408] on input "First Name" at bounding box center [223, 399] width 219 height 33
type input "[PERSON_NAME]"
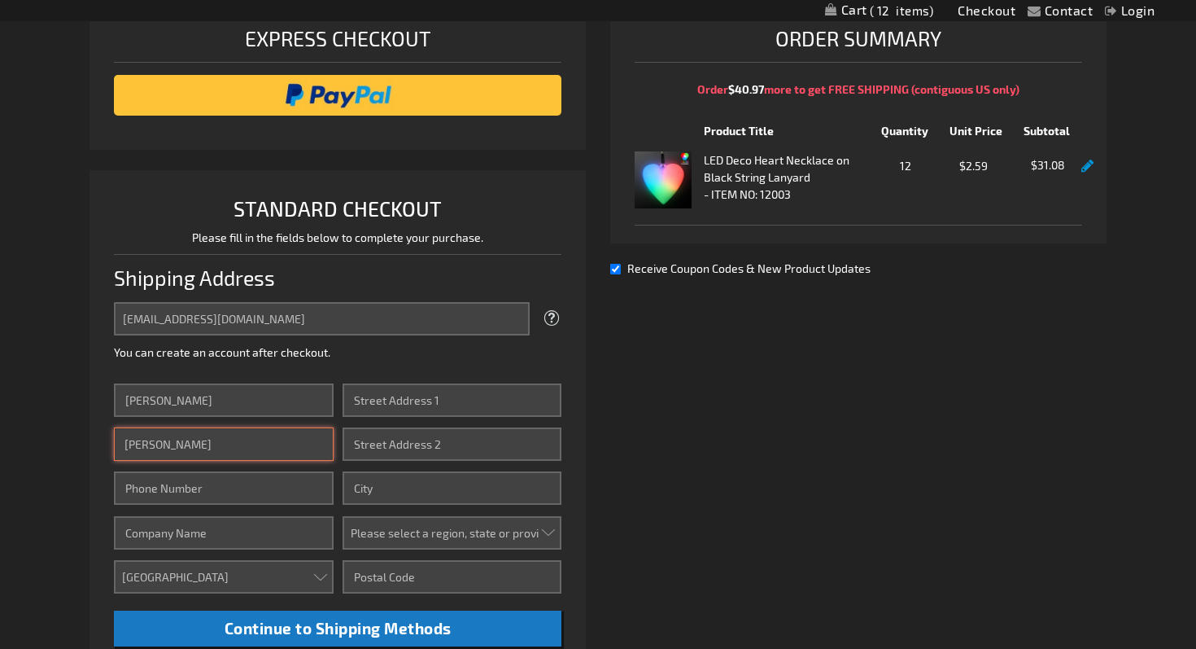
type input "9704852569"
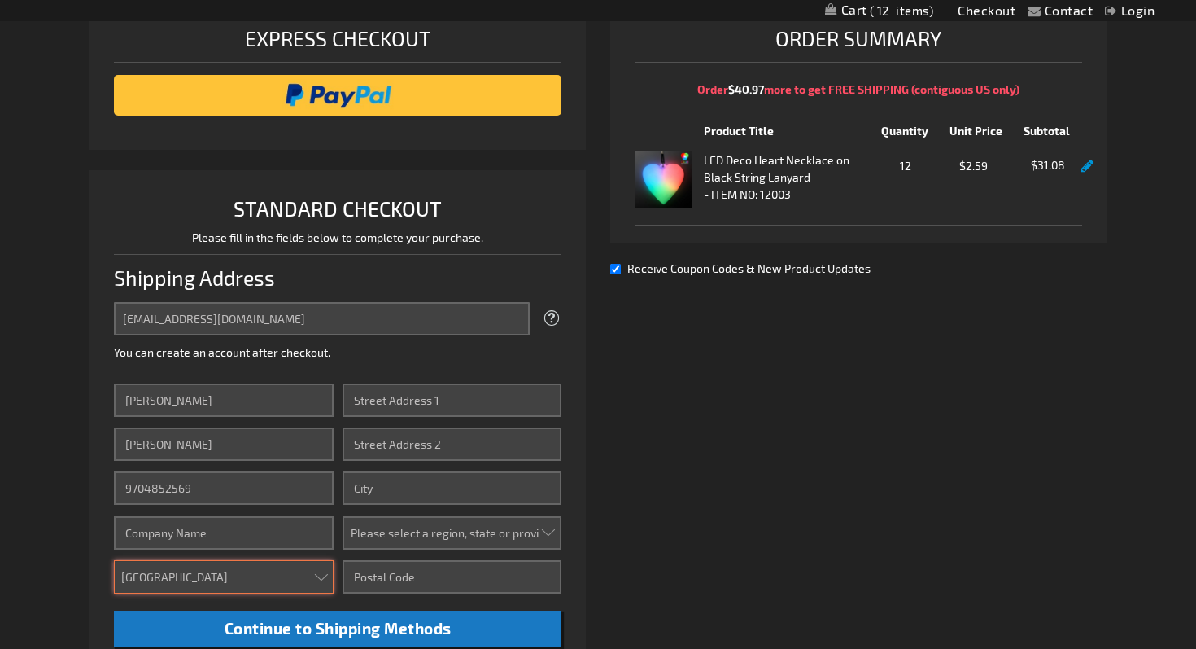
type input "[STREET_ADDRESS][PERSON_NAME]"
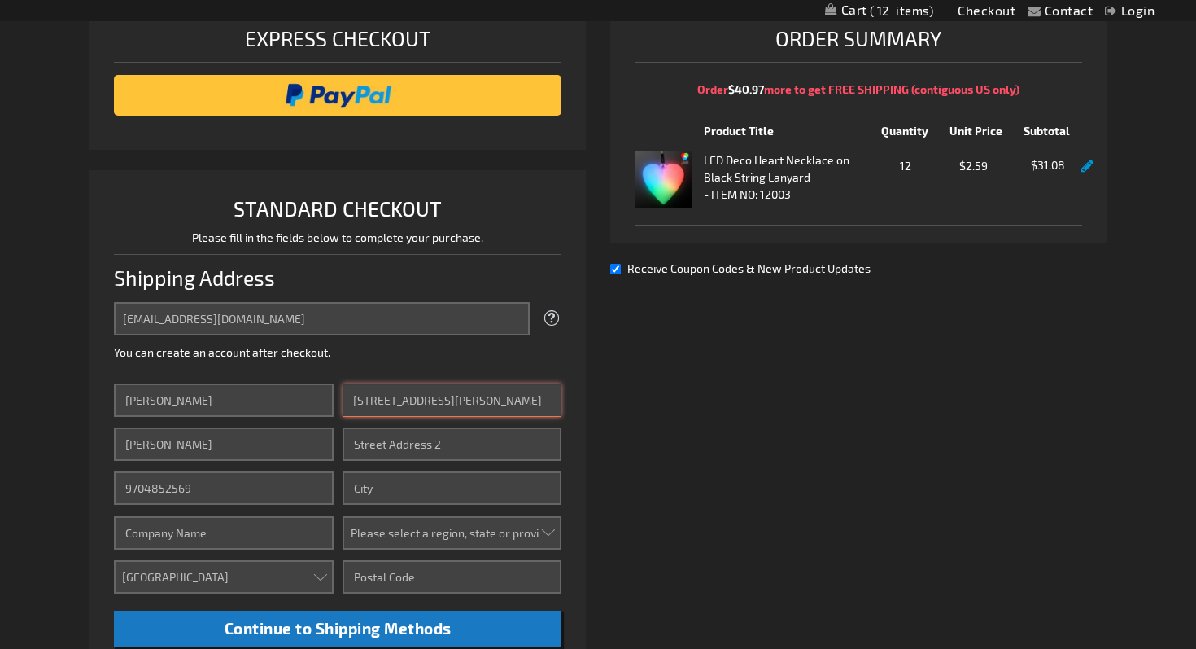
type input "[GEOGRAPHIC_DATA]"
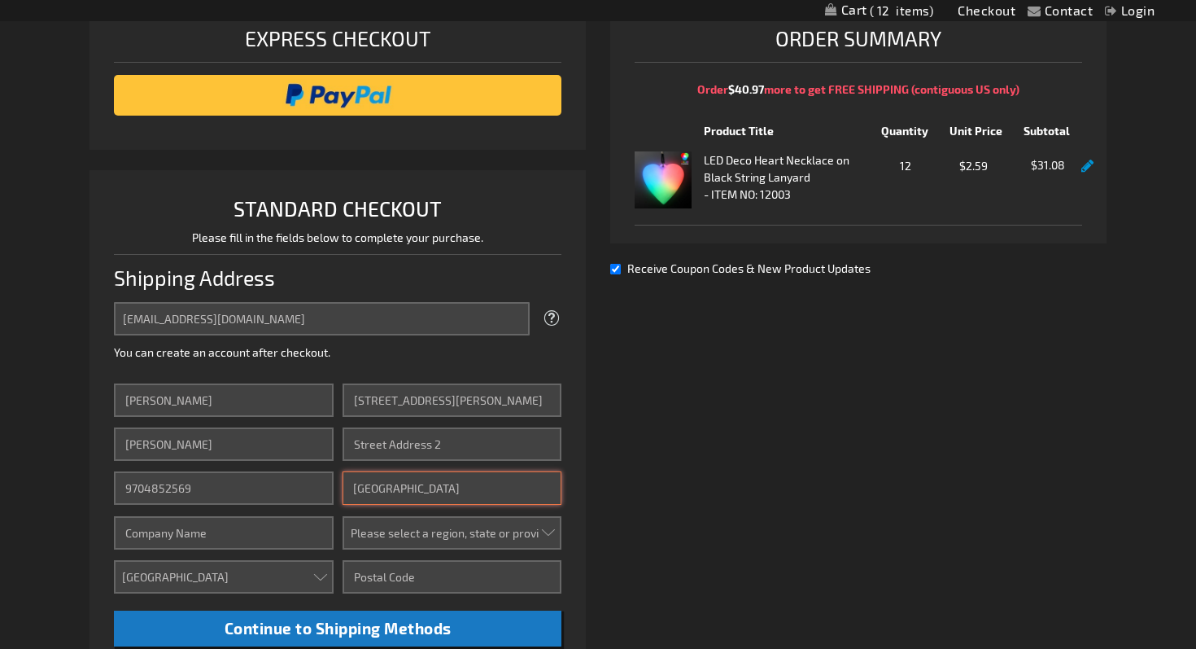
select select "13"
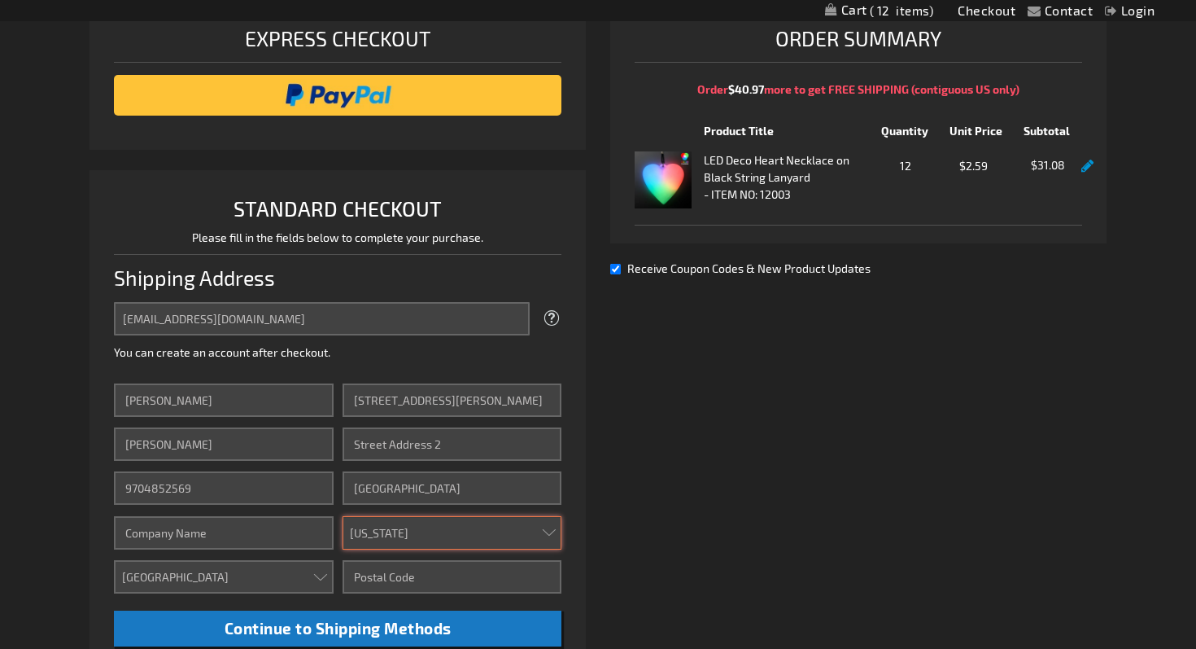
type input "80203"
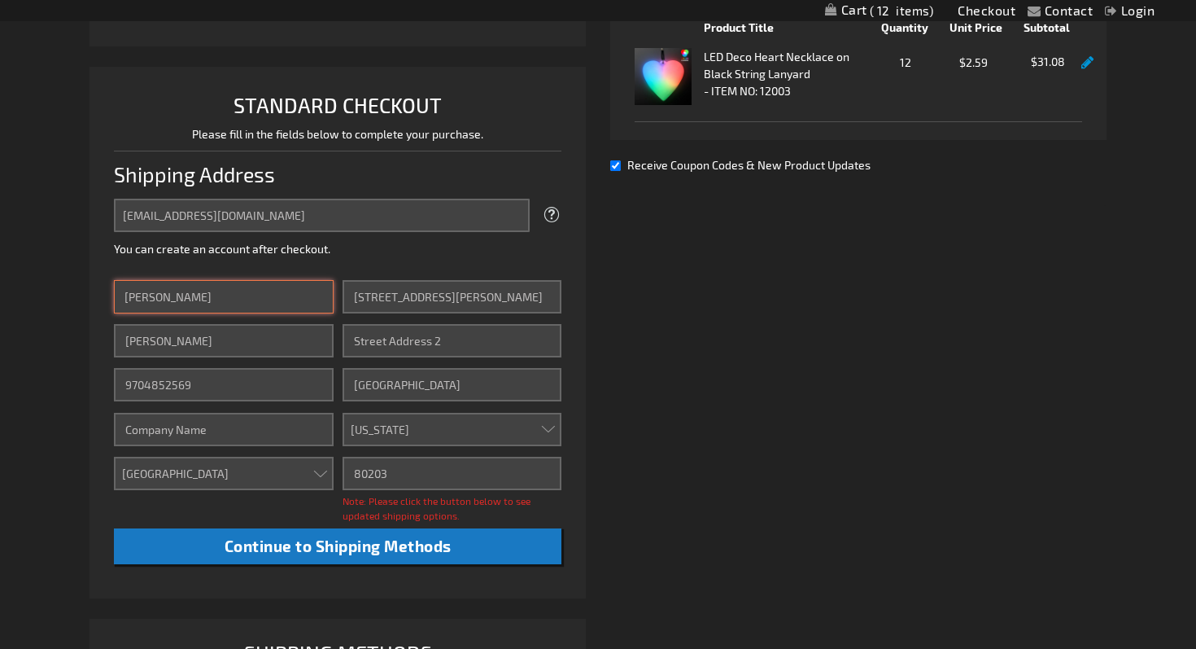
scroll to position [352, 0]
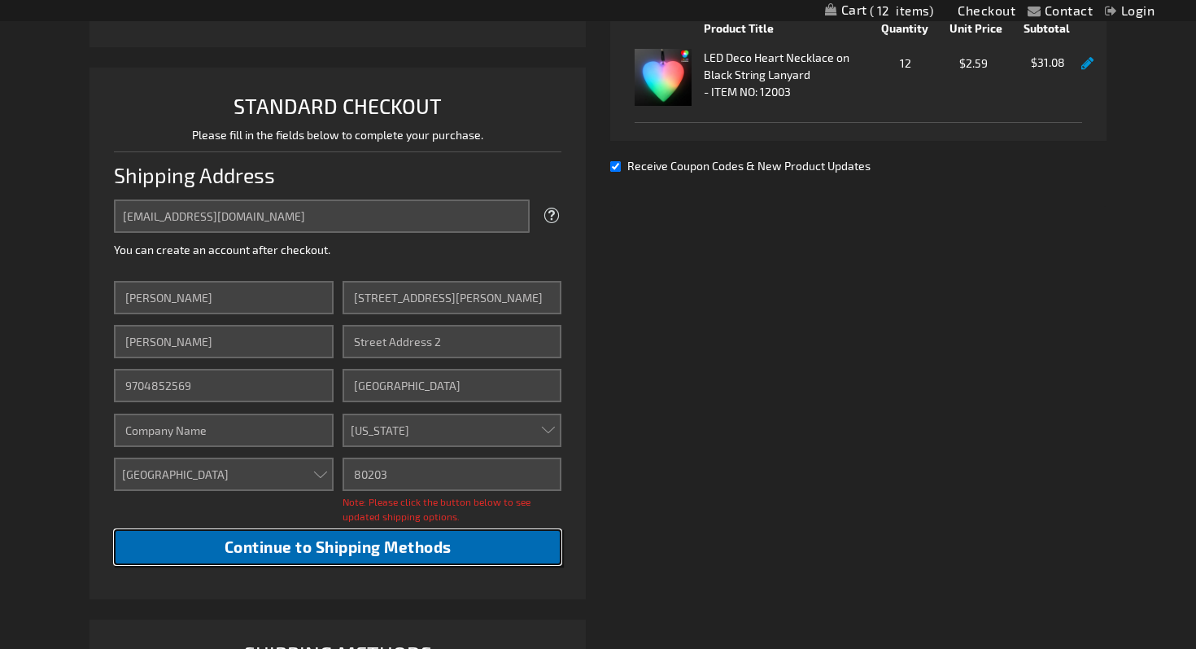
click at [379, 545] on span "Continue to Shipping Methods" at bounding box center [338, 546] width 227 height 19
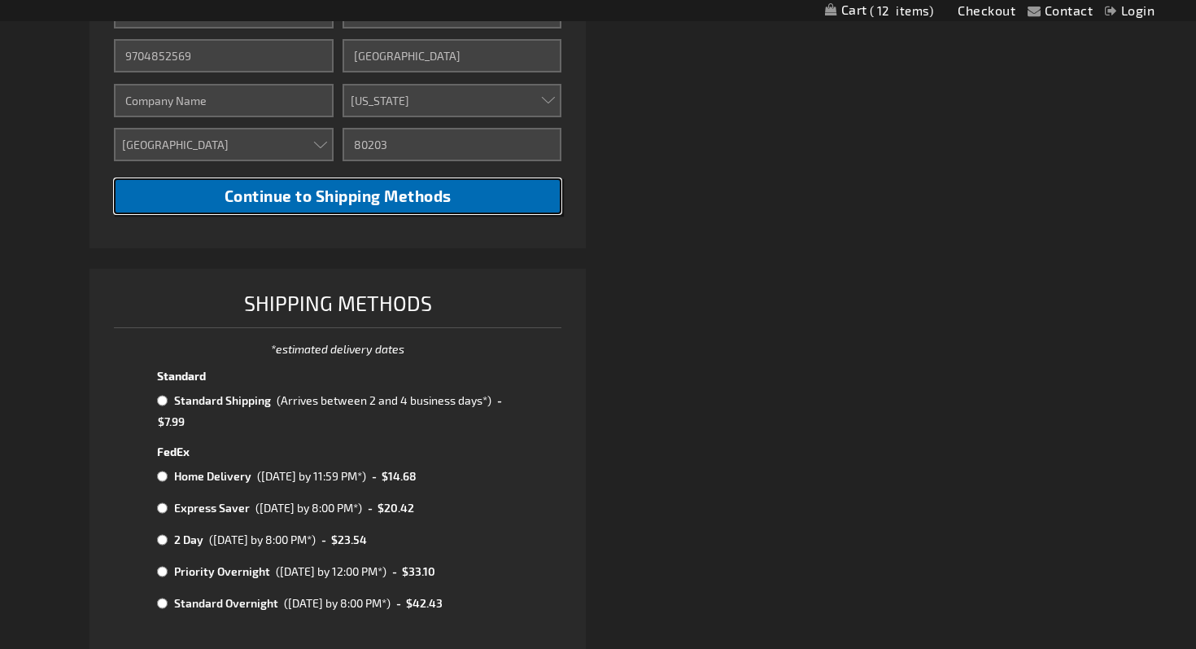
scroll to position [734, 0]
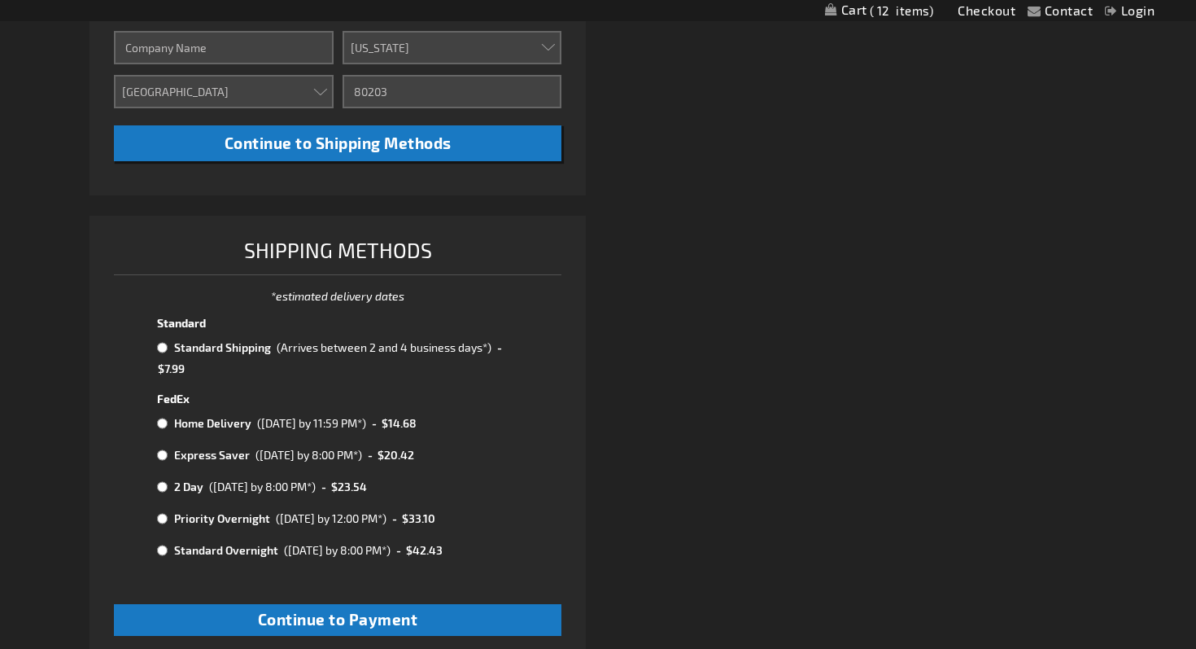
click at [159, 344] on input "radio" at bounding box center [162, 347] width 11 height 13
radio input "true"
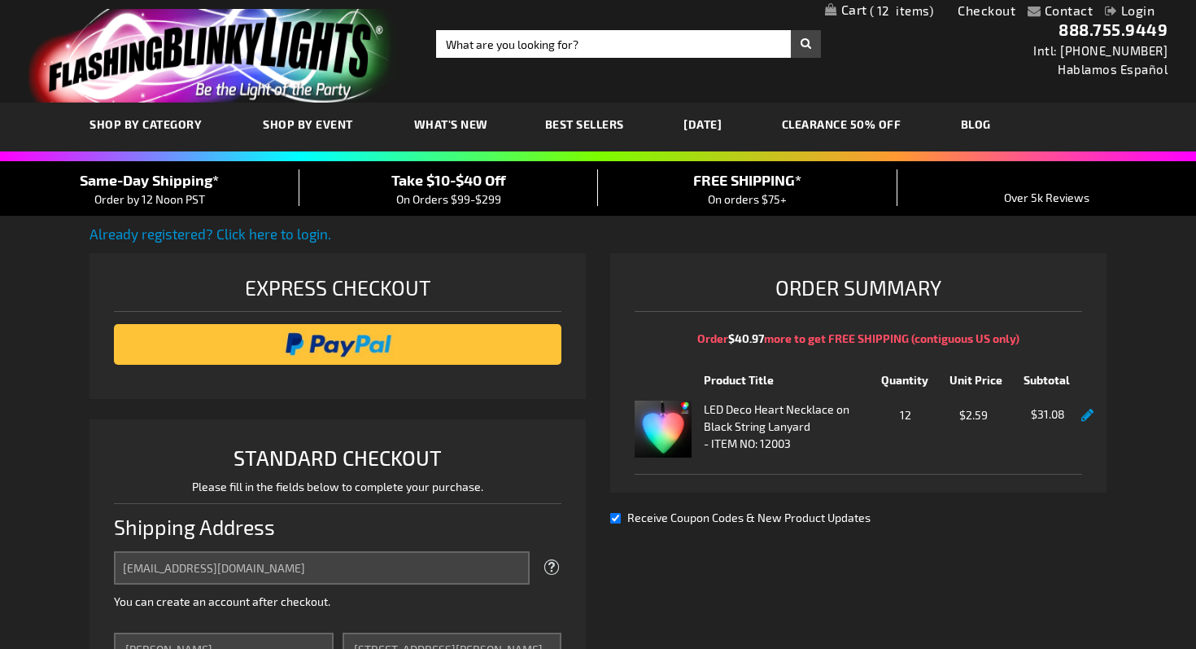
scroll to position [3, 0]
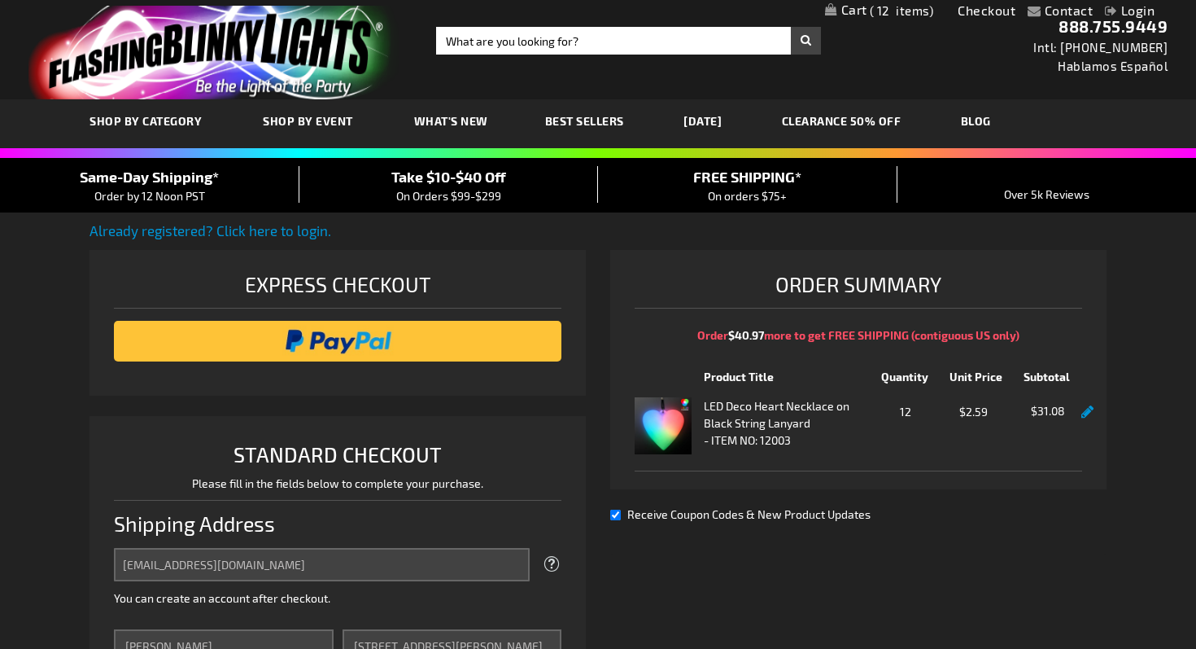
click at [616, 517] on input "Receive Coupon Codes & New Product Updates" at bounding box center [615, 514] width 11 height 11
checkbox input "false"
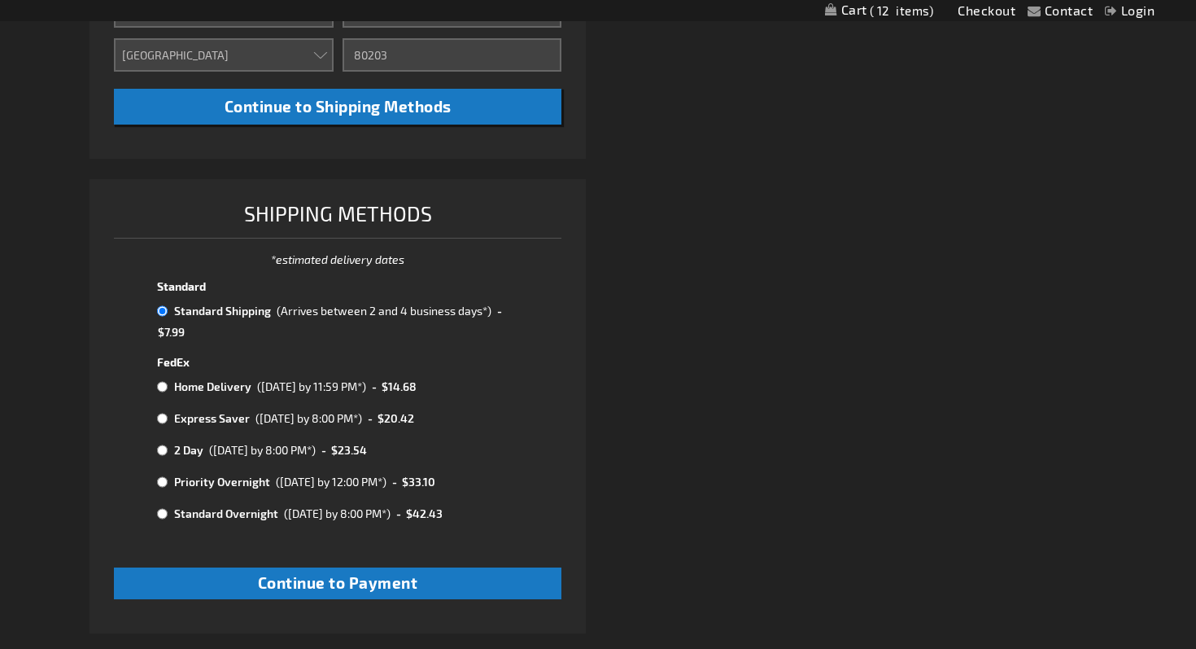
scroll to position [855, 0]
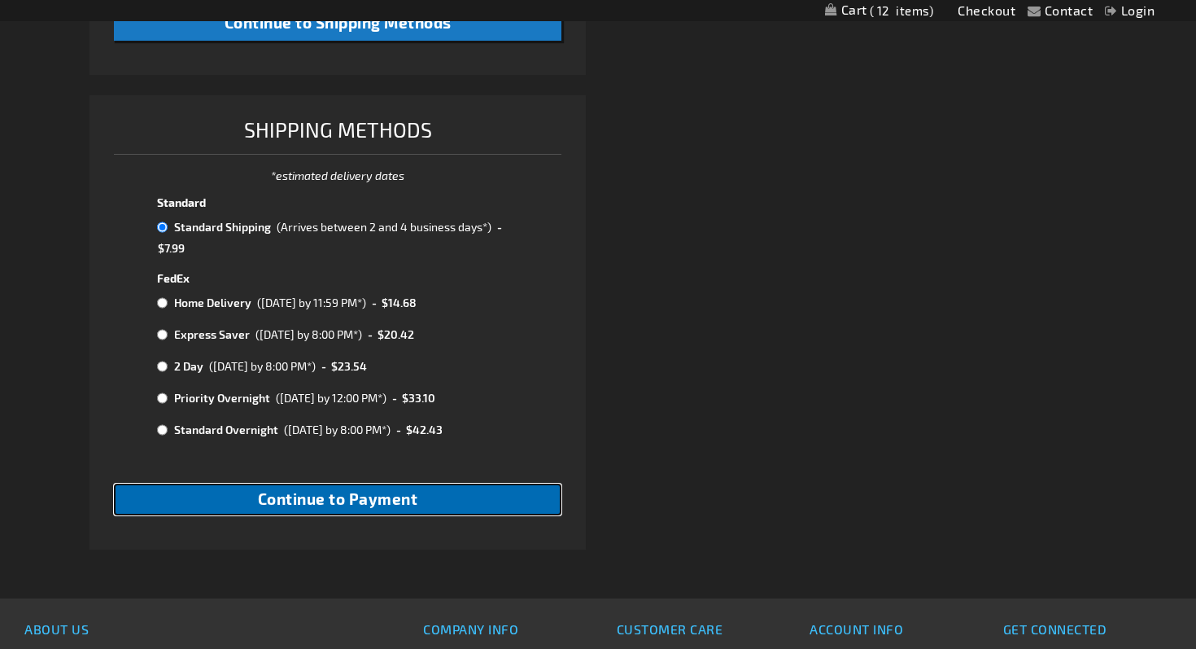
click at [492, 497] on button "Continue to Payment" at bounding box center [338, 499] width 448 height 32
checkbox input "true"
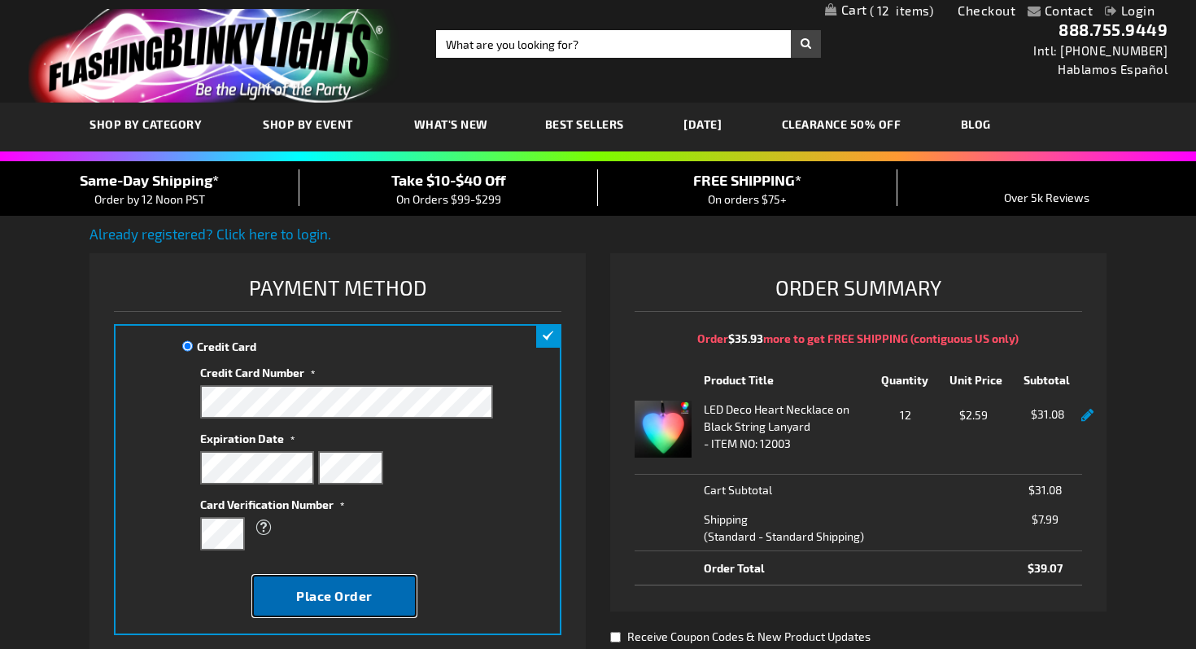
click at [310, 597] on span "Place Order" at bounding box center [334, 595] width 77 height 15
